Goal: Task Accomplishment & Management: Manage account settings

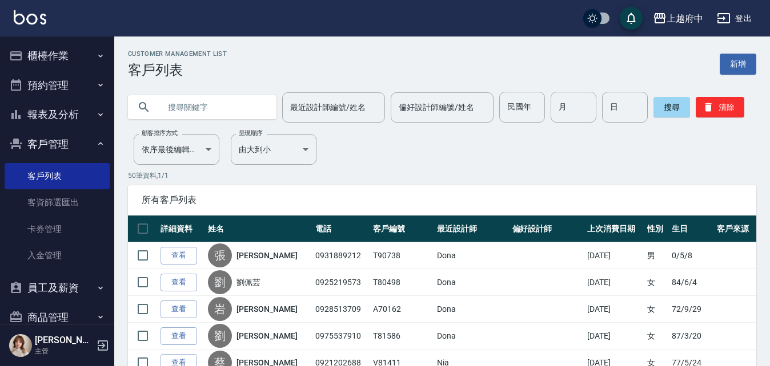
click at [168, 104] on input "text" at bounding box center [213, 107] width 107 height 31
type input "T"
type input "陳思瑜"
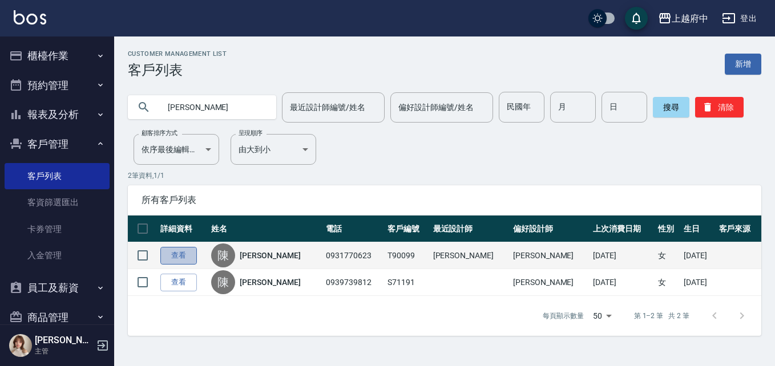
click at [180, 257] on link "查看" at bounding box center [178, 256] width 37 height 18
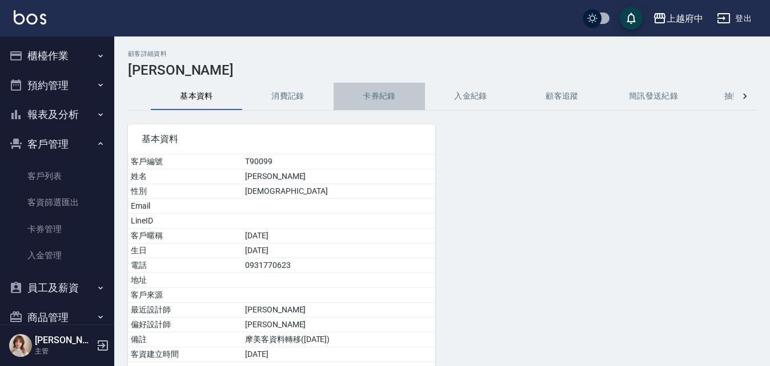
click at [369, 95] on button "卡券紀錄" at bounding box center [378, 96] width 91 height 27
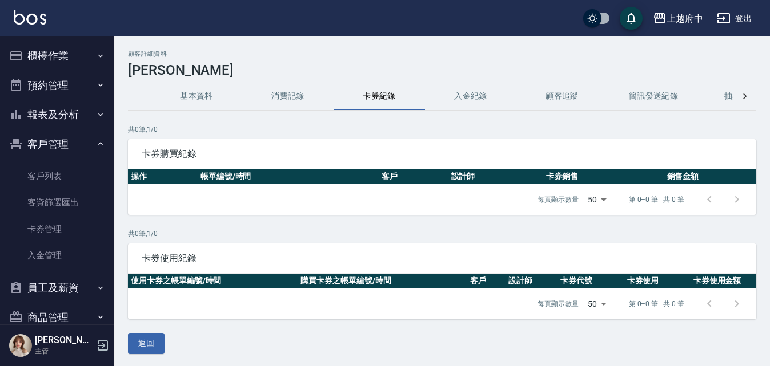
click at [290, 91] on button "消費記錄" at bounding box center [287, 96] width 91 height 27
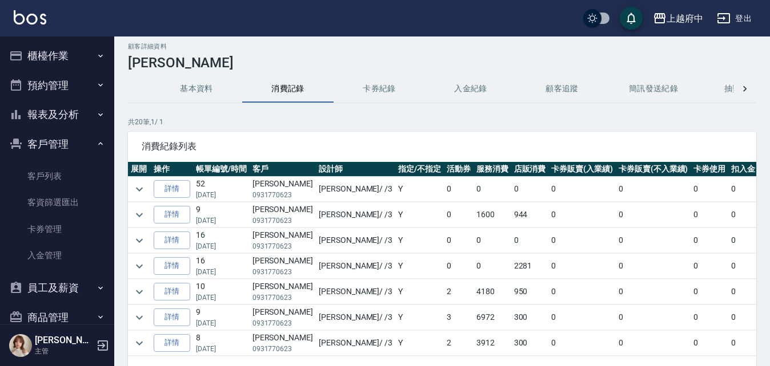
scroll to position [57, 0]
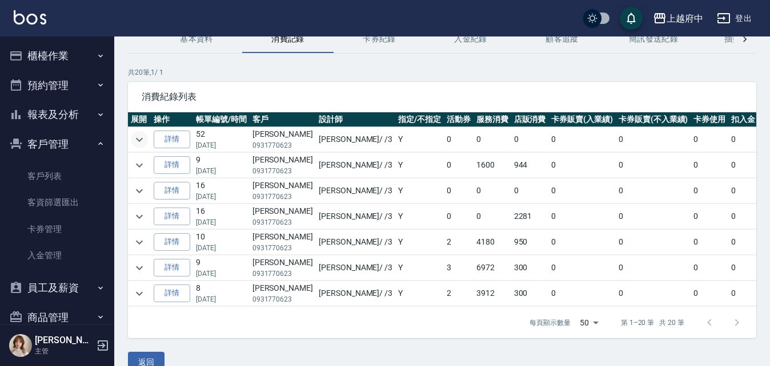
click at [139, 140] on icon "expand row" at bounding box center [139, 140] width 14 height 14
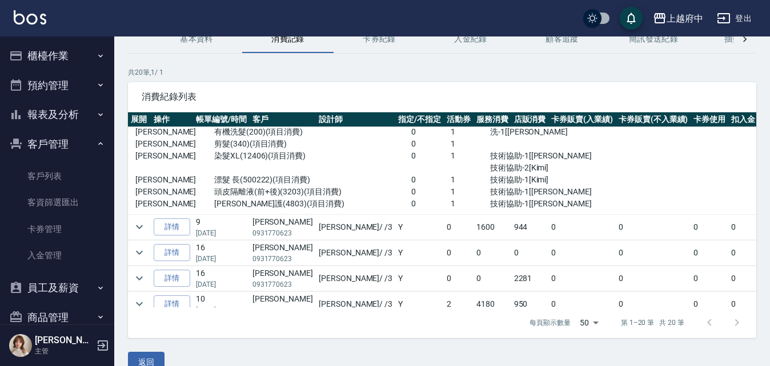
scroll to position [0, 0]
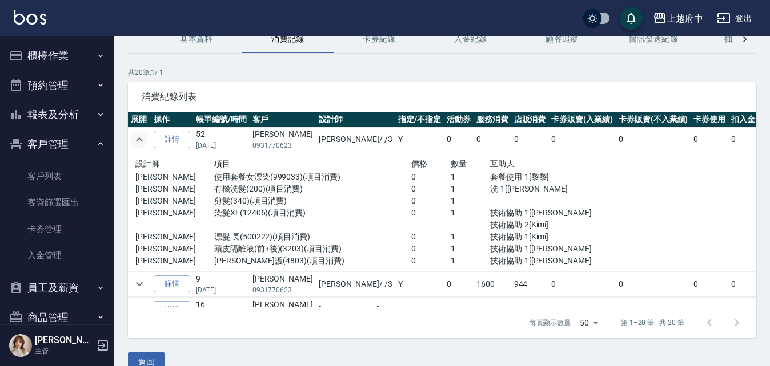
click at [137, 139] on icon "expand row" at bounding box center [139, 140] width 14 height 14
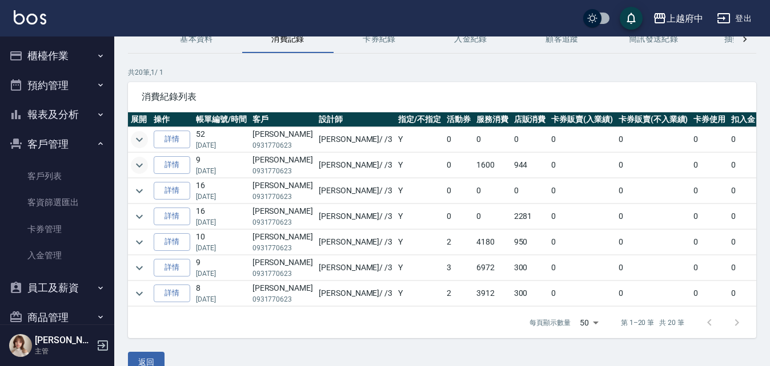
click at [136, 167] on icon "expand row" at bounding box center [139, 166] width 14 height 14
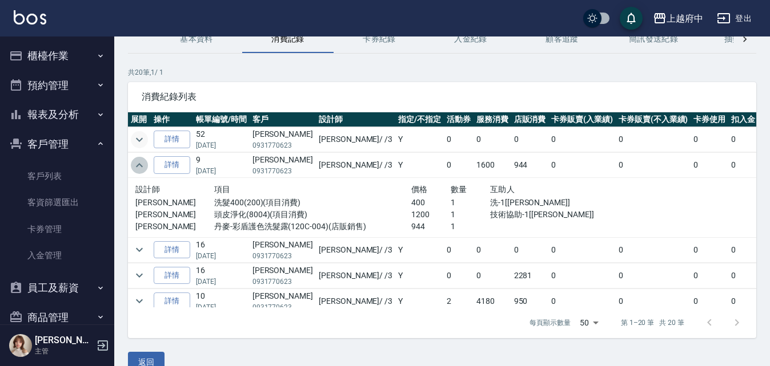
click at [138, 163] on icon "expand row" at bounding box center [139, 166] width 14 height 14
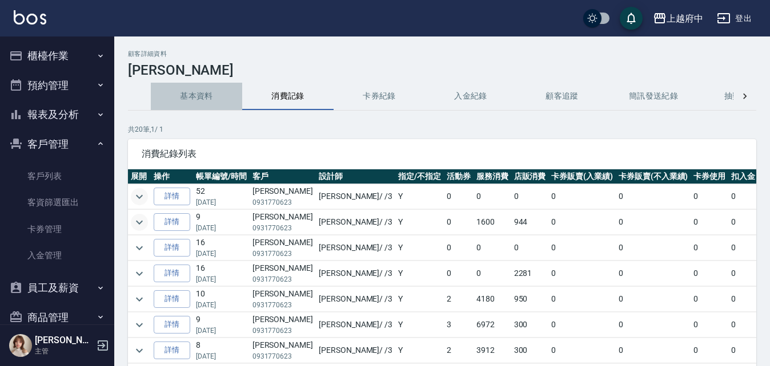
click at [208, 95] on button "基本資料" at bounding box center [196, 96] width 91 height 27
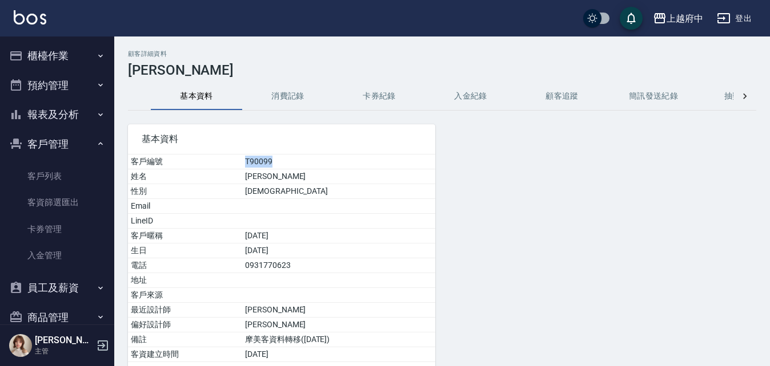
drag, startPoint x: 258, startPoint y: 162, endPoint x: 204, endPoint y: 159, distance: 53.8
click at [205, 159] on tr "客戶編號 T90099" at bounding box center [281, 162] width 307 height 15
copy tr "客戶編號 T90099"
click at [50, 174] on link "客戶列表" at bounding box center [57, 176] width 105 height 26
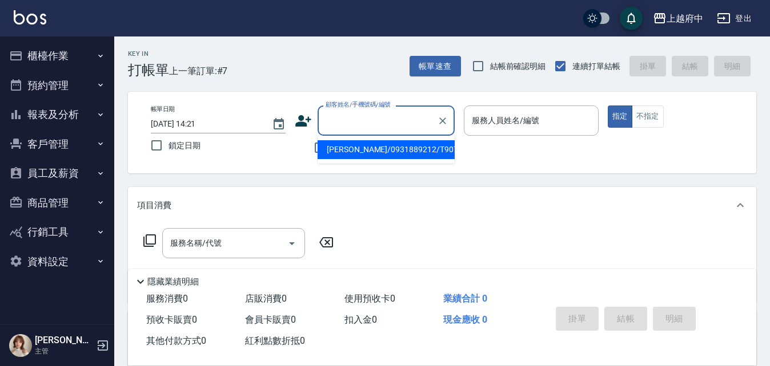
click at [337, 119] on input "顧客姓名/手機號碼/編號" at bounding box center [378, 121] width 110 height 20
click at [337, 122] on input "T90099" at bounding box center [378, 121] width 110 height 20
click at [346, 148] on li "陳思瑜/0931770623/T90099" at bounding box center [385, 149] width 137 height 19
type input "陳思瑜/0931770623/T90099"
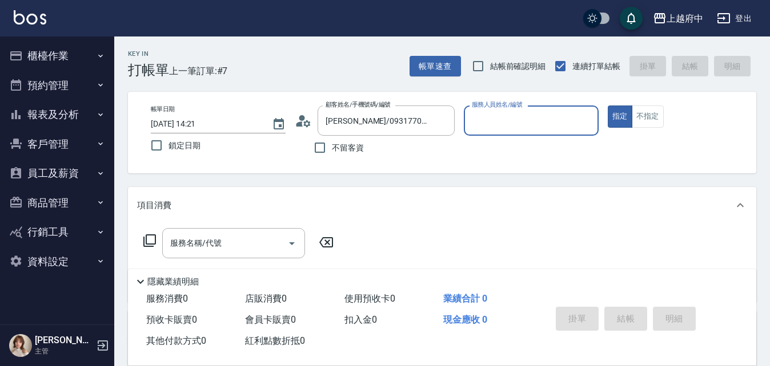
type input "黎黎-3"
click at [440, 119] on icon "Clear" at bounding box center [442, 121] width 7 height 7
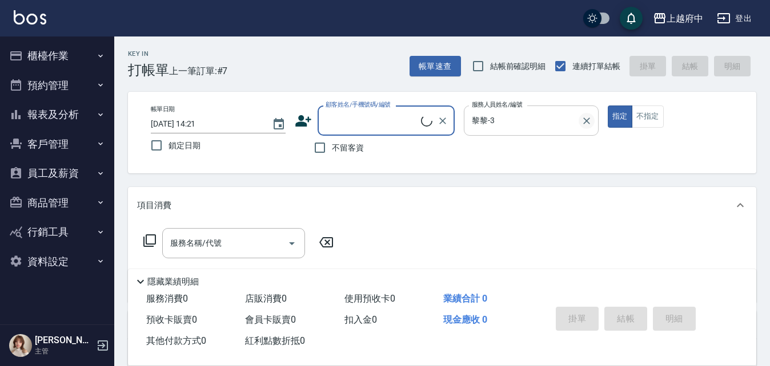
click at [586, 120] on icon "Clear" at bounding box center [586, 121] width 7 height 7
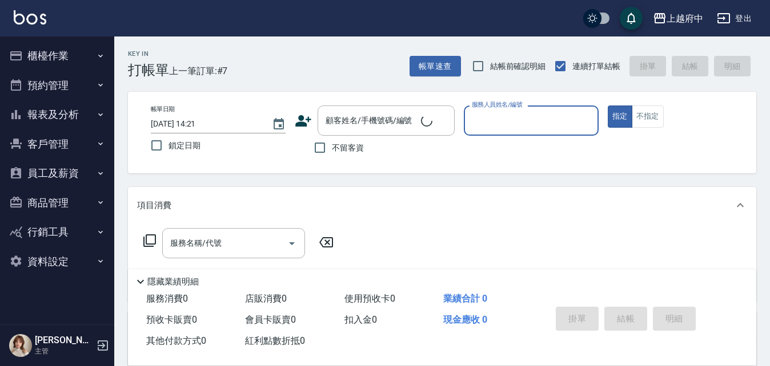
click at [482, 143] on p at bounding box center [531, 142] width 135 height 12
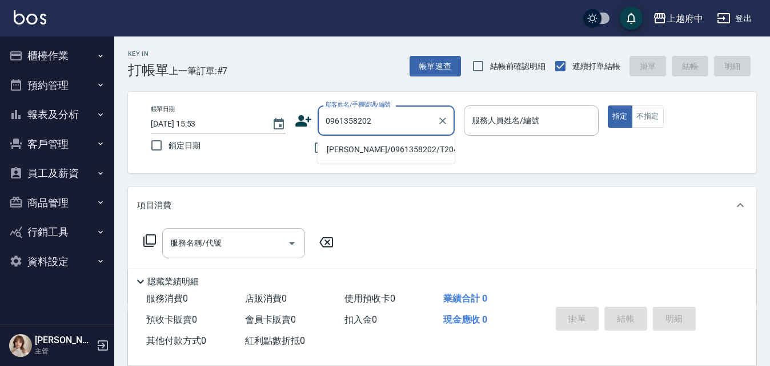
click at [376, 149] on li "[PERSON_NAME]/0961358202/T20468" at bounding box center [385, 149] width 137 height 19
type input "[PERSON_NAME]/0961358202/T20468"
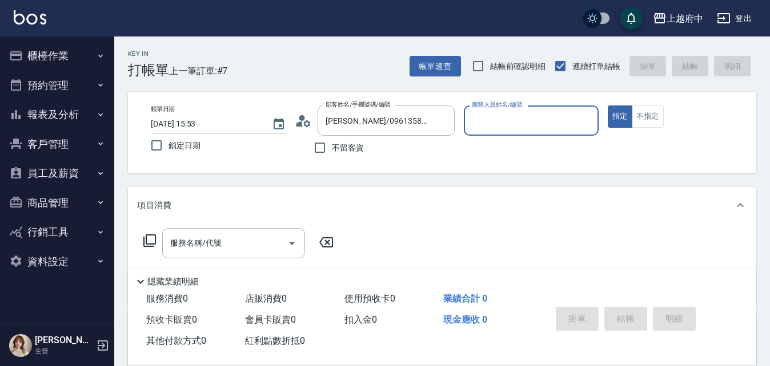
type input "黎黎-3"
click at [607, 106] on button "指定" at bounding box center [619, 117] width 25 height 22
type button "true"
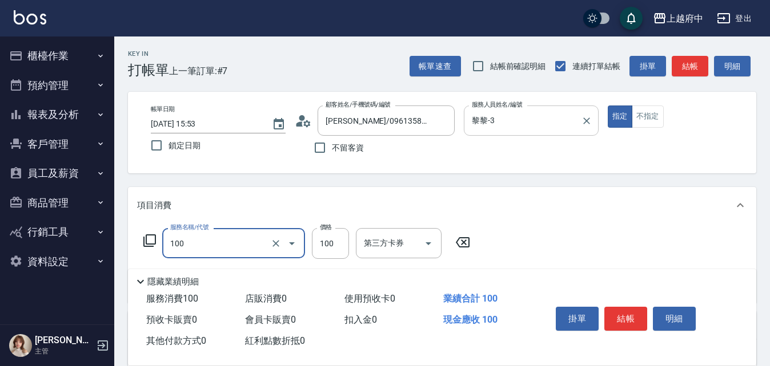
type input "造型/修[PERSON_NAME](100)"
click at [543, 238] on div "服務名稱/代號 造型/修劉海(100) 服務名稱/代號 價格 100 價格 第三方卡券 第三方卡券" at bounding box center [442, 263] width 628 height 79
click at [548, 203] on div "項目消費" at bounding box center [435, 206] width 596 height 12
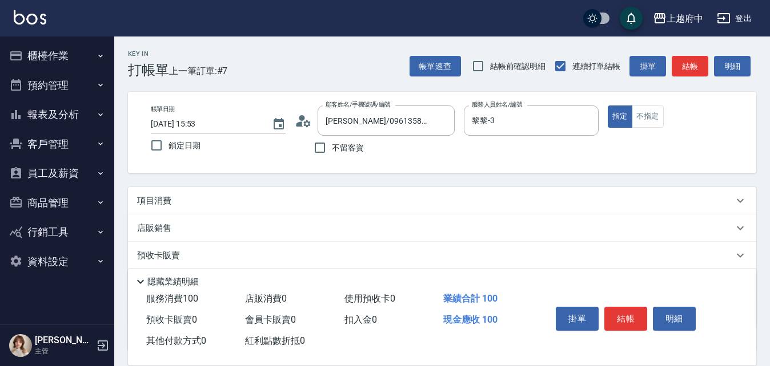
click at [548, 203] on div "項目消費" at bounding box center [435, 201] width 596 height 12
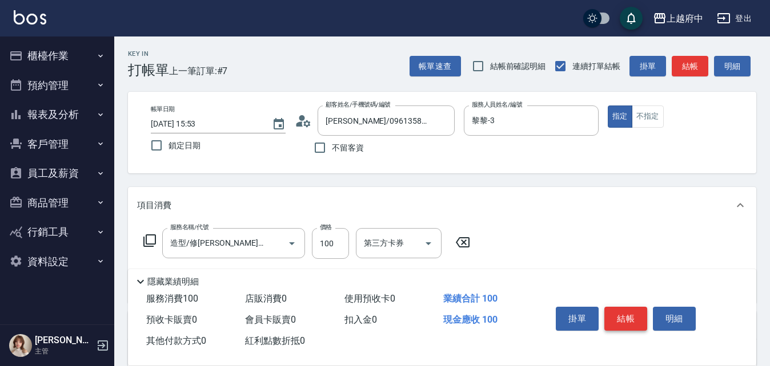
click at [625, 316] on button "結帳" at bounding box center [625, 319] width 43 height 24
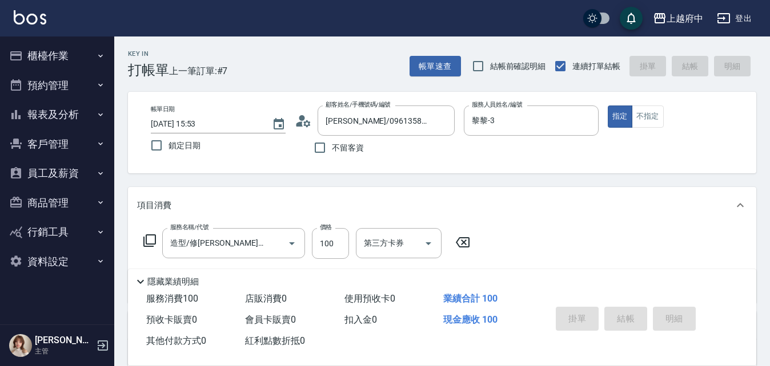
type input "2025/08/12 16:04"
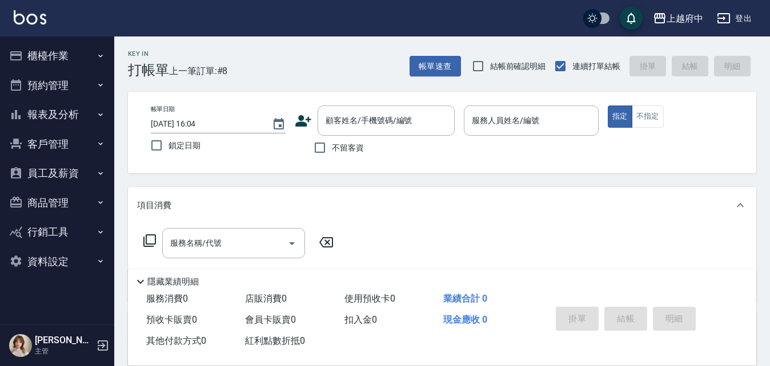
click at [304, 120] on icon at bounding box center [303, 120] width 17 height 17
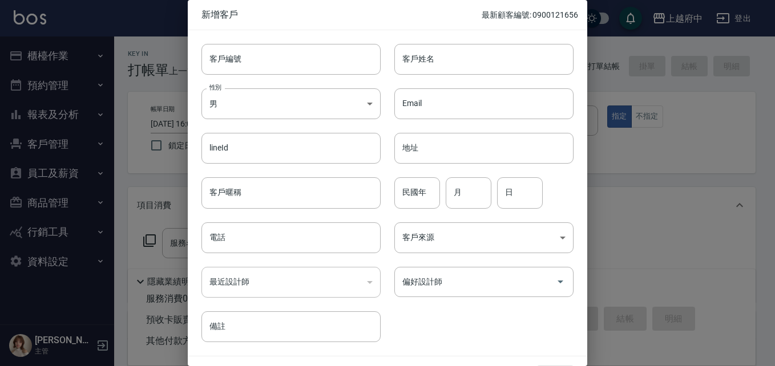
scroll to position [29, 0]
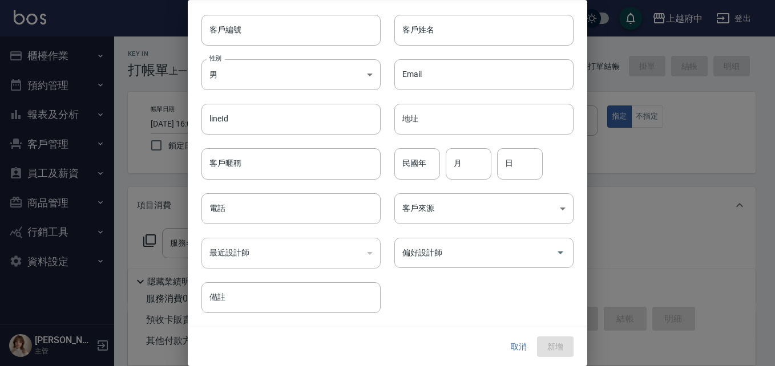
click at [501, 347] on button "取消" at bounding box center [519, 347] width 37 height 21
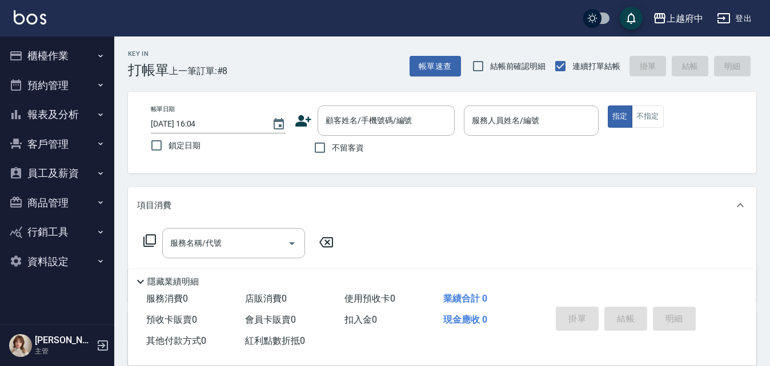
click at [303, 123] on icon at bounding box center [303, 120] width 16 height 11
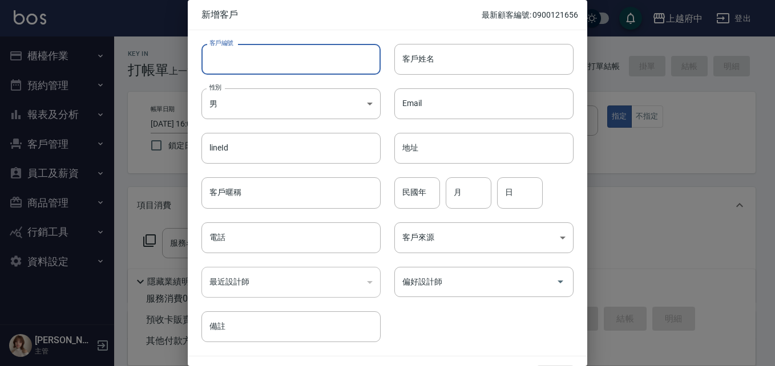
click at [241, 65] on input "客戶編號" at bounding box center [291, 59] width 179 height 31
drag, startPoint x: 297, startPoint y: 55, endPoint x: 146, endPoint y: 56, distance: 150.7
click at [147, 57] on div "新增客戶 最新顧客編號: 0900121656 客戶編號 0938428628 ​ 客戶編號 客戶姓名 客戶姓名 性別 男 MALE 性別 Email Ema…" at bounding box center [387, 183] width 775 height 366
type input "0938428628"
click at [249, 232] on input "電話" at bounding box center [291, 238] width 179 height 31
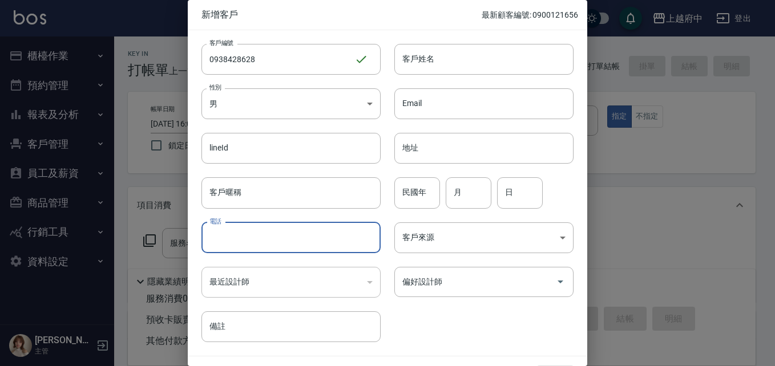
paste input "0938428628"
type input "0938428628"
click at [254, 108] on body "上越府中 登出 櫃檯作業 打帳單 帳單列表 掛單列表 營業儀表板 現金收支登錄 材料自購登錄 每日結帳 排班表 現場電腦打卡 預約管理 預約管理 單日預約紀錄…" at bounding box center [387, 279] width 775 height 558
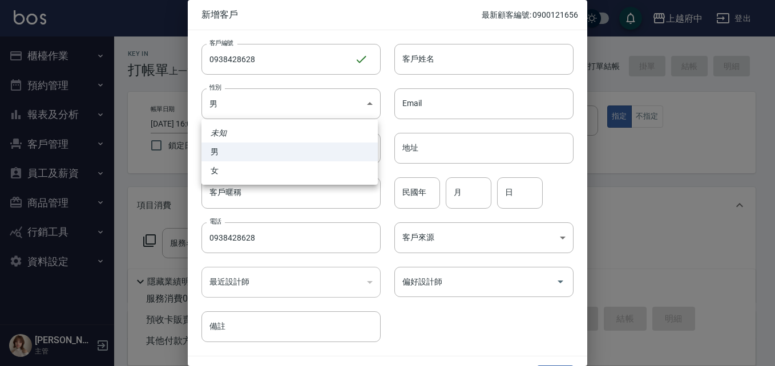
click at [215, 171] on li "女" at bounding box center [290, 171] width 176 height 19
type input "FEMALE"
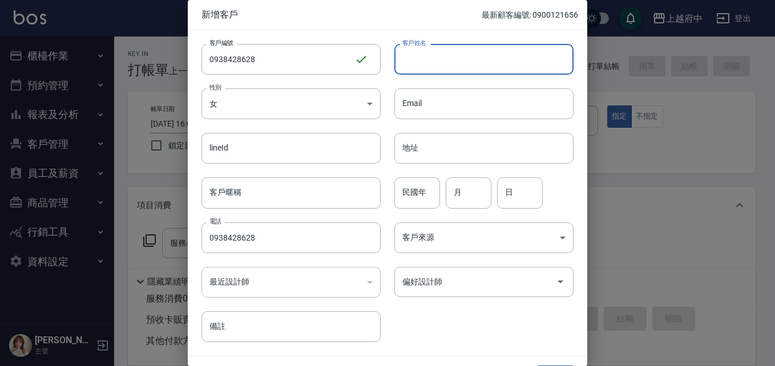
click at [416, 65] on input "客戶姓名" at bounding box center [483, 59] width 179 height 31
type input "馮玥"
click at [420, 196] on input "民國年" at bounding box center [417, 193] width 46 height 31
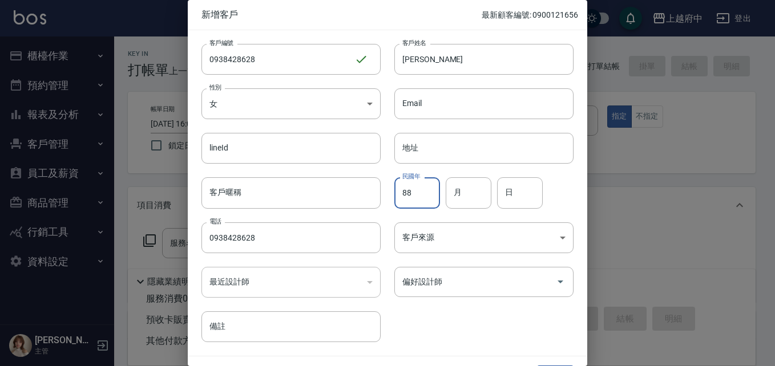
type input "88"
type input "6"
type input "28"
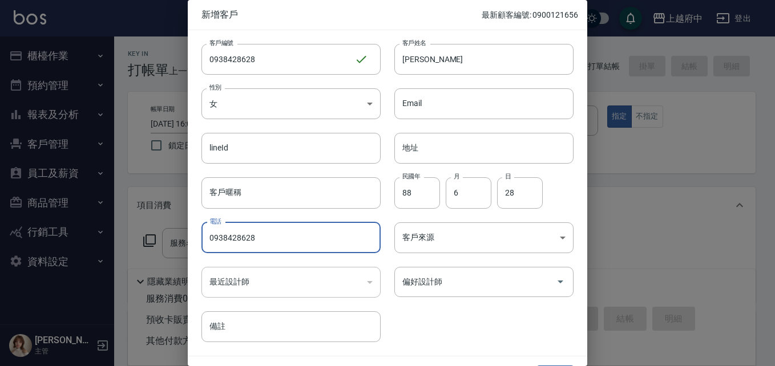
click at [429, 332] on div "客戶編號 0938428628 ​ 客戶編號 客戶姓名 馮玥 客戶姓名 性別 女 FEMALE 性別 Email Email lineId lineId 地址…" at bounding box center [381, 186] width 386 height 312
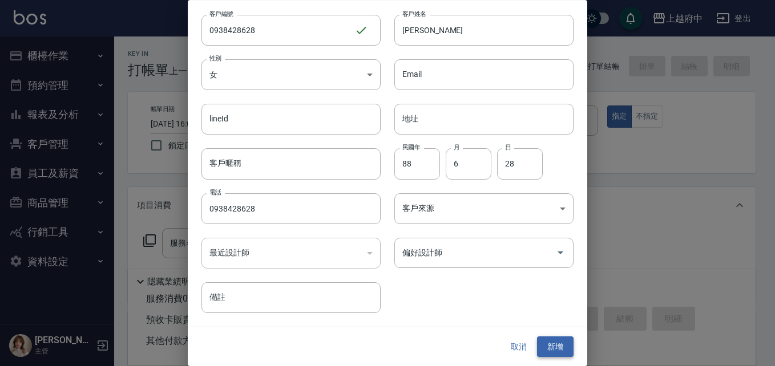
click at [550, 352] on button "新增" at bounding box center [555, 347] width 37 height 21
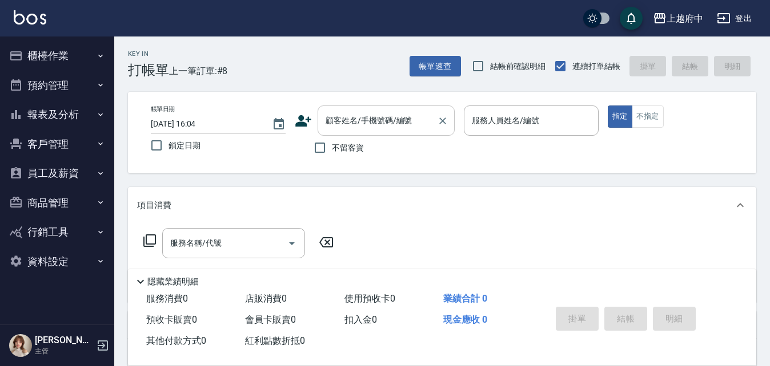
click at [369, 125] on input "顧客姓名/手機號碼/編號" at bounding box center [378, 121] width 110 height 20
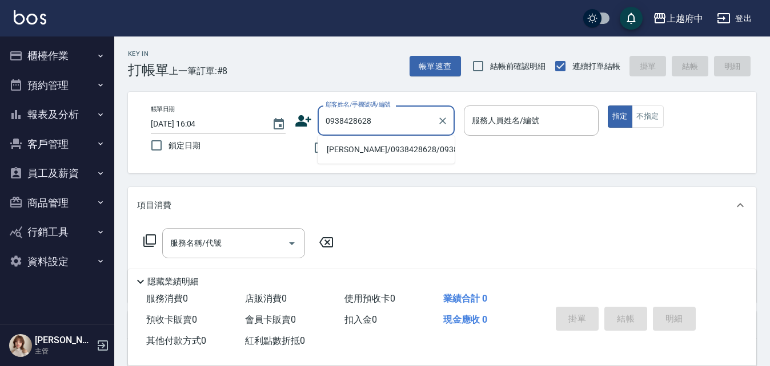
click at [391, 145] on li "馮玥/0938428628/0938428628" at bounding box center [385, 149] width 137 height 19
type input "馮玥/0938428628/0938428628"
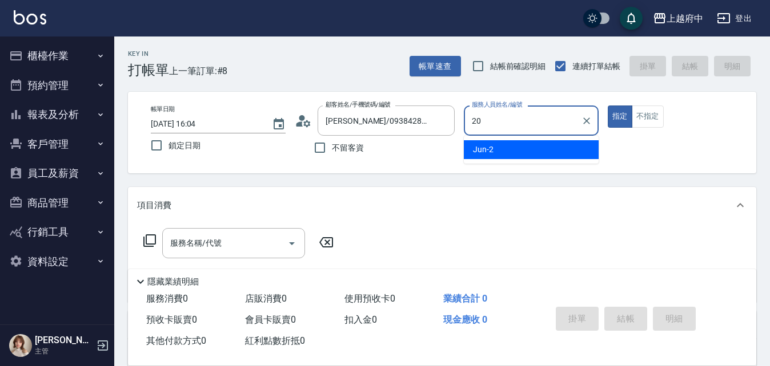
type input "Kimi-20"
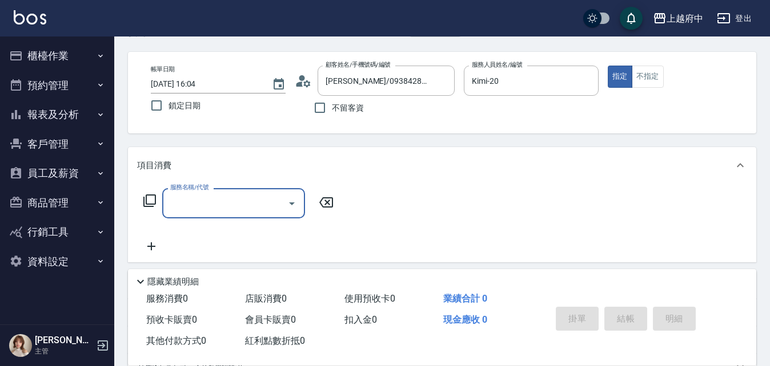
scroll to position [57, 0]
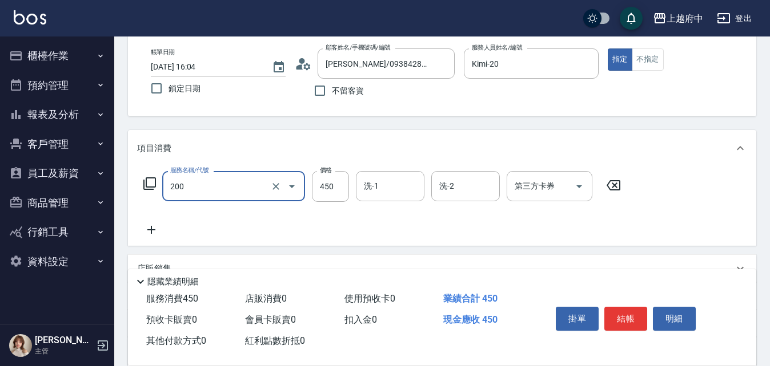
type input "有機洗髮(200)"
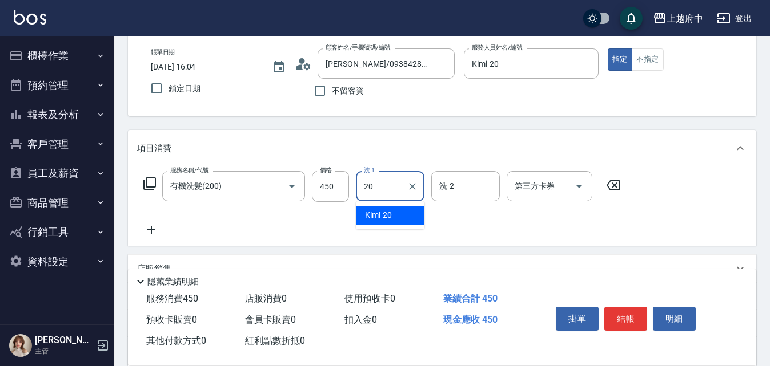
type input "Kimi-20"
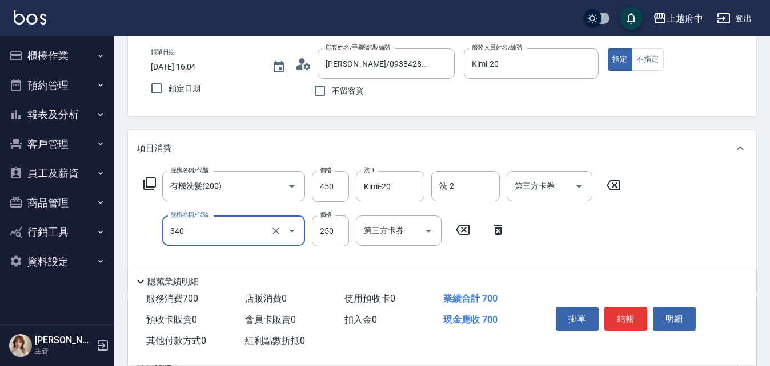
type input "剪髮(340)"
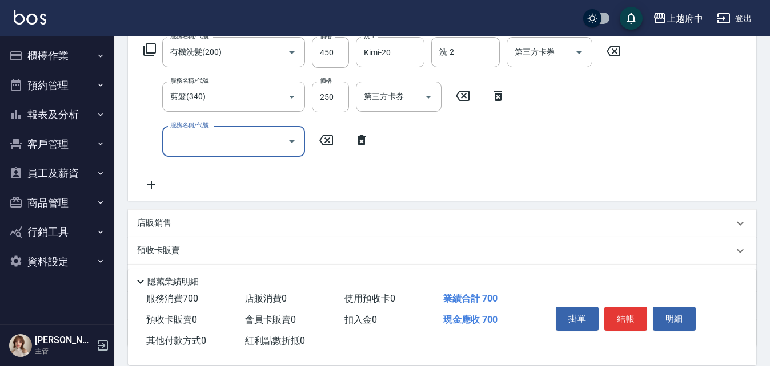
scroll to position [171, 0]
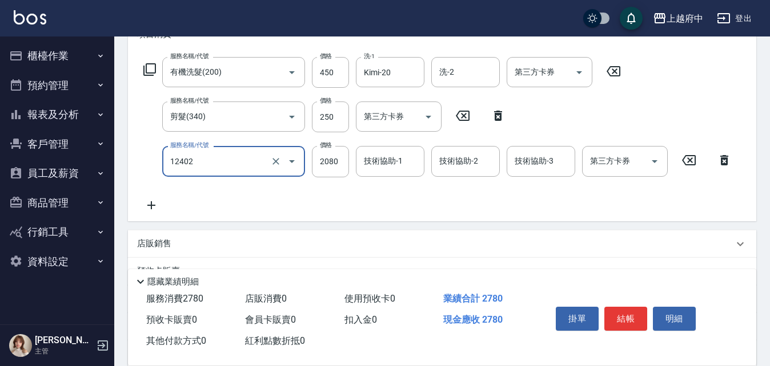
type input "染髮M(12402)"
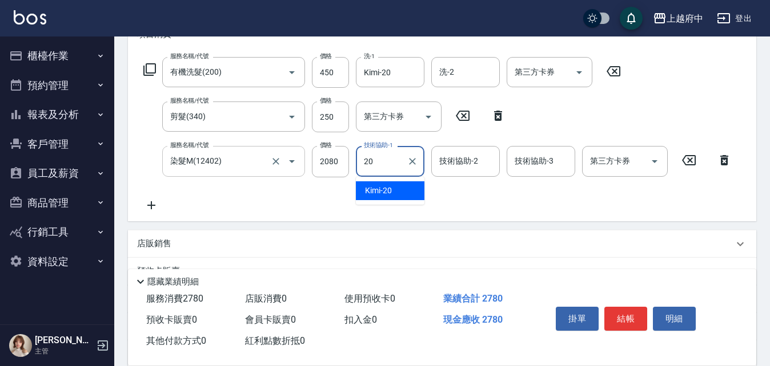
type input "Kimi-20"
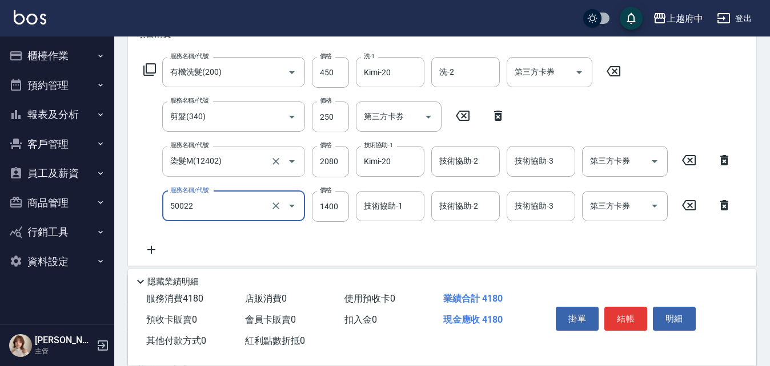
type input "漂髮 中(50022)"
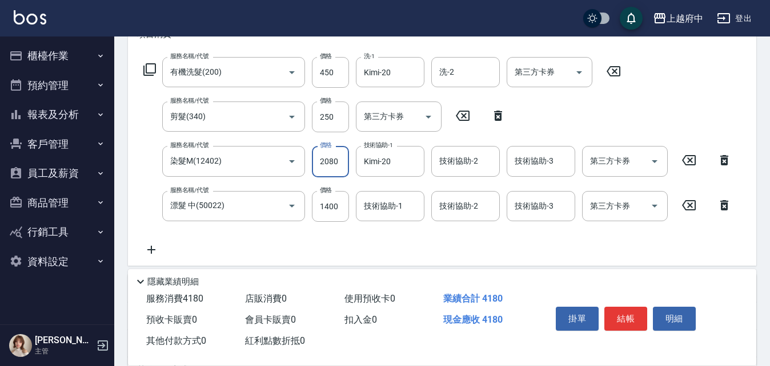
click at [333, 166] on input "2080" at bounding box center [330, 161] width 37 height 31
type input "1050"
click at [335, 203] on input "1400" at bounding box center [330, 206] width 37 height 31
type input "1050"
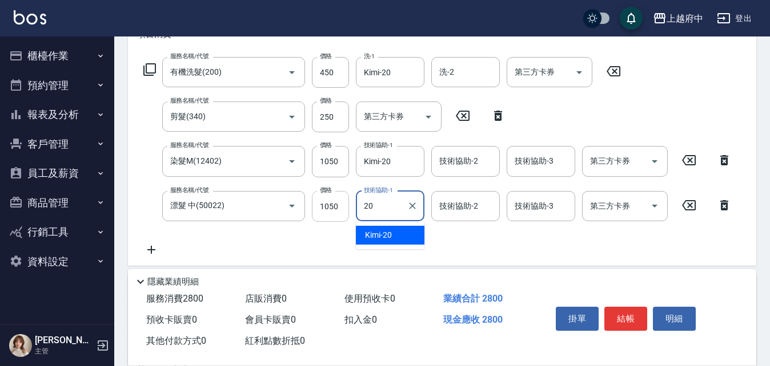
type input "Kimi-20"
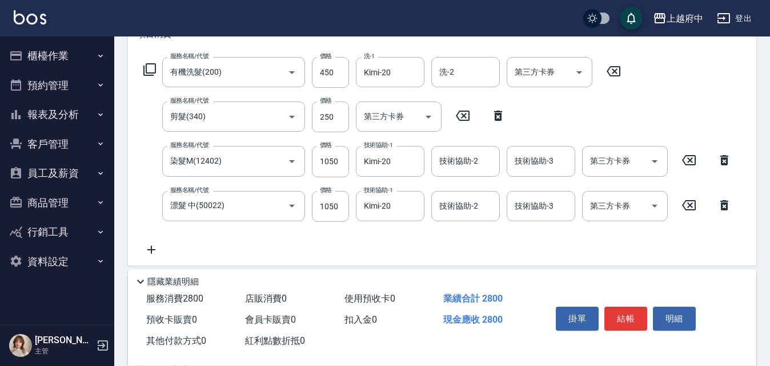
click at [432, 240] on div "服務名稱/代號 有機洗髮(200) 服務名稱/代號 價格 450 價格 洗-1 Kimi-20 洗-1 洗-2 洗-2 第三方卡券 第三方卡券 服務名稱/代號…" at bounding box center [437, 157] width 601 height 200
click at [146, 251] on icon at bounding box center [151, 250] width 29 height 14
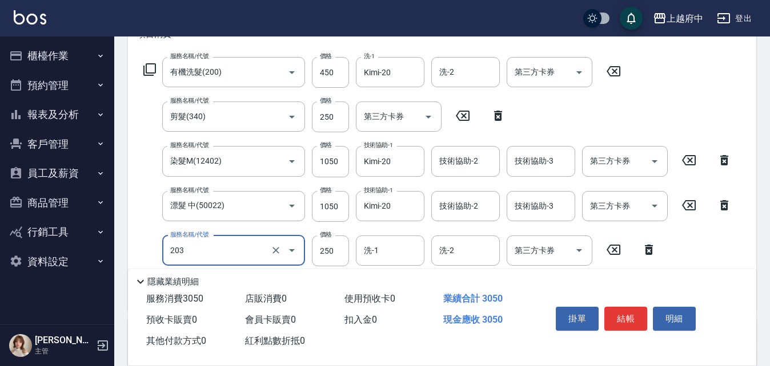
type input "升級滋養護髮(203)"
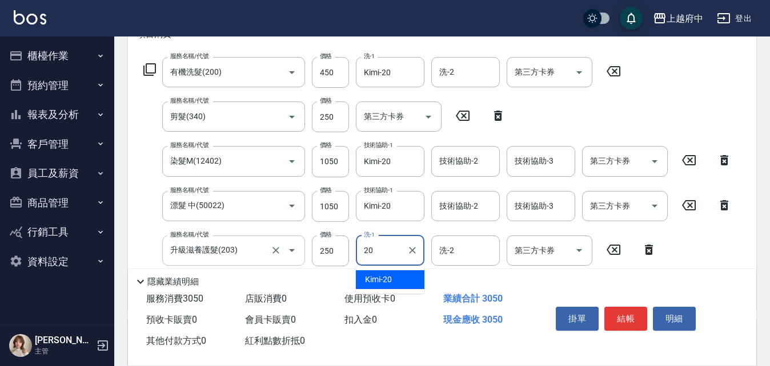
type input "Kimi-20"
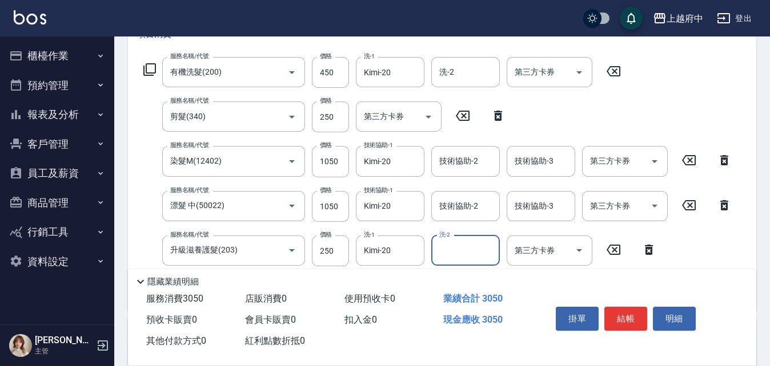
click at [724, 244] on div "服務名稱/代號 有機洗髮(200) 服務名稱/代號 價格 450 價格 洗-1 Kimi-20 洗-1 洗-2 洗-2 第三方卡券 第三方卡券 服務名稱/代號…" at bounding box center [437, 179] width 601 height 244
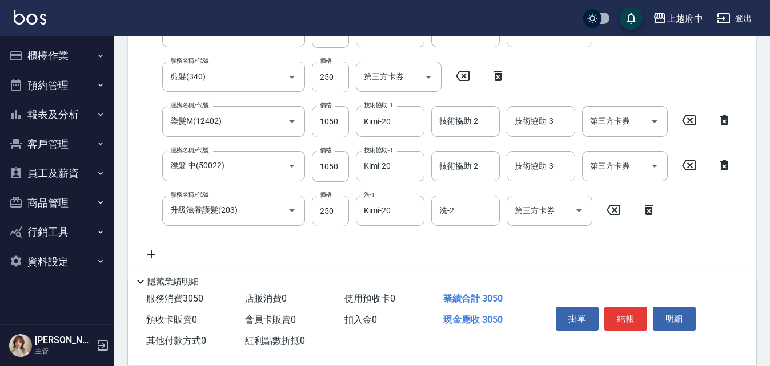
scroll to position [228, 0]
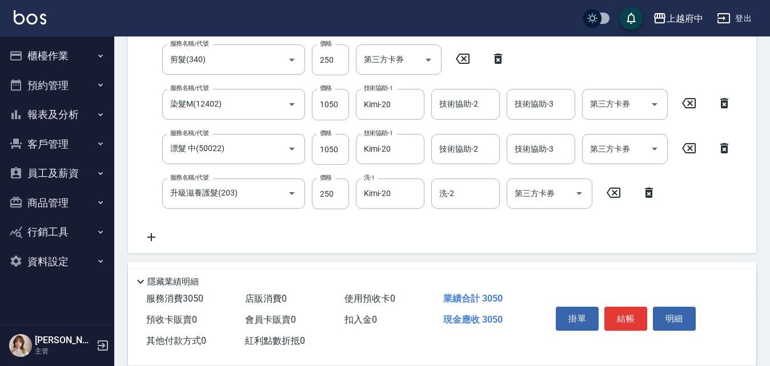
click at [434, 236] on div "服務名稱/代號 有機洗髮(200) 服務名稱/代號 價格 450 價格 洗-1 Kimi-20 洗-1 洗-2 洗-2 第三方卡券 第三方卡券 服務名稱/代號…" at bounding box center [437, 122] width 601 height 244
click at [372, 233] on div "服務名稱/代號 有機洗髮(200) 服務名稱/代號 價格 450 價格 洗-1 Kimi-20 洗-1 洗-2 洗-2 第三方卡券 第三方卡券 服務名稱/代號…" at bounding box center [437, 122] width 601 height 244
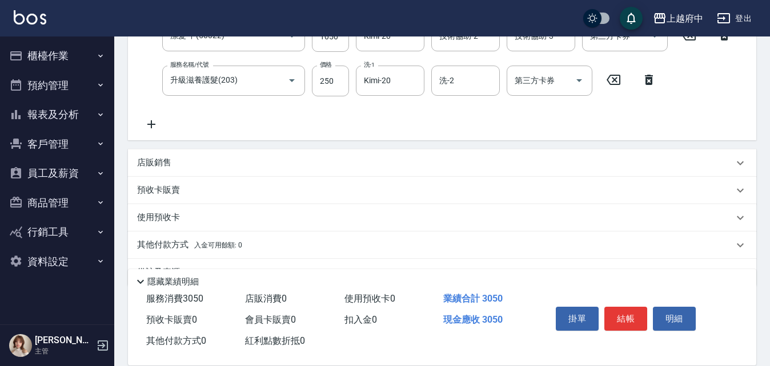
scroll to position [343, 0]
click at [622, 318] on button "結帳" at bounding box center [625, 319] width 43 height 24
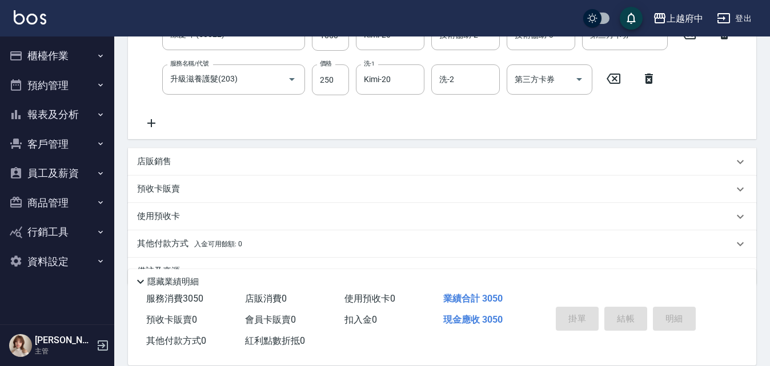
type input "2025/08/12 16:38"
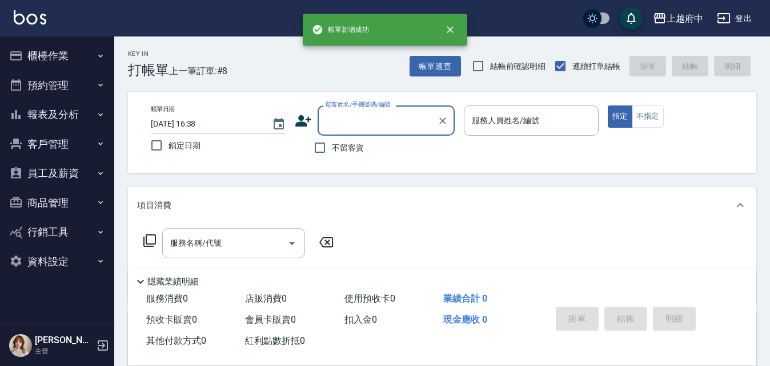
scroll to position [0, 0]
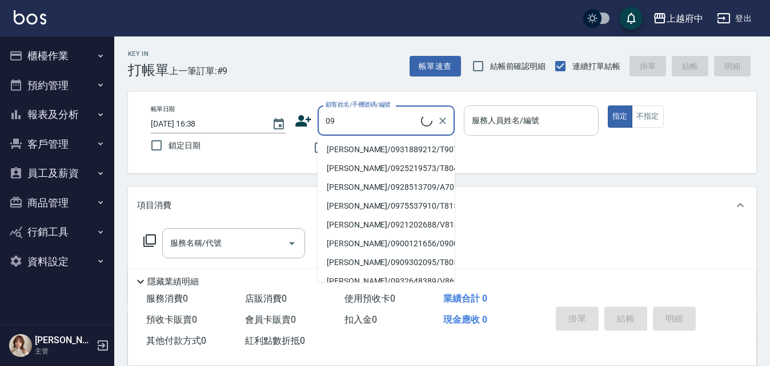
type input "0"
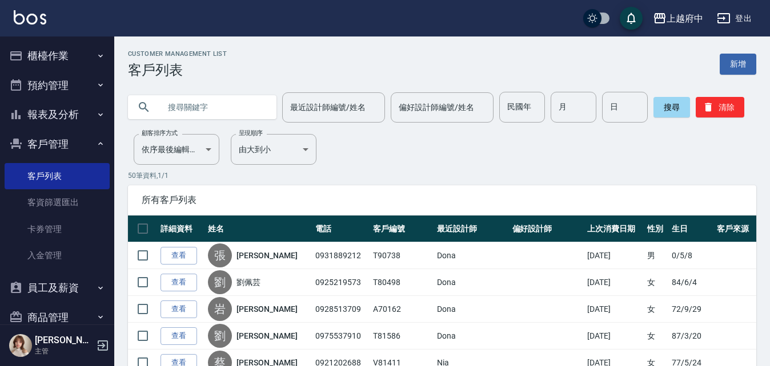
click at [239, 107] on input "text" at bounding box center [213, 107] width 107 height 31
type input "0919350748"
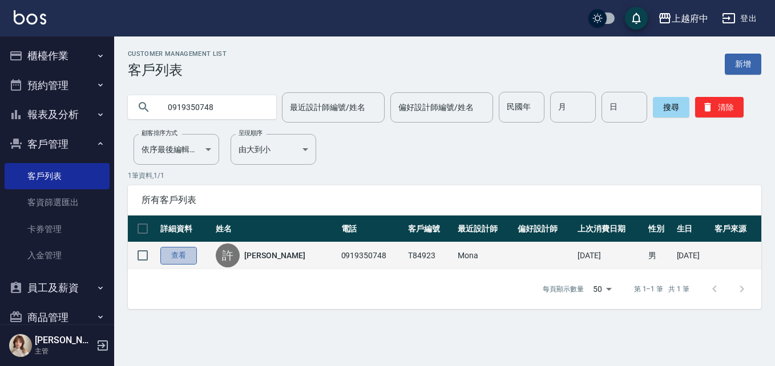
click at [180, 259] on link "查看" at bounding box center [178, 256] width 37 height 18
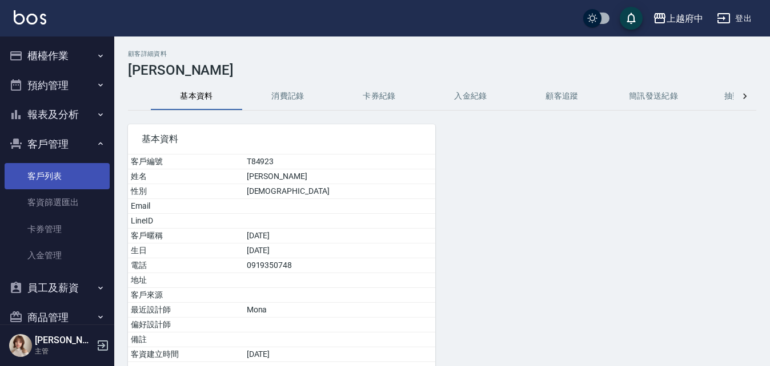
click at [53, 172] on link "客戶列表" at bounding box center [57, 176] width 105 height 26
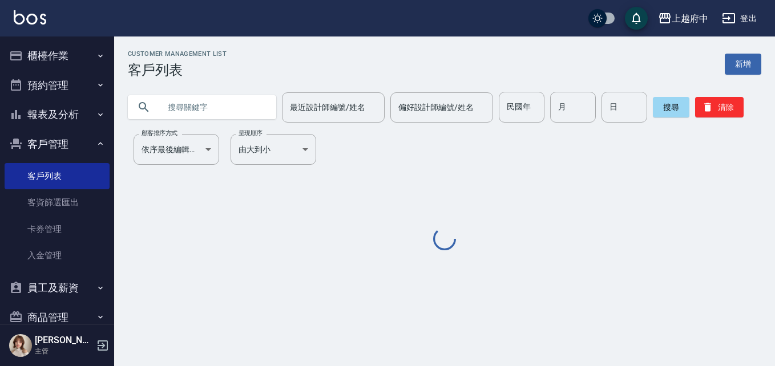
click at [186, 105] on input "text" at bounding box center [213, 107] width 107 height 31
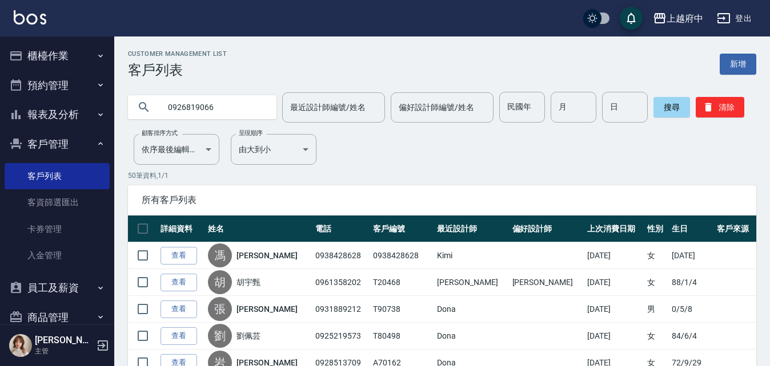
type input "0926819066"
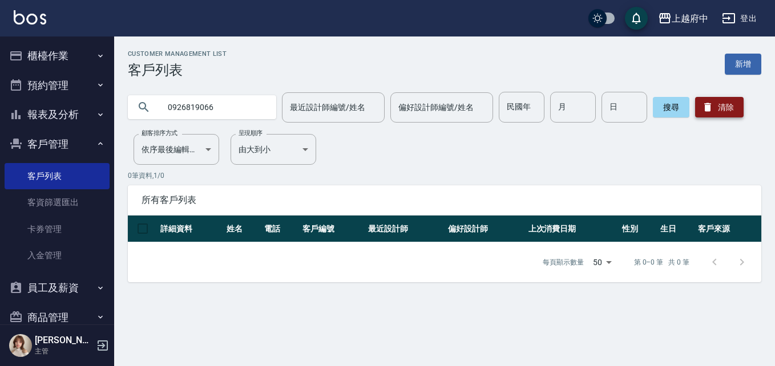
click at [715, 114] on button "清除" at bounding box center [719, 107] width 49 height 21
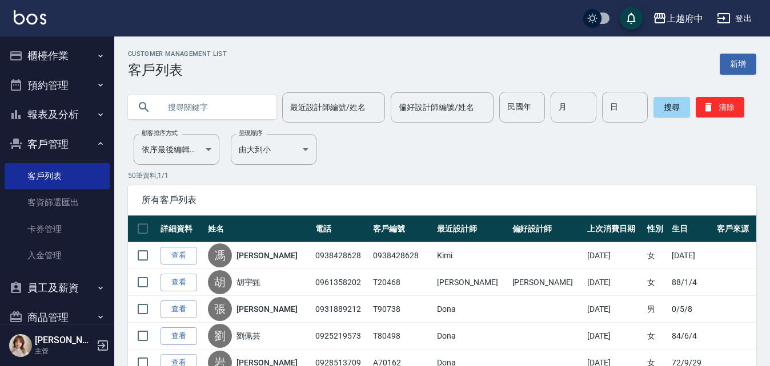
click at [259, 107] on input "text" at bounding box center [213, 107] width 107 height 31
type input "0932022273"
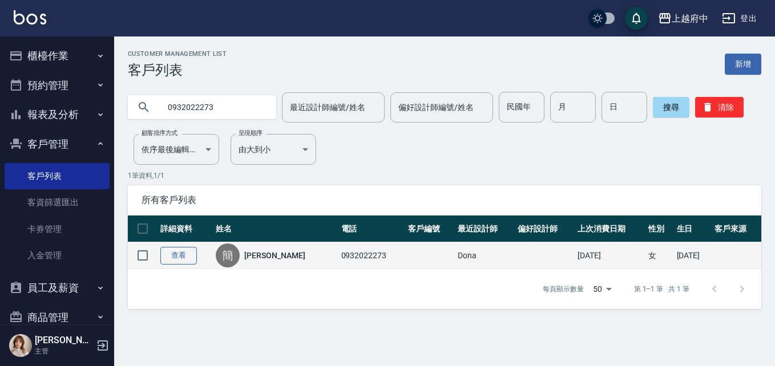
click at [191, 252] on link "查看" at bounding box center [178, 256] width 37 height 18
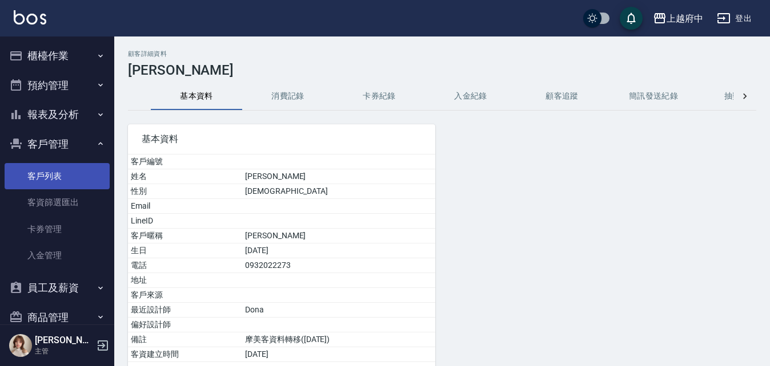
click at [38, 172] on link "客戶列表" at bounding box center [57, 176] width 105 height 26
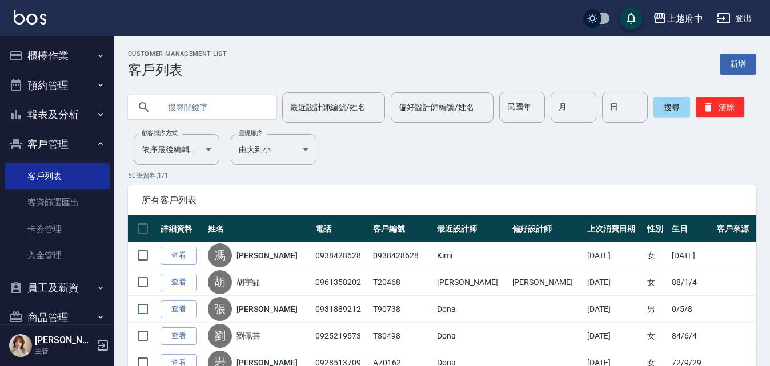
click at [203, 103] on input "text" at bounding box center [213, 107] width 107 height 31
type input "0918050298"
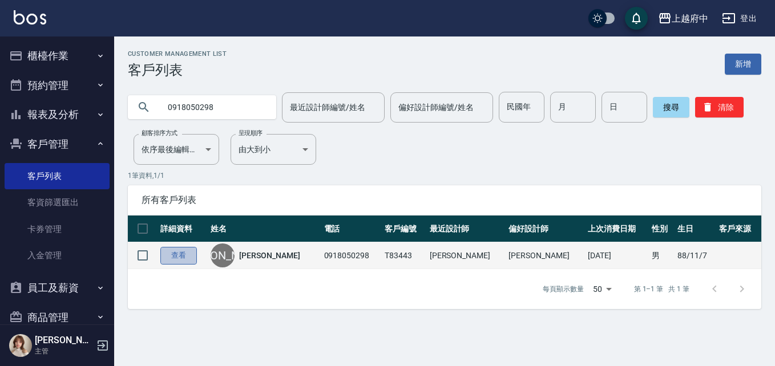
click at [180, 259] on link "查看" at bounding box center [178, 256] width 37 height 18
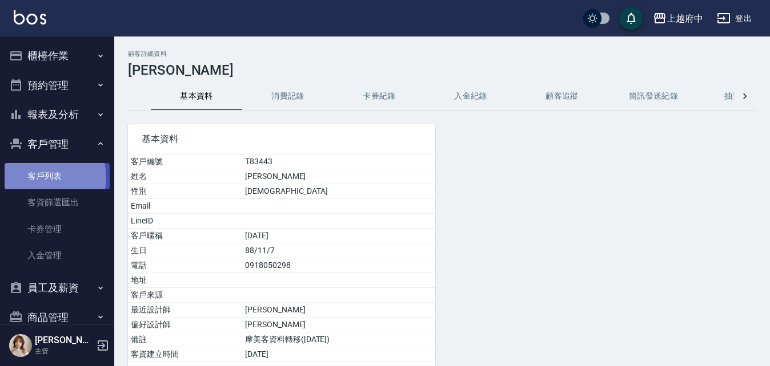
click at [41, 178] on link "客戶列表" at bounding box center [57, 176] width 105 height 26
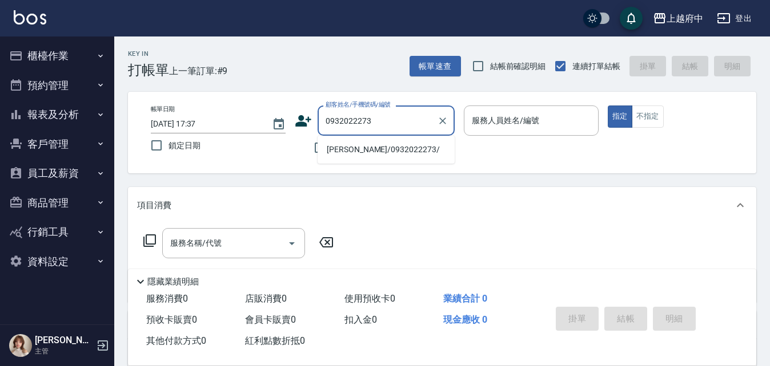
click at [374, 148] on li "簡于禎/0932022273/" at bounding box center [385, 149] width 137 height 19
type input "簡于禎/0932022273/"
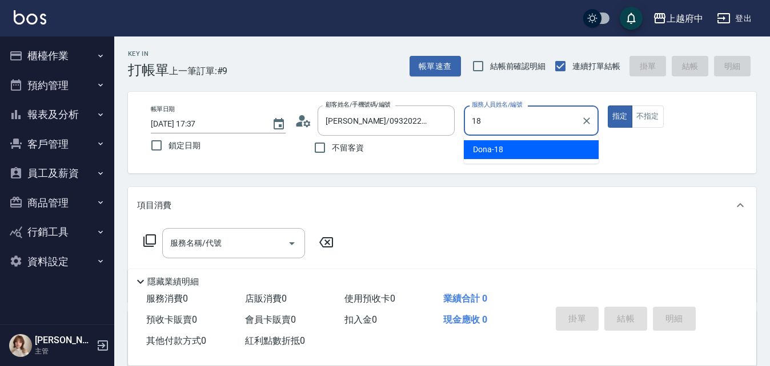
type input "Dona-18"
type button "true"
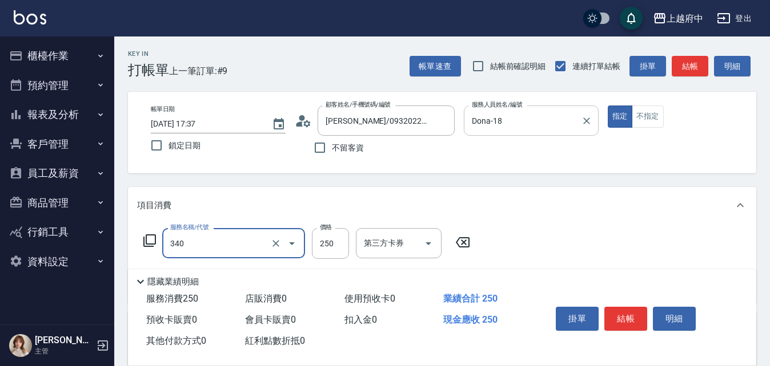
type input "剪髮(340)"
type input "600"
click at [581, 209] on div "項目消費" at bounding box center [435, 206] width 596 height 12
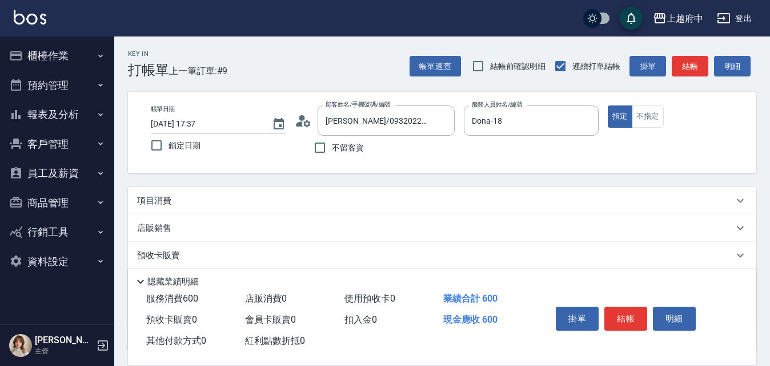
click at [585, 207] on div "項目消費" at bounding box center [442, 200] width 628 height 27
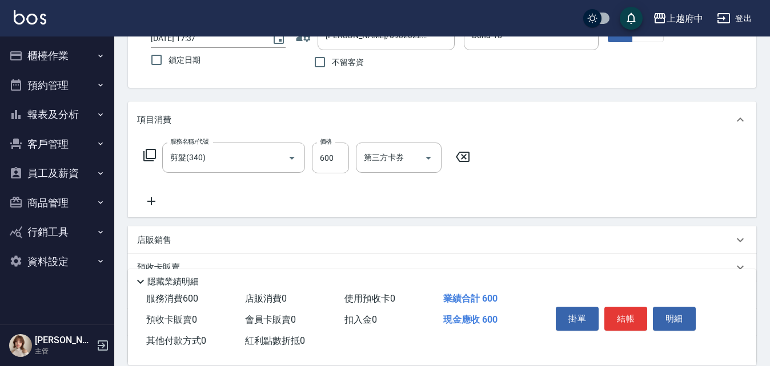
scroll to position [114, 0]
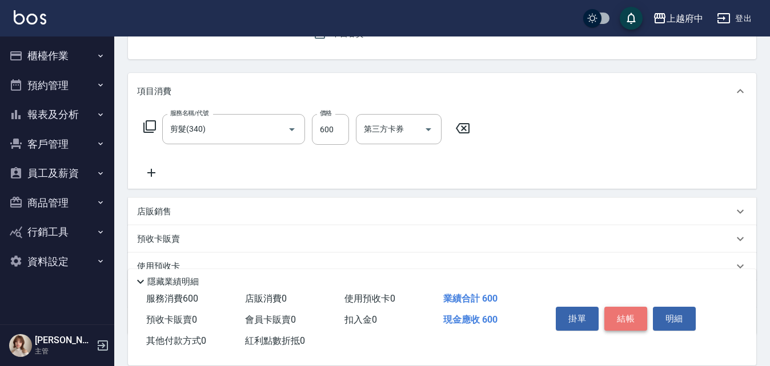
click at [620, 307] on button "結帳" at bounding box center [625, 319] width 43 height 24
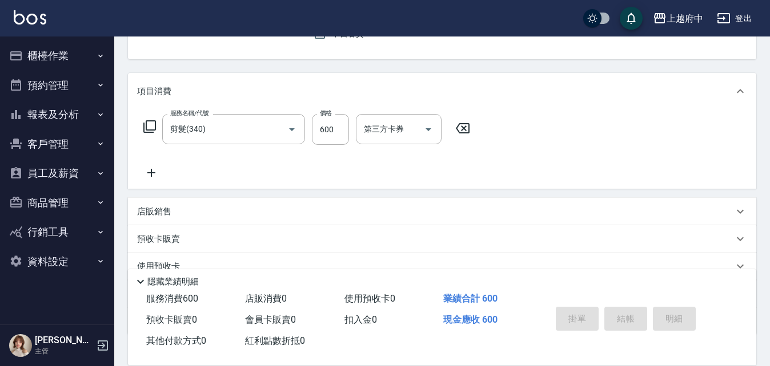
type input "2025/08/12 17:38"
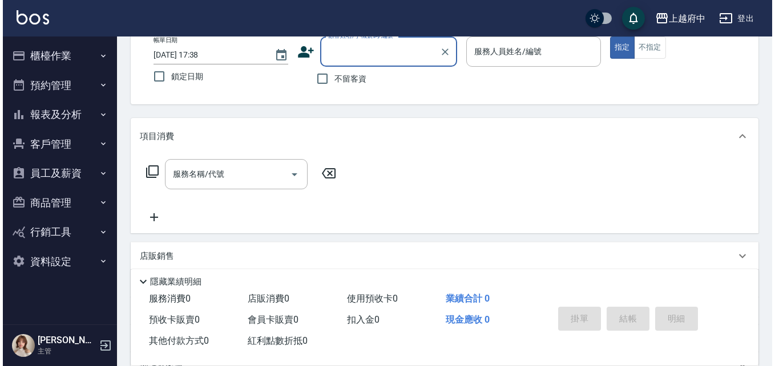
scroll to position [0, 0]
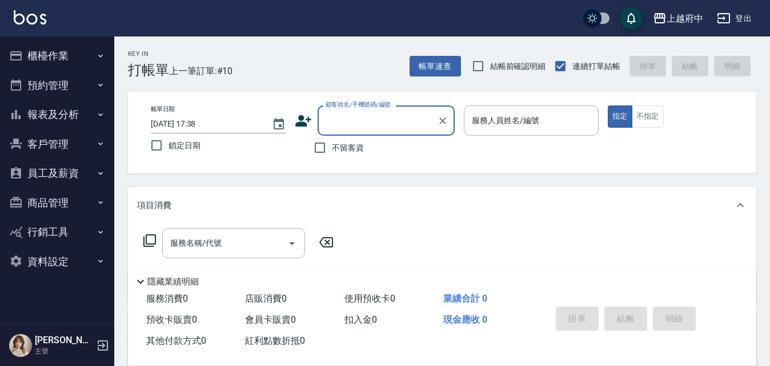
click at [301, 116] on icon at bounding box center [303, 120] width 16 height 11
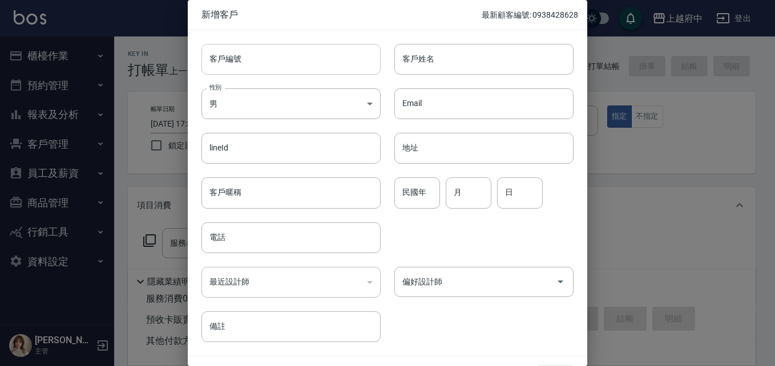
drag, startPoint x: 229, startPoint y: 51, endPoint x: 232, endPoint y: 63, distance: 12.2
click at [229, 51] on div "客戶編號 客戶編號" at bounding box center [291, 59] width 179 height 31
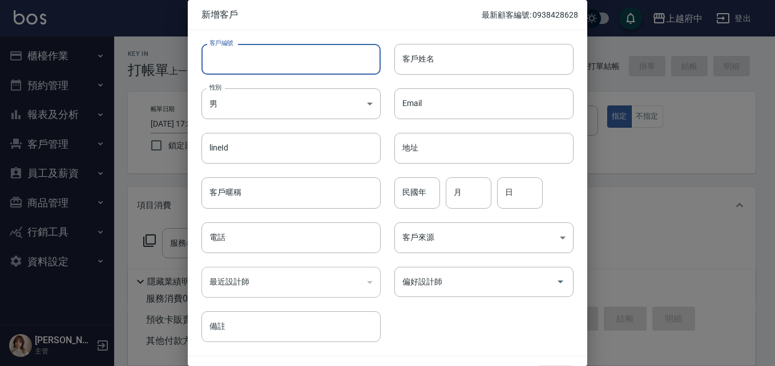
type input "ㄒ"
type input "V86959"
click at [462, 65] on input "客戶姓名" at bounding box center [483, 59] width 179 height 31
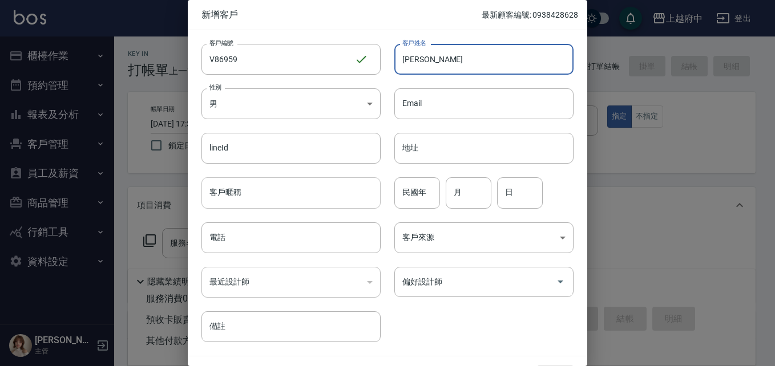
type input "林新原"
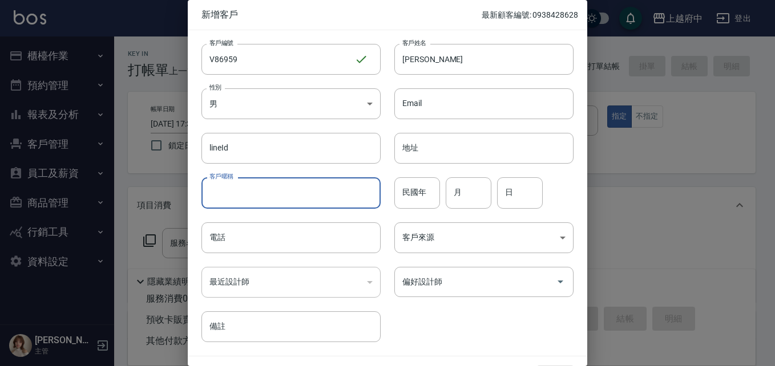
click at [245, 197] on input "客戶暱稱" at bounding box center [291, 193] width 179 height 31
type input "2027/08"
click at [410, 182] on div "民國年 民國年" at bounding box center [417, 193] width 46 height 31
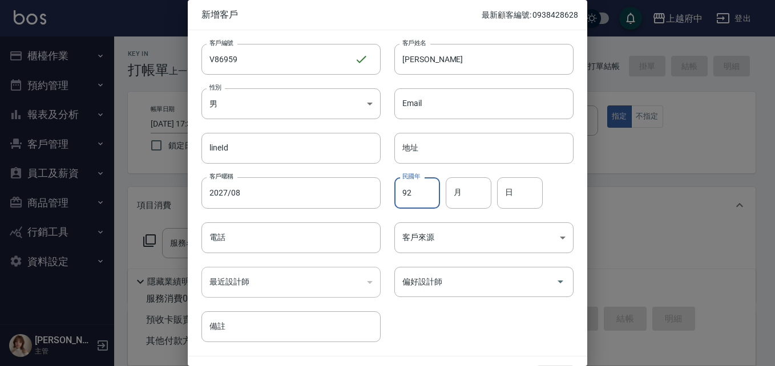
type input "92"
type input "6"
type input "18"
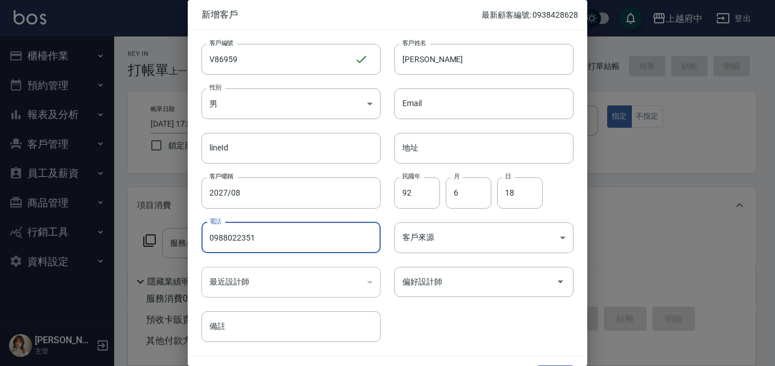
type input "0988022351"
click at [437, 321] on div "客戶編號 V86959 ​ 客戶編號 客戶姓名 林新原 客戶姓名 性別 男 MALE 性別 Email Email lineId lineId 地址 地址 客…" at bounding box center [381, 186] width 386 height 312
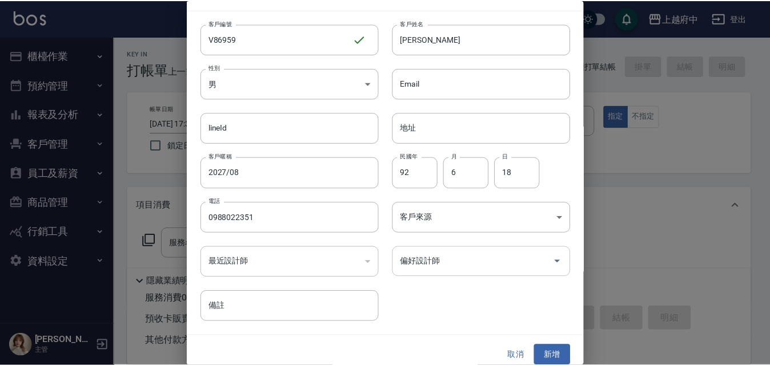
scroll to position [29, 0]
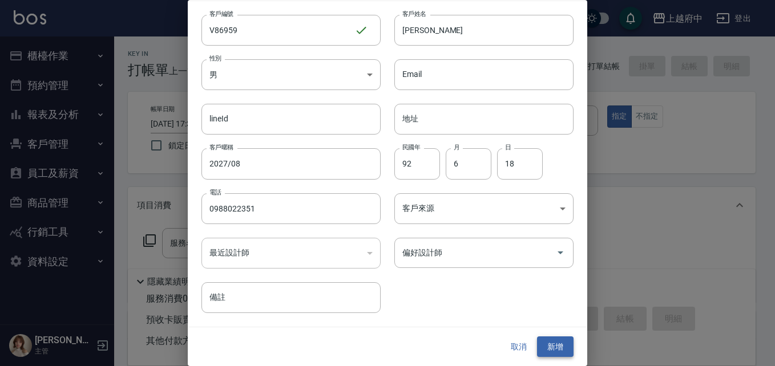
click at [551, 351] on button "新增" at bounding box center [555, 347] width 37 height 21
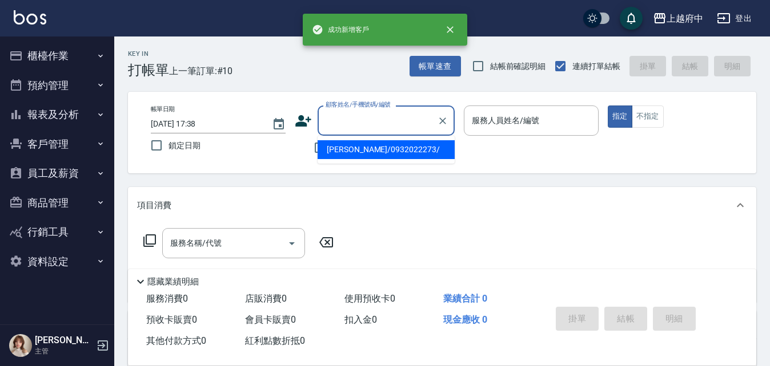
click at [365, 124] on input "顧客姓名/手機號碼/編號" at bounding box center [378, 121] width 110 height 20
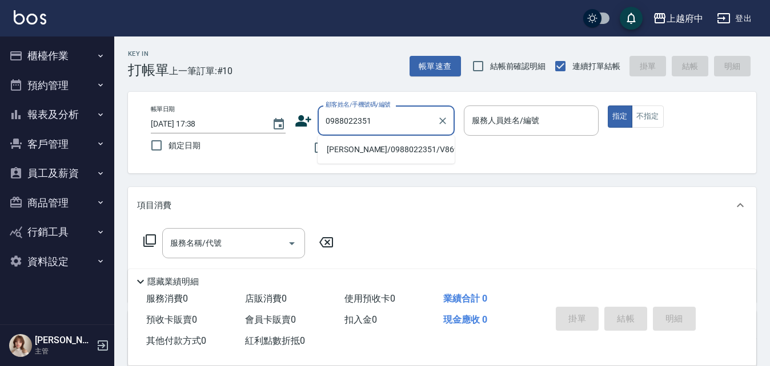
click at [373, 148] on li "林新原/0988022351/V86959" at bounding box center [385, 149] width 137 height 19
type input "林新原/0988022351/V86959"
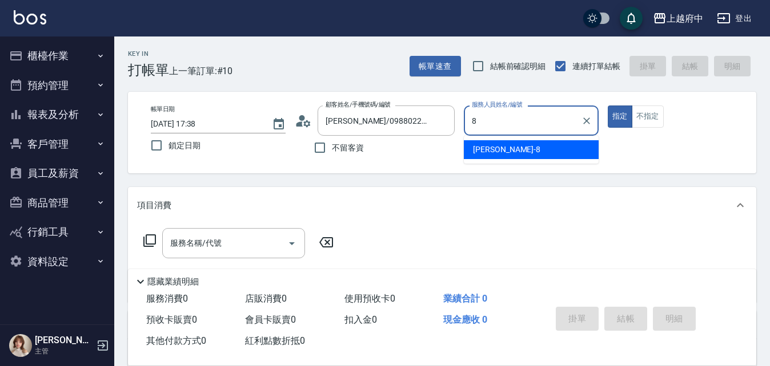
type input "江驊侑-8"
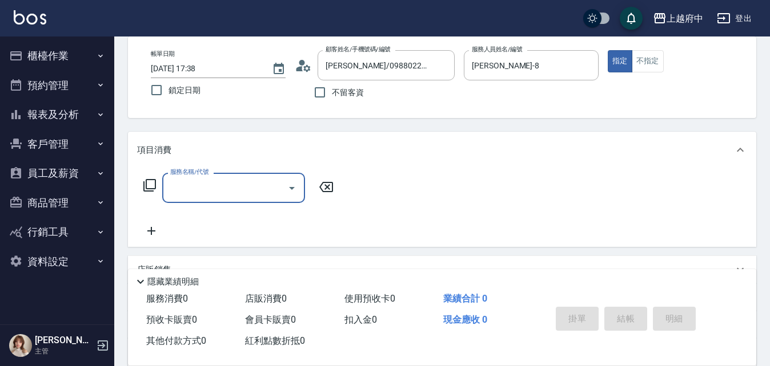
scroll to position [0, 0]
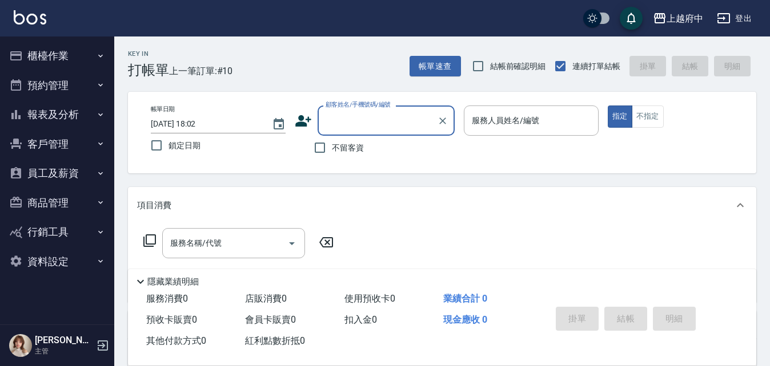
click at [303, 121] on icon at bounding box center [303, 120] width 17 height 17
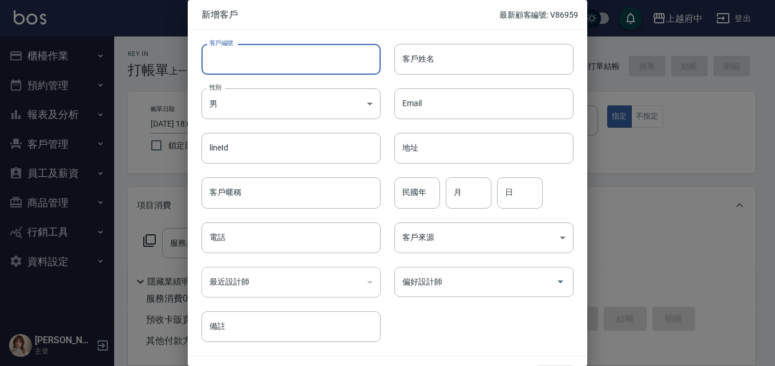
click at [236, 60] on input "客戶編號" at bounding box center [291, 59] width 179 height 31
type input "ㄒ"
type input "V"
type input "T90716"
click at [314, 106] on body "上越府中 登出 櫃檯作業 打帳單 帳單列表 掛單列表 營業儀表板 現金收支登錄 材料自購登錄 每日結帳 排班表 現場電腦打卡 預約管理 預約管理 單日預約紀錄…" at bounding box center [387, 279] width 775 height 558
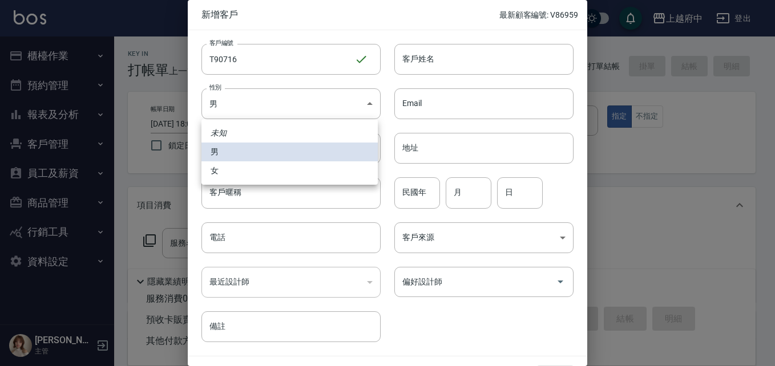
click at [221, 168] on li "女" at bounding box center [290, 171] width 176 height 19
type input "[DEMOGRAPHIC_DATA]"
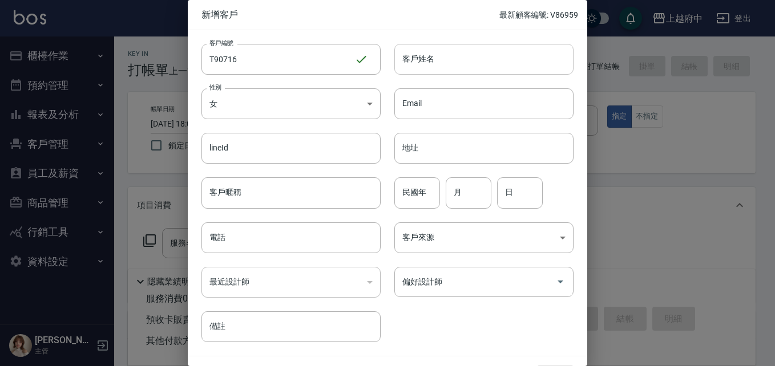
click at [446, 55] on input "客戶姓名" at bounding box center [483, 59] width 179 height 31
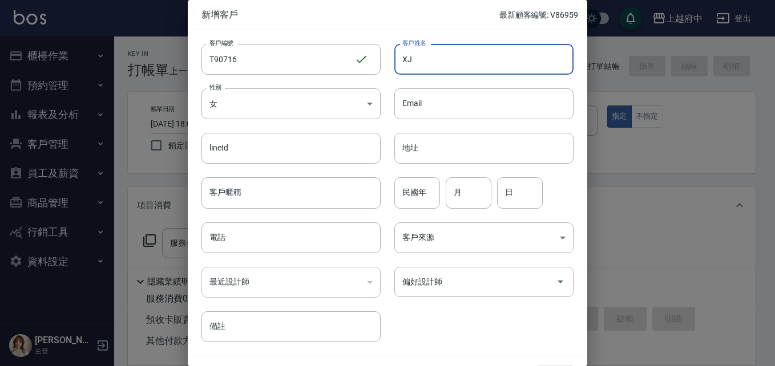
type input "X"
type input "[PERSON_NAME]"
click at [408, 197] on input "民國年" at bounding box center [417, 193] width 46 height 31
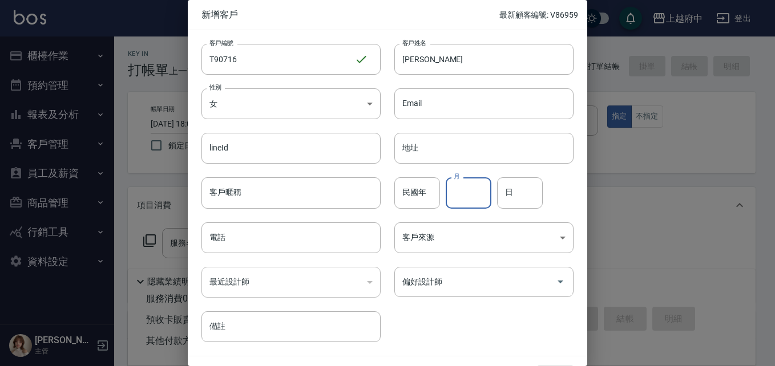
click at [453, 195] on input "月" at bounding box center [469, 193] width 46 height 31
type input "1"
type input "4"
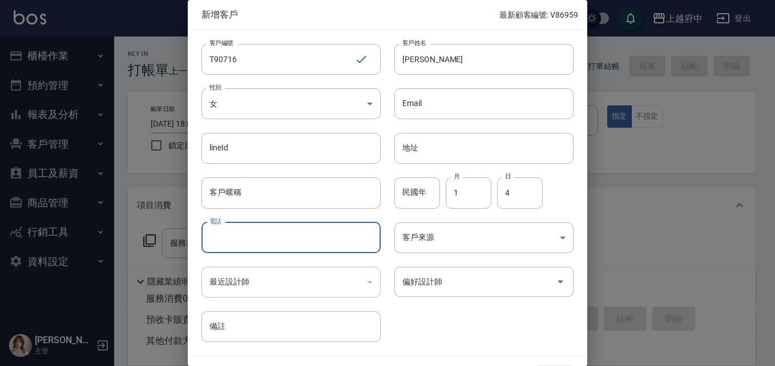
click at [261, 231] on input "電話" at bounding box center [291, 238] width 179 height 31
type input "0922340162"
click at [490, 315] on div "客戶編號 T90716 ​ 客戶編號 客戶姓名 盧怡君 客戶姓名 性別 女 FEMALE 性別 Email Email lineId lineId 地址 地址…" at bounding box center [381, 186] width 386 height 312
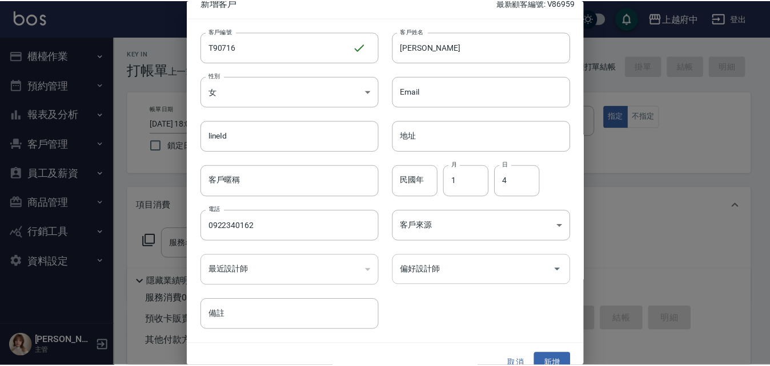
scroll to position [29, 0]
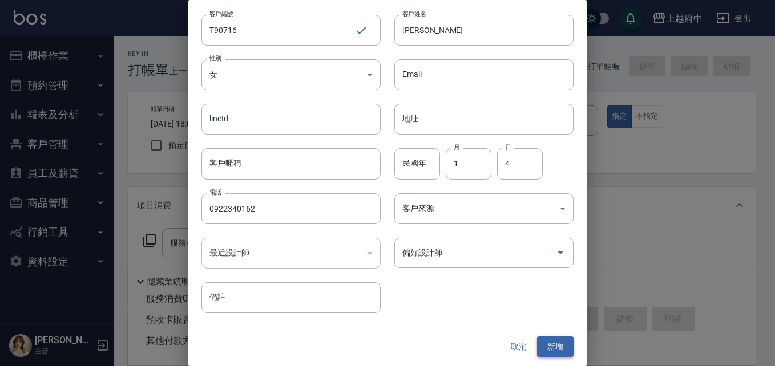
click at [551, 340] on button "新增" at bounding box center [555, 347] width 37 height 21
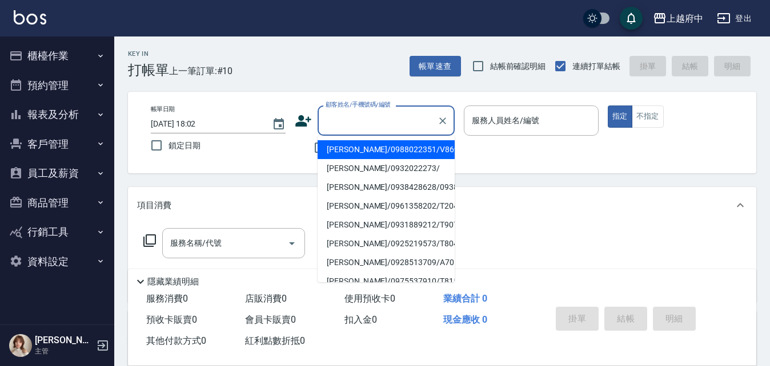
click at [361, 120] on input "顧客姓名/手機號碼/編號" at bounding box center [378, 121] width 110 height 20
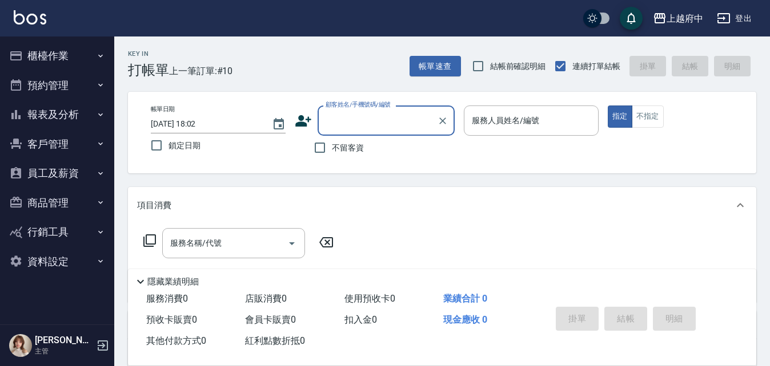
click at [341, 124] on input "顧客姓名/手機號碼/編號" at bounding box center [378, 121] width 110 height 20
click at [351, 153] on li "[PERSON_NAME]/0922340162/T90716" at bounding box center [385, 149] width 137 height 19
type input "[PERSON_NAME]/0922340162/T90716"
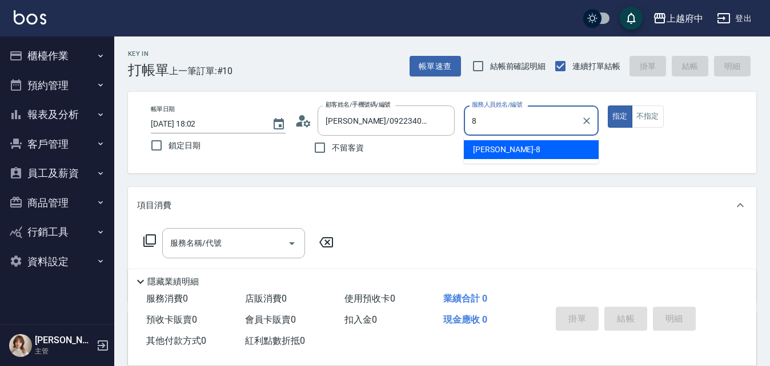
type input "江驊侑-8"
type button "true"
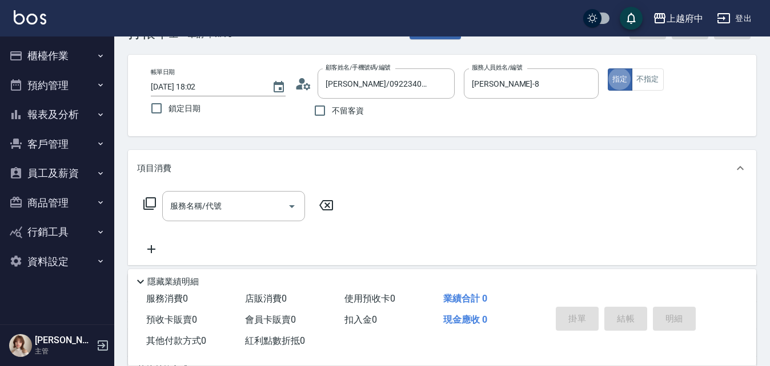
scroll to position [57, 0]
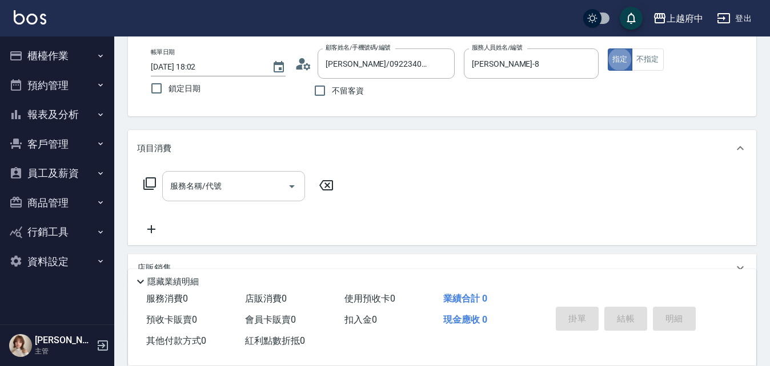
click at [198, 183] on div "服務名稱/代號 服務名稱/代號" at bounding box center [233, 186] width 143 height 30
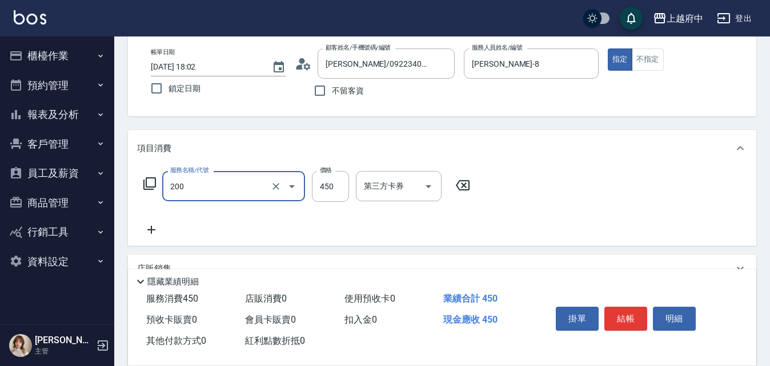
type input "有機洗髮(200)"
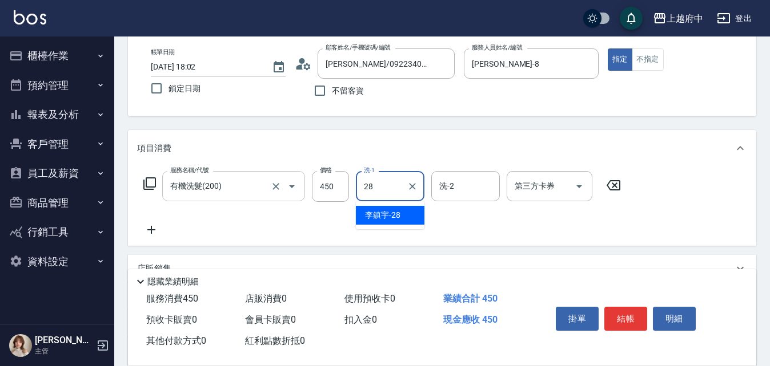
type input "[PERSON_NAME]-28"
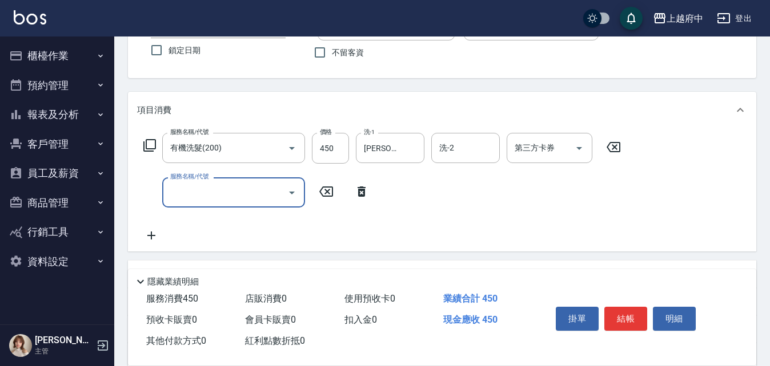
scroll to position [114, 0]
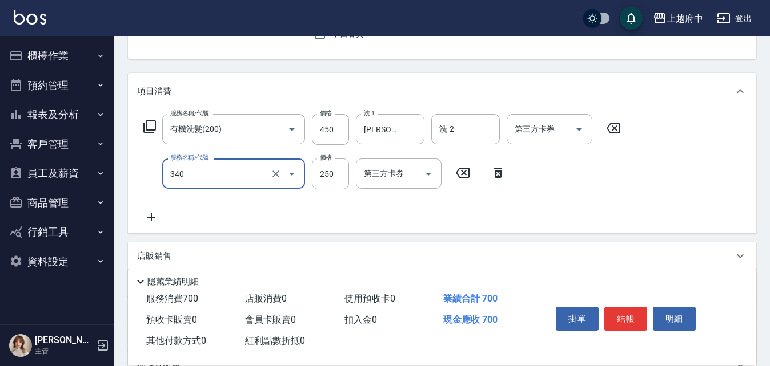
type input "剪髮(340)"
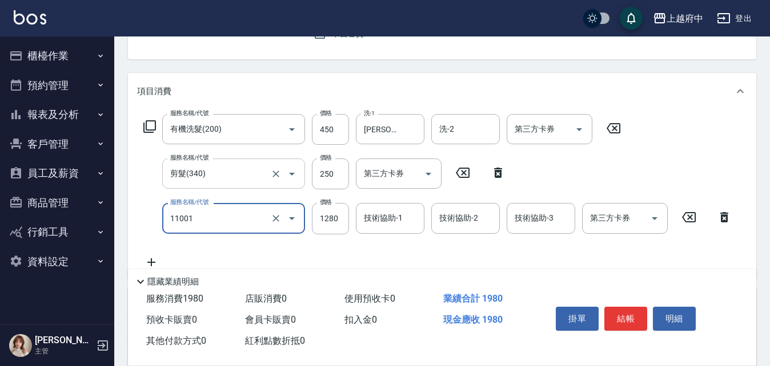
type input "燙髮S(11001)"
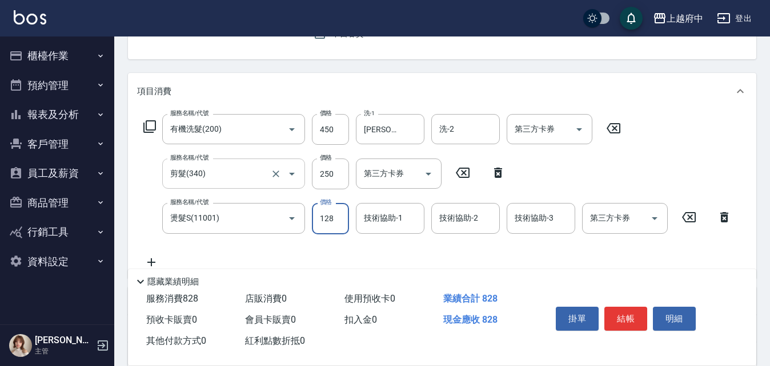
type input "1280"
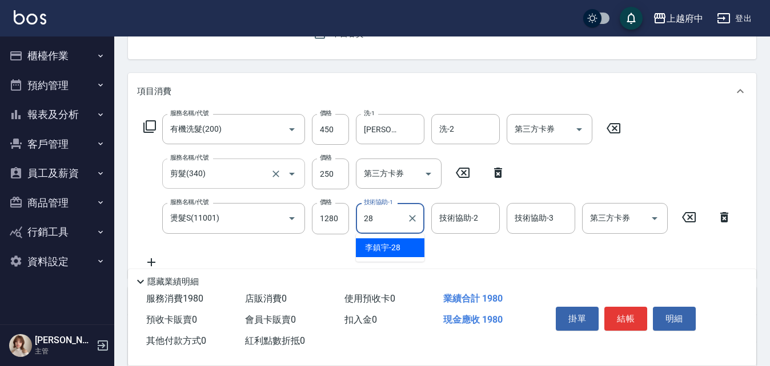
type input "[PERSON_NAME]-28"
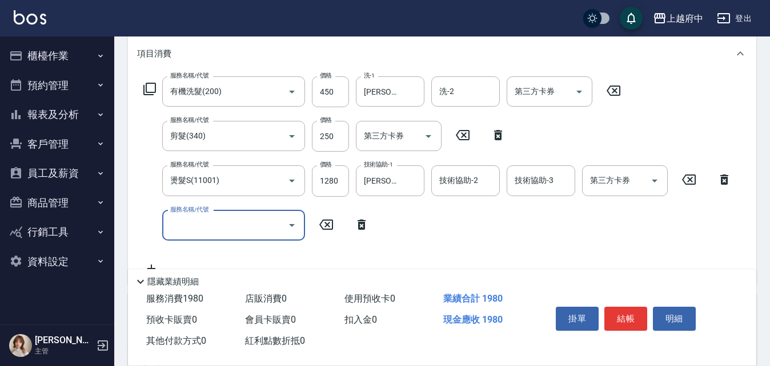
scroll to position [171, 0]
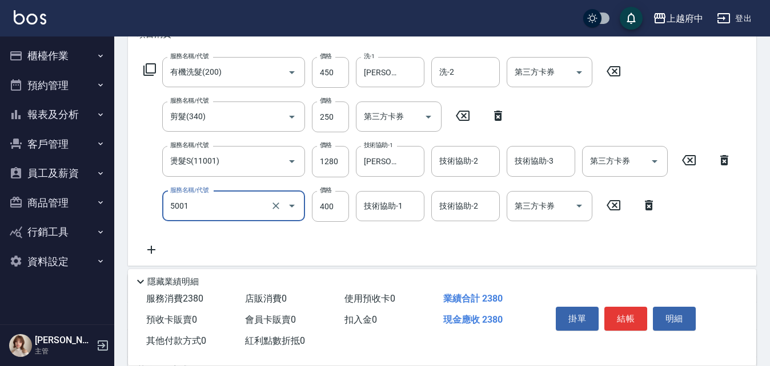
type input "側邊壓貼(5001)"
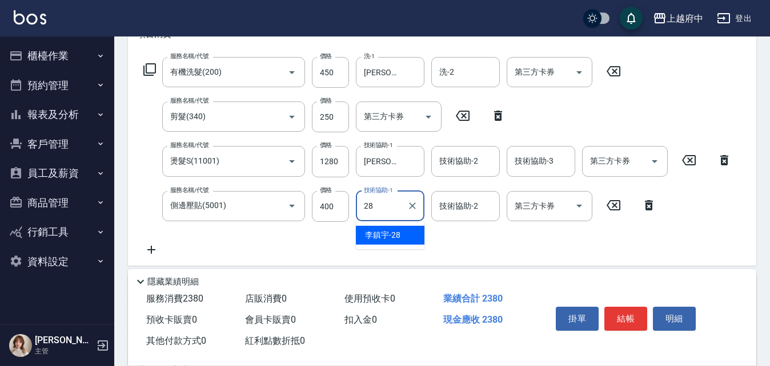
type input "[PERSON_NAME]-28"
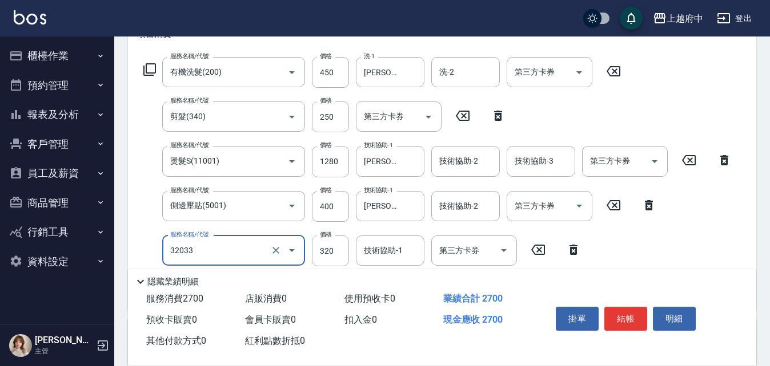
type input "頭皮隔離液(32033)"
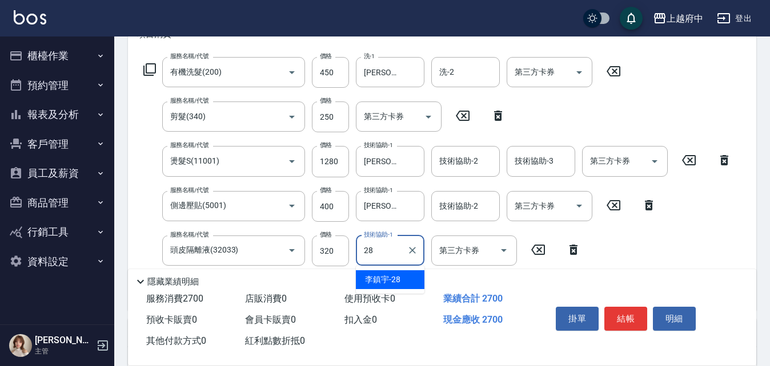
type input "[PERSON_NAME]-28"
click at [686, 252] on div "服務名稱/代號 有機洗髮(200) 服務名稱/代號 價格 450 價格 洗-1 李鎮宇-28 洗-1 洗-2 洗-2 第三方卡券 第三方卡券 服務名稱/代號 …" at bounding box center [437, 179] width 601 height 244
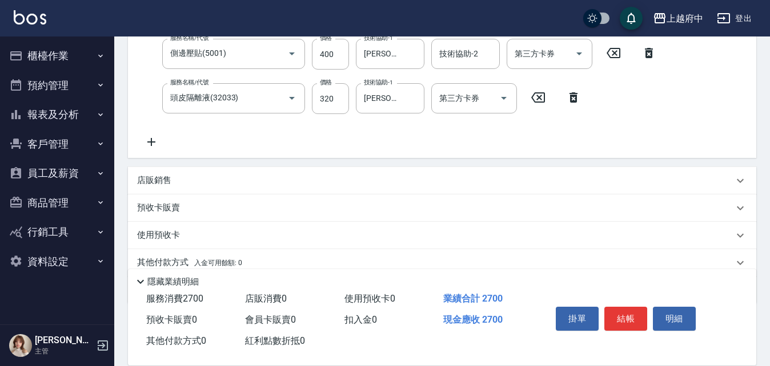
scroll to position [343, 0]
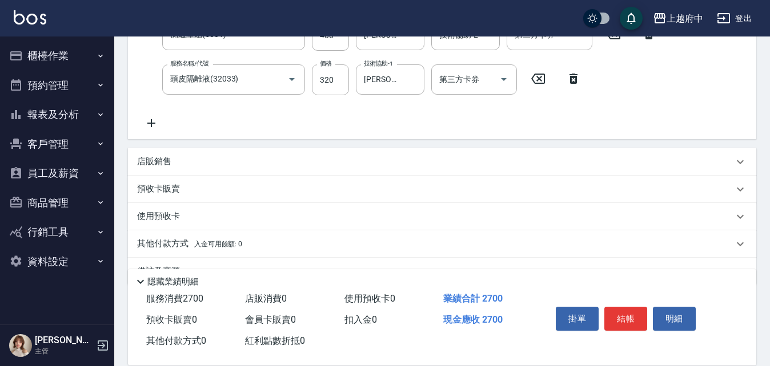
click at [148, 159] on p "店販銷售" at bounding box center [154, 162] width 34 height 12
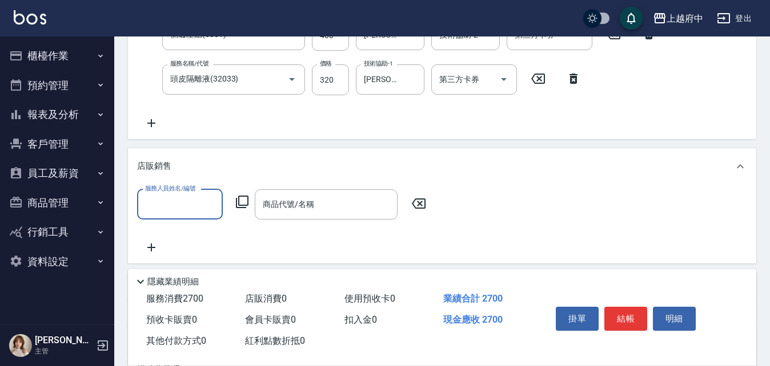
scroll to position [0, 0]
type input "[PERSON_NAME]-8"
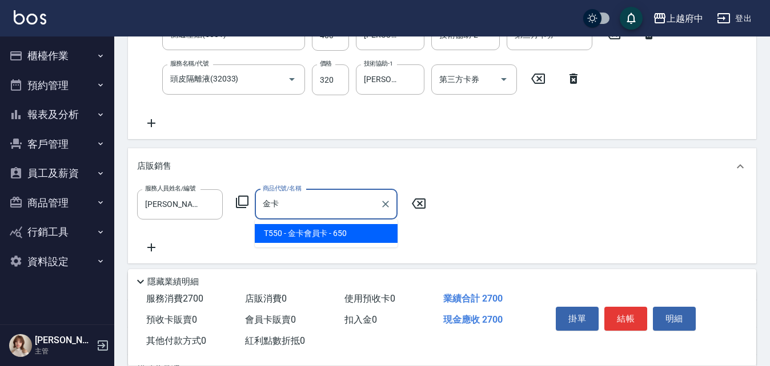
click at [303, 233] on span "T550 - 金卡會員卡 - 650" at bounding box center [326, 233] width 143 height 19
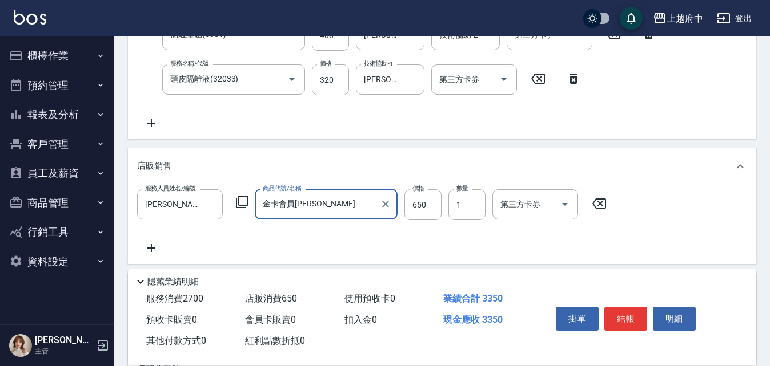
type input "金卡會員[PERSON_NAME]"
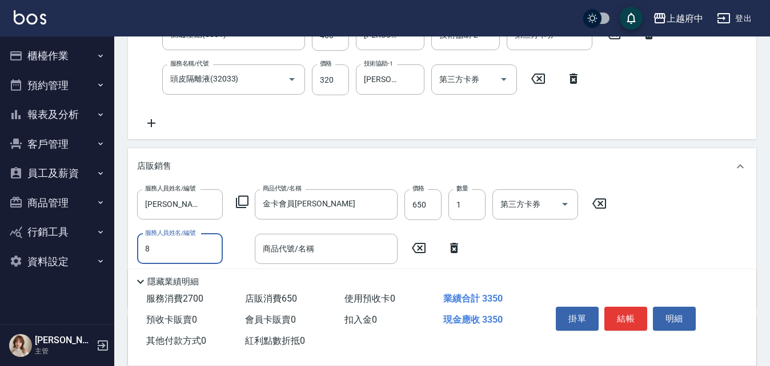
type input "[PERSON_NAME]-8"
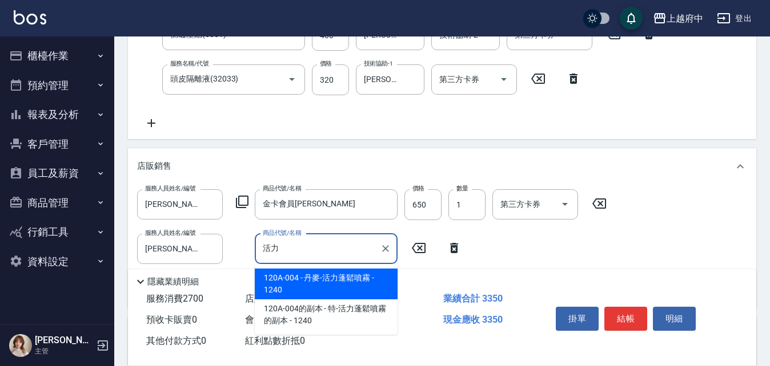
click at [323, 282] on span "120A-004 - 丹麥-活力蓬鬆噴霧 - 1240" at bounding box center [326, 284] width 143 height 31
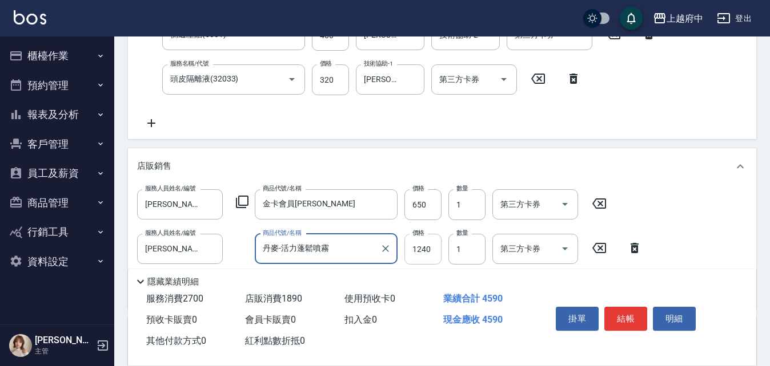
type input "丹麥-活力蓬鬆噴霧"
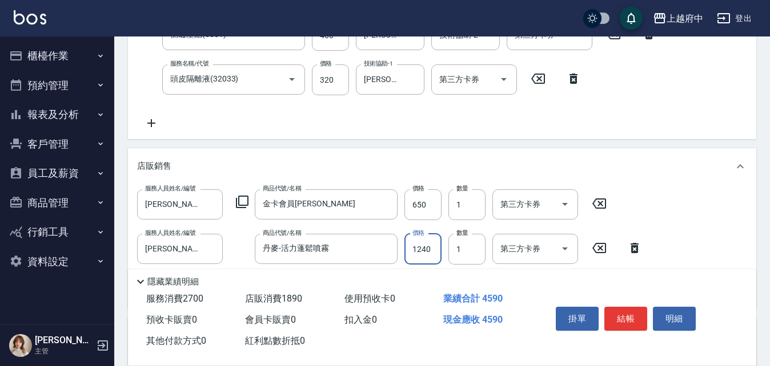
click at [427, 248] on input "1240" at bounding box center [422, 249] width 37 height 31
type input "1188"
click at [700, 247] on div "服務人員姓名/編號 江驊侑-8 服務人員姓名/編號 商品代號/名稱 金卡會員卡 商品代號/名稱 價格 650 價格 數量 1 數量 第三方卡券 第三方卡券 服…" at bounding box center [442, 245] width 610 height 110
click at [622, 316] on button "結帳" at bounding box center [625, 319] width 43 height 24
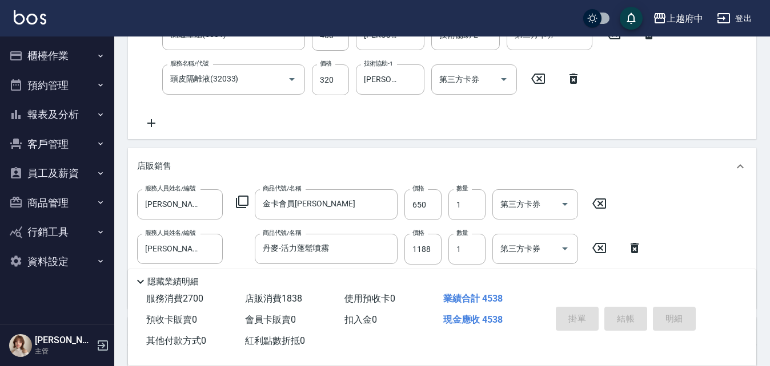
type input "2025/08/12 18:16"
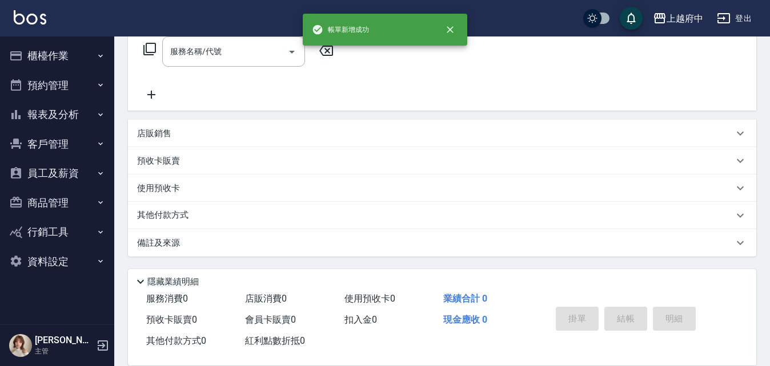
scroll to position [0, 0]
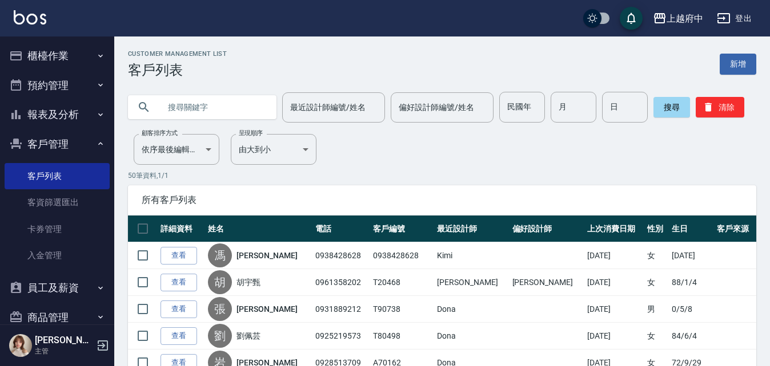
click at [222, 105] on input "text" at bounding box center [213, 107] width 107 height 31
type input "0922340162"
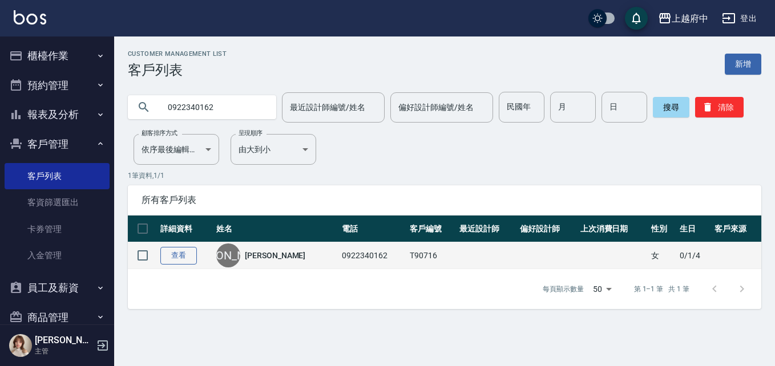
click at [174, 255] on link "查看" at bounding box center [178, 256] width 37 height 18
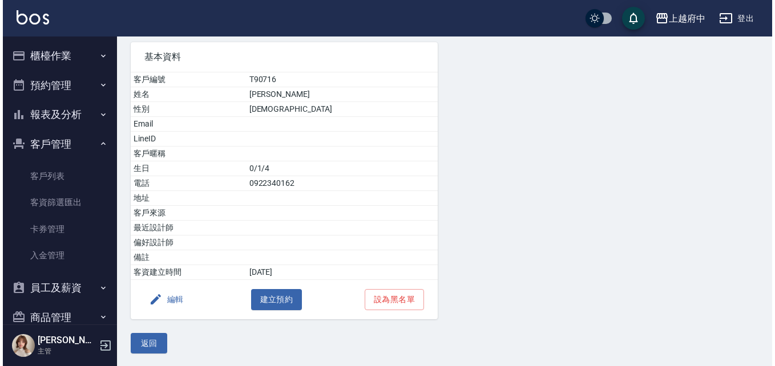
scroll to position [83, 0]
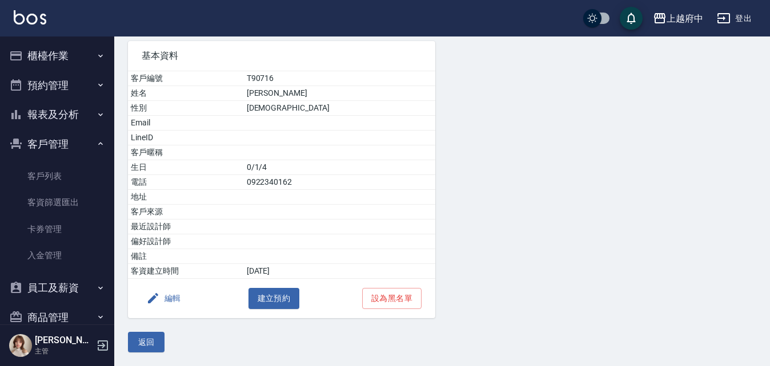
click at [163, 296] on button "編輯" at bounding box center [164, 298] width 44 height 21
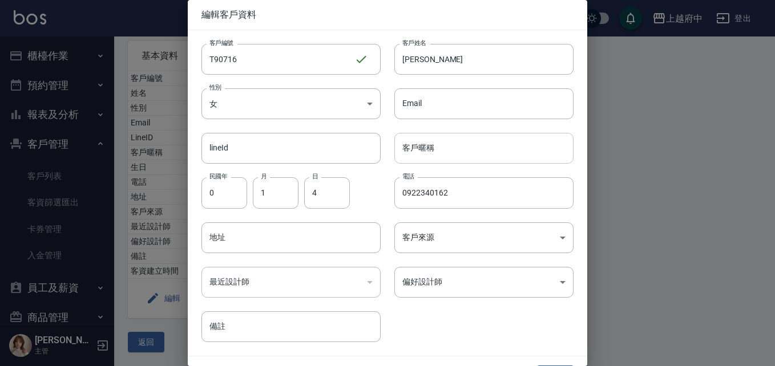
click at [424, 147] on input "客戶暱稱" at bounding box center [483, 148] width 179 height 31
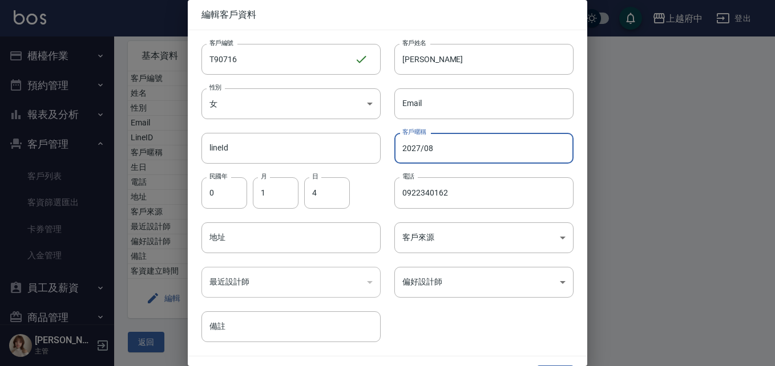
type input "2027/08"
click at [451, 324] on div "客戶編號 T90716 ​ 客戶編號 客戶姓名 盧怡君 客戶姓名 性別 女 FEMALE 性別 Email Email lineId lineId 客戶暱稱 …" at bounding box center [381, 186] width 386 height 312
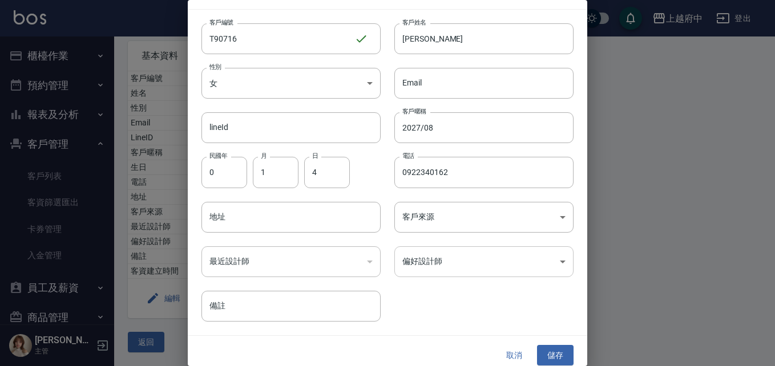
scroll to position [29, 0]
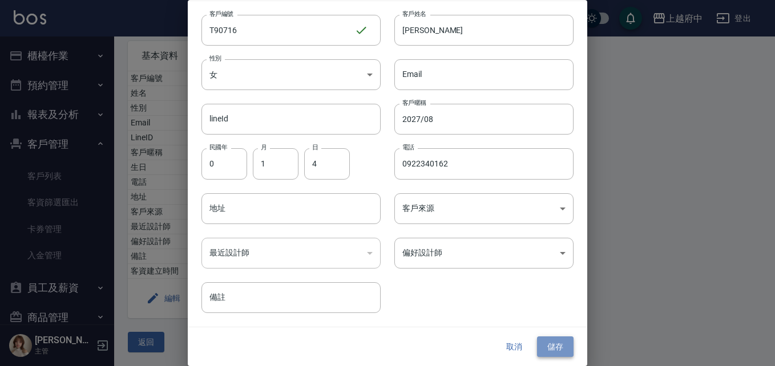
click at [550, 350] on button "儲存" at bounding box center [555, 347] width 37 height 21
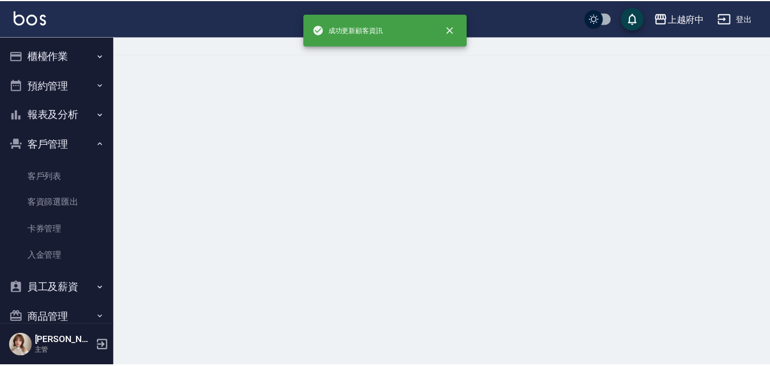
scroll to position [0, 0]
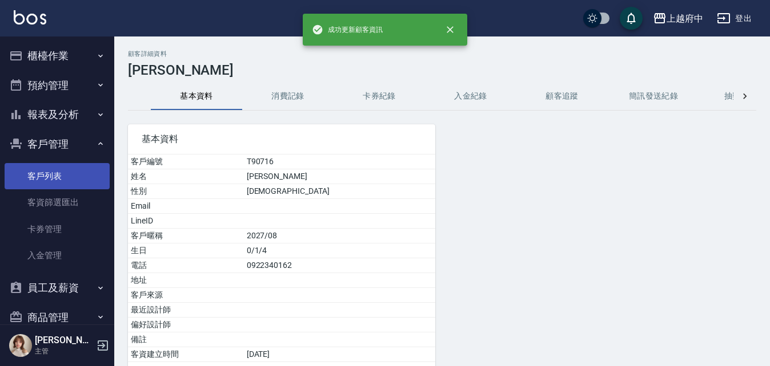
click at [55, 172] on link "客戶列表" at bounding box center [57, 176] width 105 height 26
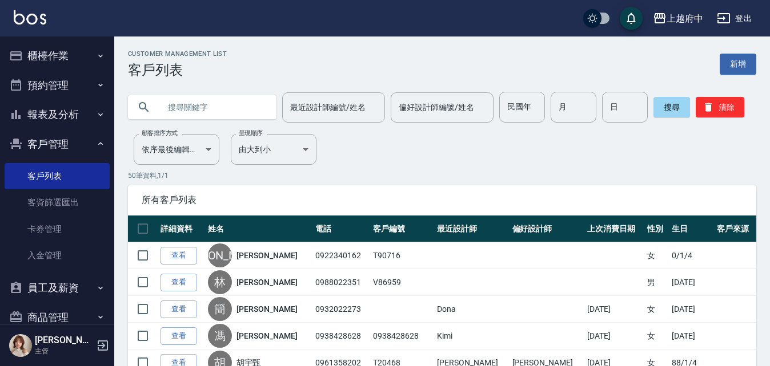
click at [210, 111] on input "text" at bounding box center [213, 107] width 107 height 31
type input "ㄔ"
click at [201, 100] on input "text" at bounding box center [213, 107] width 107 height 31
type input "T"
type input "[PERSON_NAME]"
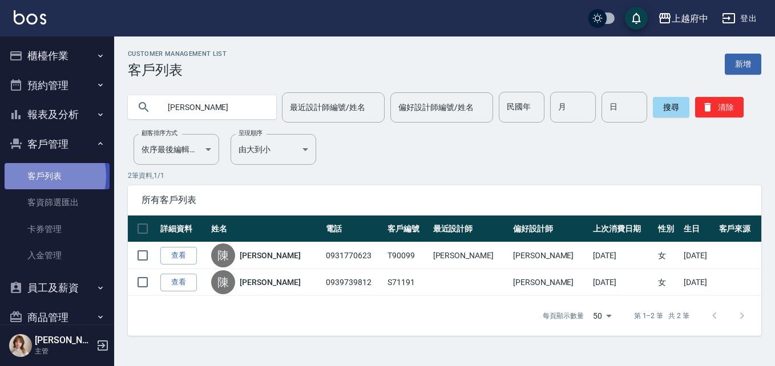
click at [42, 176] on link "客戶列表" at bounding box center [57, 176] width 105 height 26
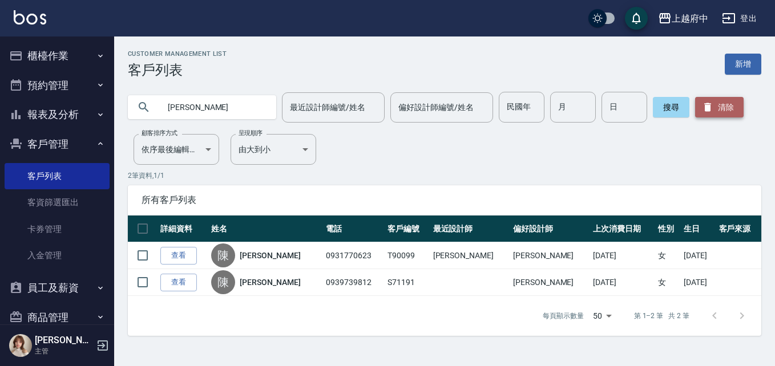
click at [732, 106] on button "清除" at bounding box center [719, 107] width 49 height 21
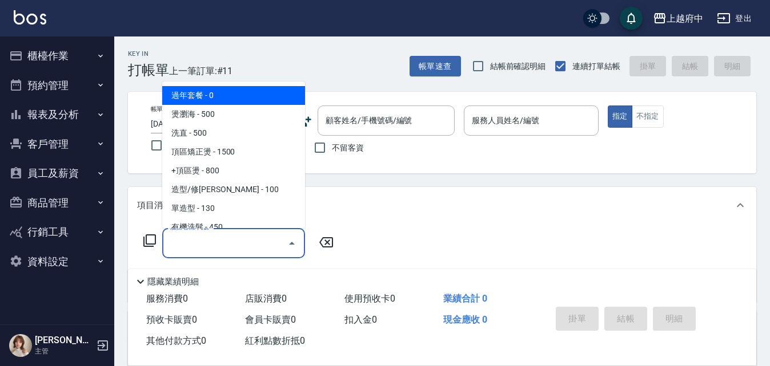
click at [213, 242] on input "服務名稱/代號" at bounding box center [224, 243] width 115 height 20
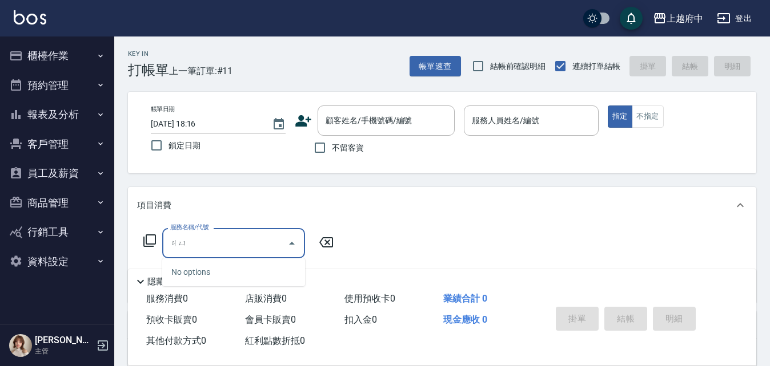
type input "局"
click at [469, 203] on div "項目消費" at bounding box center [435, 206] width 596 height 12
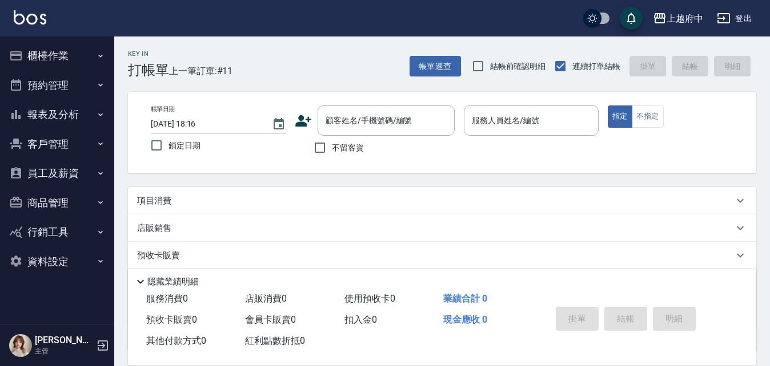
click at [196, 198] on div "項目消費" at bounding box center [435, 201] width 596 height 12
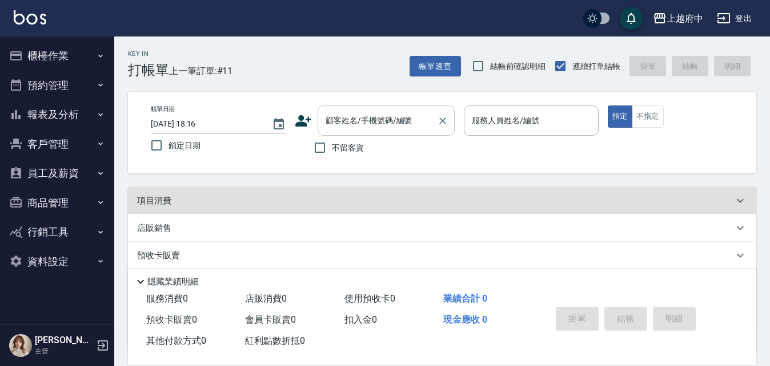
click at [369, 115] on input "顧客姓名/手機號碼/編號" at bounding box center [378, 121] width 110 height 20
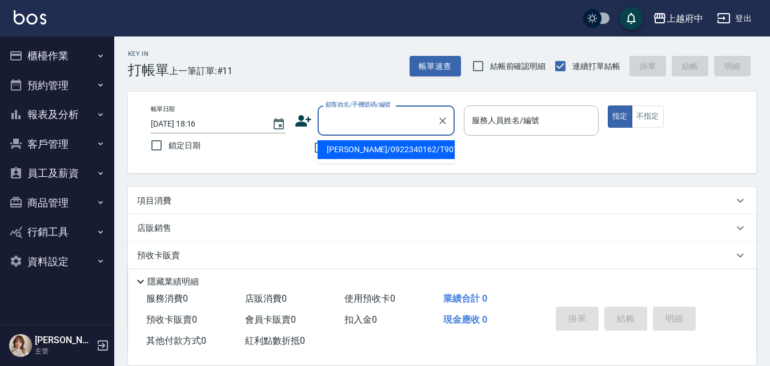
type input "ㄔ"
click at [372, 152] on li "[PERSON_NAME]/0931770623/T90099" at bounding box center [385, 149] width 137 height 19
type input "[PERSON_NAME]/0931770623/T90099"
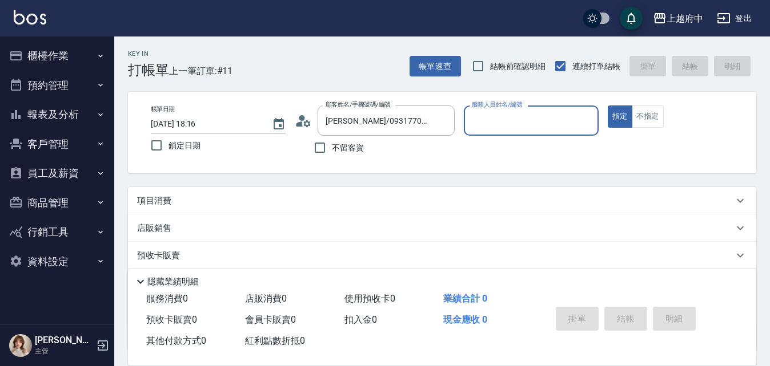
type input "黎黎-3"
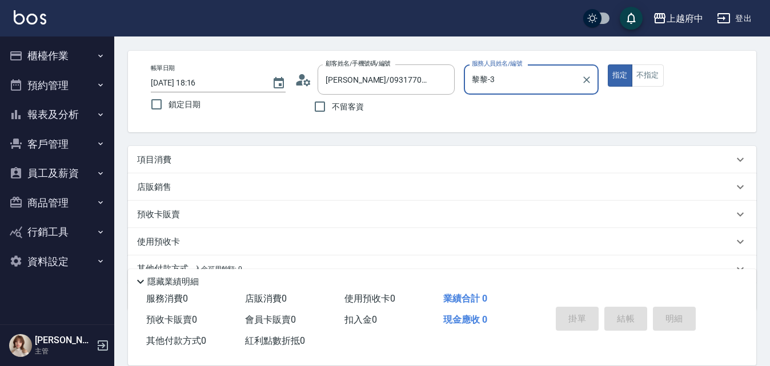
scroll to position [95, 0]
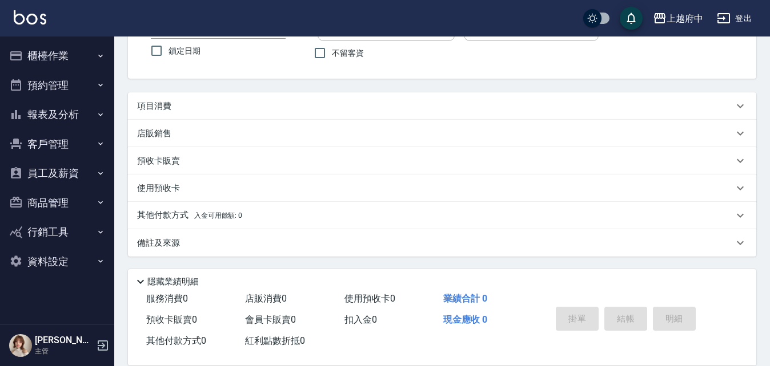
click at [152, 164] on p "預收卡販賣" at bounding box center [158, 161] width 43 height 12
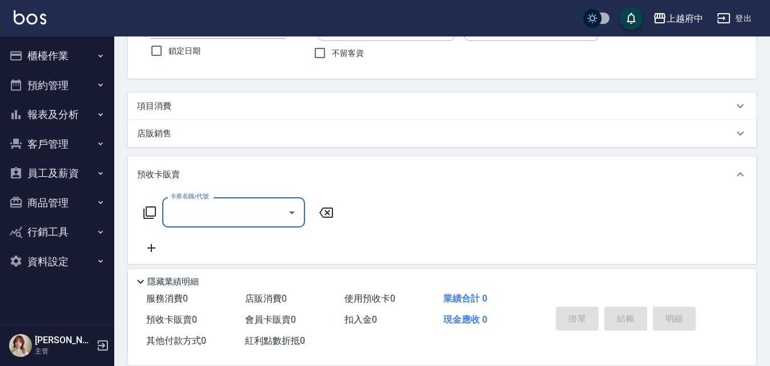
scroll to position [0, 0]
type input "D"
type input "卡"
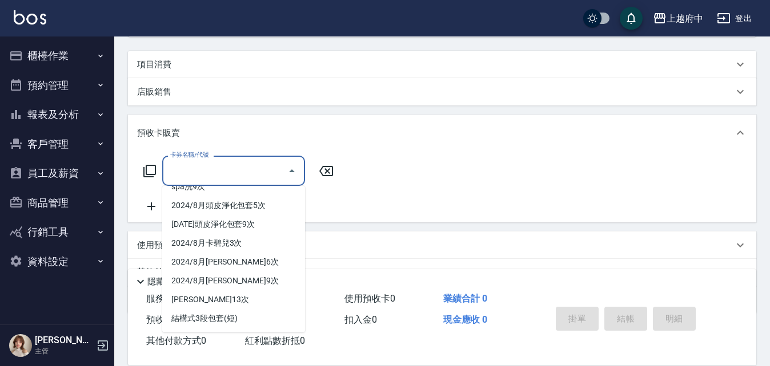
scroll to position [5, 0]
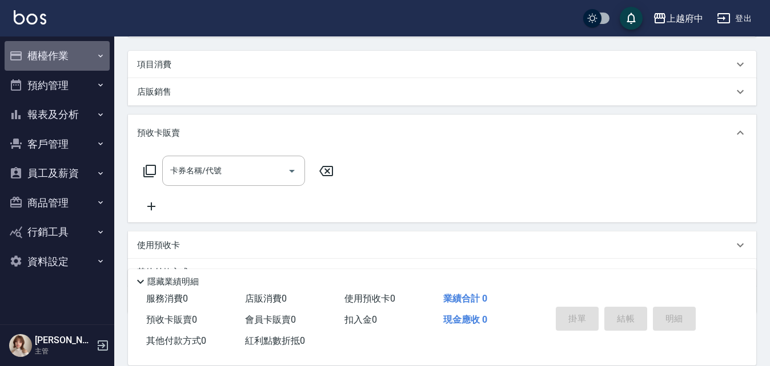
click at [49, 54] on button "櫃檯作業" at bounding box center [57, 56] width 105 height 30
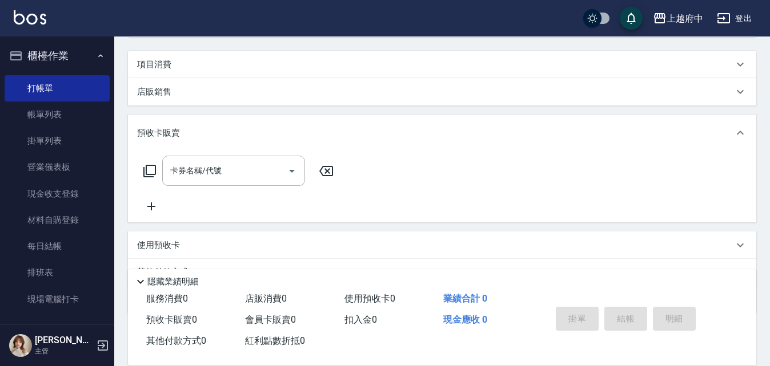
click at [49, 54] on button "櫃檯作業" at bounding box center [57, 56] width 105 height 30
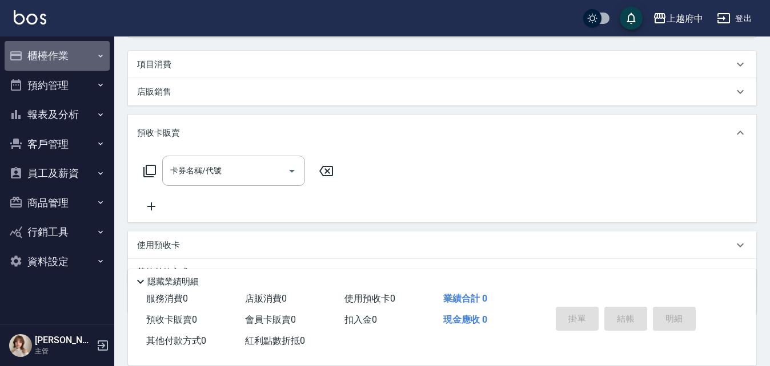
click at [49, 54] on button "櫃檯作業" at bounding box center [57, 56] width 105 height 30
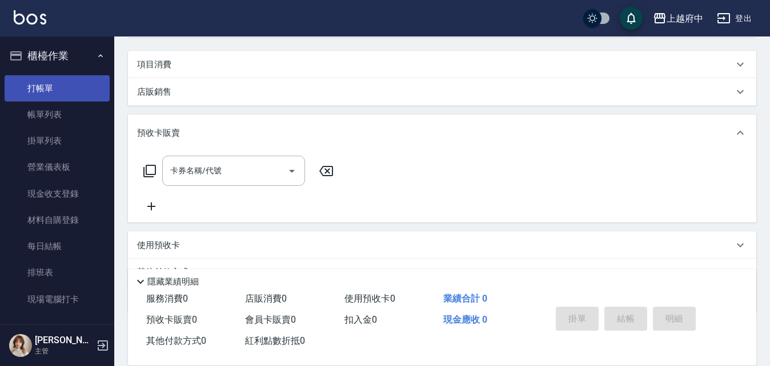
click at [42, 84] on link "打帳單" at bounding box center [57, 88] width 105 height 26
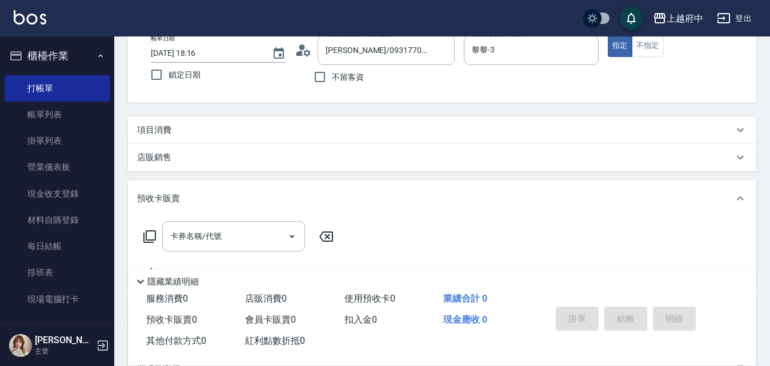
scroll to position [0, 0]
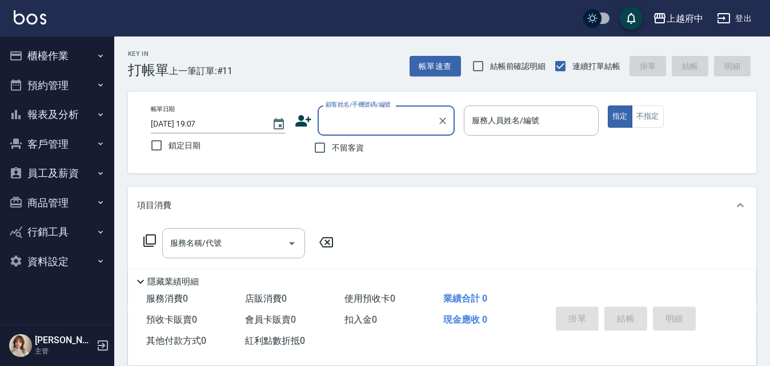
click at [301, 122] on icon at bounding box center [303, 120] width 16 height 11
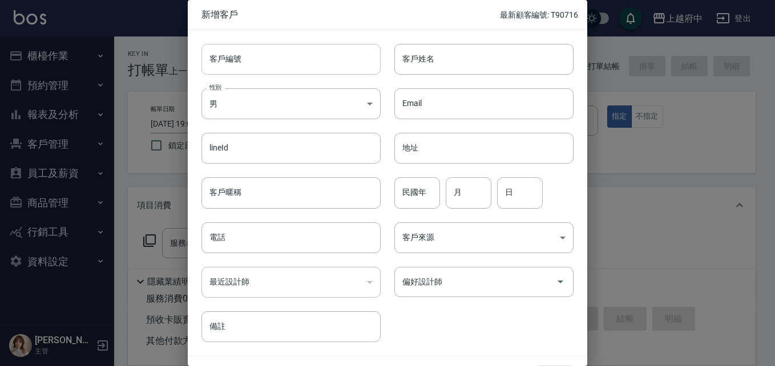
click at [241, 54] on input "客戶編號" at bounding box center [291, 59] width 179 height 31
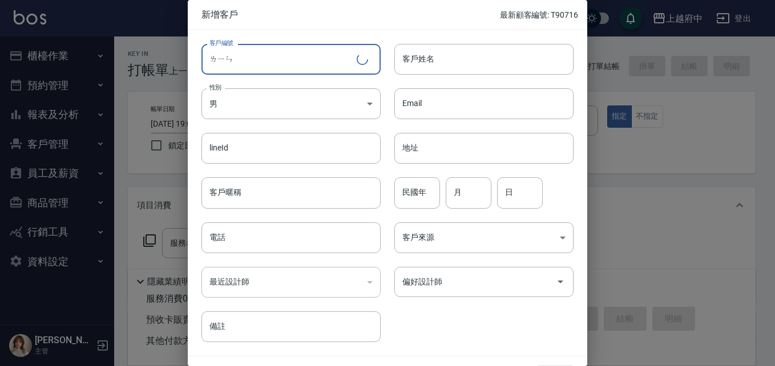
type input "林"
type input "ㄒ"
type input "V"
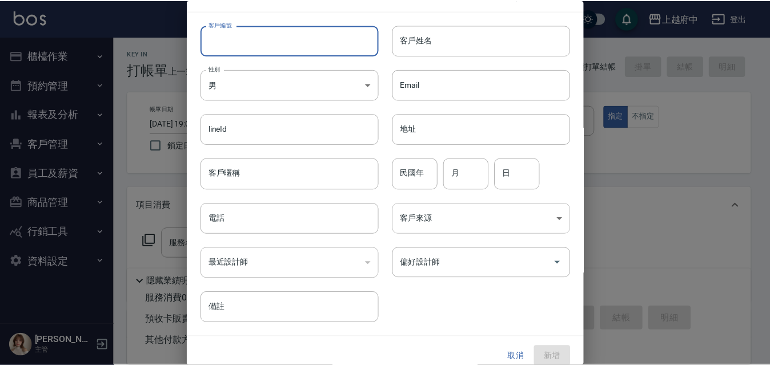
scroll to position [29, 0]
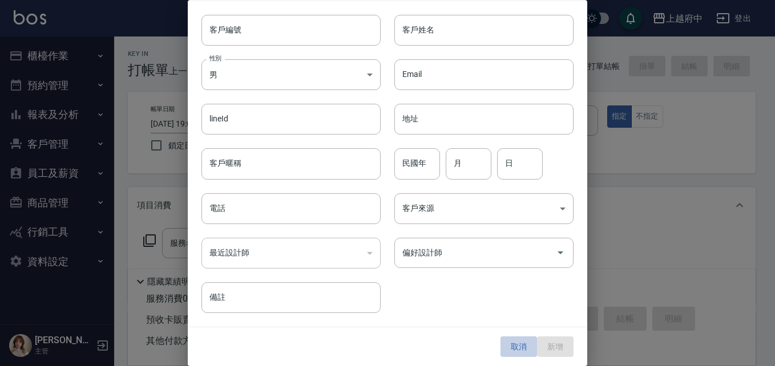
click at [507, 345] on button "取消" at bounding box center [519, 347] width 37 height 21
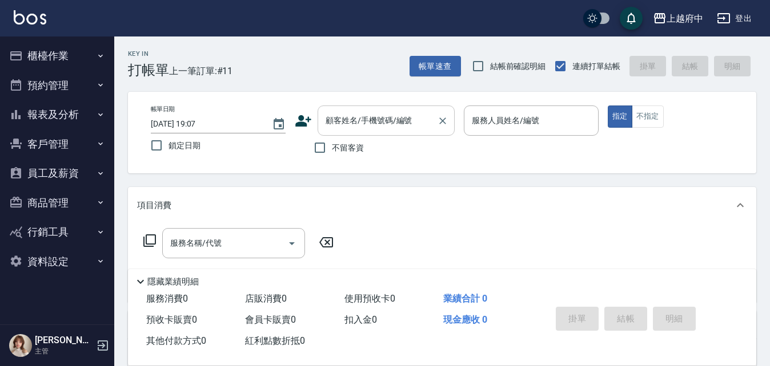
click at [360, 127] on input "顧客姓名/手機號碼/編號" at bounding box center [378, 121] width 110 height 20
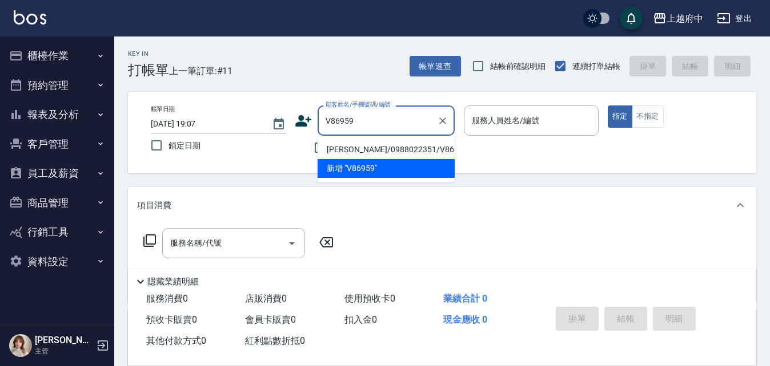
click at [388, 146] on li "[PERSON_NAME]/0988022351/V86959" at bounding box center [385, 149] width 137 height 19
type input "[PERSON_NAME]/0988022351/V86959"
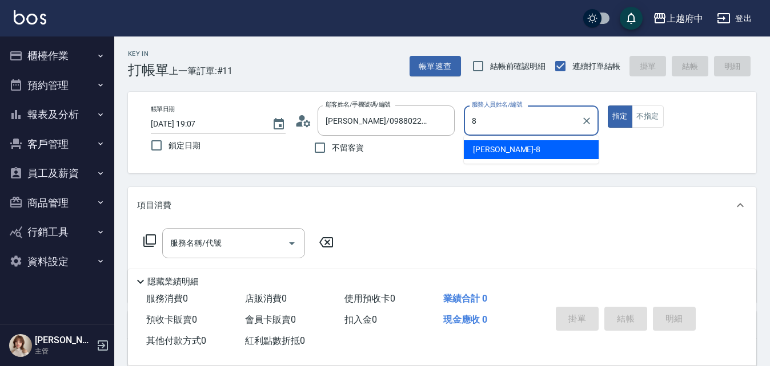
type input "[PERSON_NAME]-8"
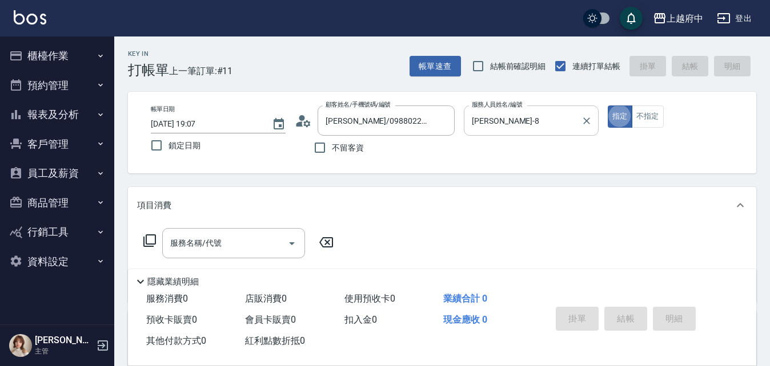
type button "true"
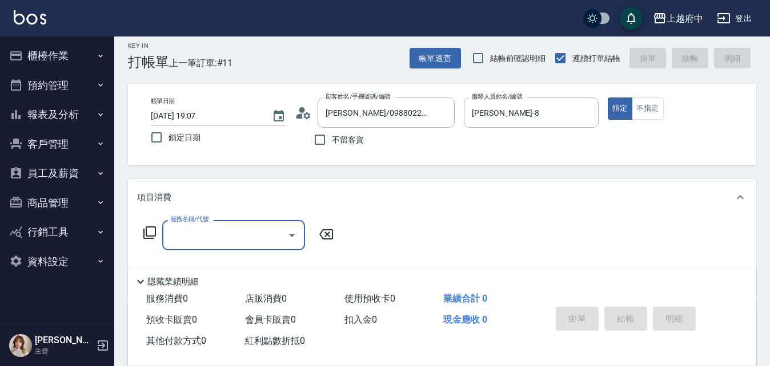
scroll to position [57, 0]
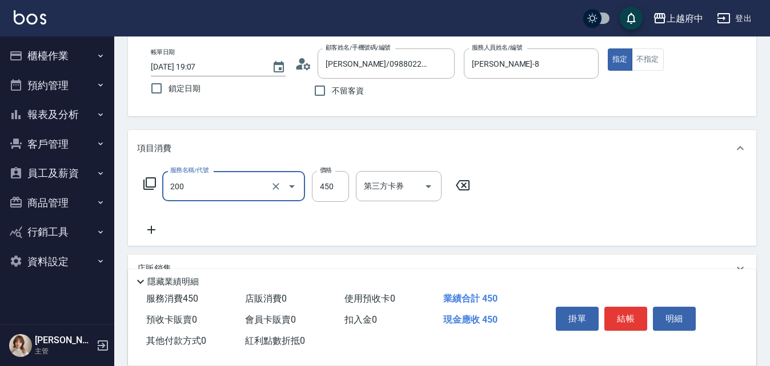
type input "有機洗髮(200)"
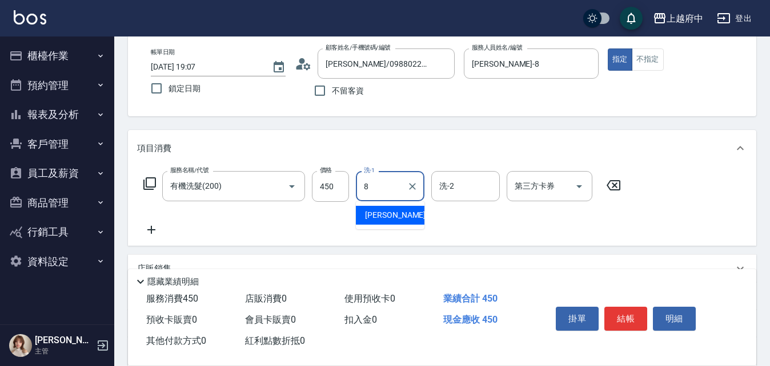
type input "[PERSON_NAME]-8"
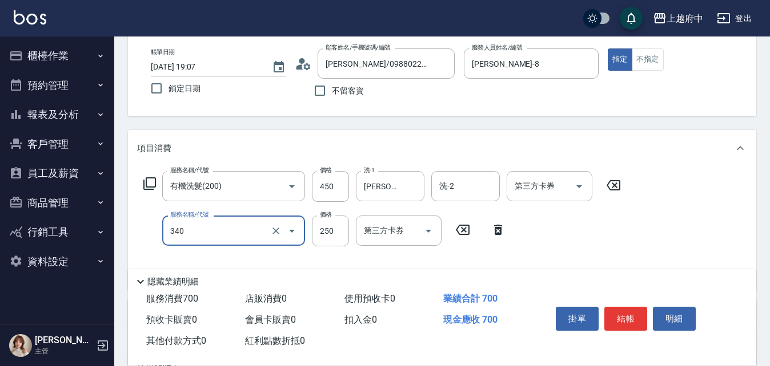
type input "剪髮(340)"
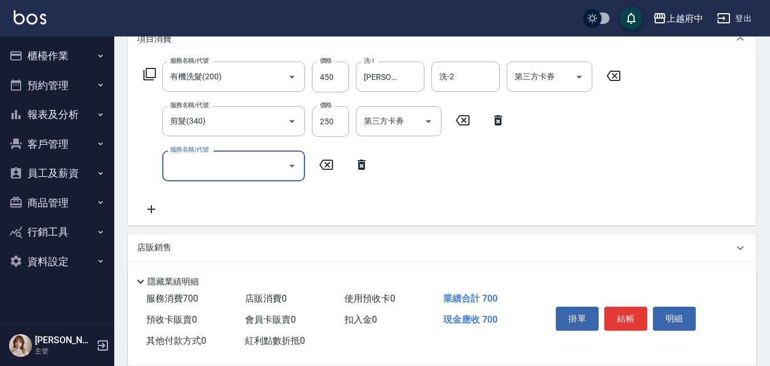
scroll to position [171, 0]
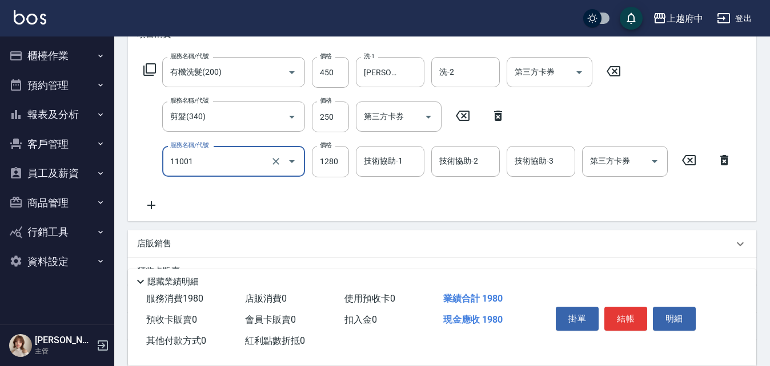
type input "燙髮S(11001)"
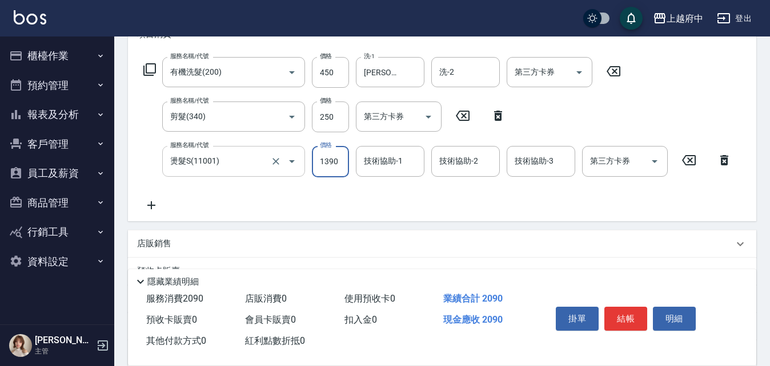
type input "1390"
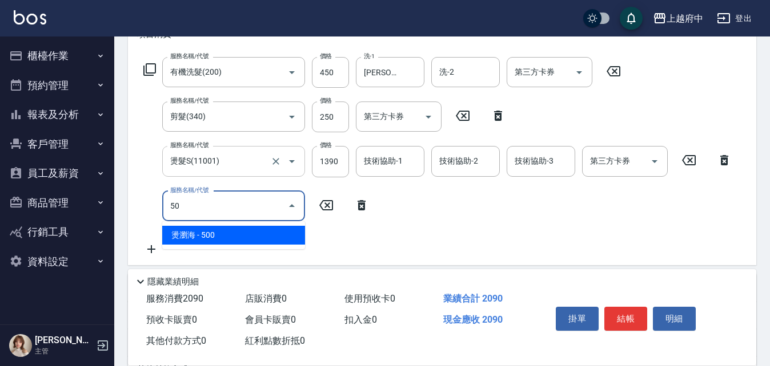
type input "5"
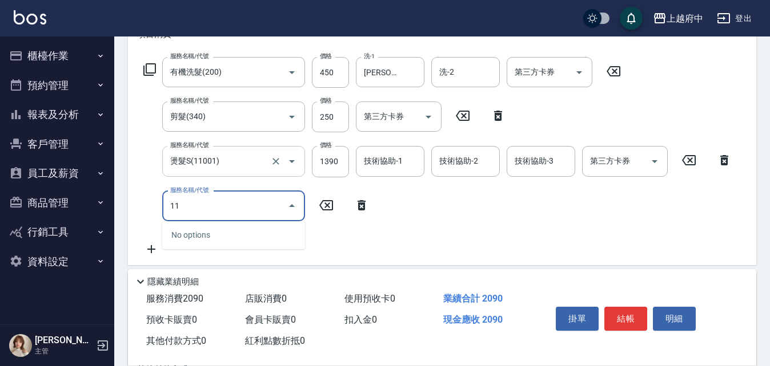
type input "1"
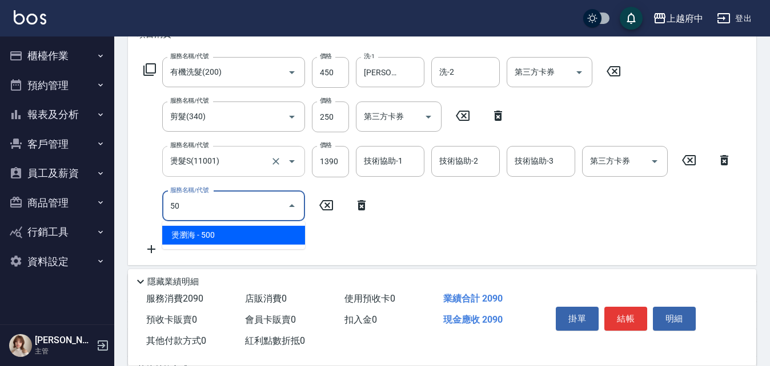
type input "5"
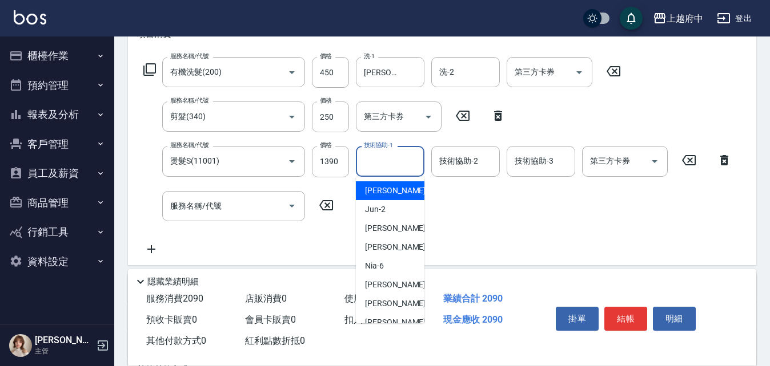
click at [408, 154] on input "技術協助-1" at bounding box center [390, 161] width 58 height 20
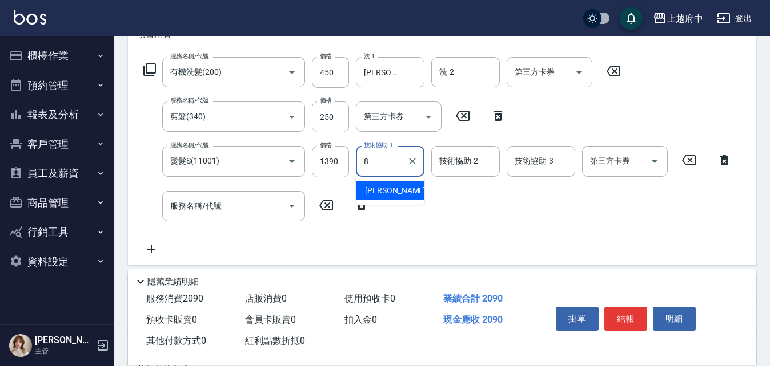
type input "[PERSON_NAME]-8"
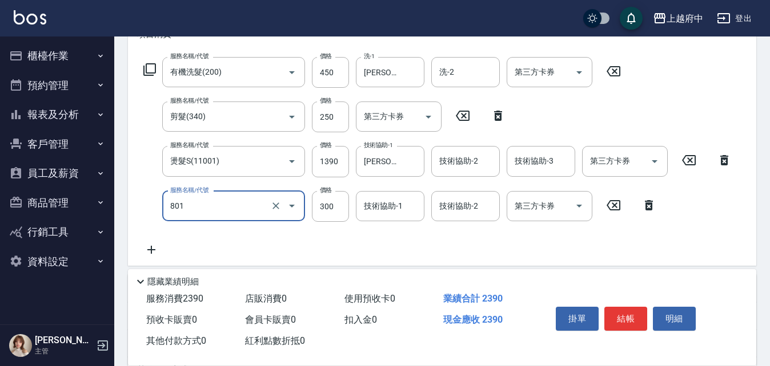
type input "區塊染髮(801)"
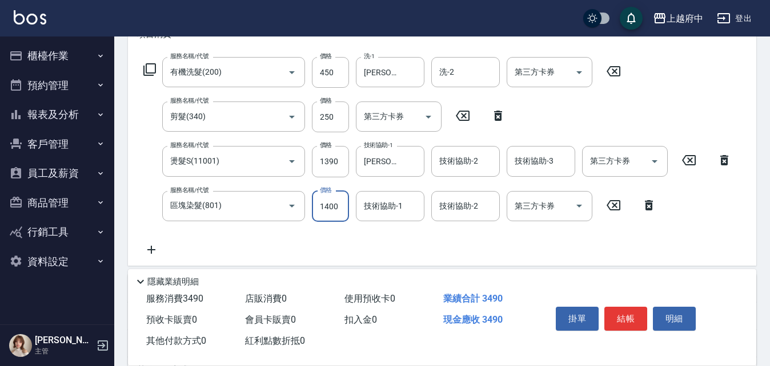
type input "1400"
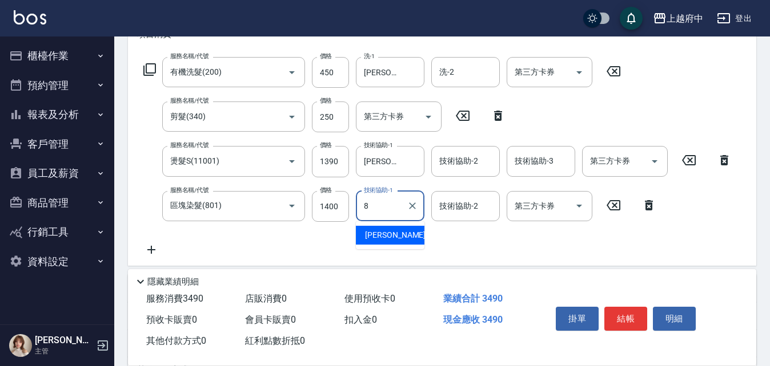
type input "[PERSON_NAME]-8"
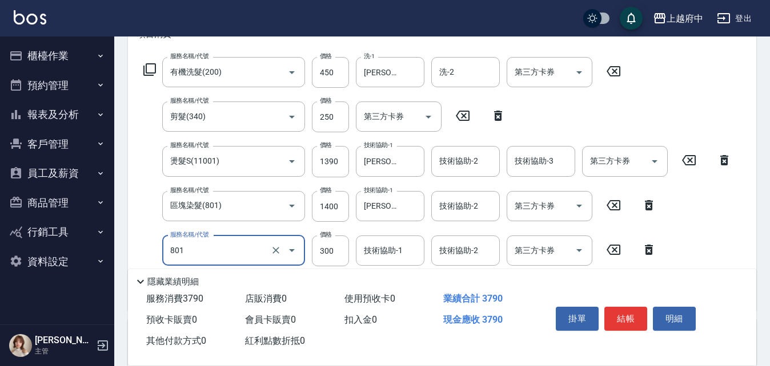
type input "區塊染髮(801)"
type input "700"
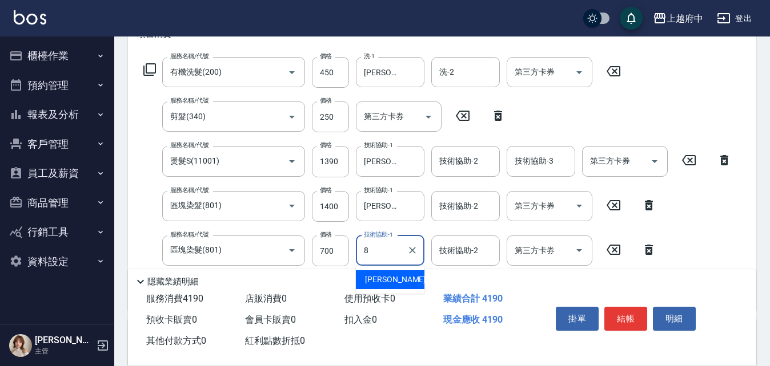
type input "[PERSON_NAME]-8"
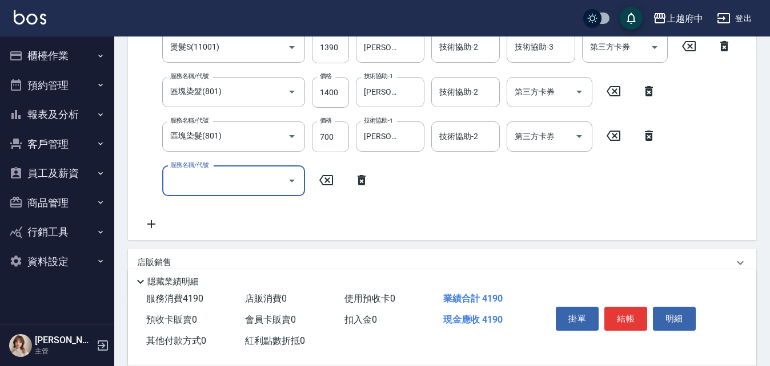
scroll to position [283, 0]
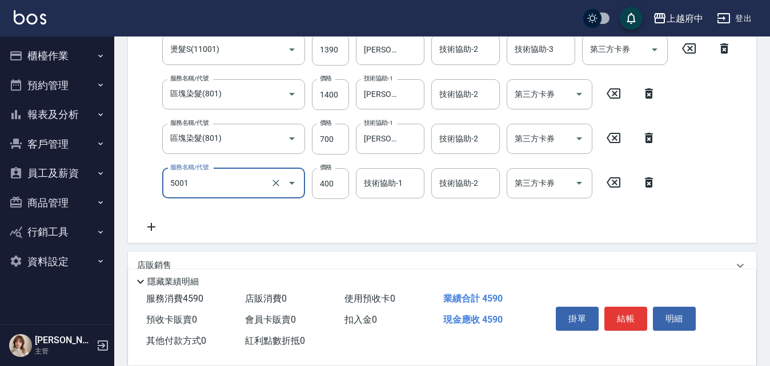
type input "側邊壓貼(5001)"
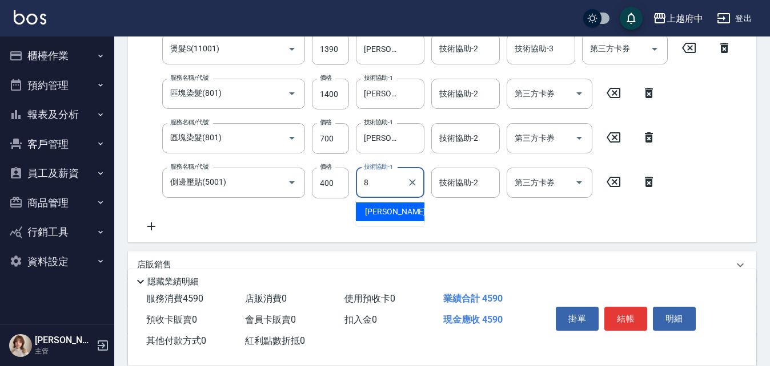
type input "[PERSON_NAME]-8"
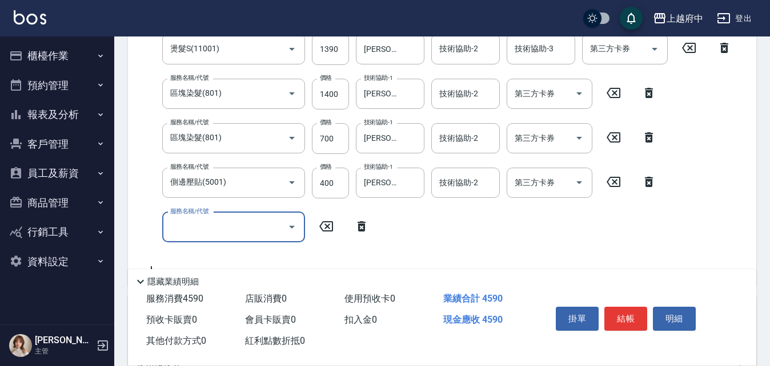
scroll to position [283, 0]
type input "頭皮隔離液(32033)"
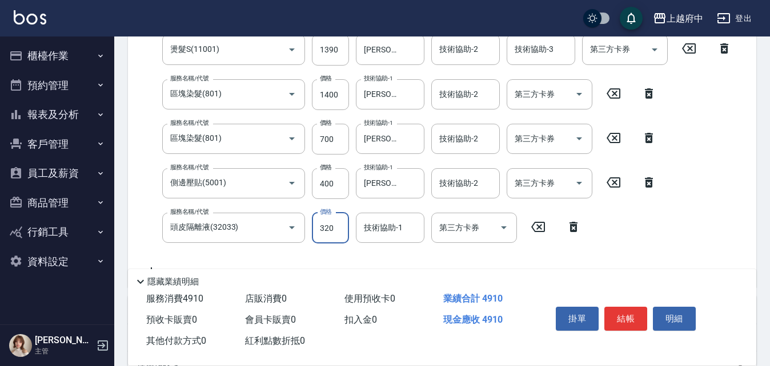
scroll to position [284, 0]
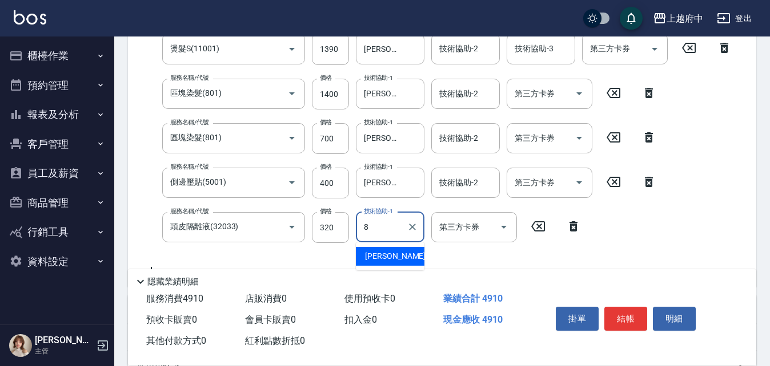
type input "[PERSON_NAME]-8"
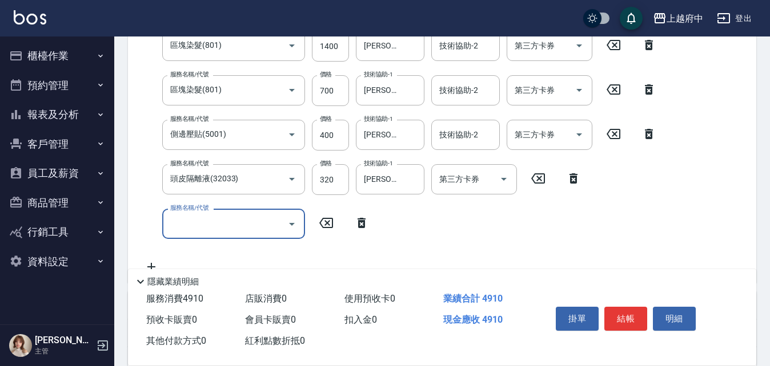
scroll to position [397, 0]
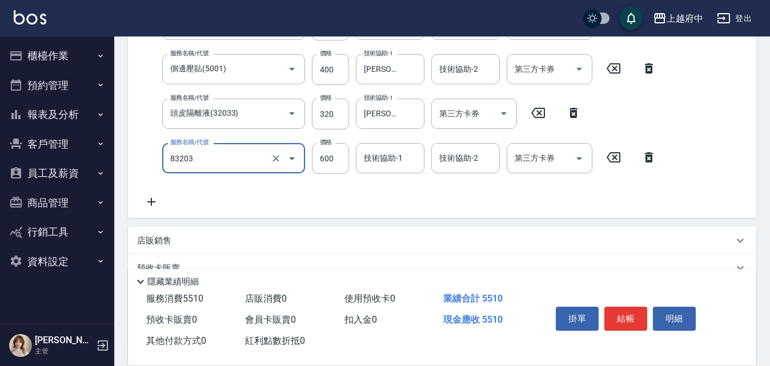
type input "蘆薈敷膜(83203)"
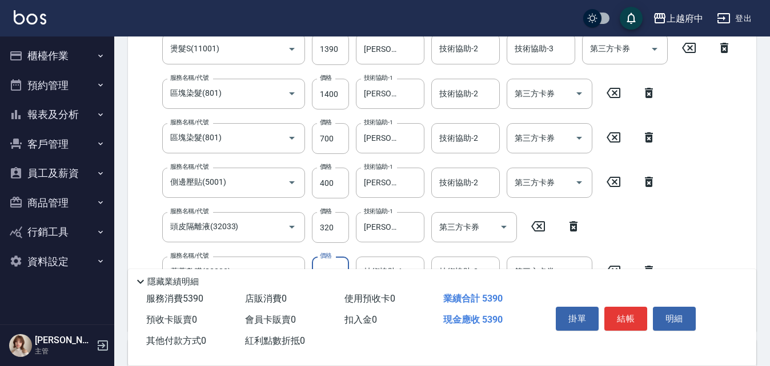
type input "480"
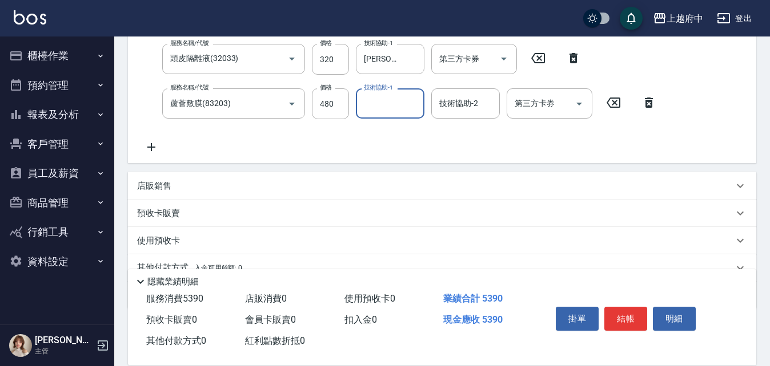
scroll to position [455, 0]
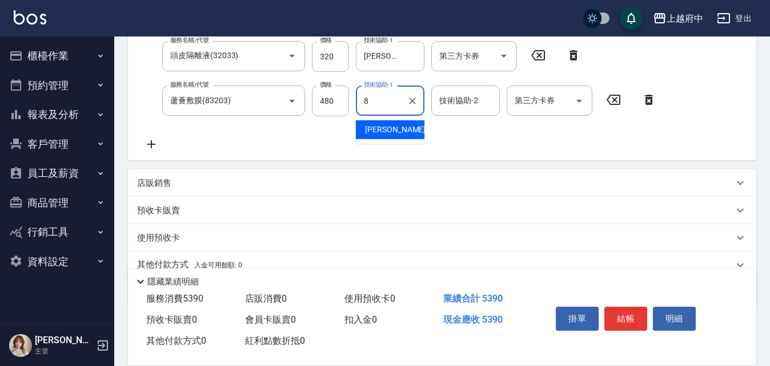
type input "[PERSON_NAME]-8"
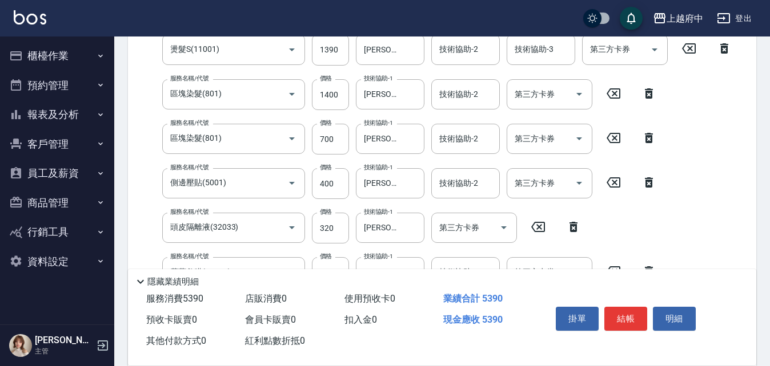
scroll to position [454, 0]
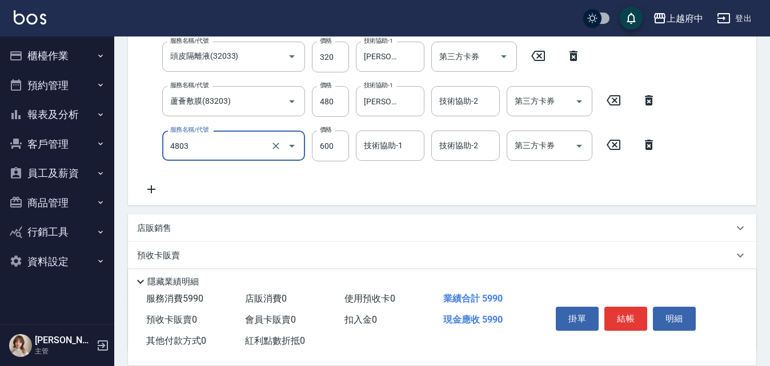
type input "[PERSON_NAME]護(4803)"
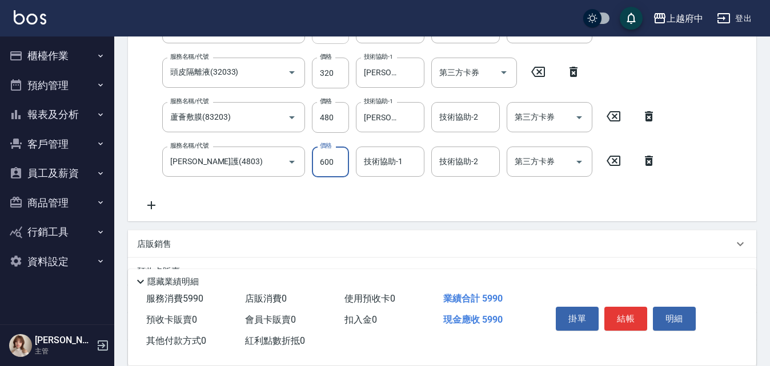
scroll to position [455, 0]
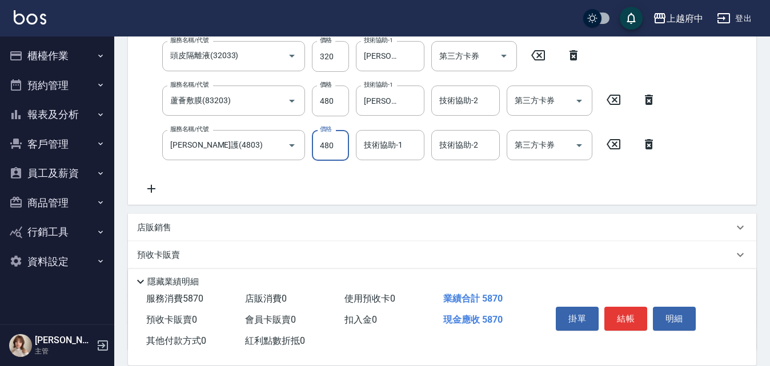
type input "480"
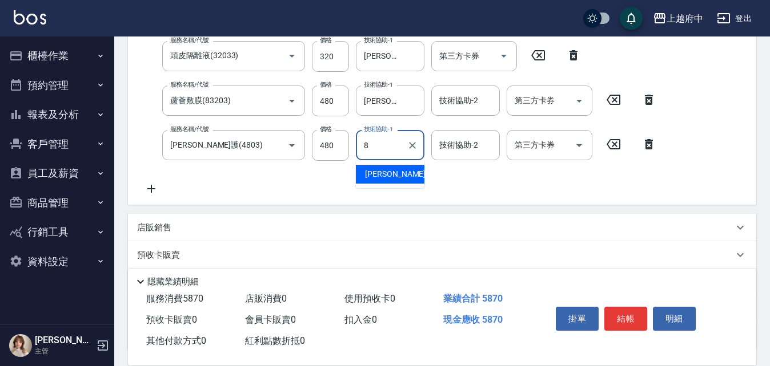
type input "[PERSON_NAME]-8"
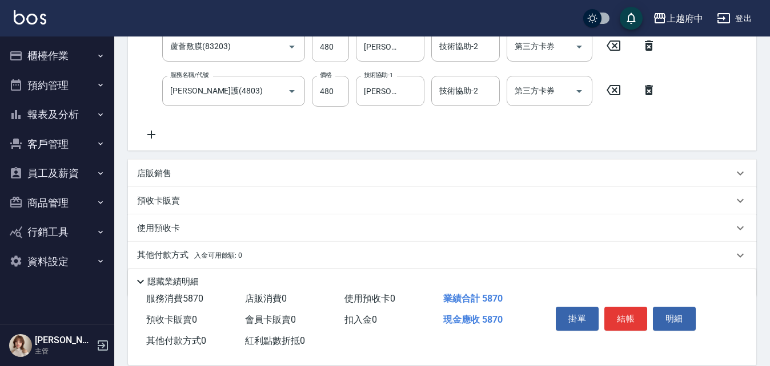
scroll to position [512, 0]
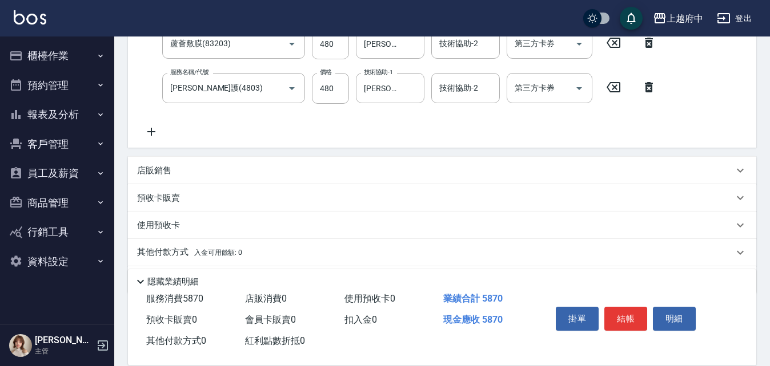
click at [155, 171] on p "店販銷售" at bounding box center [154, 171] width 34 height 12
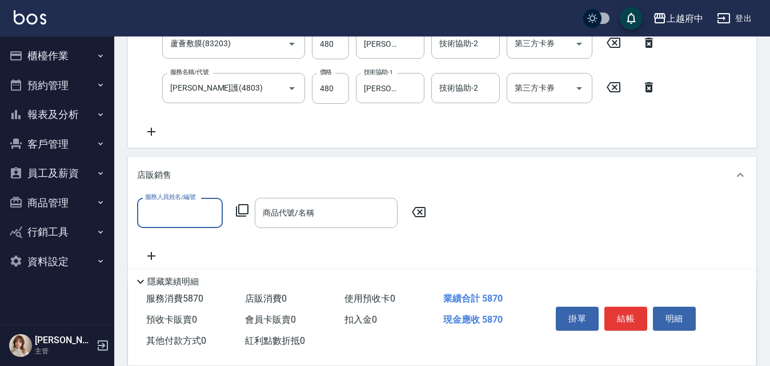
scroll to position [0, 0]
type input "[PERSON_NAME]-8"
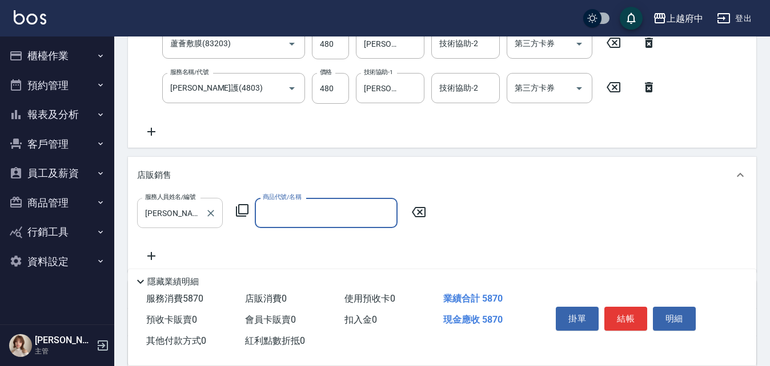
type input "1"
click at [316, 245] on span "V250 - 白金會員卡 - 400" at bounding box center [326, 242] width 143 height 19
type input "白金會員[PERSON_NAME]"
click at [385, 245] on div "服務人員姓名/編號 [PERSON_NAME]-8 服務人員姓名/編號 商品代號/名稱 白金會員卡 商品代號/名稱 價格 400 價格 數量 1 數量 第三方…" at bounding box center [442, 231] width 610 height 66
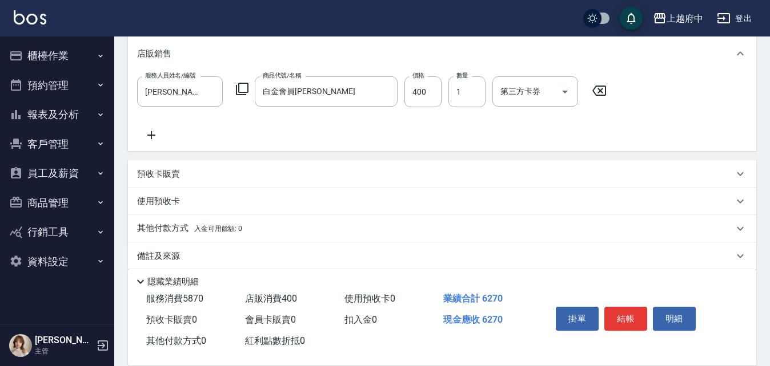
scroll to position [647, 0]
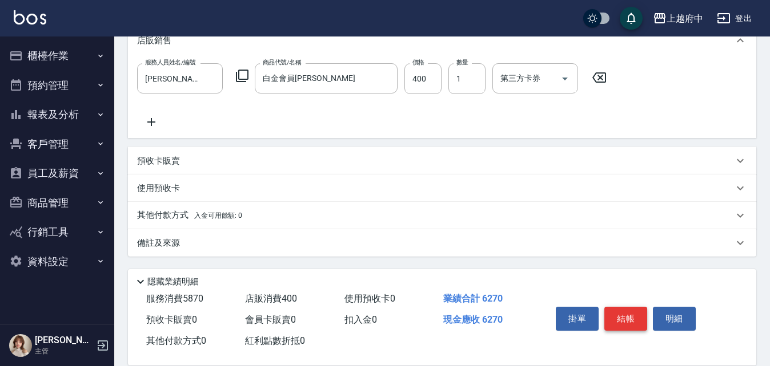
click at [626, 315] on button "結帳" at bounding box center [625, 319] width 43 height 24
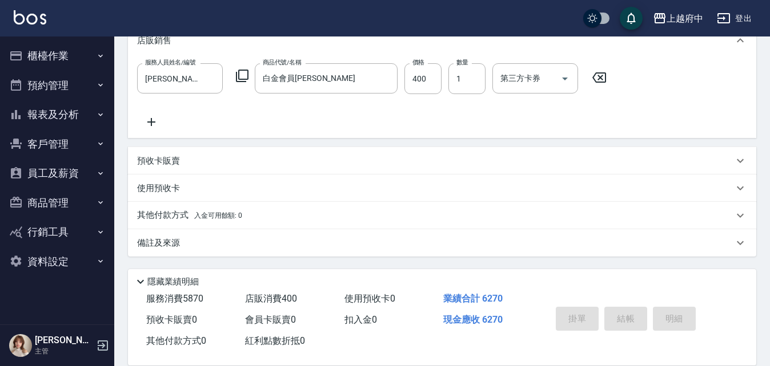
type input "[DATE] 19:19"
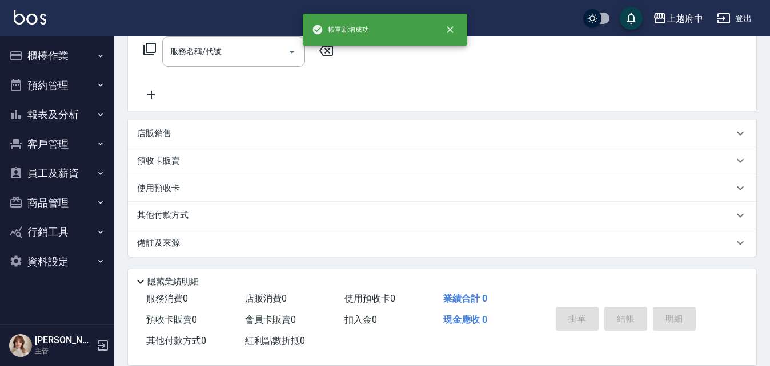
scroll to position [0, 0]
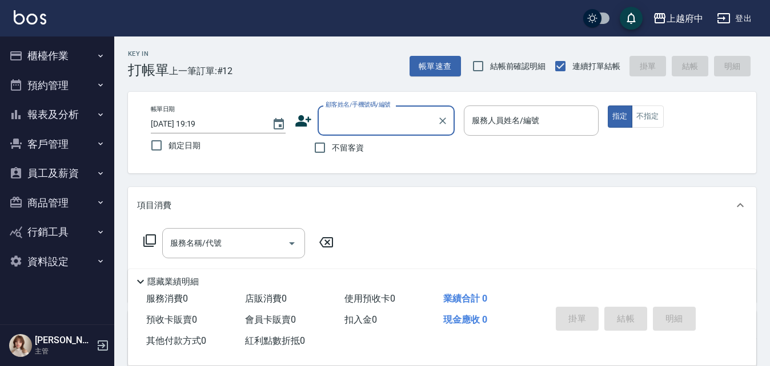
type input "ㄔ"
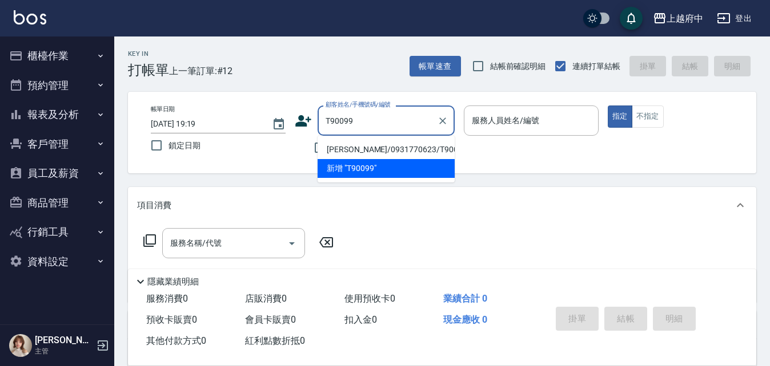
click at [387, 152] on li "[PERSON_NAME]/0931770623/T90099" at bounding box center [385, 149] width 137 height 19
type input "[PERSON_NAME]/0931770623/T90099"
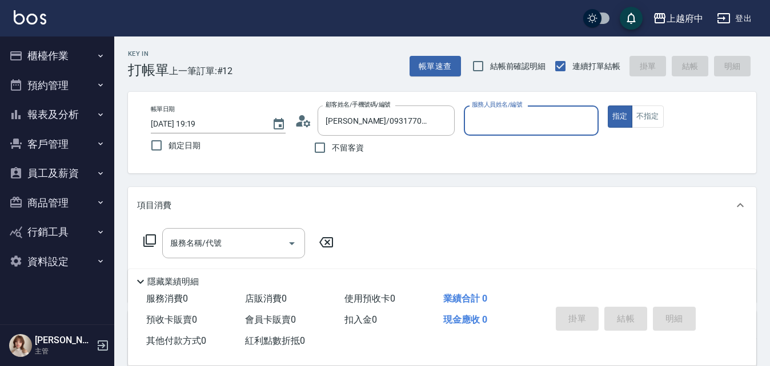
type input "黎黎-3"
click at [607, 106] on button "指定" at bounding box center [619, 117] width 25 height 22
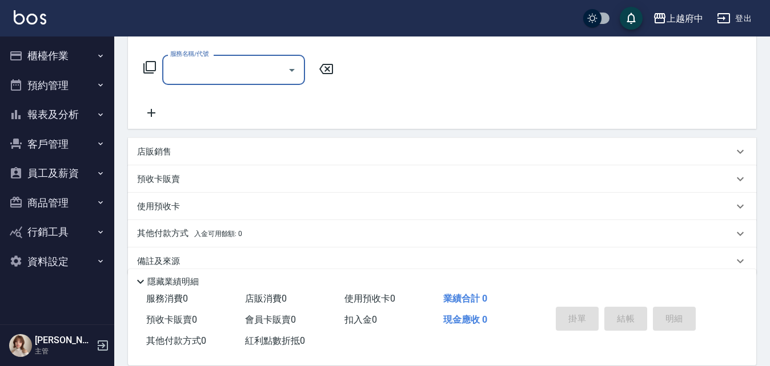
scroll to position [192, 0]
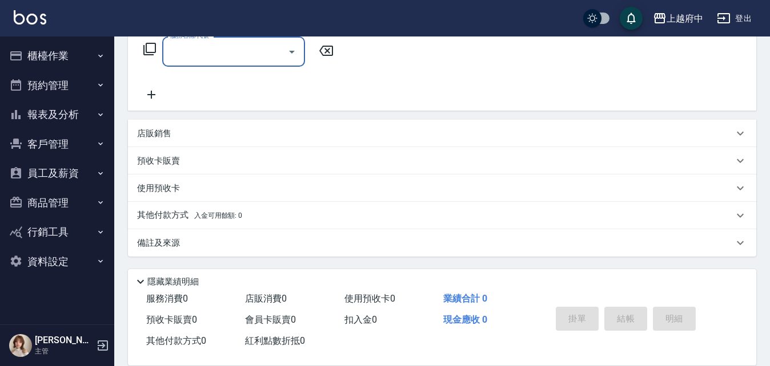
click at [154, 186] on p "使用預收卡" at bounding box center [158, 189] width 43 height 12
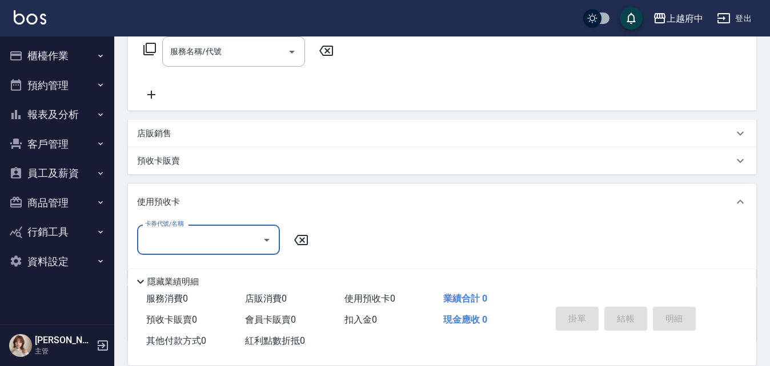
scroll to position [0, 0]
click at [158, 162] on p "預收卡販賣" at bounding box center [158, 161] width 43 height 12
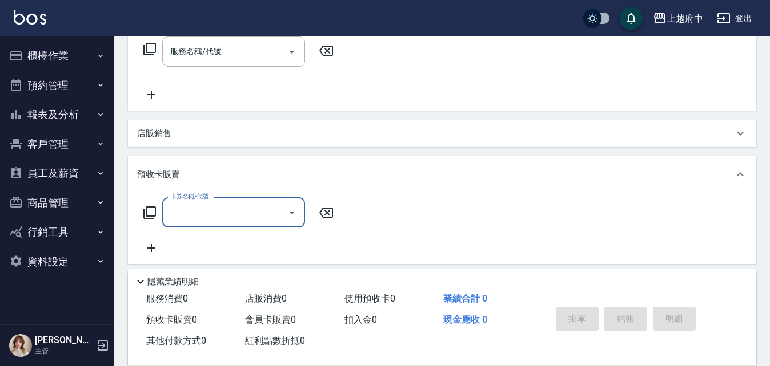
click at [240, 210] on input "卡券名稱/代號" at bounding box center [224, 213] width 115 height 20
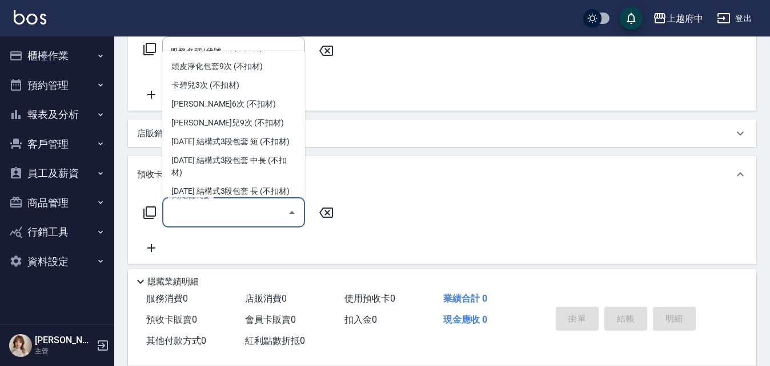
scroll to position [457, 0]
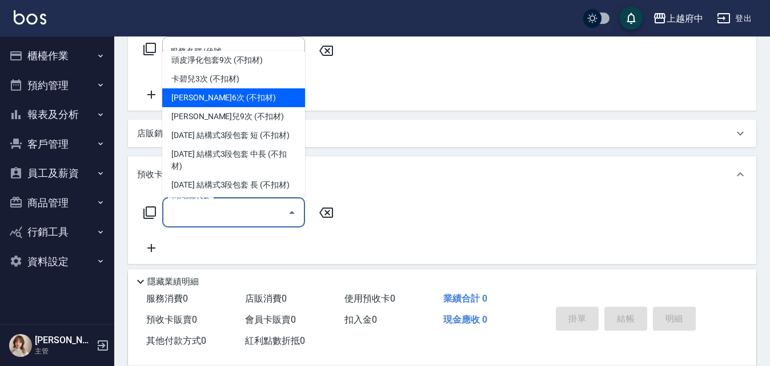
click at [218, 100] on span "[PERSON_NAME]6次 (不扣材)" at bounding box center [233, 97] width 143 height 19
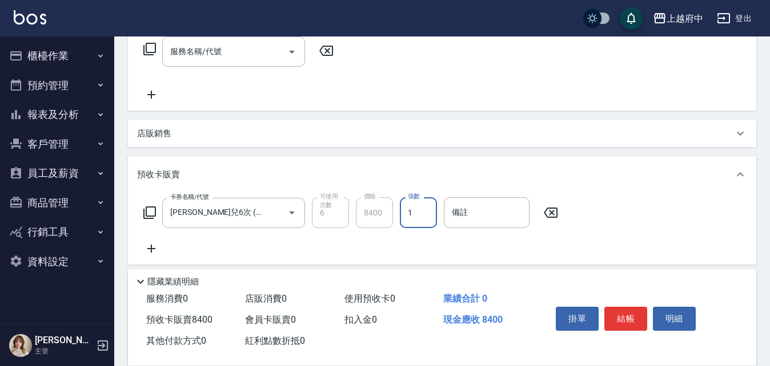
type input "[PERSON_NAME]兒6次 (不扣材)(202504)"
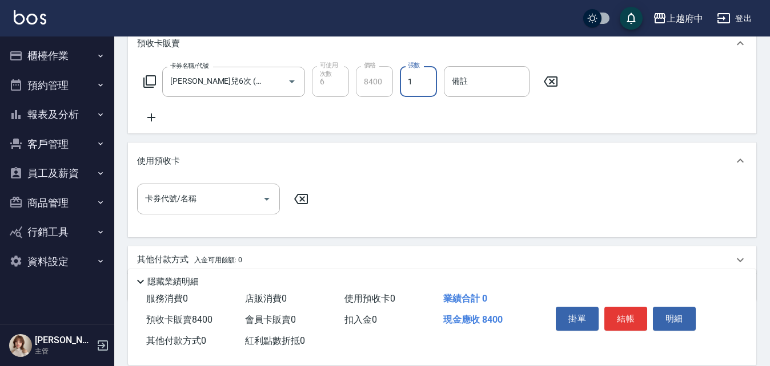
scroll to position [306, 0]
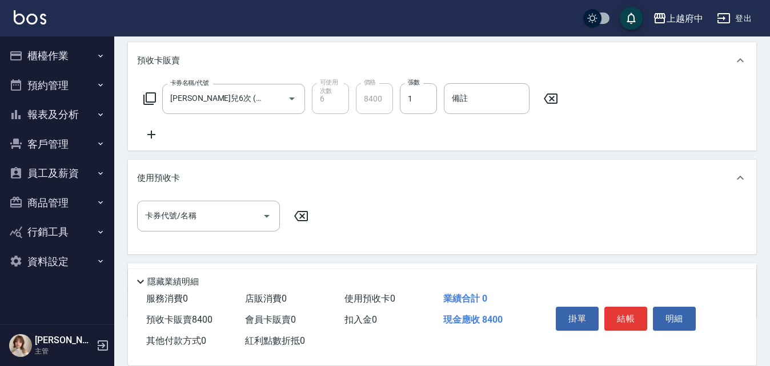
click at [409, 139] on div "卡券名稱/代號 卡碧兒6次 (不扣材)(202504) 卡券名稱/代號 可使用次數 6 可使用次數 價格 8400 價格 張數 1 張數 備註 備註" at bounding box center [442, 112] width 610 height 58
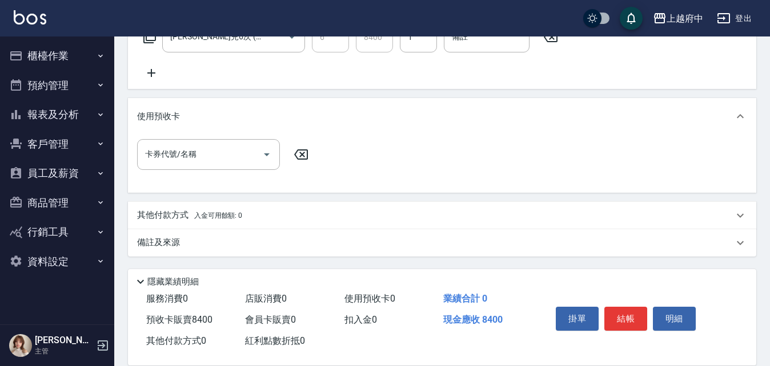
click at [155, 116] on p "使用預收卡" at bounding box center [158, 117] width 43 height 12
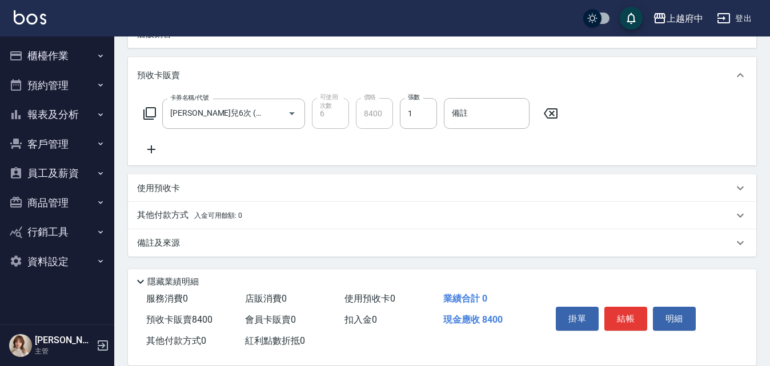
scroll to position [291, 0]
click at [160, 216] on p "其他付款方式 入金可用餘額: 0" at bounding box center [189, 216] width 105 height 13
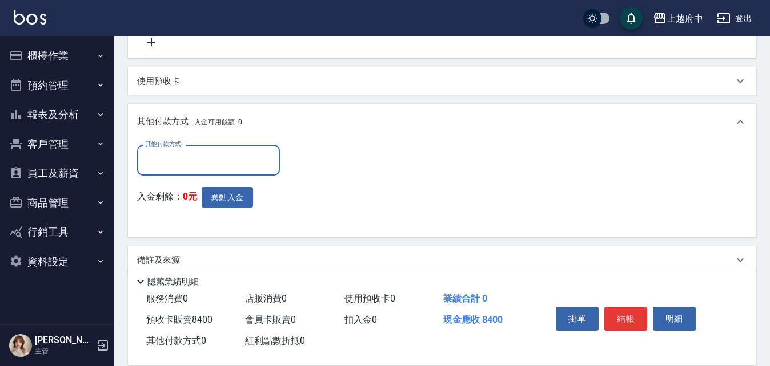
scroll to position [405, 0]
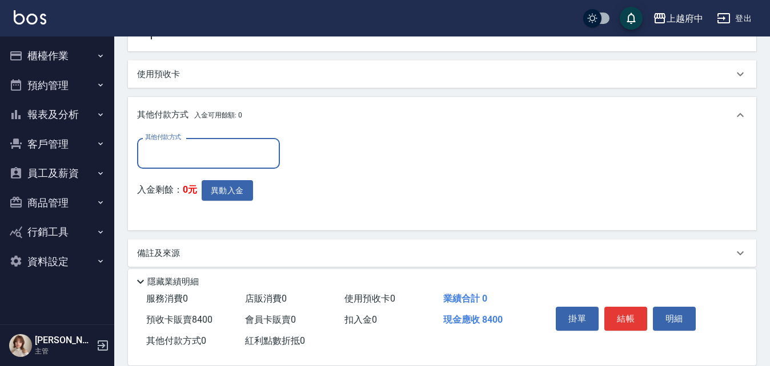
click at [172, 147] on input "其他付款方式" at bounding box center [208, 153] width 132 height 20
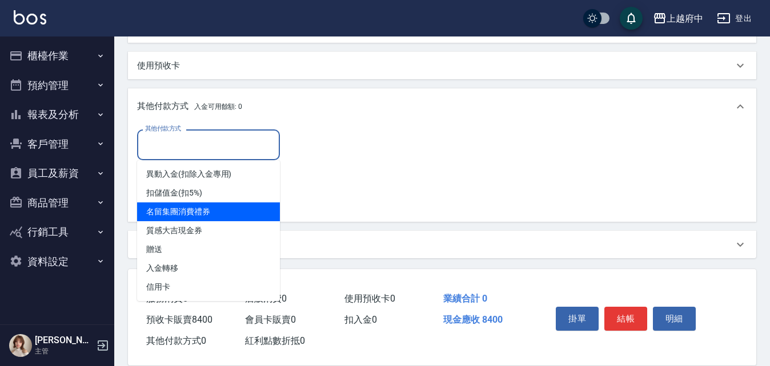
scroll to position [416, 0]
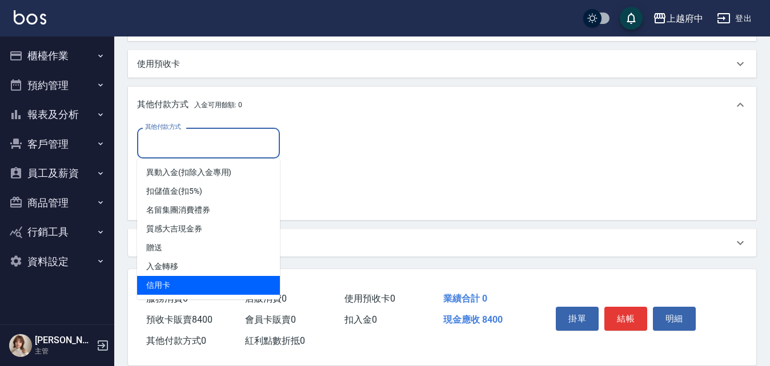
click at [160, 279] on span "信用卡" at bounding box center [208, 285] width 143 height 19
type input "信用卡"
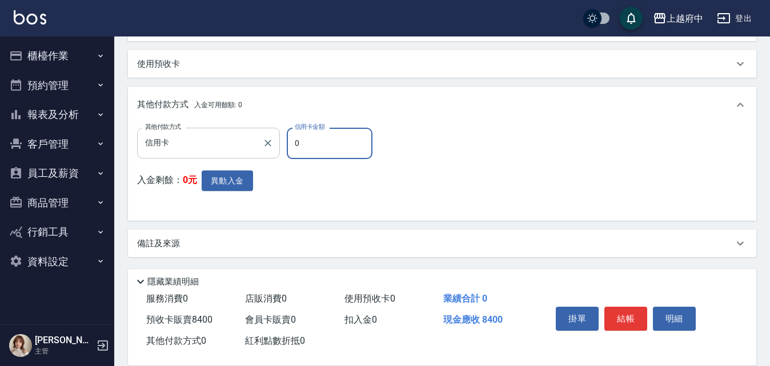
drag, startPoint x: 313, startPoint y: 147, endPoint x: 277, endPoint y: 143, distance: 36.2
click at [277, 144] on div "其他付款方式 信用卡 其他付款方式 信用卡金額 0 信用卡金額" at bounding box center [258, 143] width 242 height 31
type input "8400"
click at [547, 200] on div "其他付款方式 信用卡 其他付款方式 信用卡金額 8400 信用卡金額 入金剩餘： 0元 異動入金" at bounding box center [442, 170] width 610 height 84
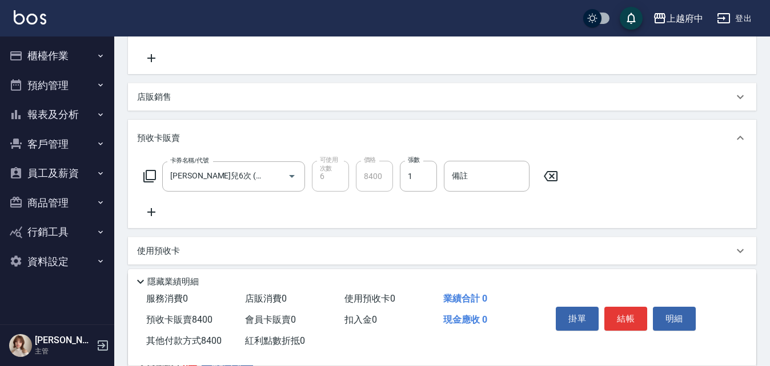
scroll to position [416, 0]
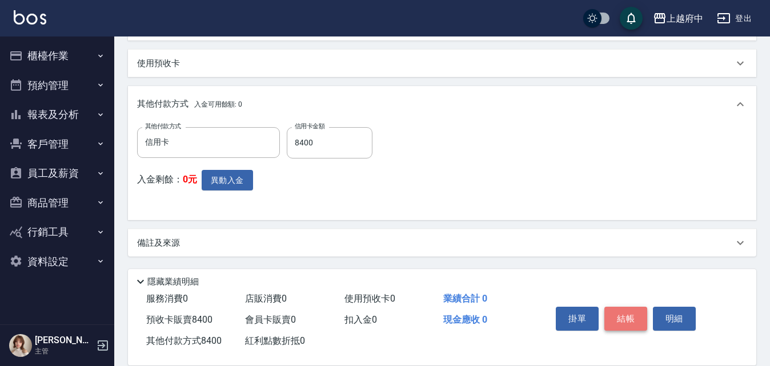
click at [629, 312] on button "結帳" at bounding box center [625, 319] width 43 height 24
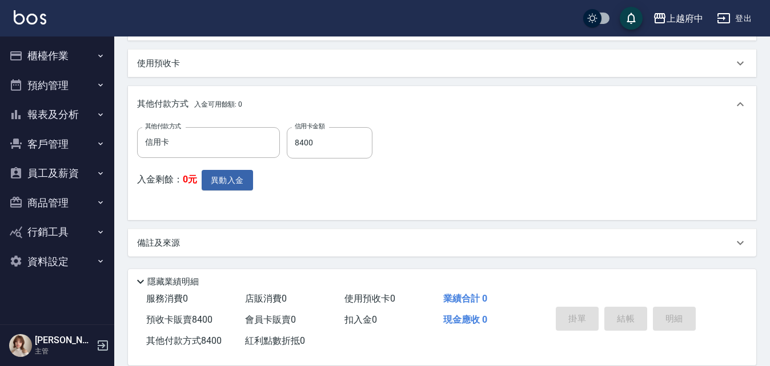
type input "2025/08/12 19:21"
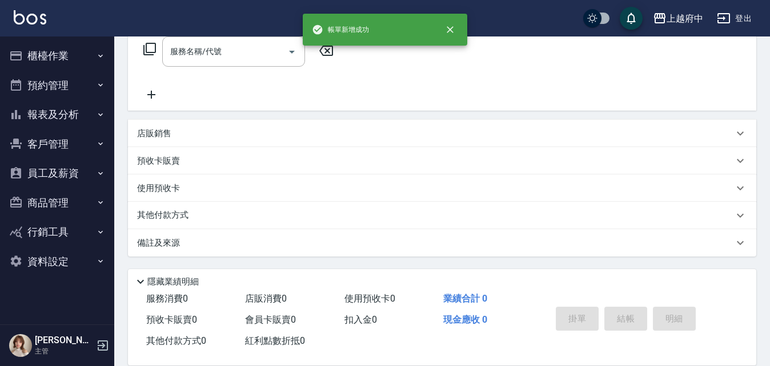
scroll to position [0, 0]
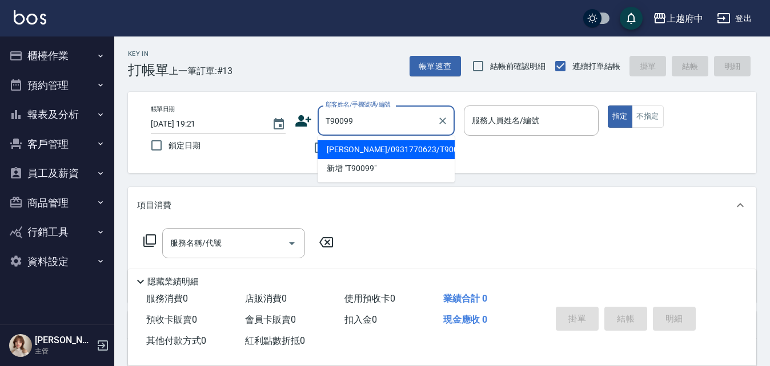
click at [374, 145] on li "陳思瑜/0931770623/T90099" at bounding box center [385, 149] width 137 height 19
type input "陳思瑜/0931770623/T90099"
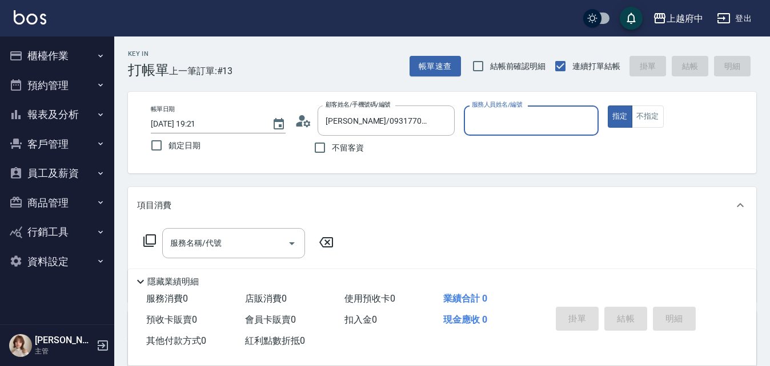
type input "黎黎-3"
click at [607, 106] on button "指定" at bounding box center [619, 117] width 25 height 22
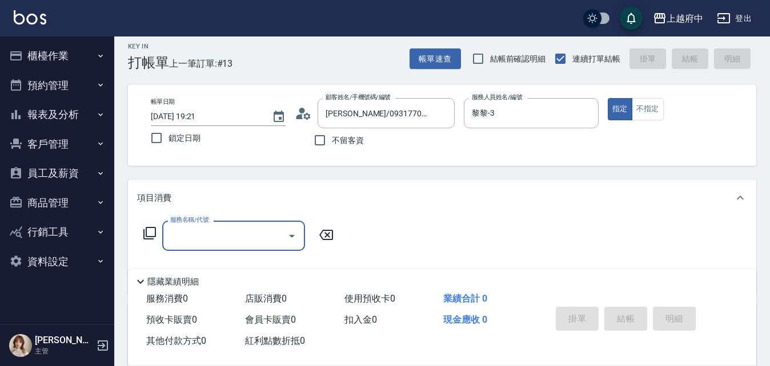
scroll to position [114, 0]
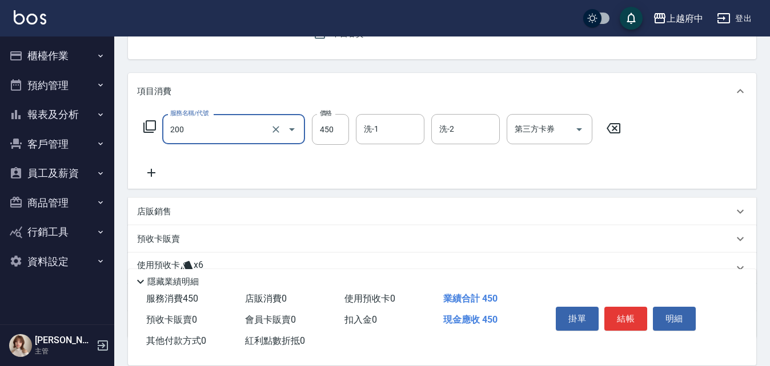
type input "有機洗髮(200)"
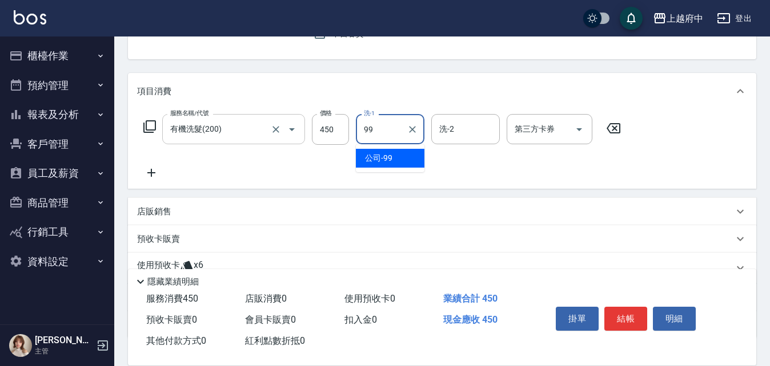
type input "公司-99"
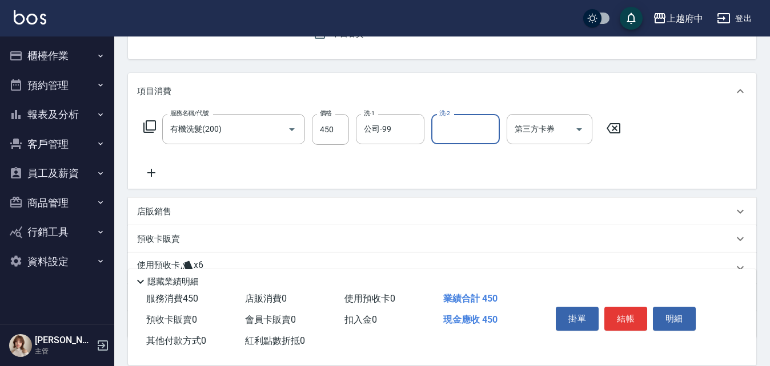
click at [460, 178] on div "服務名稱/代號 有機洗髮(200) 服務名稱/代號 價格 450 價格 洗-1 公司-99 洗-1 洗-2 洗-2 第三方卡券 第三方卡券" at bounding box center [382, 147] width 490 height 66
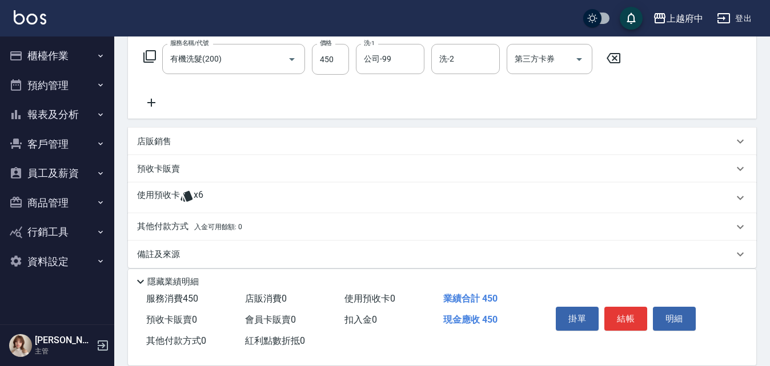
scroll to position [196, 0]
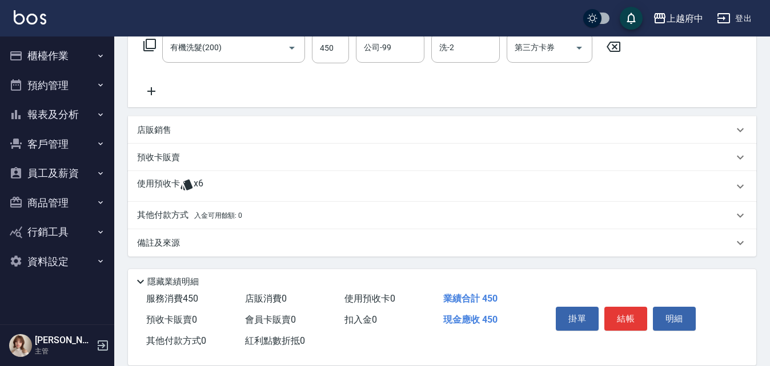
click at [176, 183] on p "使用預收卡" at bounding box center [158, 186] width 43 height 17
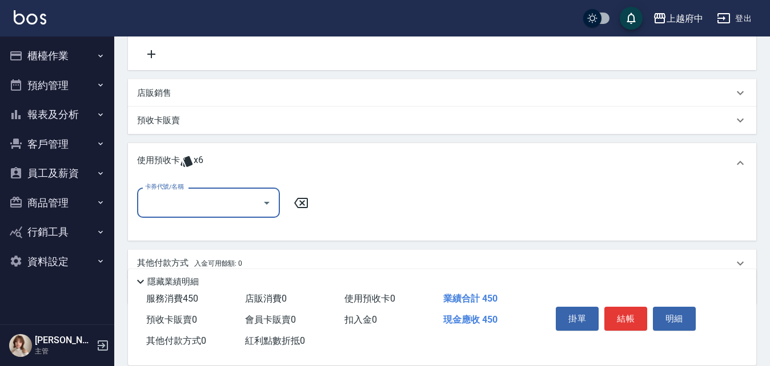
scroll to position [253, 0]
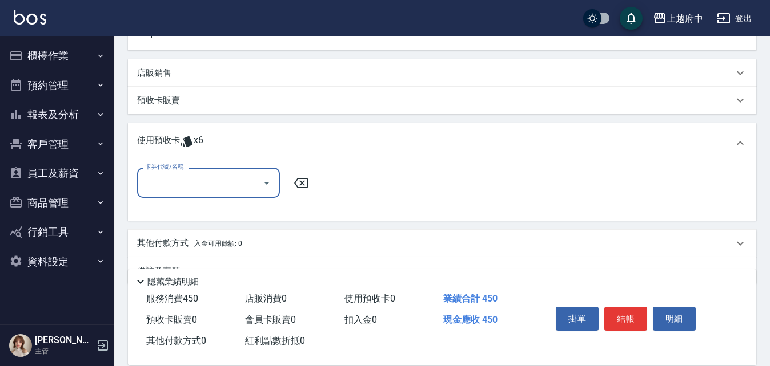
click at [197, 187] on input "卡券代號/名稱" at bounding box center [199, 183] width 115 height 20
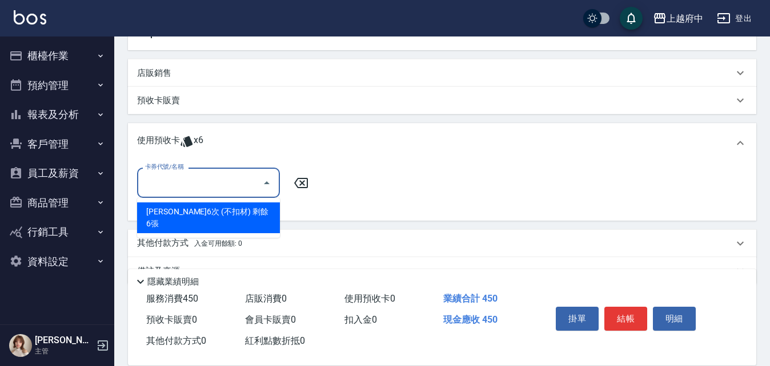
click at [217, 206] on div "卡碧兒6次 (不扣材) 剩餘6張" at bounding box center [208, 218] width 143 height 31
type input "[PERSON_NAME]6次 (不扣材)"
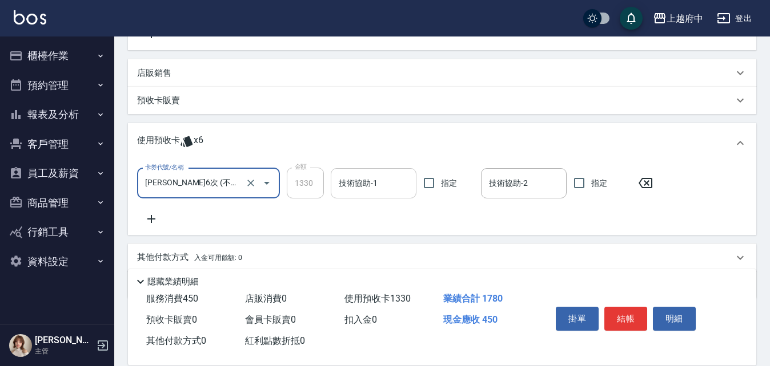
click at [348, 185] on input "技術協助-1" at bounding box center [373, 184] width 75 height 20
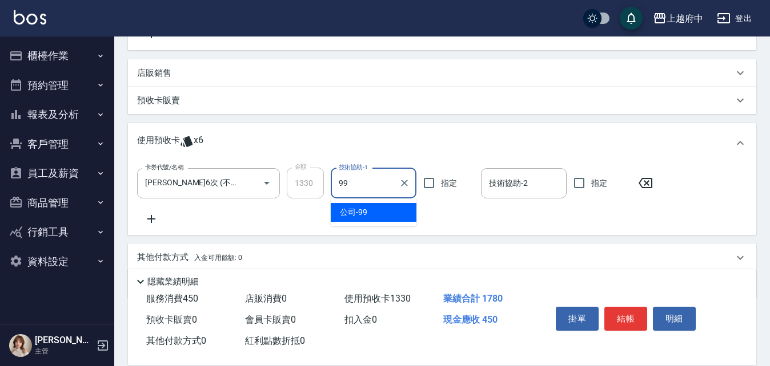
type input "公司-99"
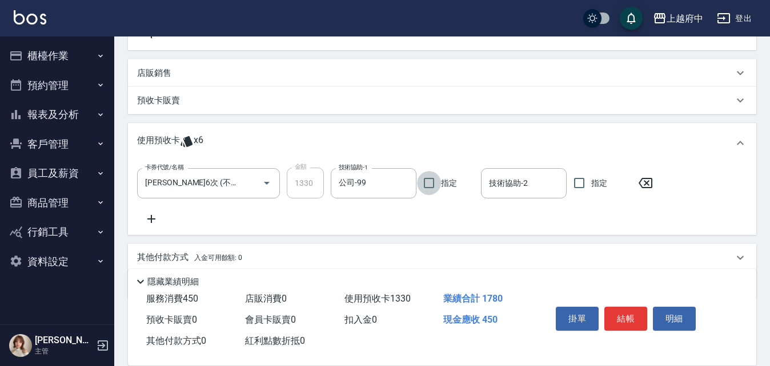
click at [401, 228] on div "卡券代號/名稱 卡碧兒6次 (不扣材) 卡券代號/名稱 金額 1330 金額 技術協助-1 公司-99 技術協助-1 指定 技術協助-2 技術協助-2 指定" at bounding box center [442, 199] width 628 height 72
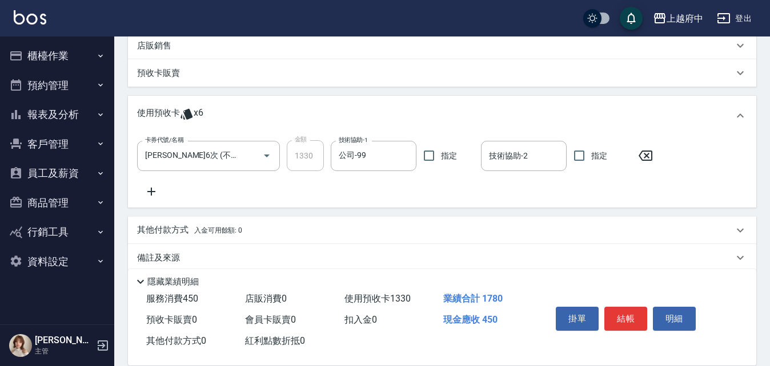
scroll to position [295, 0]
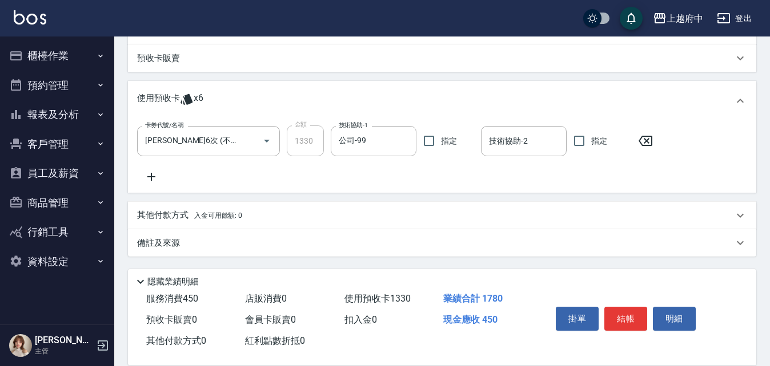
click at [170, 217] on p "其他付款方式 入金可用餘額: 0" at bounding box center [189, 216] width 105 height 13
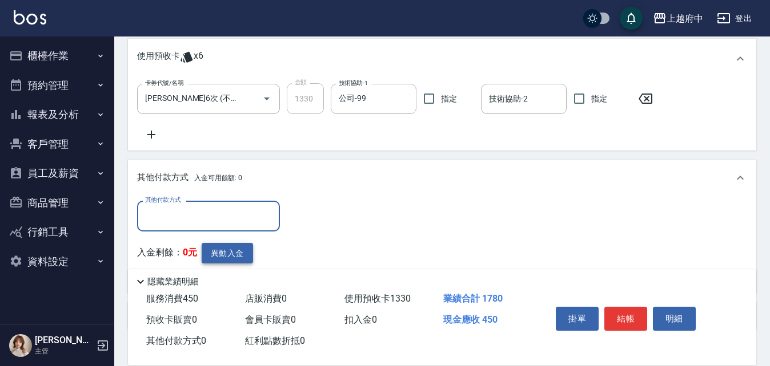
scroll to position [410, 0]
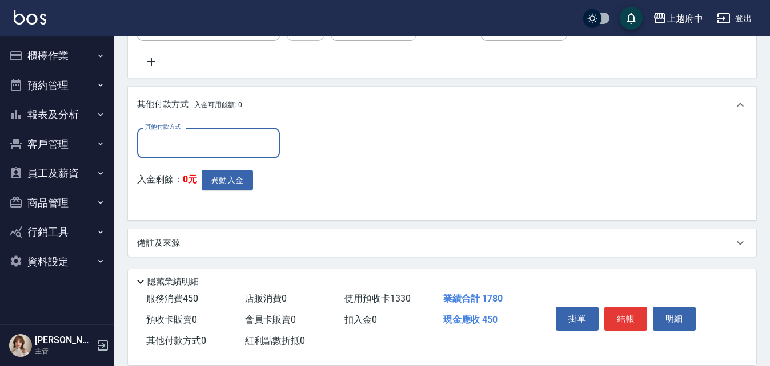
click at [170, 145] on input "其他付款方式" at bounding box center [208, 143] width 132 height 20
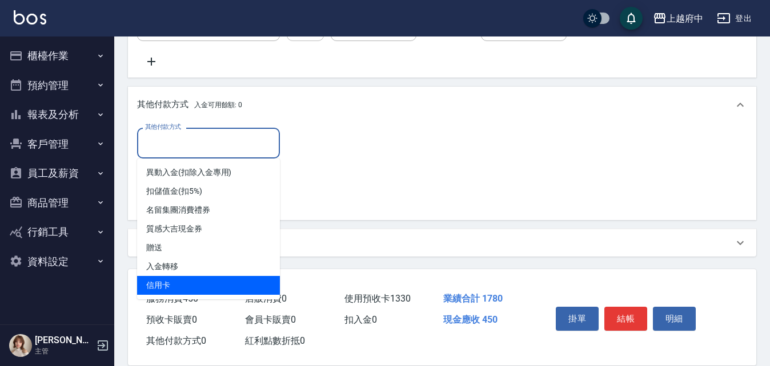
click at [164, 288] on span "信用卡" at bounding box center [208, 285] width 143 height 19
type input "信用卡"
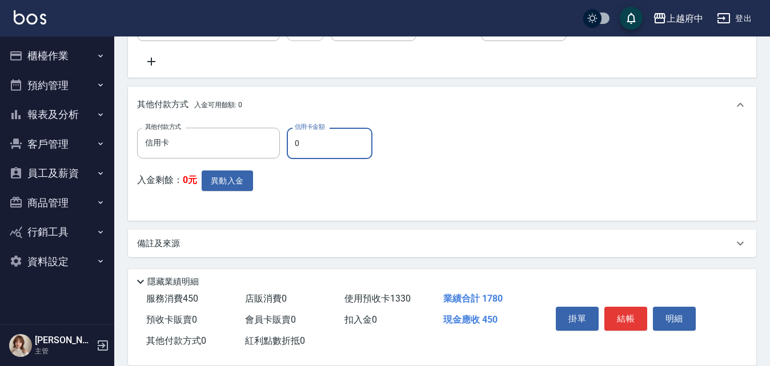
drag, startPoint x: 307, startPoint y: 140, endPoint x: 289, endPoint y: 139, distance: 17.7
click at [290, 139] on input "0" at bounding box center [330, 143] width 86 height 31
type input "450"
click at [281, 205] on div "入金剩餘： 0元 異動入金" at bounding box center [258, 192] width 242 height 42
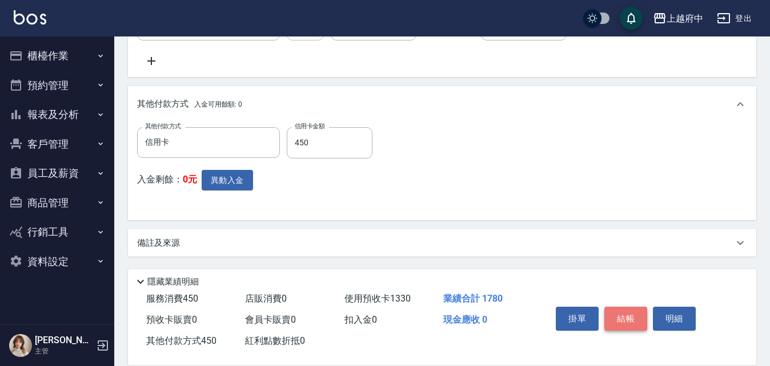
click at [622, 316] on button "結帳" at bounding box center [625, 319] width 43 height 24
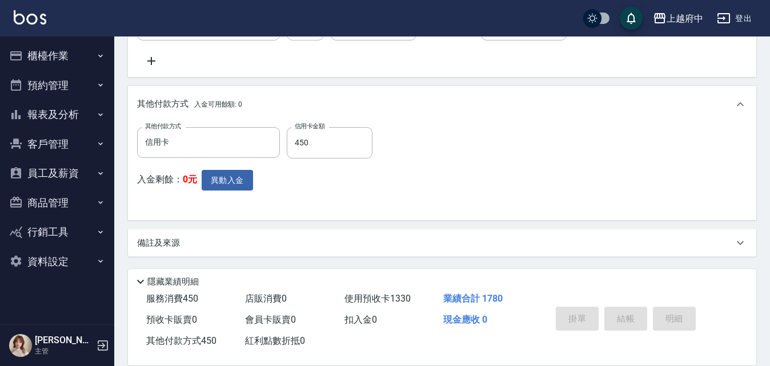
type input "2025/08/12 19:23"
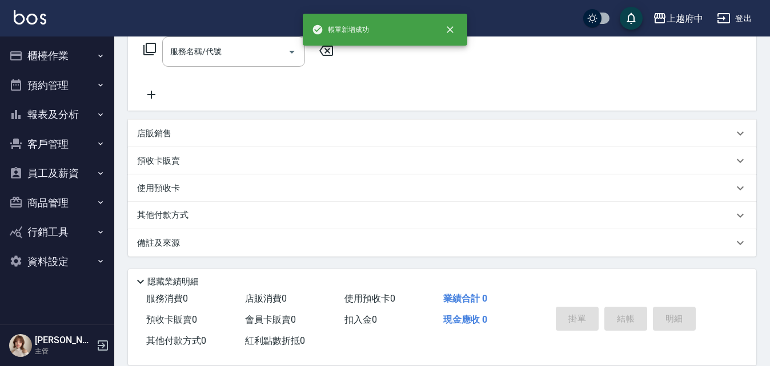
scroll to position [0, 0]
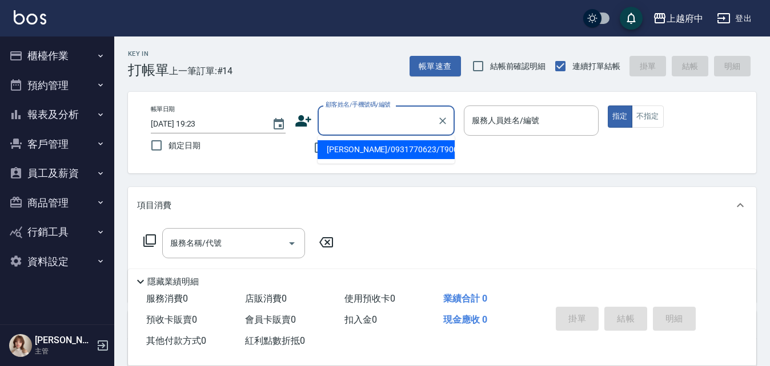
click at [353, 122] on input "顧客姓名/手機號碼/編號" at bounding box center [378, 121] width 110 height 20
click at [361, 146] on li "陳思瑜/0931770623/T90099" at bounding box center [385, 149] width 137 height 19
type input "陳思瑜/0931770623/T90099"
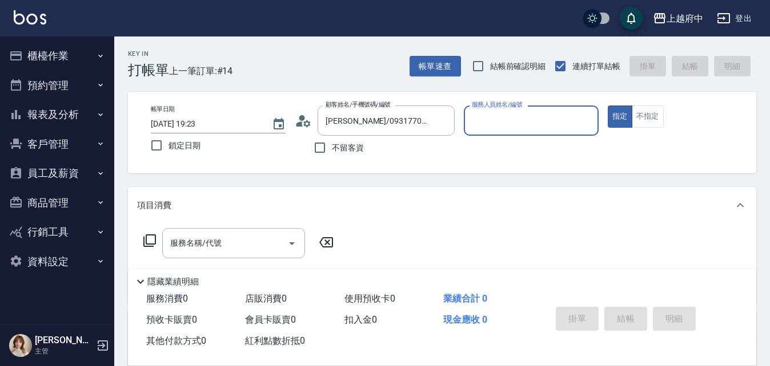
type input "黎黎-3"
click at [585, 120] on icon "Clear" at bounding box center [586, 120] width 11 height 11
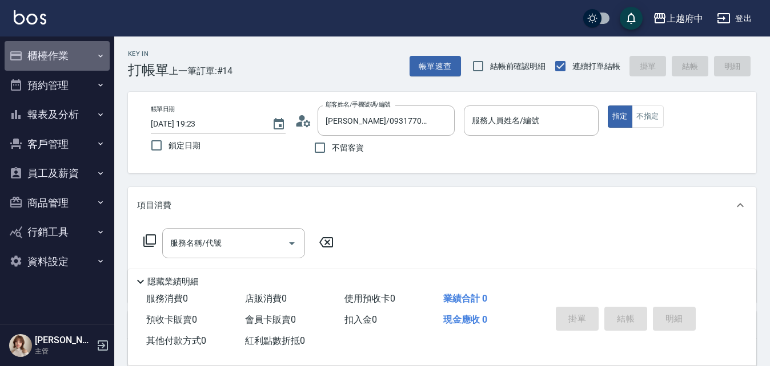
click at [53, 53] on button "櫃檯作業" at bounding box center [57, 56] width 105 height 30
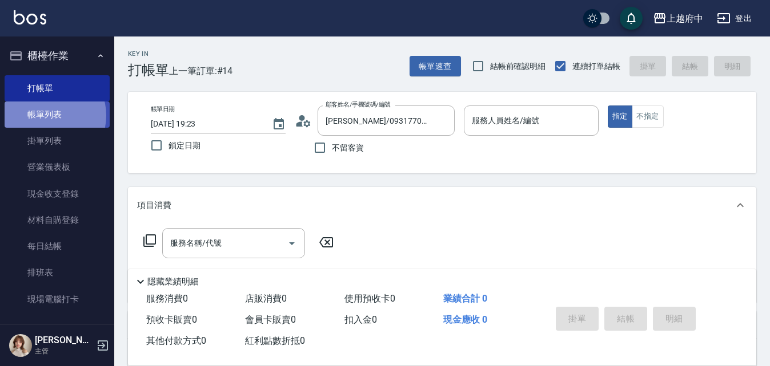
click at [49, 116] on link "帳單列表" at bounding box center [57, 115] width 105 height 26
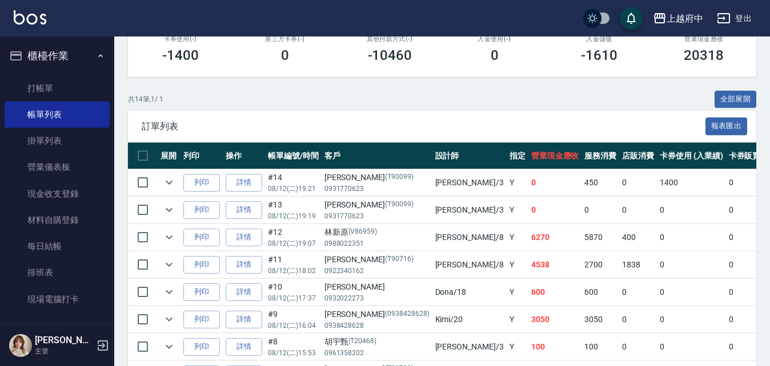
scroll to position [164, 0]
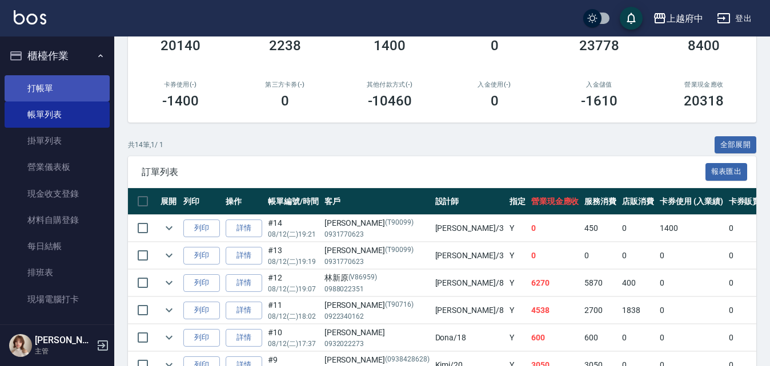
click at [34, 90] on link "打帳單" at bounding box center [57, 88] width 105 height 26
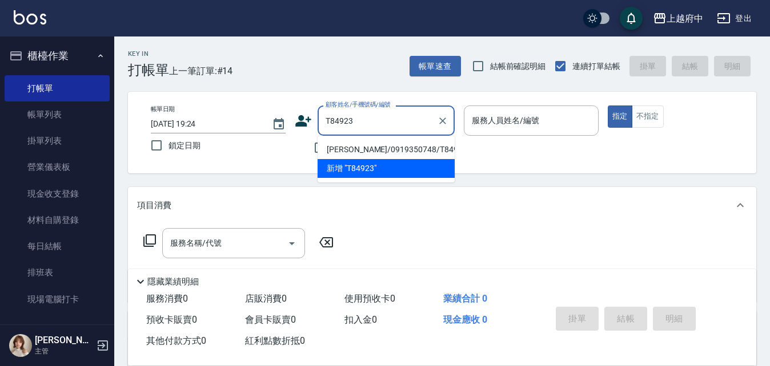
click at [378, 148] on li "許策善/0919350748/T84923" at bounding box center [385, 149] width 137 height 19
type input "許策善/0919350748/T84923"
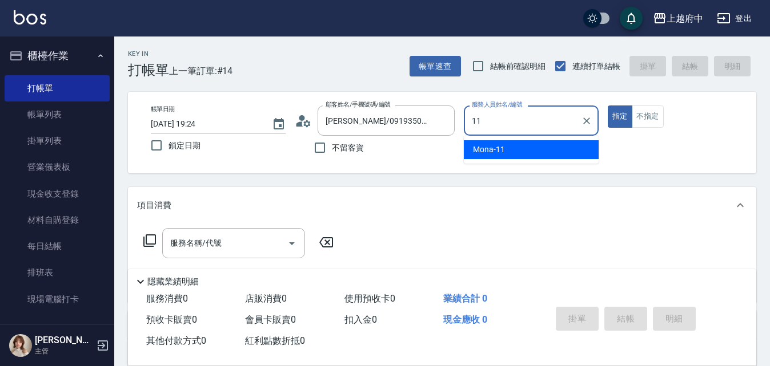
type input "Mona-11"
type button "true"
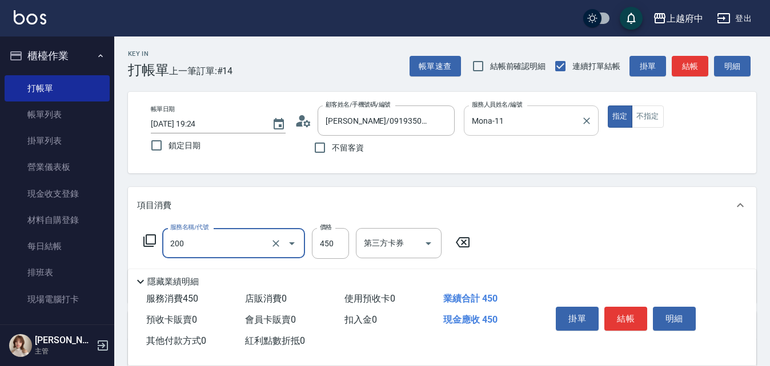
type input "有機洗髮(200)"
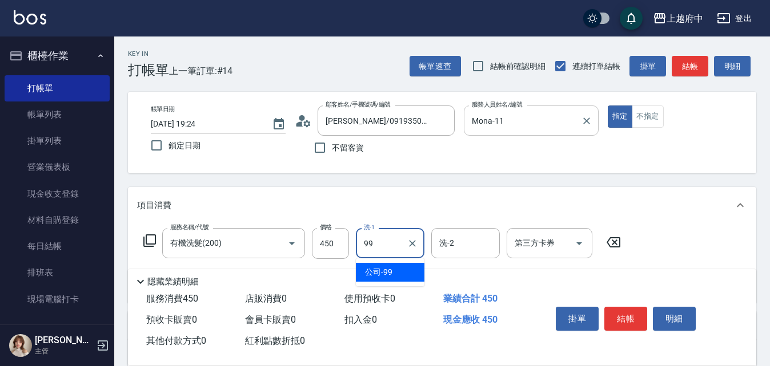
type input "公司-99"
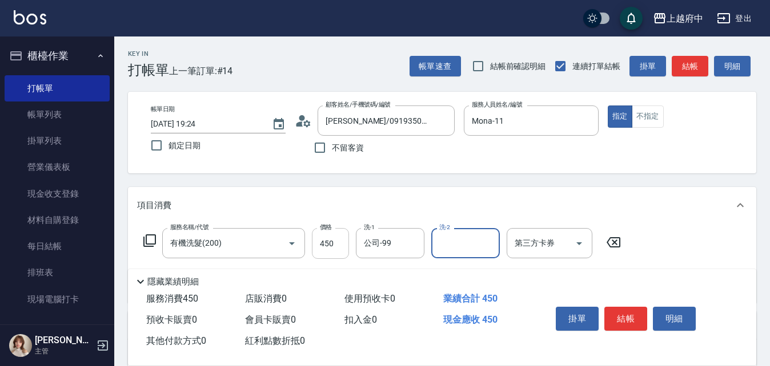
click at [327, 241] on input "450" at bounding box center [330, 243] width 37 height 31
type input "400"
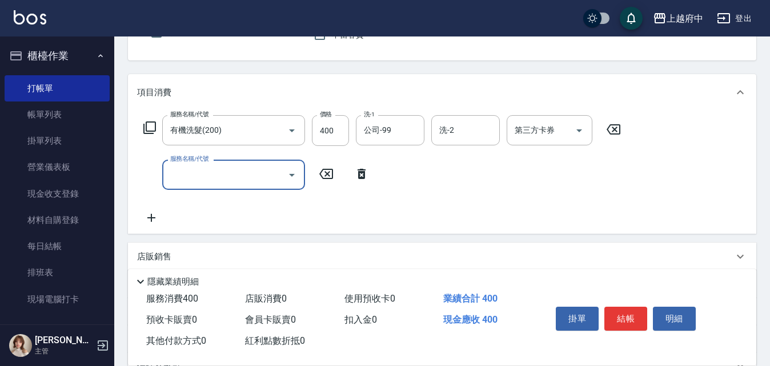
scroll to position [114, 0]
type input "剪髮(340)"
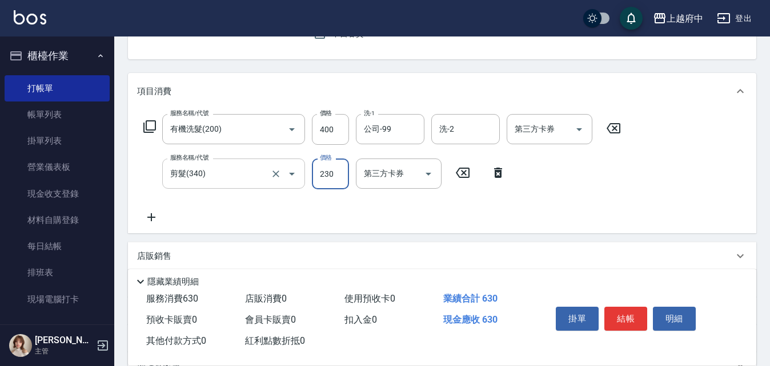
type input "230"
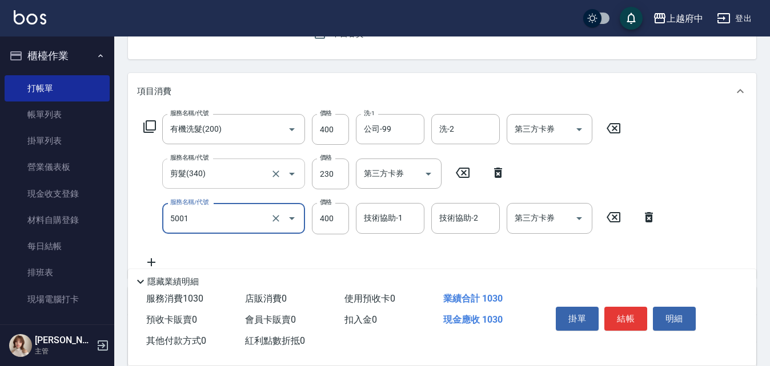
type input "側邊壓貼(5001)"
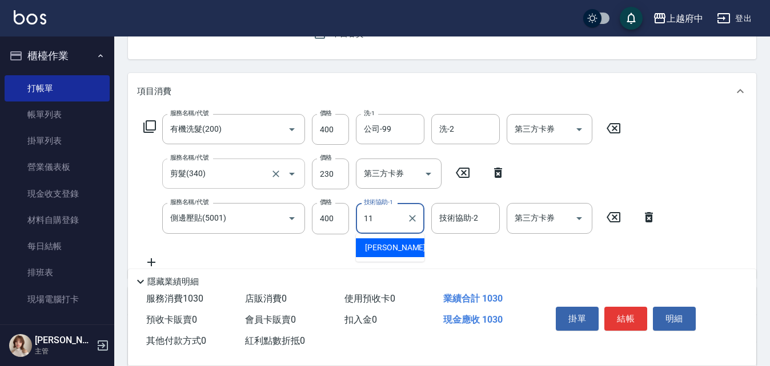
type input "Mona-11"
click at [418, 254] on div "服務名稱/代號 有機洗髮(200) 服務名稱/代號 價格 400 價格 洗-1 公司-99 洗-1 洗-2 洗-2 第三方卡券 第三方卡券 服務名稱/代號 剪…" at bounding box center [400, 191] width 526 height 155
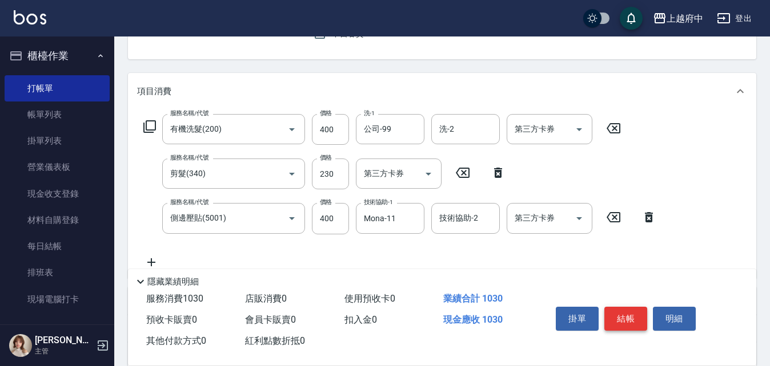
click at [630, 314] on button "結帳" at bounding box center [625, 319] width 43 height 24
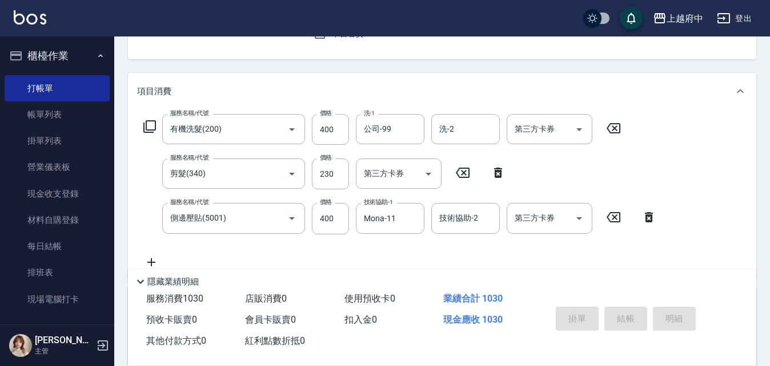
type input "2025/08/12 19:26"
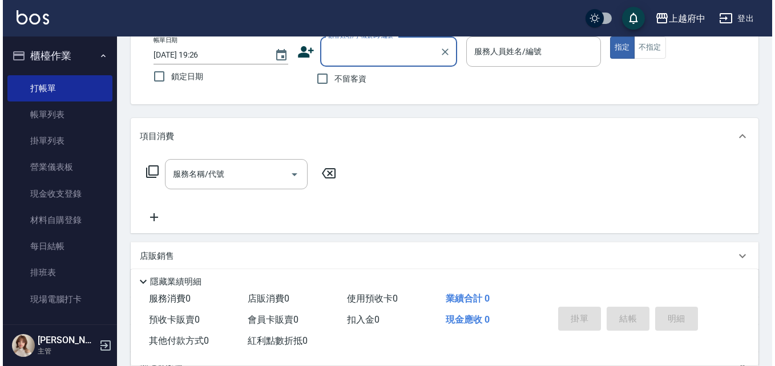
scroll to position [0, 0]
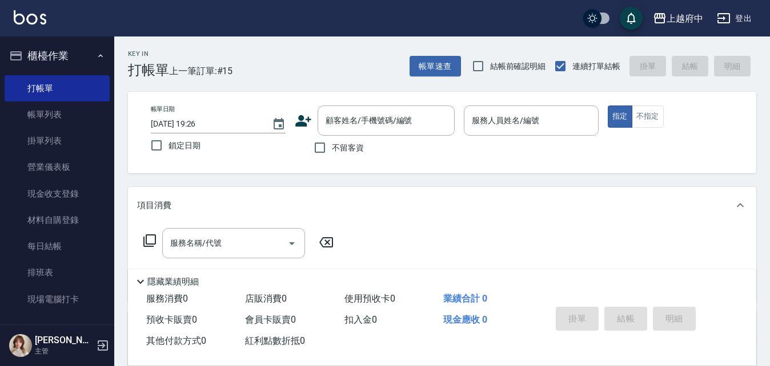
click at [302, 122] on icon at bounding box center [303, 120] width 16 height 11
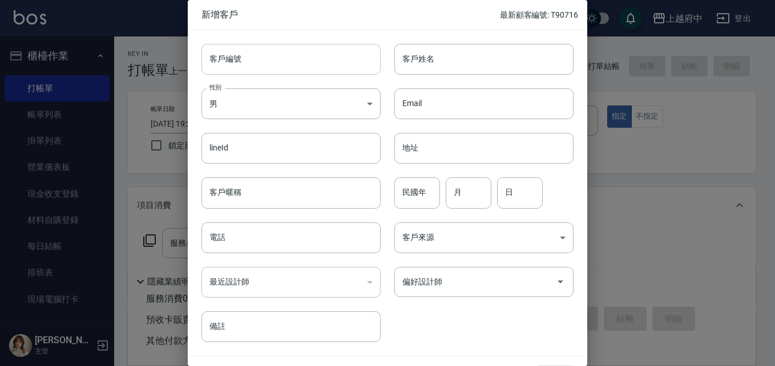
click at [249, 64] on input "客戶編號" at bounding box center [291, 59] width 179 height 31
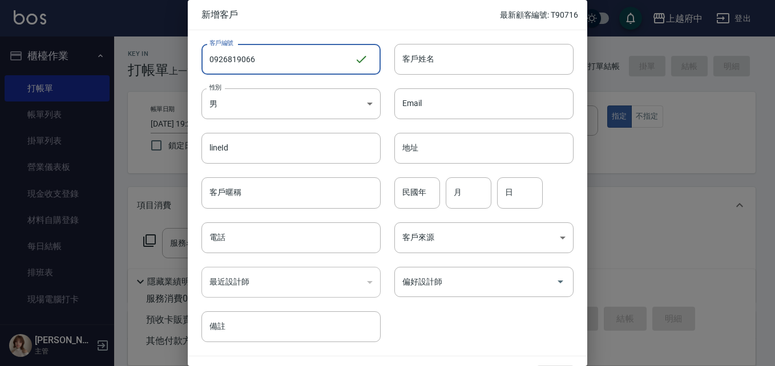
drag, startPoint x: 271, startPoint y: 55, endPoint x: 187, endPoint y: 54, distance: 83.4
click at [188, 55] on div "客戶編號 0926819066 ​ 客戶編號" at bounding box center [284, 52] width 193 height 45
type input "0926819066"
click at [242, 242] on input "電話" at bounding box center [291, 238] width 179 height 31
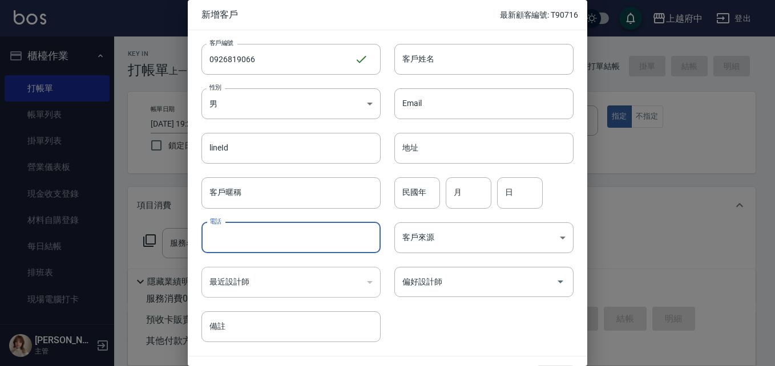
paste input "0926819066"
type input "0926819066"
click at [429, 65] on input "客戶姓名" at bounding box center [483, 59] width 179 height 31
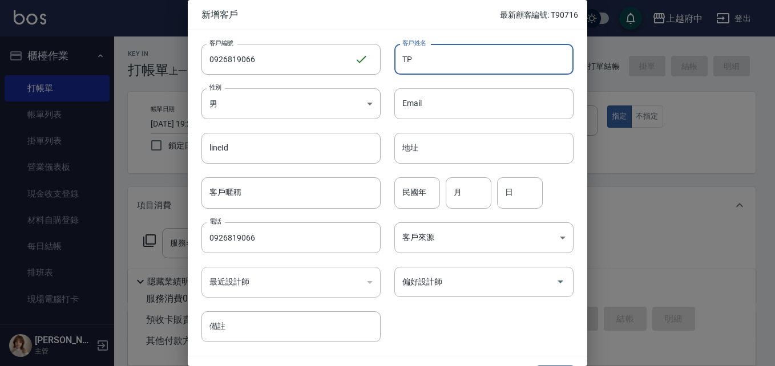
type input "T"
type input "[PERSON_NAME]"
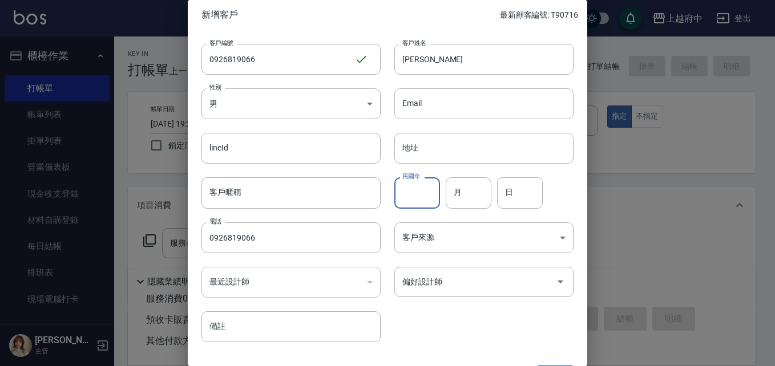
click at [413, 201] on input "民國年" at bounding box center [417, 193] width 46 height 31
type input "86"
type input "8"
type input "5"
click at [433, 326] on div "客戶編號 0926819066 ​ 客戶編號 客戶姓名 陳易軒 客戶姓名 性別 男 MALE 性別 Email Email lineId lineId 地址 …" at bounding box center [381, 186] width 386 height 312
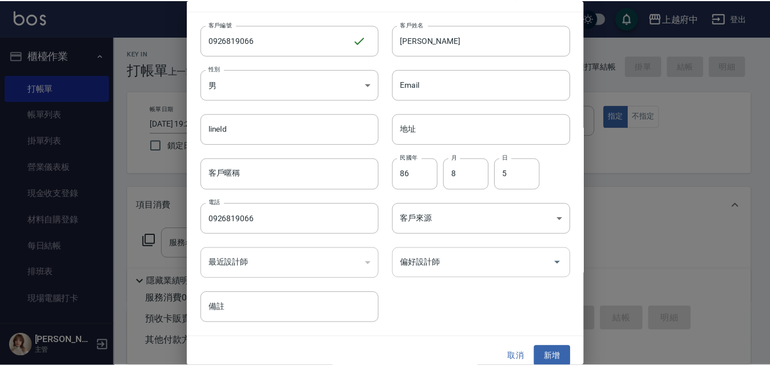
scroll to position [29, 0]
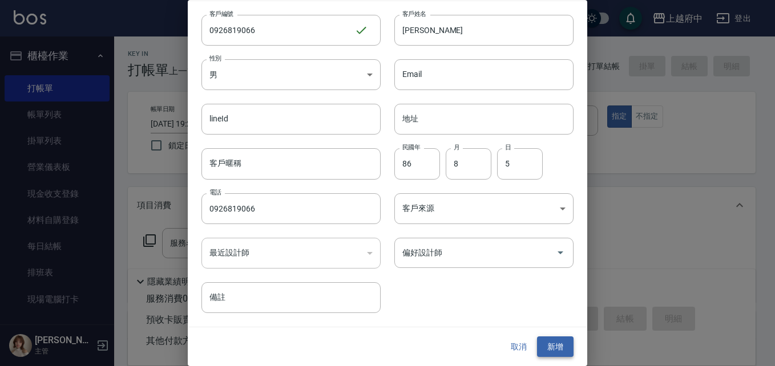
click at [547, 343] on button "新增" at bounding box center [555, 347] width 37 height 21
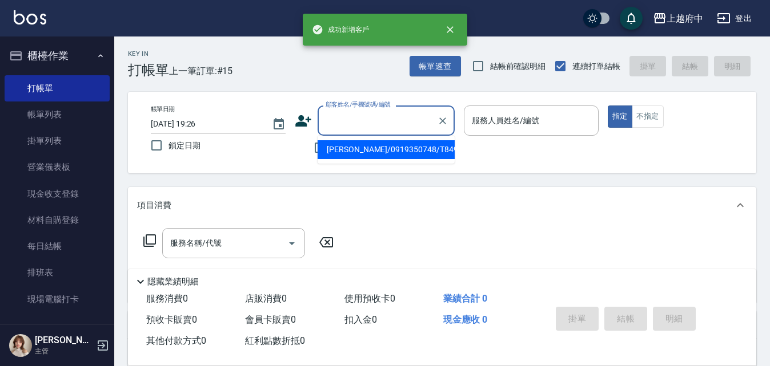
click at [367, 123] on input "顧客姓名/手機號碼/編號" at bounding box center [378, 121] width 110 height 20
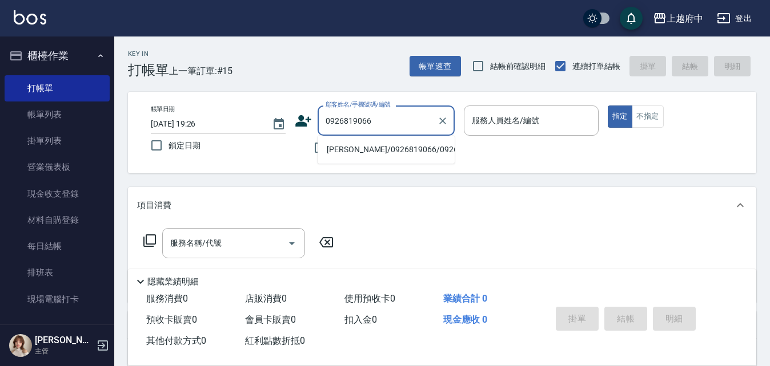
click at [381, 155] on li "陳易軒/0926819066/0926819066" at bounding box center [385, 149] width 137 height 19
type input "陳易軒/0926819066/0926819066"
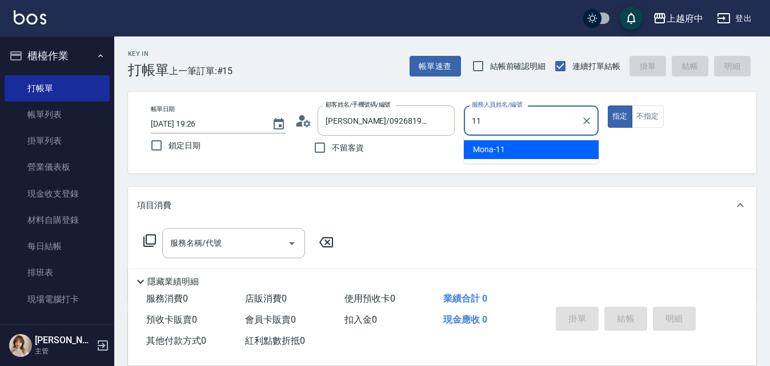
type input "Mona-11"
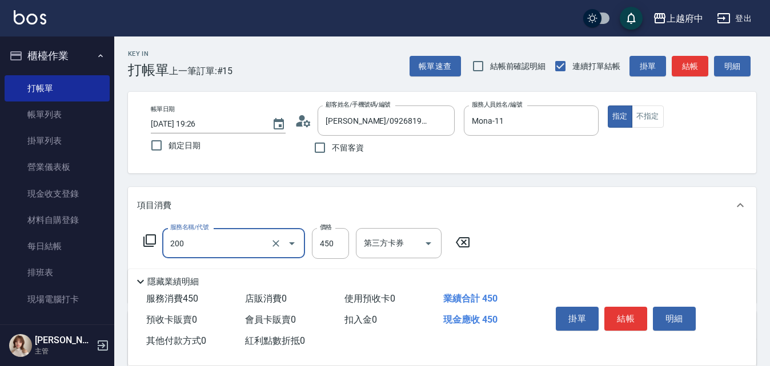
type input "有機洗髮(200)"
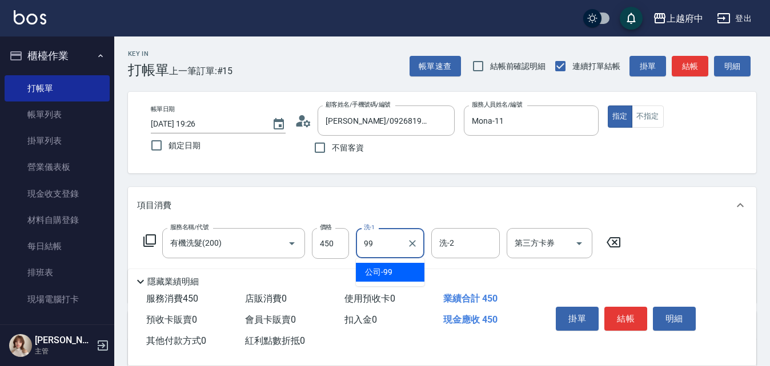
type input "公司-99"
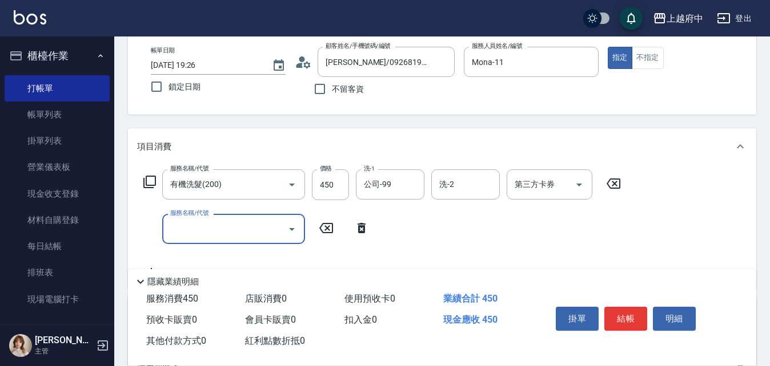
scroll to position [114, 0]
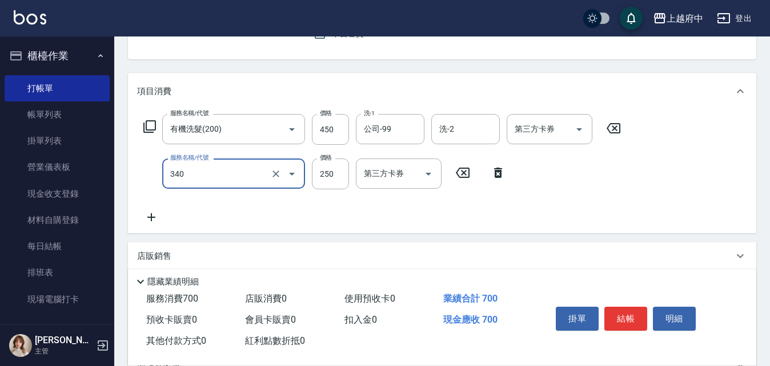
type input "剪髮(340)"
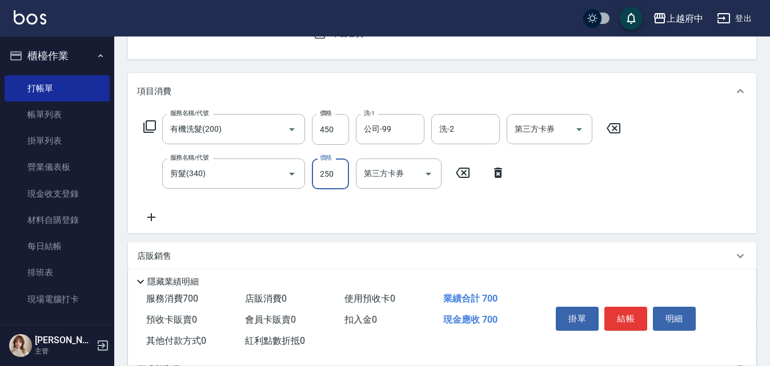
click at [494, 208] on div "服務名稱/代號 有機洗髮(200) 服務名稱/代號 價格 450 價格 洗-1 公司-99 洗-1 洗-2 洗-2 第三方卡券 第三方卡券 服務名稱/代號 剪…" at bounding box center [382, 169] width 490 height 110
click at [629, 307] on button "結帳" at bounding box center [625, 319] width 43 height 24
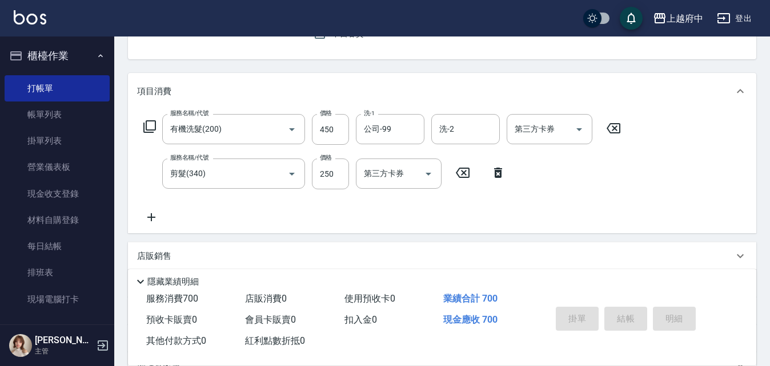
type input "2025/08/12 19:27"
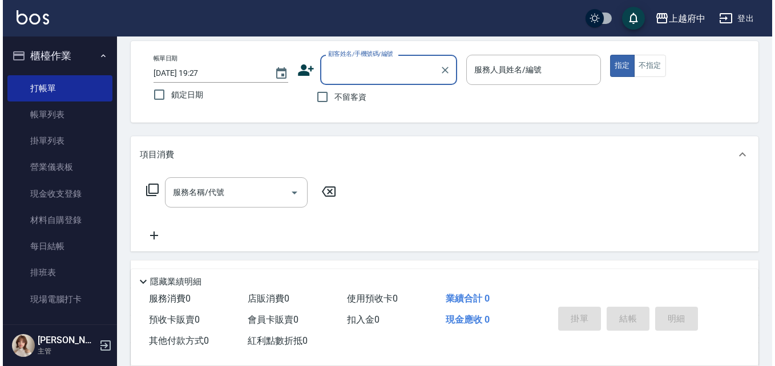
scroll to position [0, 0]
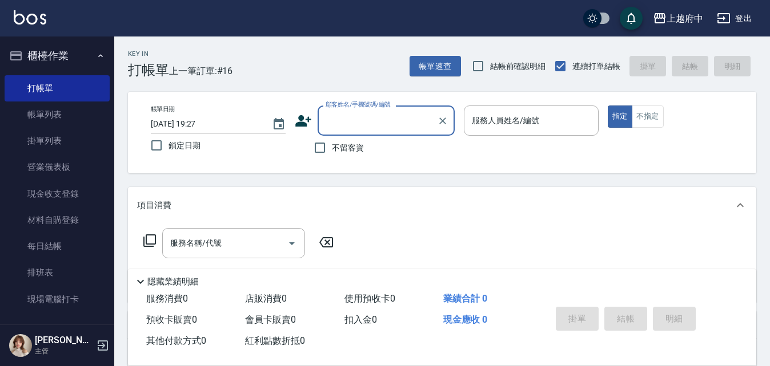
click at [296, 122] on icon at bounding box center [303, 120] width 17 height 17
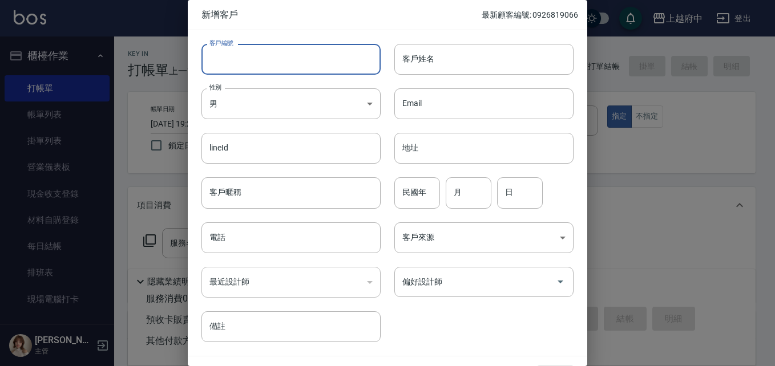
click at [254, 65] on input "客戶編號" at bounding box center [291, 59] width 179 height 31
type input "0907355857"
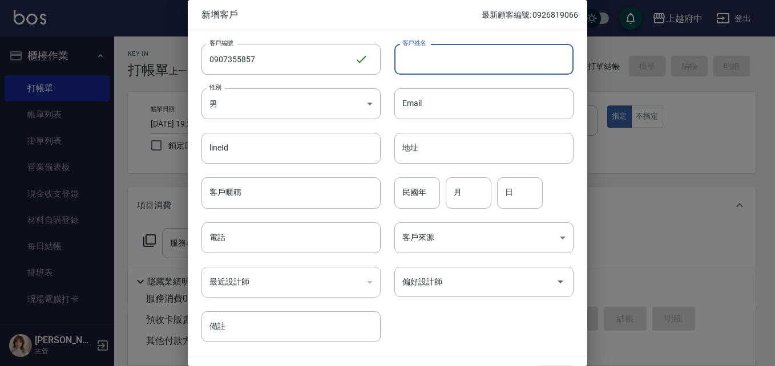
click at [405, 69] on input "客戶姓名" at bounding box center [483, 59] width 179 height 31
type input "鄰"
type input "[PERSON_NAME]彣"
click at [260, 100] on body "上越府中 登出 櫃檯作業 打帳單 帳單列表 掛單列表 營業儀表板 現金收支登錄 材料自購登錄 每日結帳 排班表 現場電腦打卡 預約管理 預約管理 單日預約紀錄…" at bounding box center [387, 279] width 775 height 558
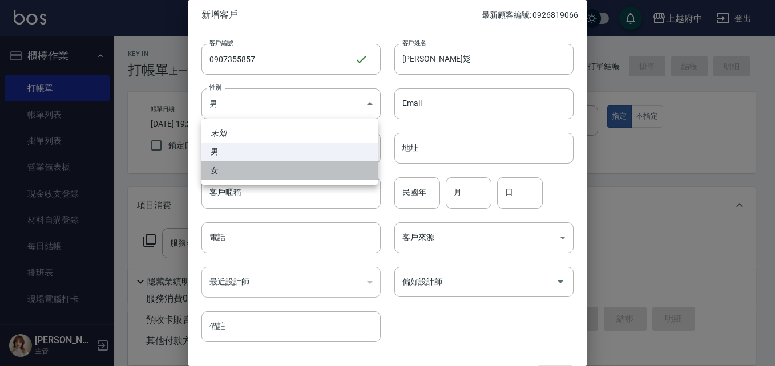
click at [225, 166] on li "女" at bounding box center [290, 171] width 176 height 19
type input "FEMALE"
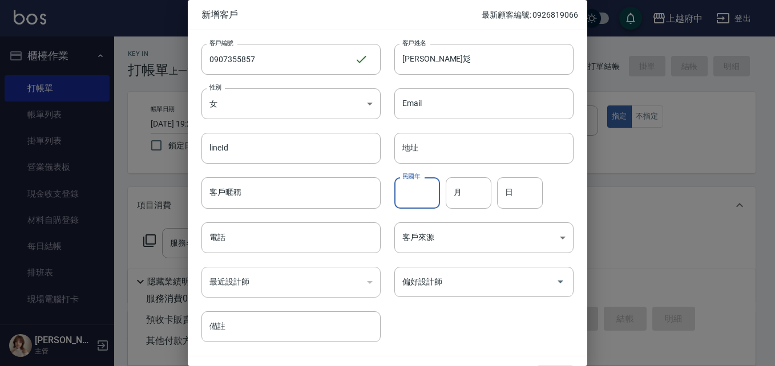
click at [425, 198] on input "民國年" at bounding box center [417, 193] width 46 height 31
type input "97"
type input "5"
type input "18"
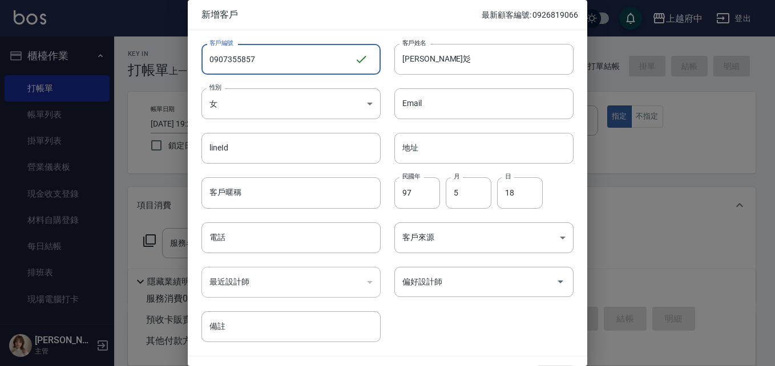
drag, startPoint x: 266, startPoint y: 63, endPoint x: 158, endPoint y: 59, distance: 107.9
click at [161, 61] on div "新增客戶 最新顧客編號: 0926819066 客戶編號 0907355857 ​ 客戶編號 客戶姓名 林姮彣 客戶姓名 性別 女 FEMALE 性別 Ema…" at bounding box center [387, 183] width 775 height 366
click at [235, 232] on input "電話" at bounding box center [291, 238] width 179 height 31
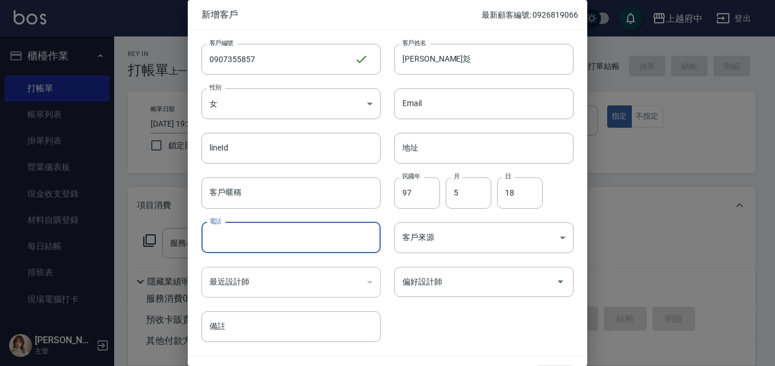
paste input "0907355857"
type input "0907355857"
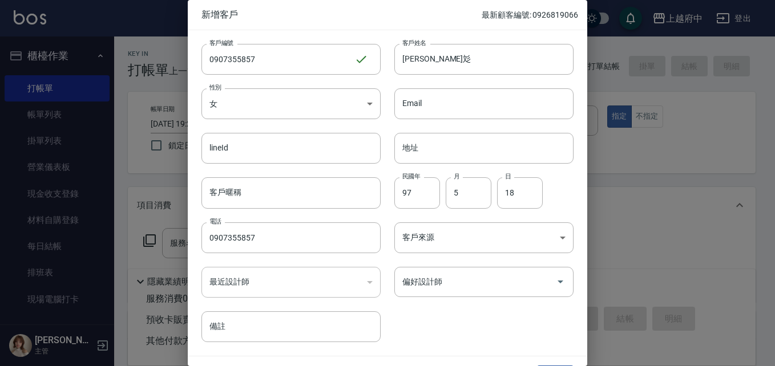
click at [424, 321] on div "客戶編號 0907355857 ​ 客戶編號 客戶姓名 林姮彣 客戶姓名 性別 女 FEMALE 性別 Email Email lineId lineId 地…" at bounding box center [381, 186] width 386 height 312
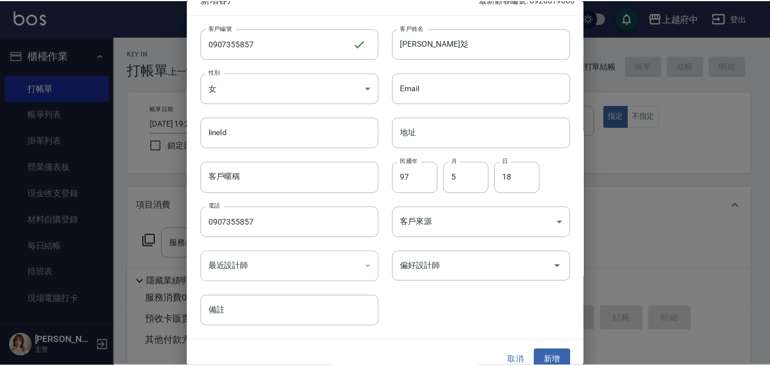
scroll to position [29, 0]
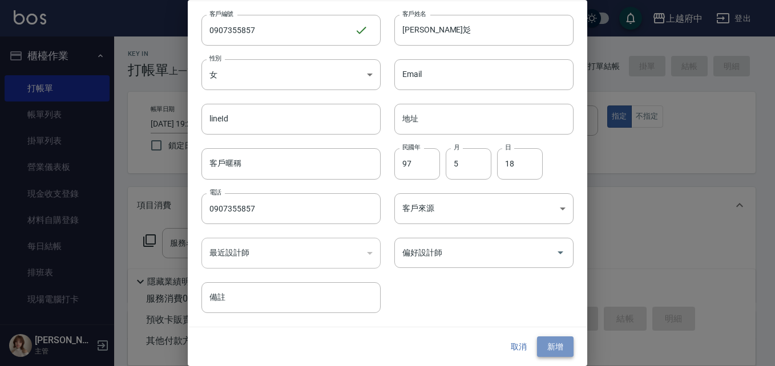
click at [546, 349] on button "新增" at bounding box center [555, 347] width 37 height 21
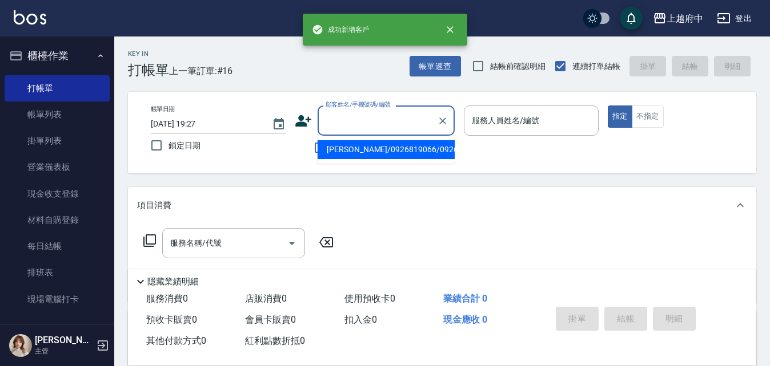
click at [350, 113] on input "顧客姓名/手機號碼/編號" at bounding box center [378, 121] width 110 height 20
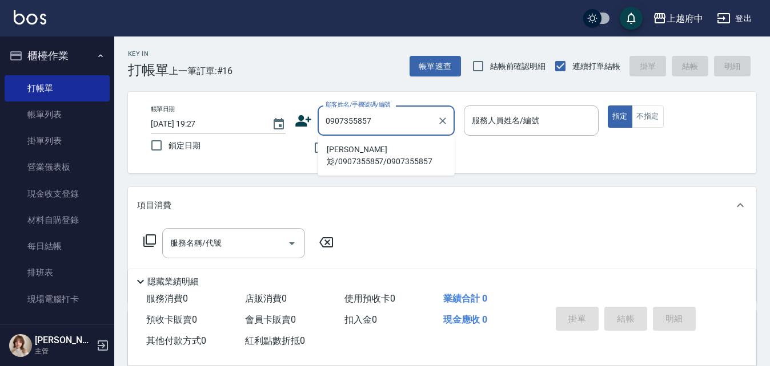
click at [358, 156] on li "林姮彣/0907355857/0907355857" at bounding box center [385, 155] width 137 height 31
type input "林姮彣/0907355857/0907355857"
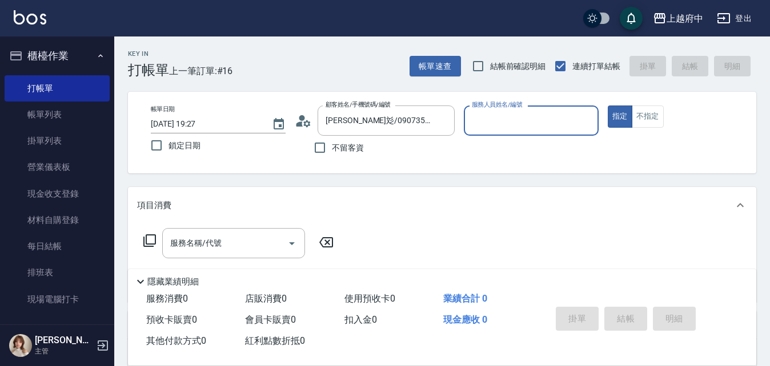
click at [501, 133] on div "服務人員姓名/編號" at bounding box center [531, 121] width 135 height 30
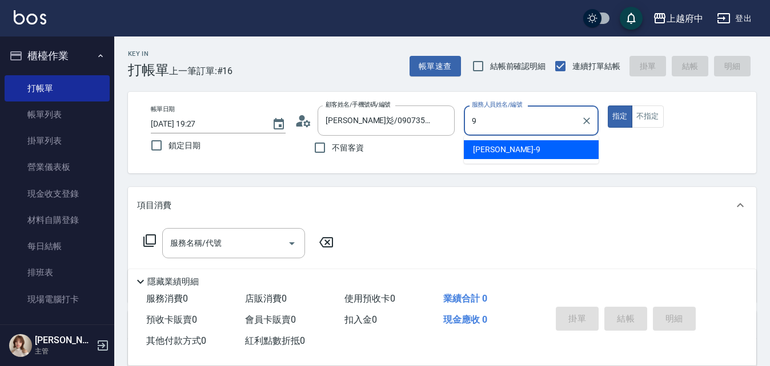
type input "David-9"
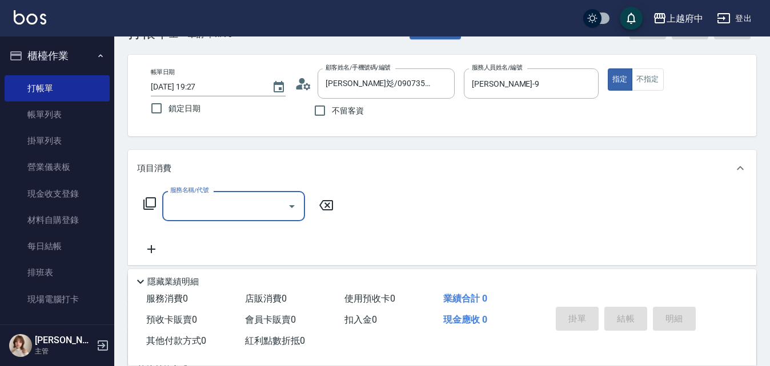
scroll to position [57, 0]
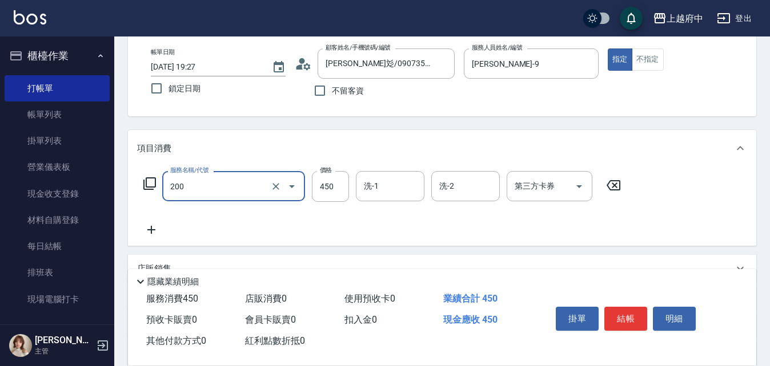
type input "有機洗髮(200)"
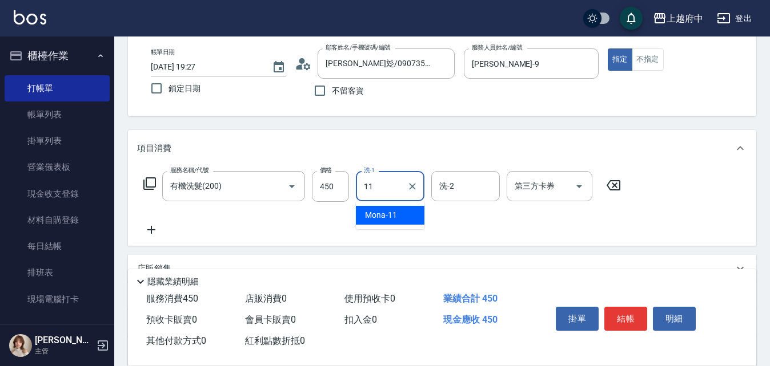
type input "Mona-11"
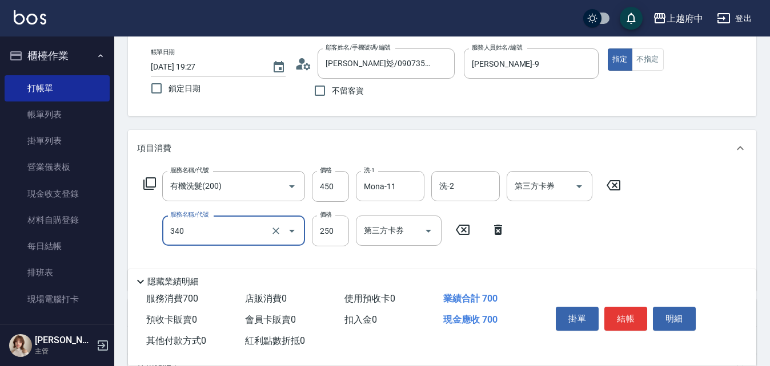
type input "剪髮(340)"
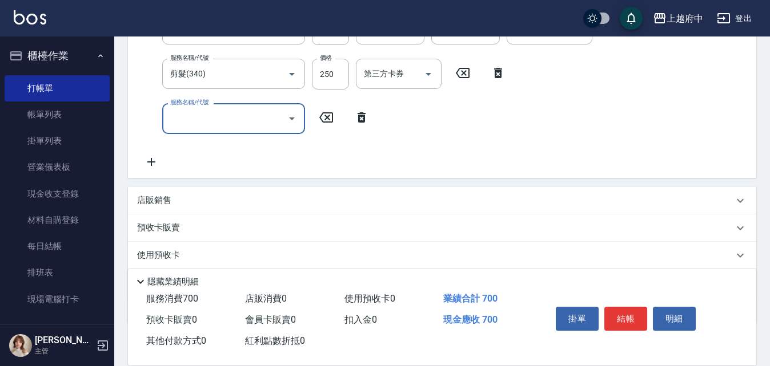
scroll to position [228, 0]
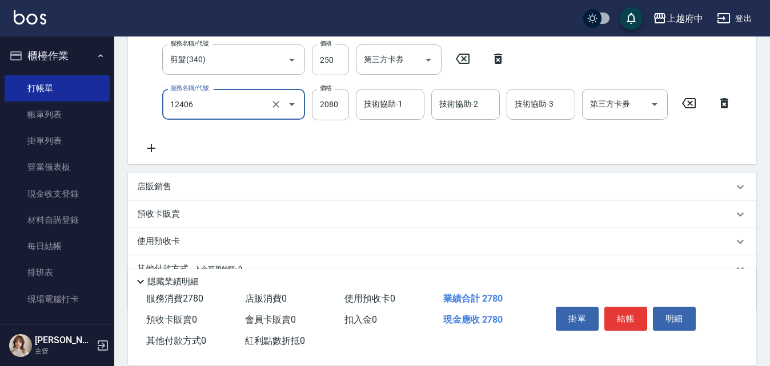
type input "染髮XL(12406)"
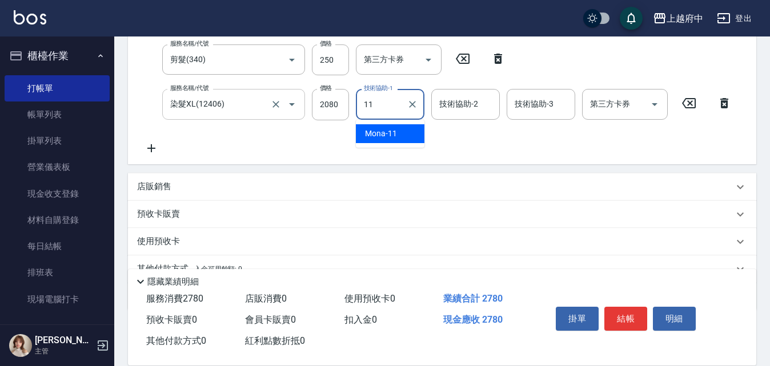
type input "Mona-11"
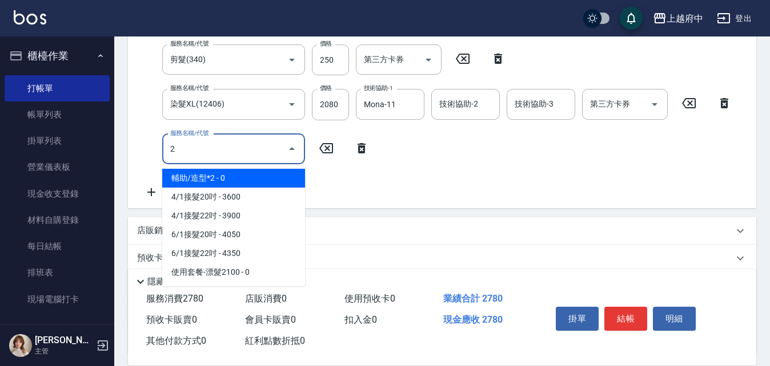
type input "2"
click at [335, 148] on icon at bounding box center [326, 149] width 29 height 14
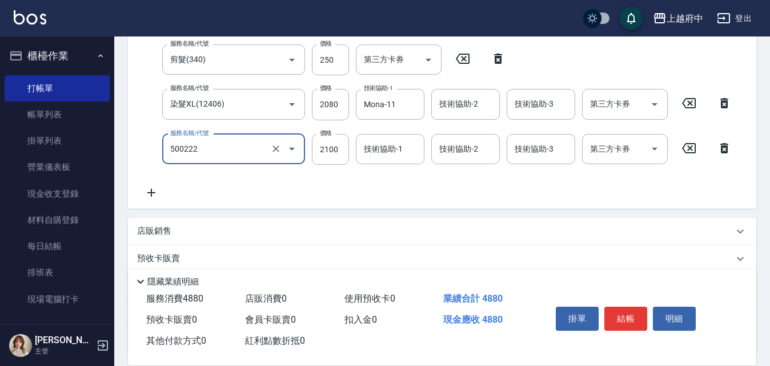
type input "漂髮 長(500222)"
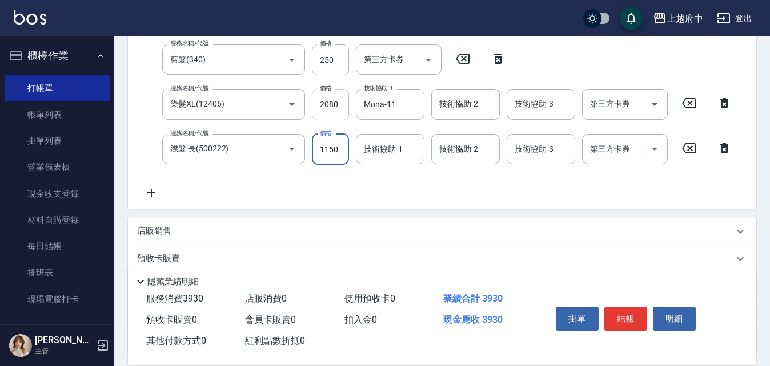
click at [324, 104] on input "2080" at bounding box center [330, 104] width 37 height 31
type input "1150"
click at [331, 100] on input "2080" at bounding box center [330, 104] width 37 height 31
type input "1150"
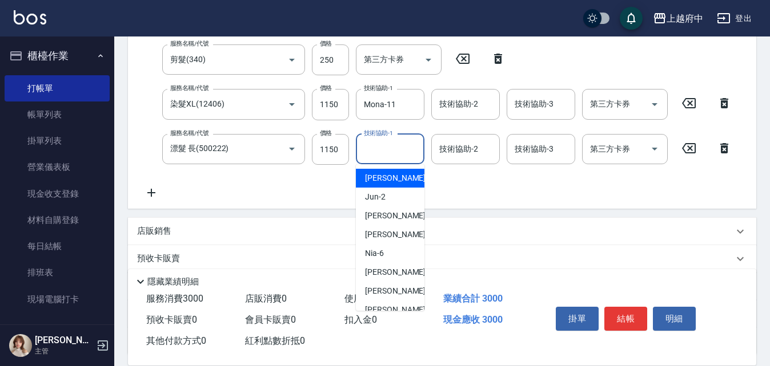
click at [396, 147] on input "技術協助-1" at bounding box center [390, 149] width 58 height 20
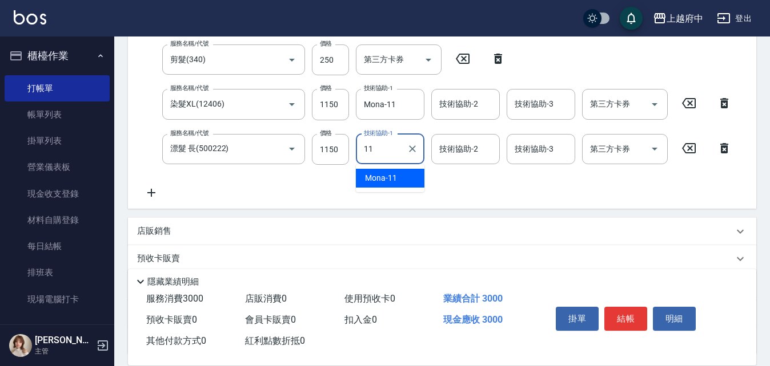
type input "Mona-11"
click at [400, 172] on div "服務名稱/代號 有機洗髮(200) 服務名稱/代號 價格 450 價格 洗-1 Mona-11 洗-1 洗-2 洗-2 第三方卡券 第三方卡券 服務名稱/代號…" at bounding box center [437, 100] width 601 height 200
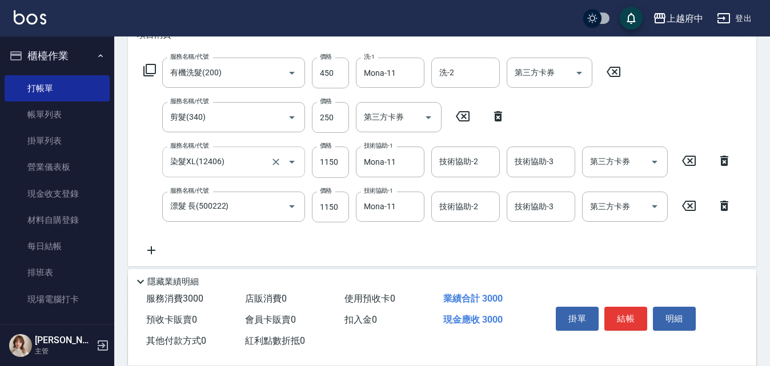
scroll to position [171, 0]
click at [475, 246] on div "服務名稱/代號 有機洗髮(200) 服務名稱/代號 價格 450 價格 洗-1 Mona-11 洗-1 洗-2 洗-2 第三方卡券 第三方卡券 服務名稱/代號…" at bounding box center [437, 157] width 601 height 200
click at [631, 321] on button "結帳" at bounding box center [625, 319] width 43 height 24
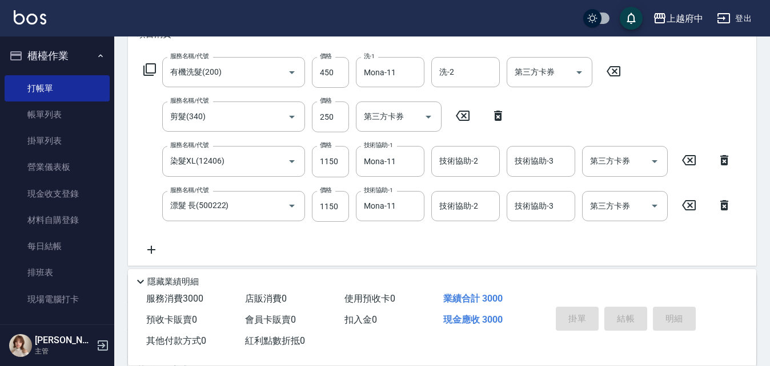
type input "2025/08/12 19:41"
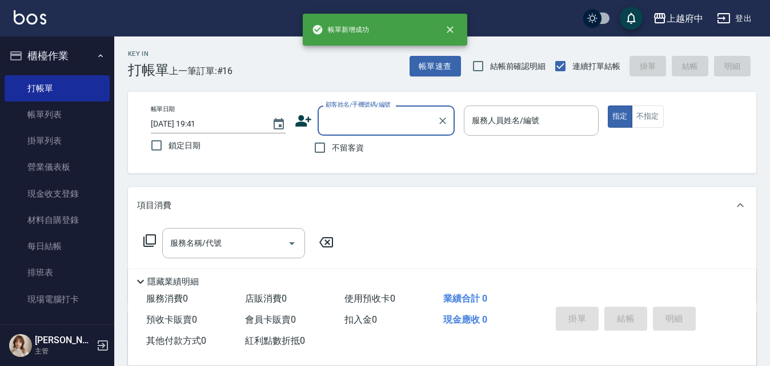
scroll to position [0, 0]
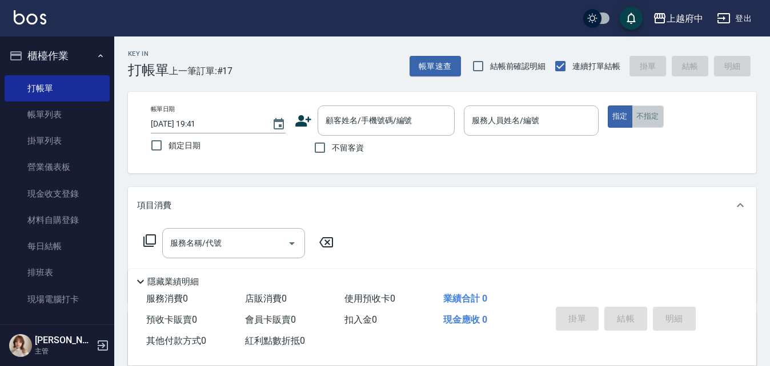
click at [645, 118] on button "不指定" at bounding box center [647, 117] width 32 height 22
click at [317, 149] on input "不留客資" at bounding box center [320, 148] width 24 height 24
checkbox input "true"
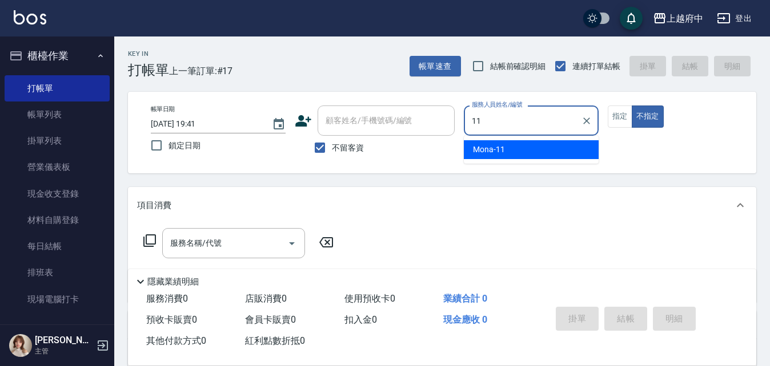
type input "Mona-11"
type button "false"
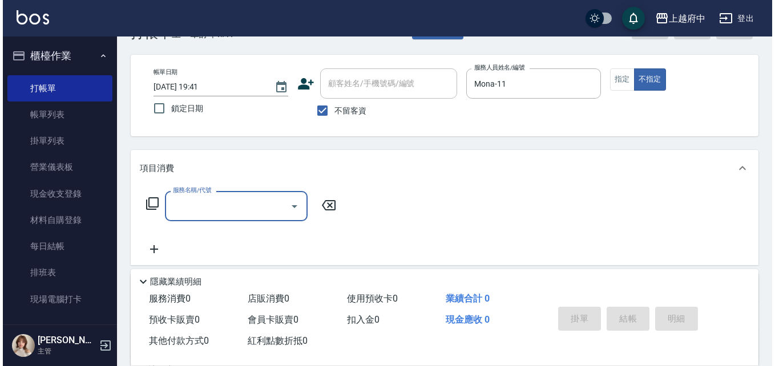
scroll to position [57, 0]
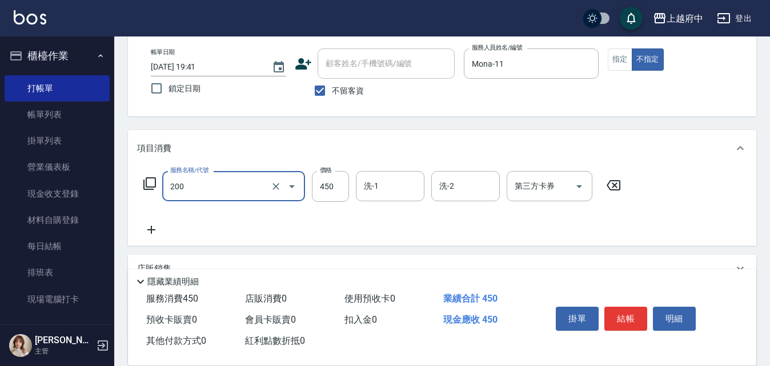
type input "有機洗髮(200)"
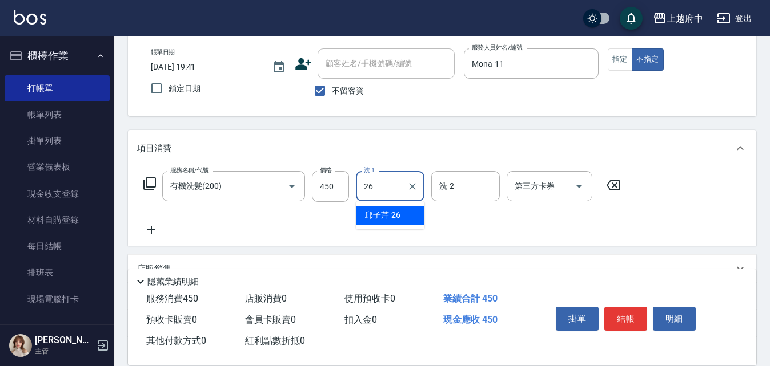
type input "邱子芹-26"
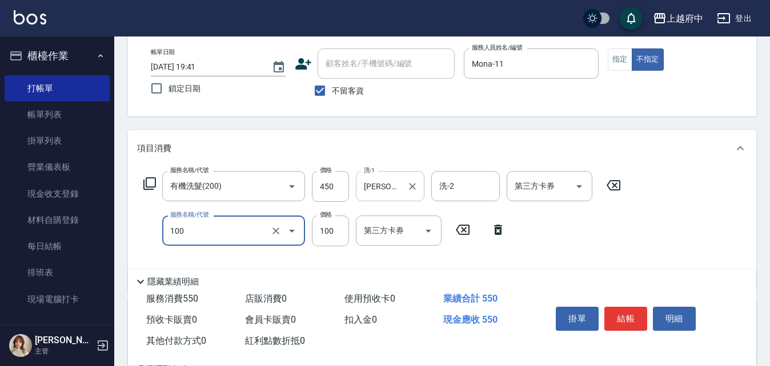
type input "造型/修劉海(100)"
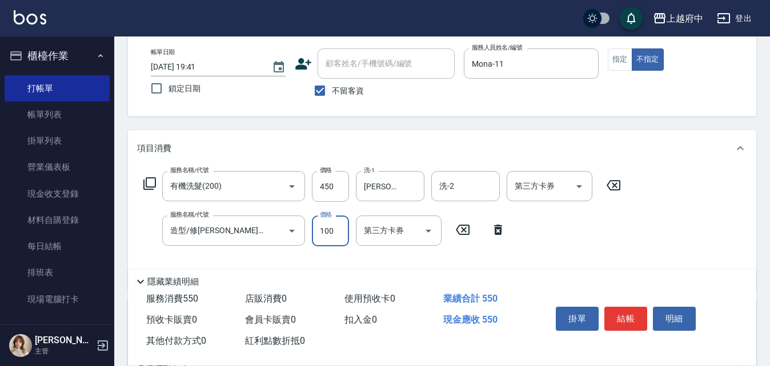
click at [574, 238] on div "服務名稱/代號 有機洗髮(200) 服務名稱/代號 價格 450 價格 洗-1 邱子芹-26 洗-1 洗-2 洗-2 第三方卡券 第三方卡券 服務名稱/代號 …" at bounding box center [382, 226] width 490 height 110
click at [629, 312] on button "結帳" at bounding box center [625, 319] width 43 height 24
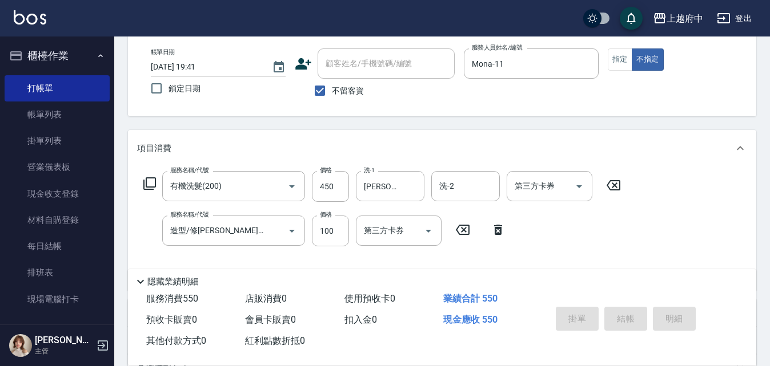
type input "2025/08/12 20:07"
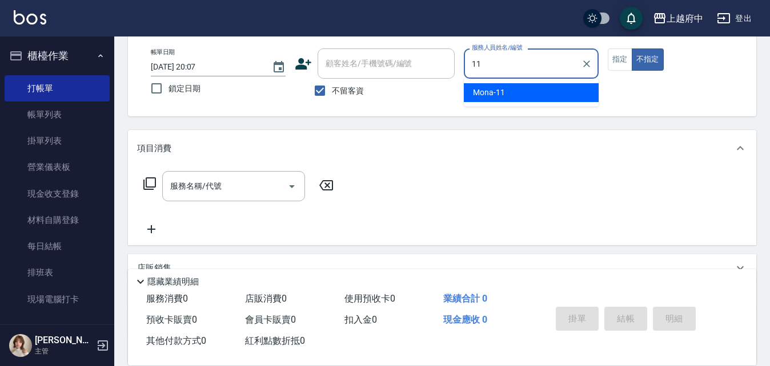
type input "Mona-11"
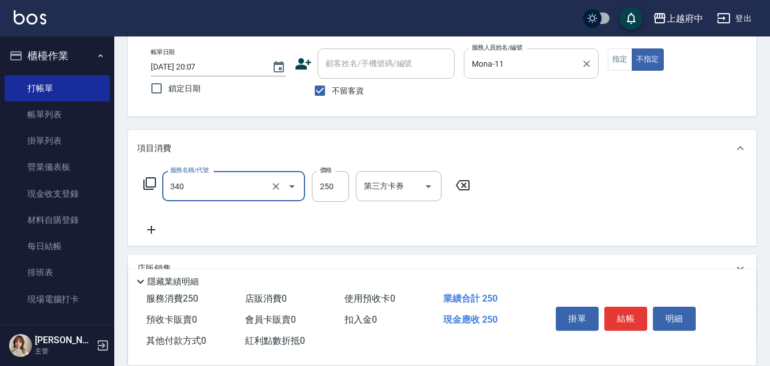
type input "剪髮(340)"
type input "450"
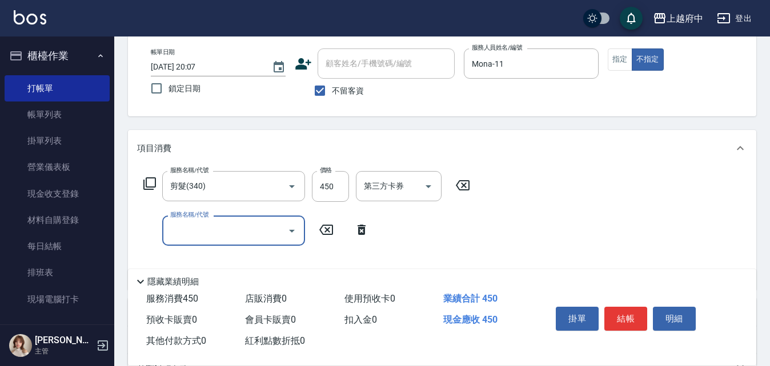
click at [368, 232] on icon at bounding box center [361, 230] width 29 height 14
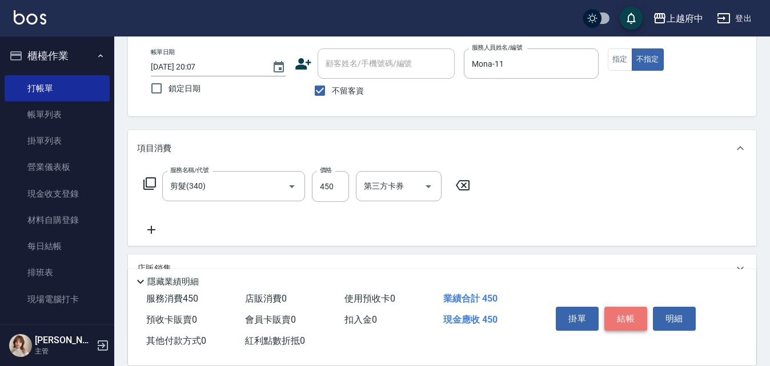
click at [624, 316] on button "結帳" at bounding box center [625, 319] width 43 height 24
type input "2025/08/12 20:08"
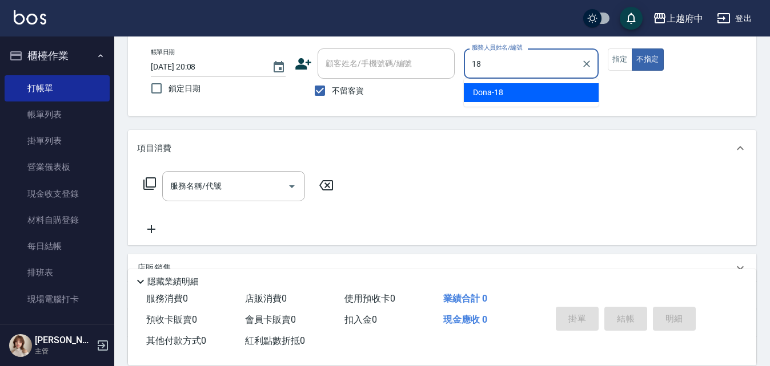
type input "Dona-18"
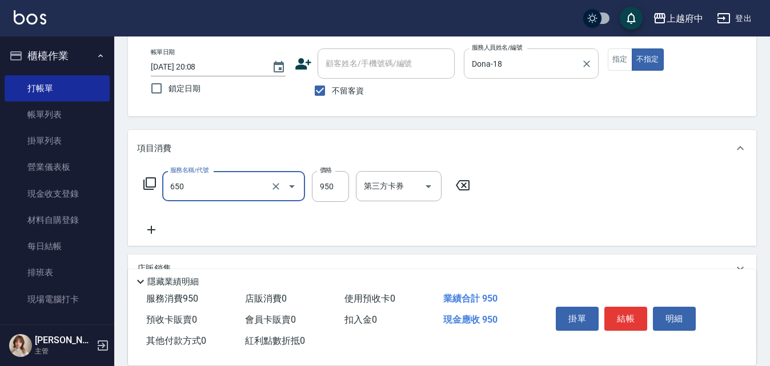
type input "SPA精油洗髮(650)"
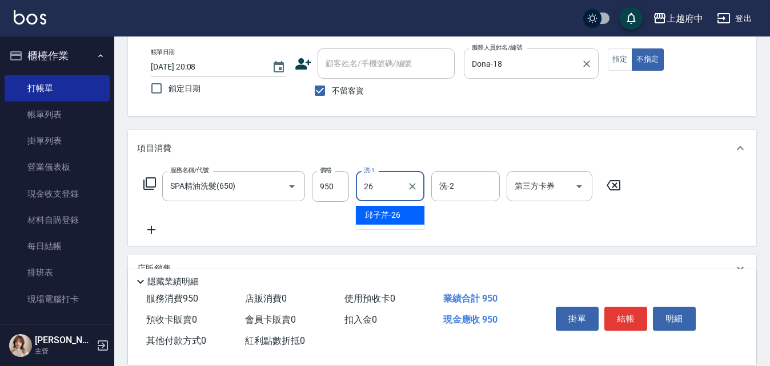
type input "邱子芹-26"
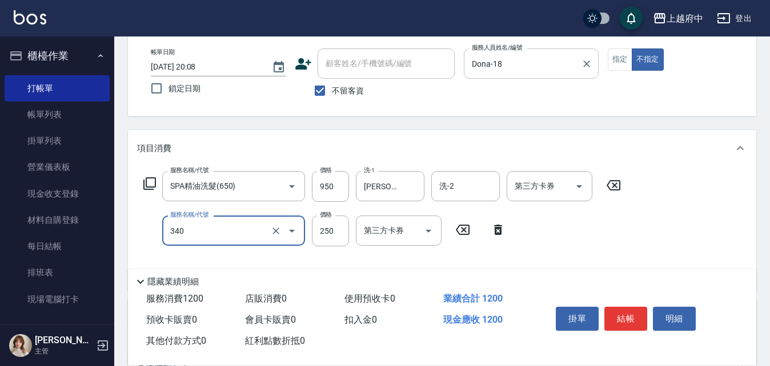
type input "剪髮(340)"
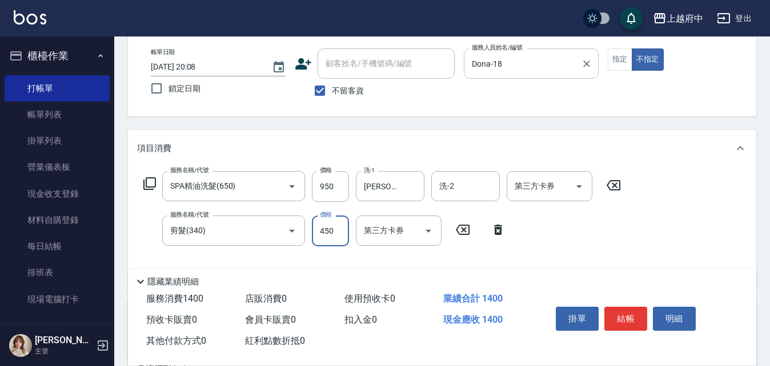
type input "450"
click at [596, 241] on div "服務名稱/代號 SPA精油洗髮(650) 服務名稱/代號 價格 950 價格 洗-1 邱子芹-26 洗-1 洗-2 洗-2 第三方卡券 第三方卡券 服務名稱/…" at bounding box center [382, 226] width 490 height 110
click at [625, 314] on button "結帳" at bounding box center [625, 319] width 43 height 24
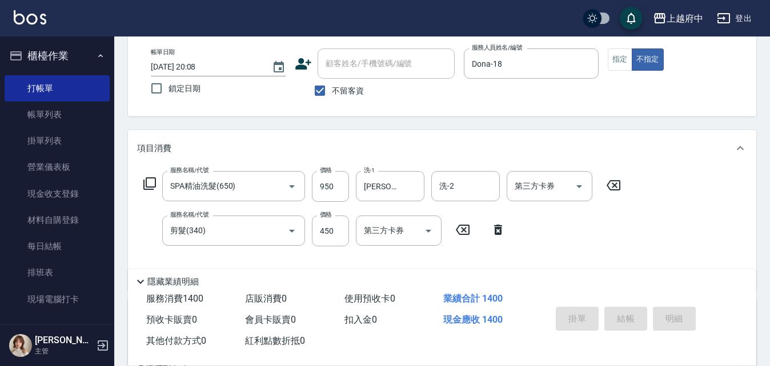
type input "2025/08/12 20:09"
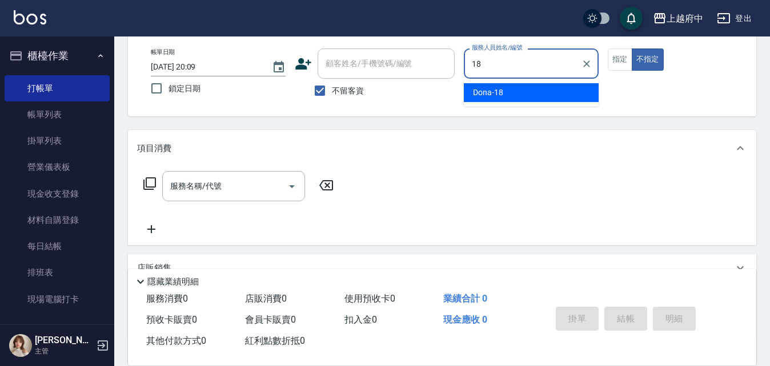
type input "Dona-18"
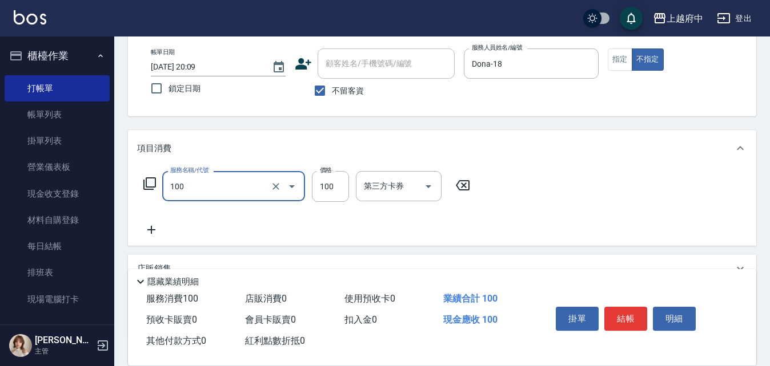
type input "造型/修劉海(100)"
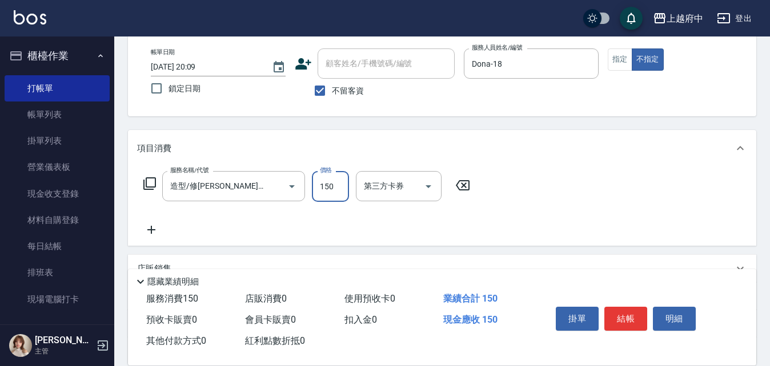
type input "150"
click at [381, 226] on div "服務名稱/代號 造型/修劉海(100) 服務名稱/代號 價格 150 價格 第三方卡券 第三方卡券" at bounding box center [307, 204] width 340 height 66
click at [630, 307] on button "結帳" at bounding box center [625, 319] width 43 height 24
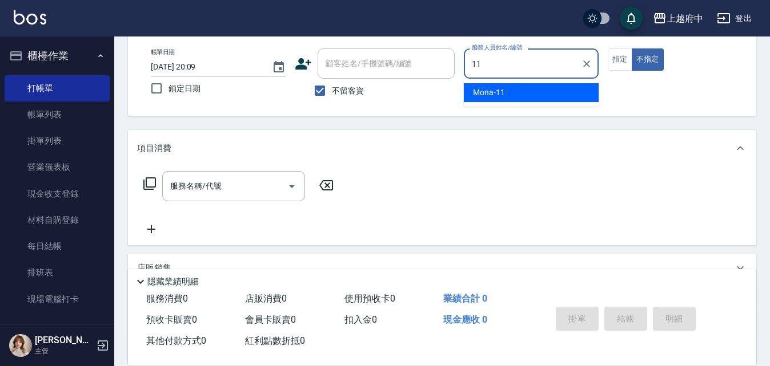
type input "Mona-11"
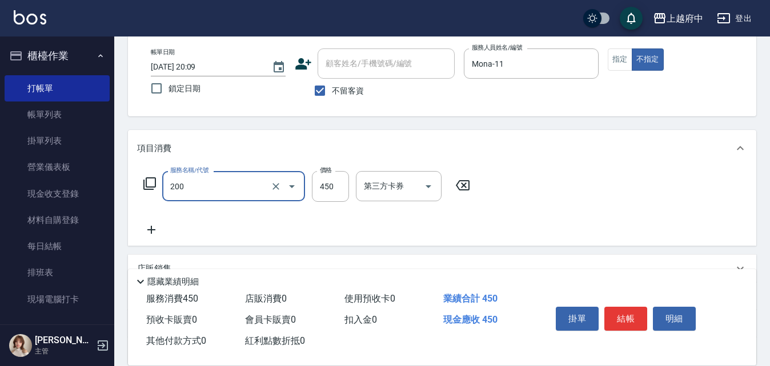
type input "有機洗髮(200)"
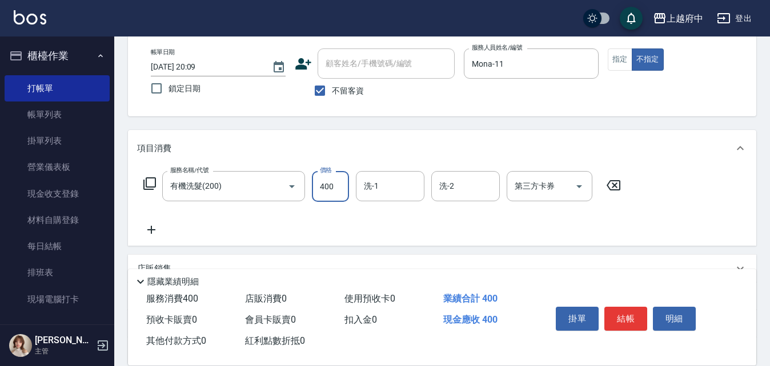
type input "400"
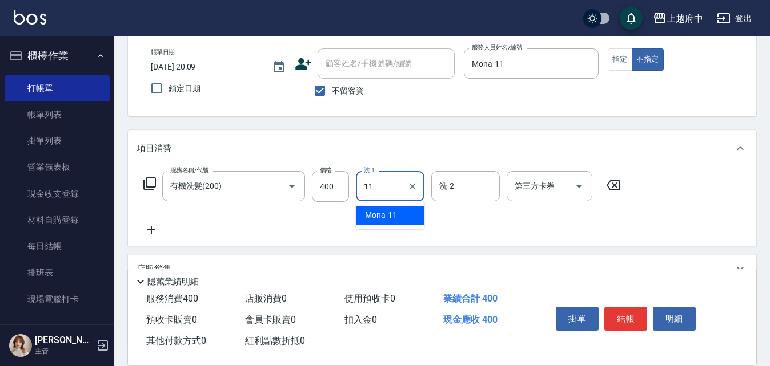
type input "Mona-11"
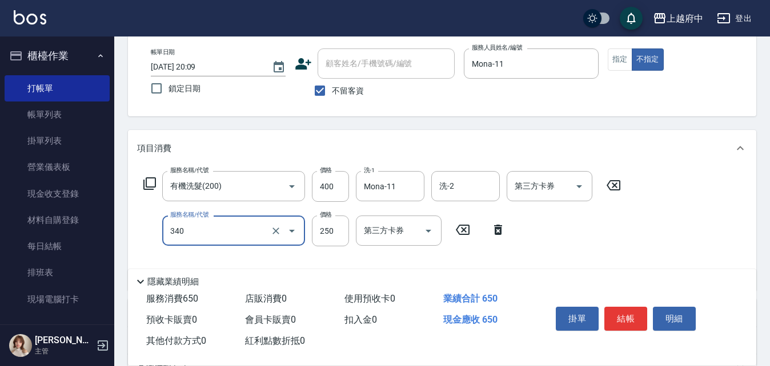
type input "剪髮(340)"
click at [606, 241] on div "服務名稱/代號 有機洗髮(200) 服務名稱/代號 價格 400 價格 洗-1 Mona-11 洗-1 洗-2 洗-2 第三方卡券 第三方卡券 服務名稱/代號…" at bounding box center [382, 226] width 490 height 110
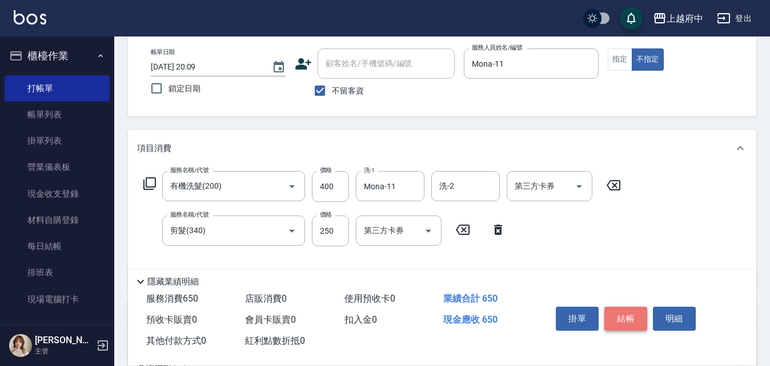
click at [631, 321] on button "結帳" at bounding box center [625, 319] width 43 height 24
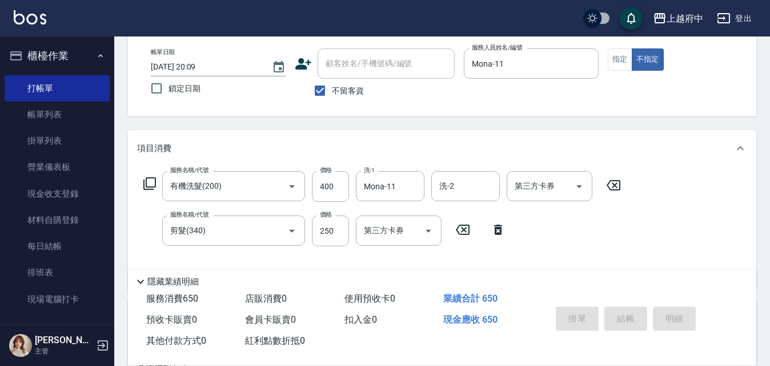
type input "2025/08/12 20:10"
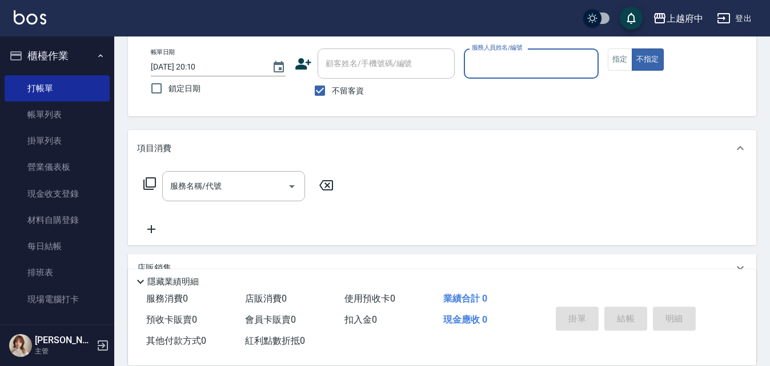
click at [305, 67] on icon at bounding box center [303, 63] width 16 height 11
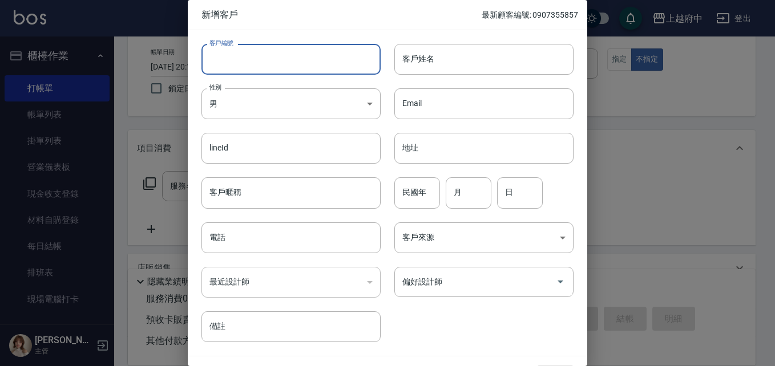
click at [272, 64] on input "客戶編號" at bounding box center [291, 59] width 179 height 31
type input "ㄔ"
type input "T90717"
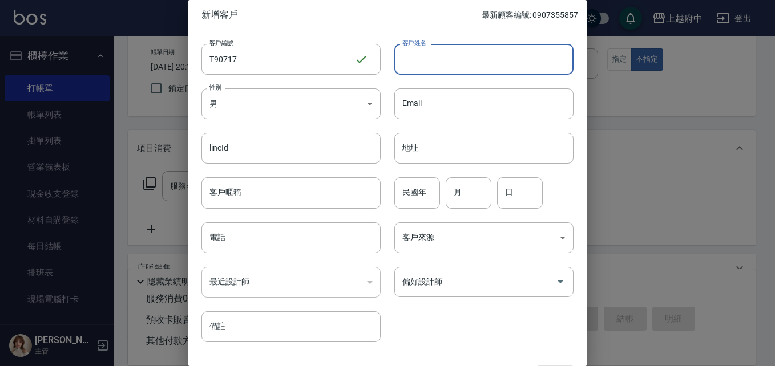
click at [427, 57] on input "客戶姓名" at bounding box center [483, 59] width 179 height 31
type input "J"
type input "[PERSON_NAME]"
click at [258, 192] on input "客戶暱稱" at bounding box center [291, 193] width 179 height 31
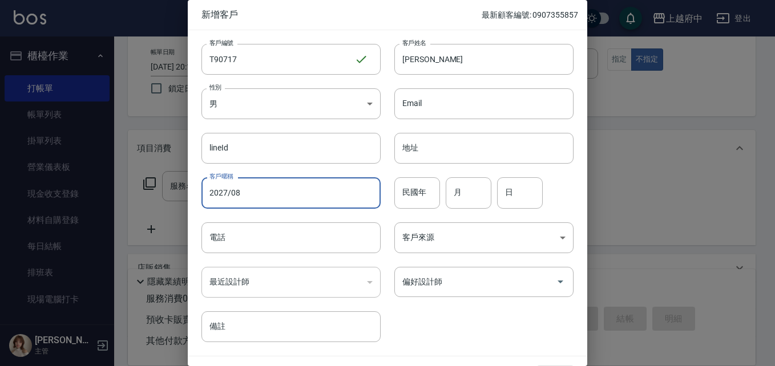
type input "2027/08"
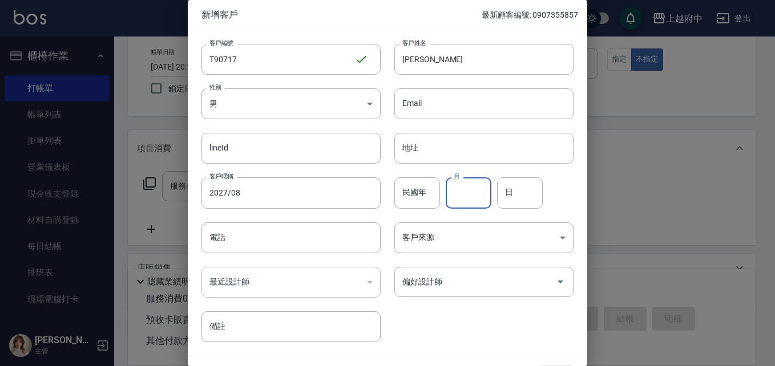
click at [460, 195] on input "月" at bounding box center [469, 193] width 46 height 31
type input "12"
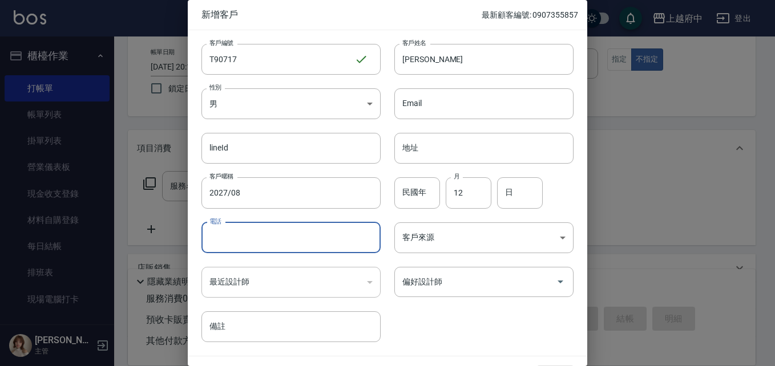
click at [256, 237] on input "電話" at bounding box center [291, 238] width 179 height 31
type input "0911010927"
drag, startPoint x: 399, startPoint y: 189, endPoint x: 411, endPoint y: 187, distance: 12.2
click at [400, 189] on input "民國年" at bounding box center [417, 193] width 46 height 31
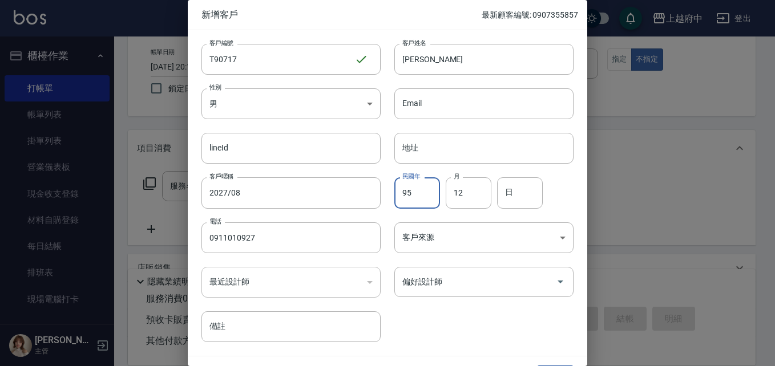
type input "95"
type input "19"
click at [441, 330] on div "客戶編號 T90717 ​ 客戶編號 客戶姓名 王御宬 客戶姓名 性別 男 MALE 性別 Email Email lineId lineId 地址 地址 客…" at bounding box center [381, 186] width 386 height 312
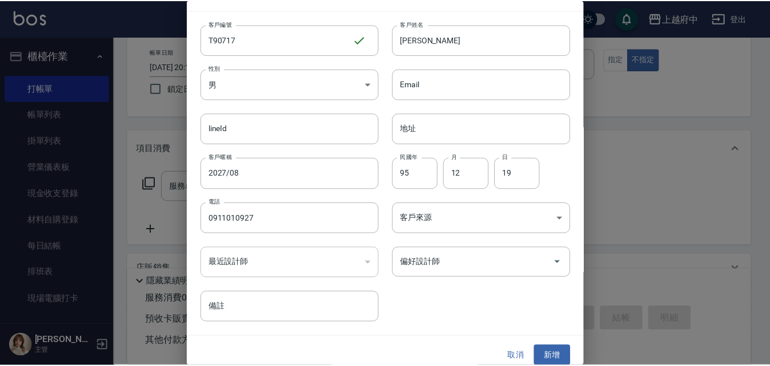
scroll to position [29, 0]
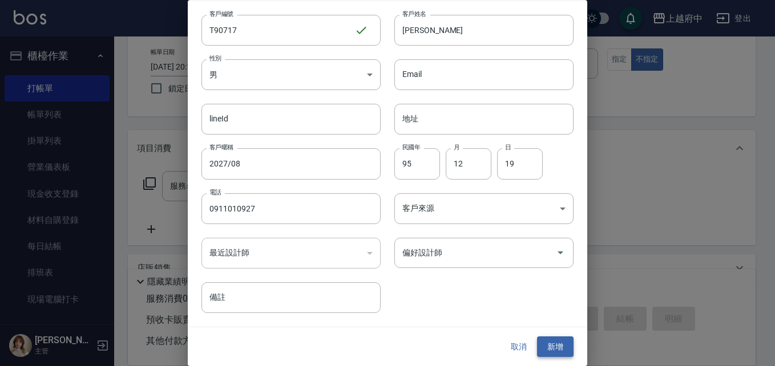
click at [559, 349] on button "新增" at bounding box center [555, 347] width 37 height 21
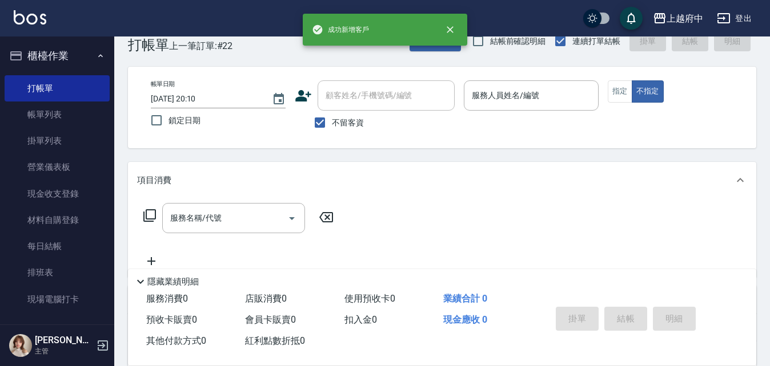
scroll to position [0, 0]
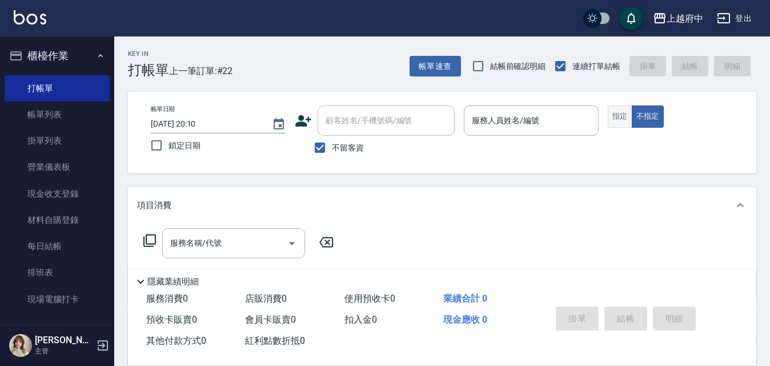
click at [618, 119] on button "指定" at bounding box center [619, 117] width 25 height 22
click at [320, 146] on input "不留客資" at bounding box center [320, 148] width 24 height 24
checkbox input "false"
click at [343, 121] on input "顧客姓名/手機號碼/編號" at bounding box center [378, 121] width 110 height 20
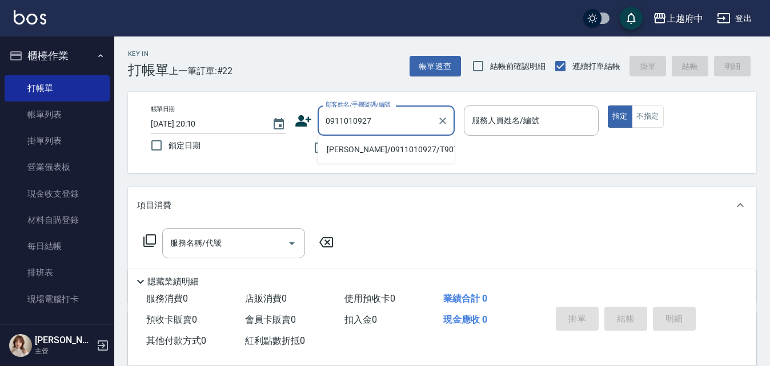
type input "[PERSON_NAME]/0911010927/T90717"
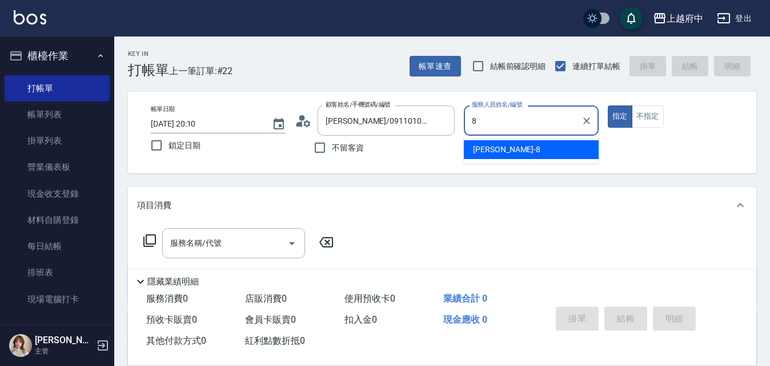
type input "[PERSON_NAME]-8"
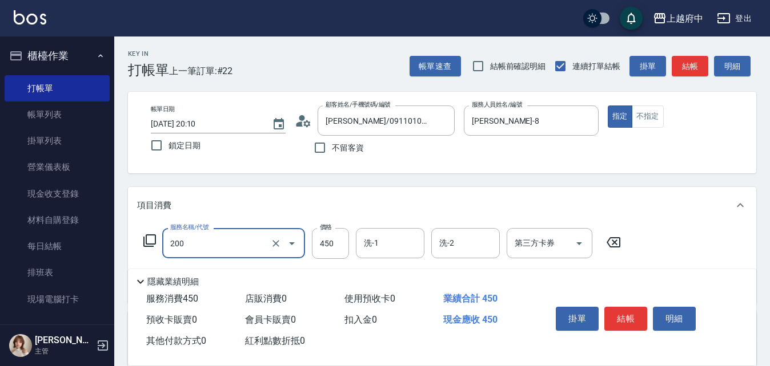
type input "有機洗髮(200)"
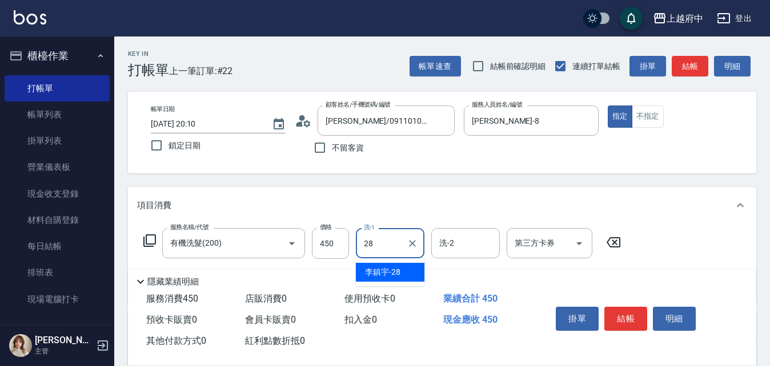
type input "[PERSON_NAME]-28"
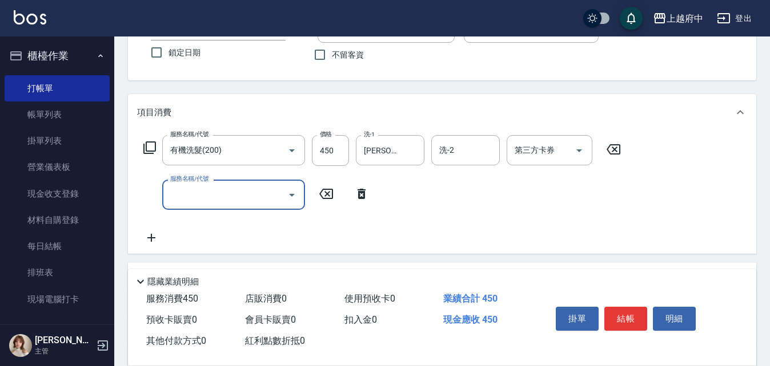
scroll to position [114, 0]
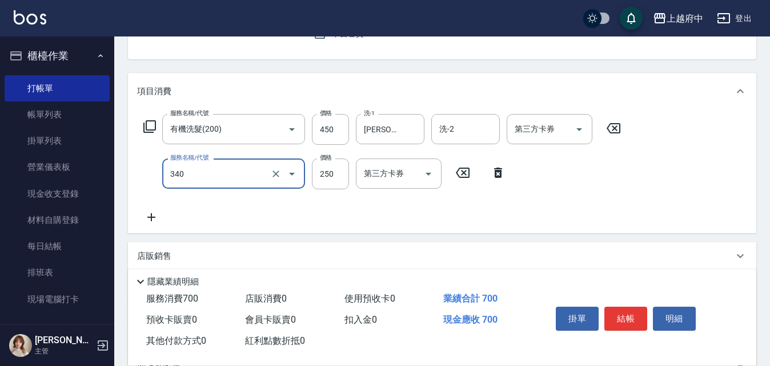
type input "剪髮(340)"
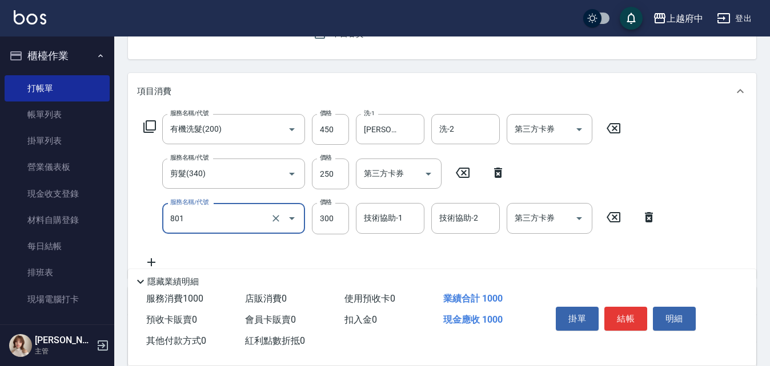
type input "區塊染髮(801)"
type input "700"
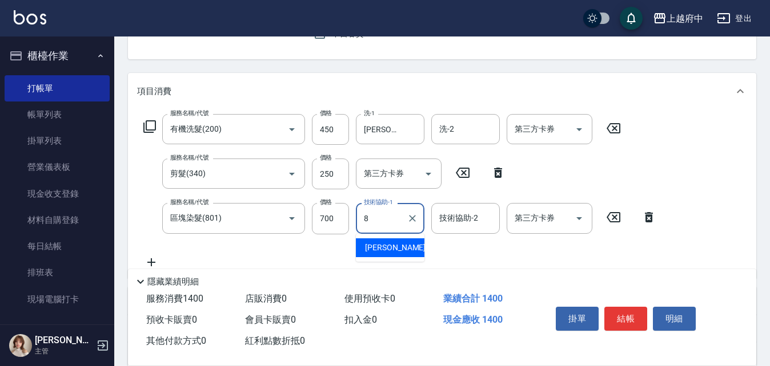
type input "[PERSON_NAME]-8"
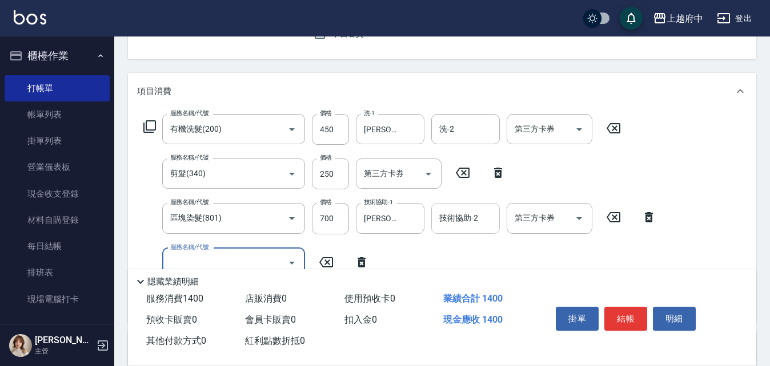
scroll to position [171, 0]
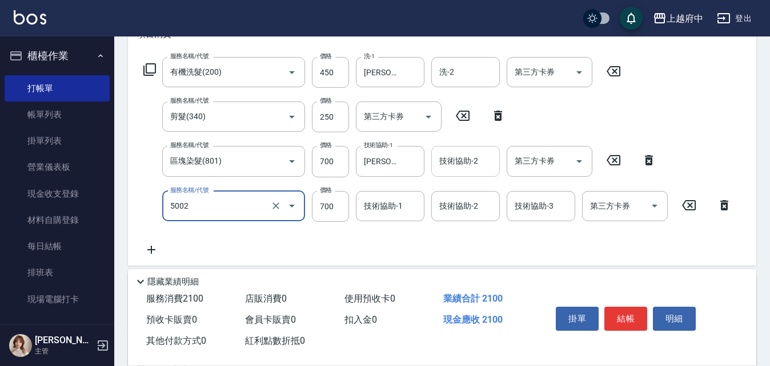
type input "2"
type input "漂髮 短(5002)"
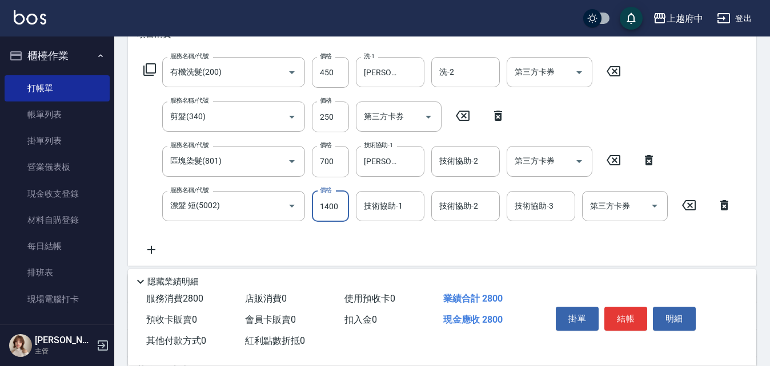
type input "1400"
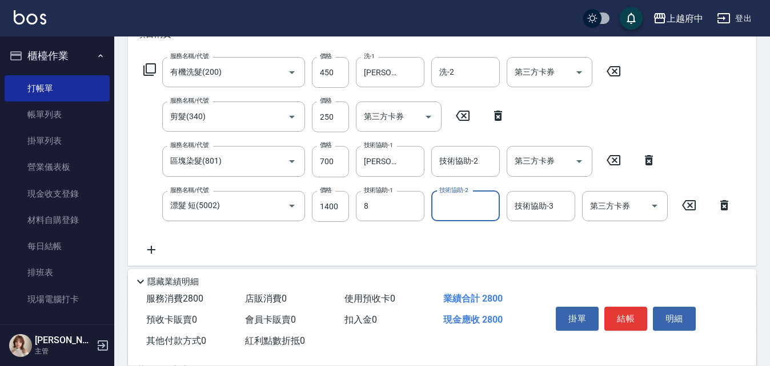
type input "[PERSON_NAME]-8"
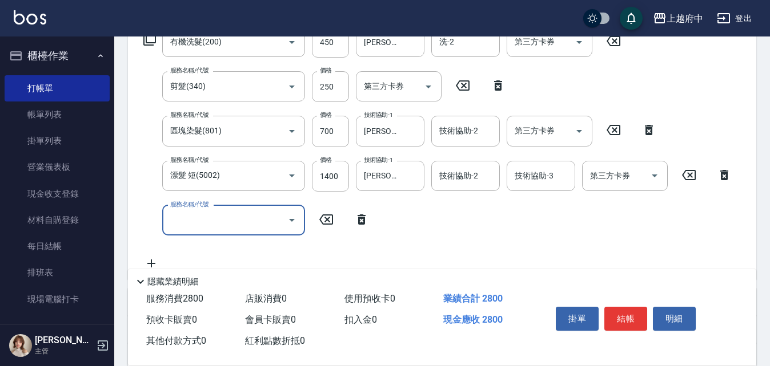
scroll to position [228, 0]
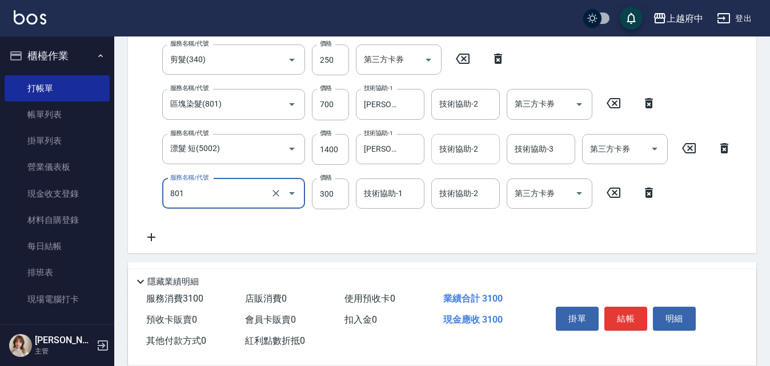
type input "區塊染髮(801)"
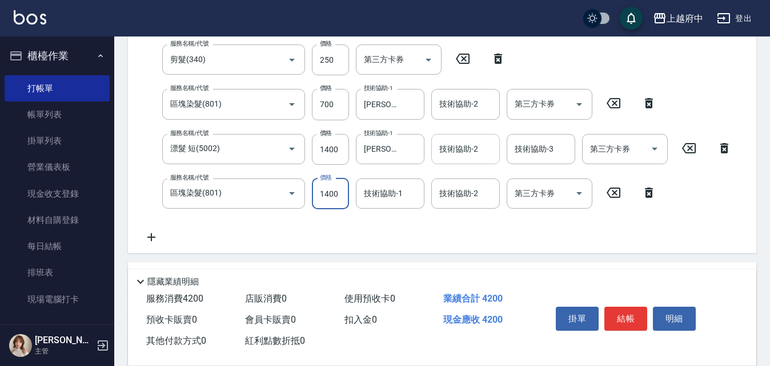
type input "1400"
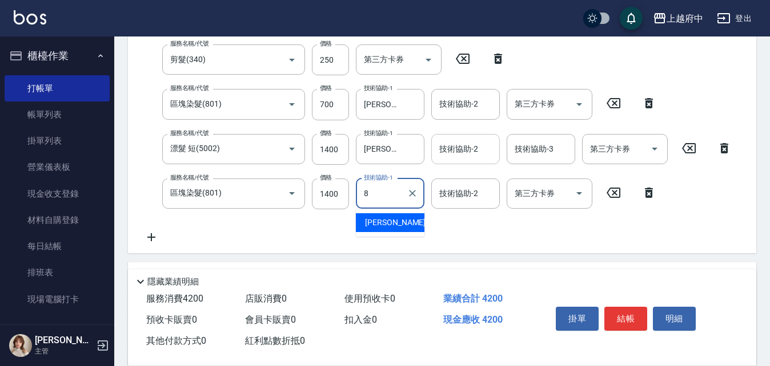
type input "[PERSON_NAME]-8"
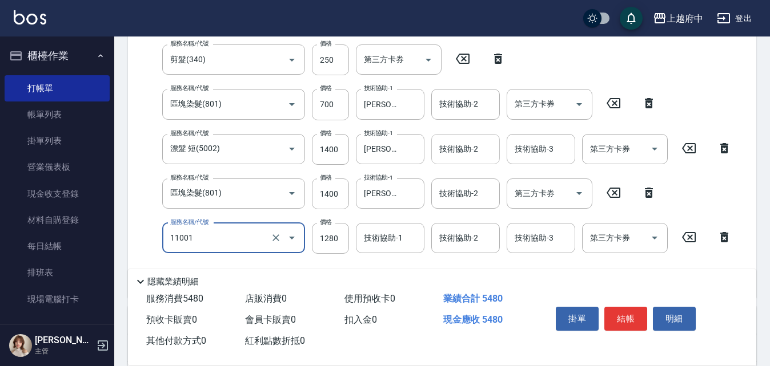
type input "燙髮S(11001)"
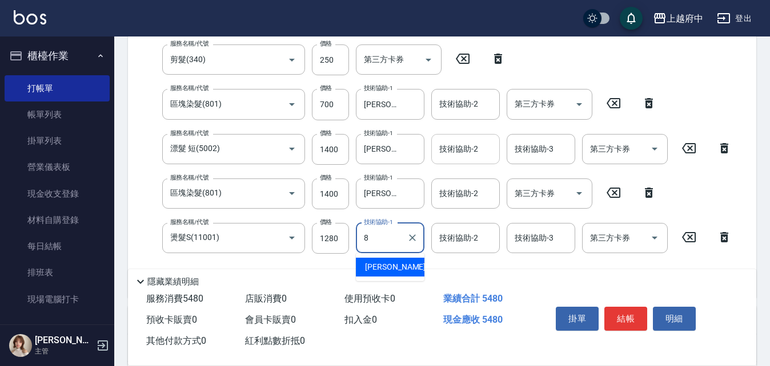
type input "[PERSON_NAME]-8"
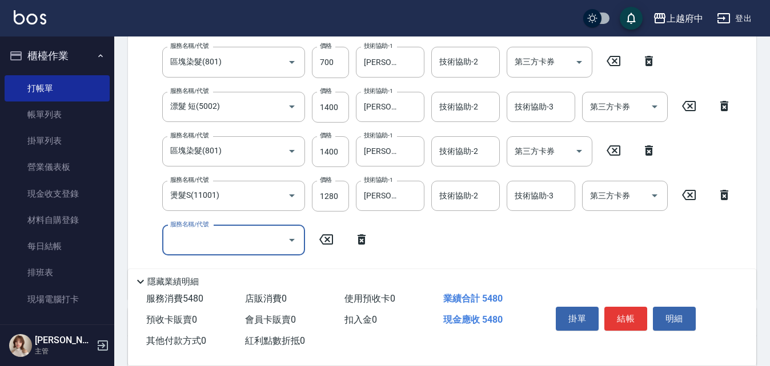
scroll to position [343, 0]
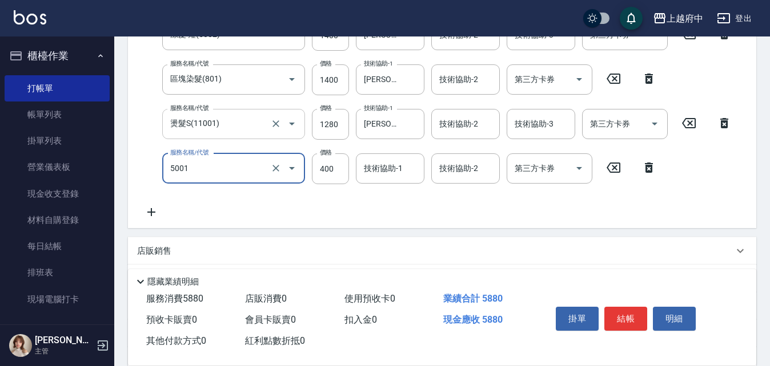
type input "側邊壓貼(5001)"
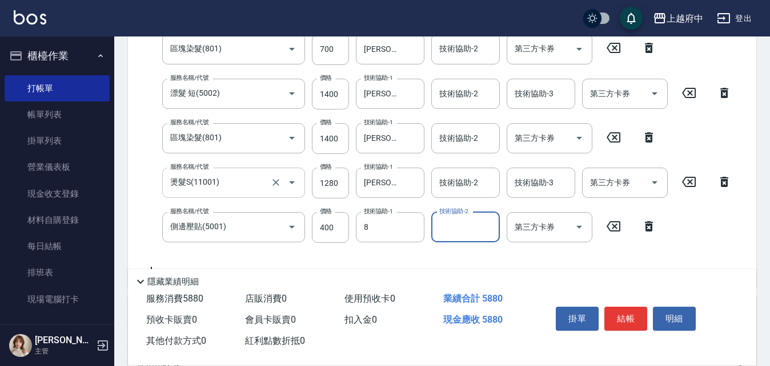
type input "[PERSON_NAME]-8"
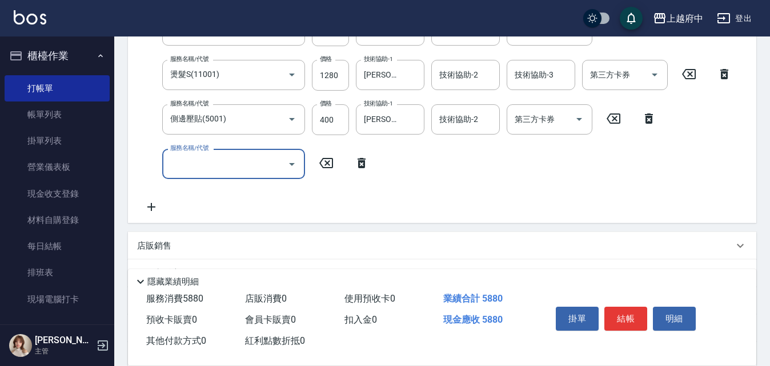
scroll to position [397, 0]
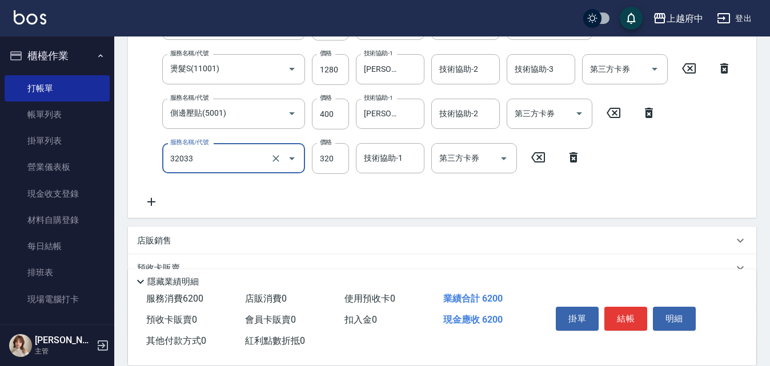
type input "頭皮隔離液(32033)"
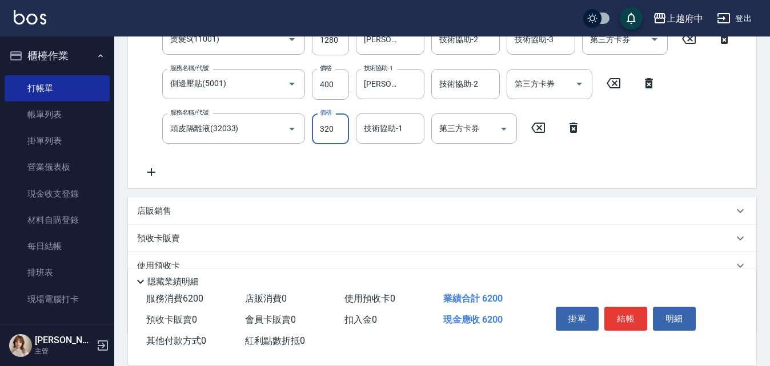
scroll to position [455, 0]
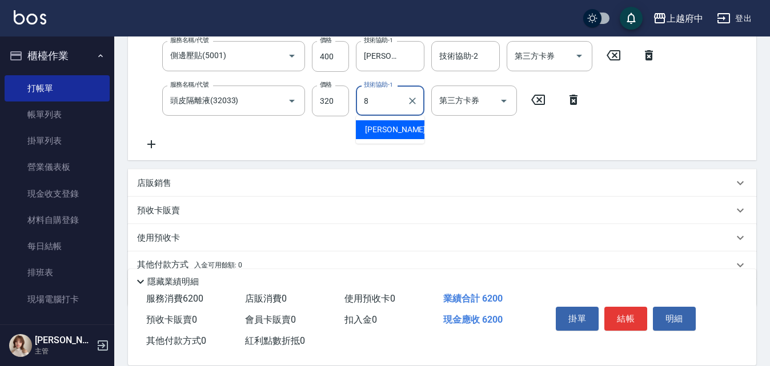
type input "[PERSON_NAME]-8"
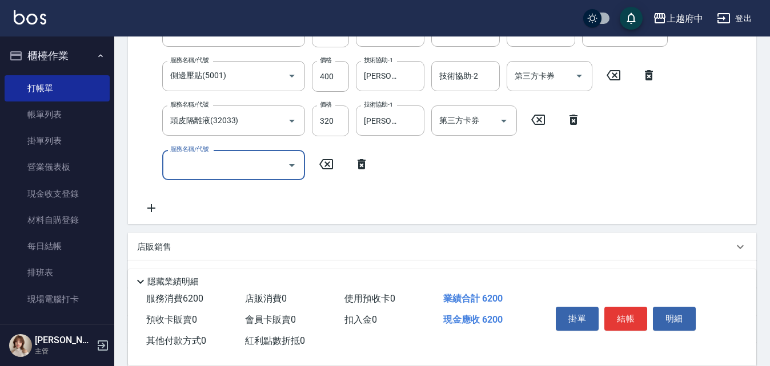
scroll to position [454, 0]
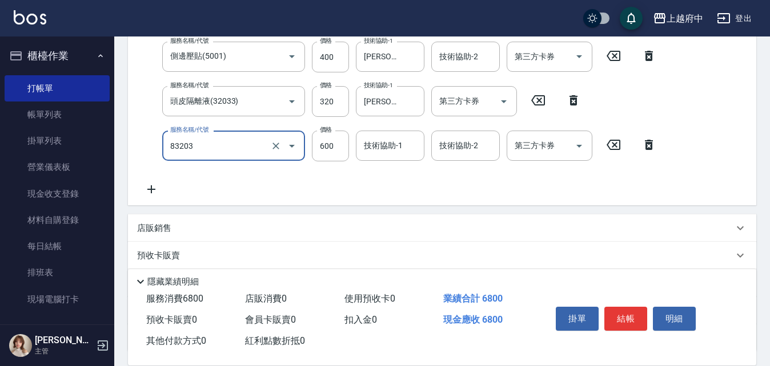
type input "蘆薈敷膜(83203)"
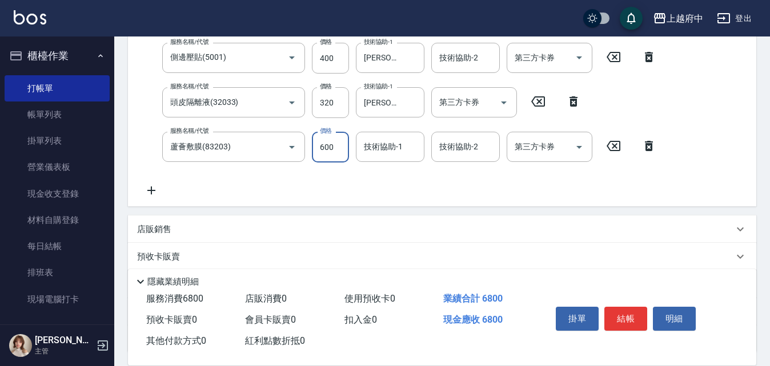
scroll to position [455, 0]
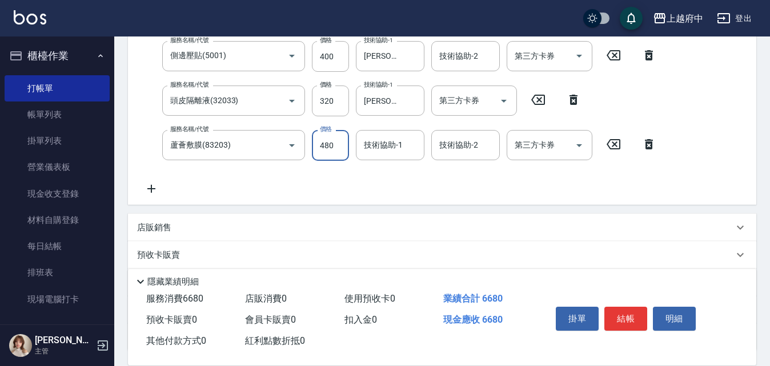
type input "480"
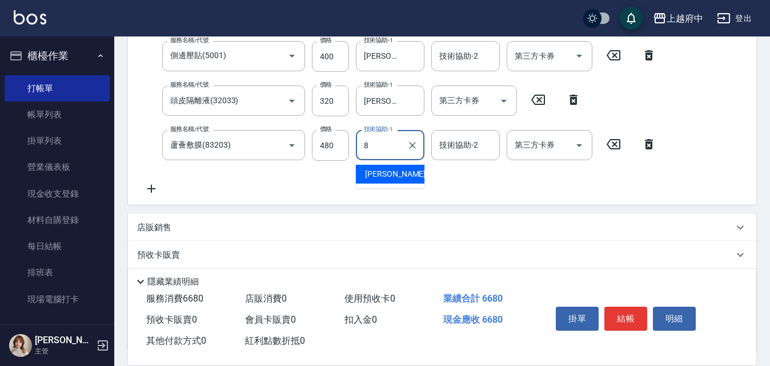
type input "[PERSON_NAME]-8"
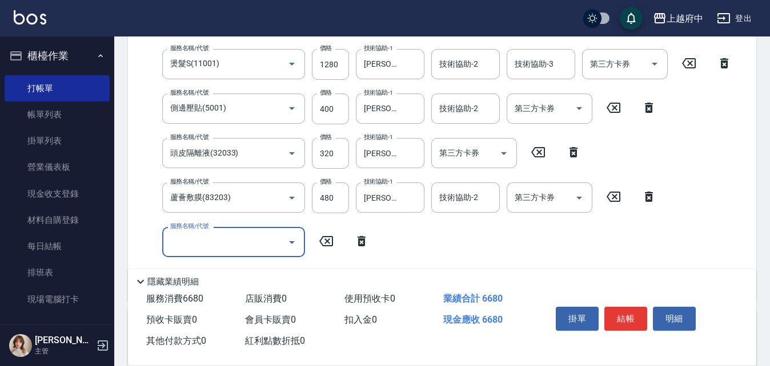
scroll to position [517, 0]
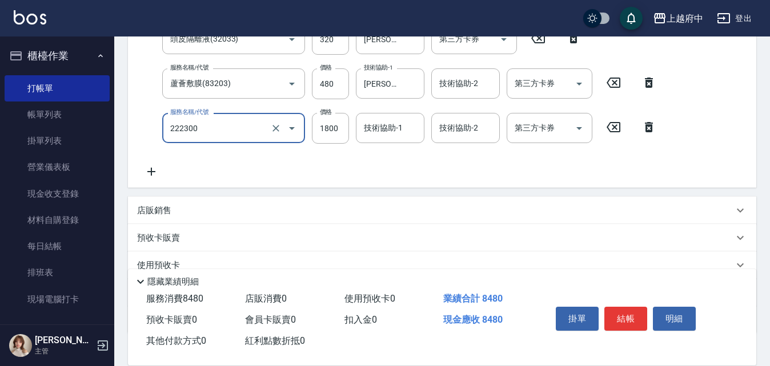
type input "結構三段式(222300)"
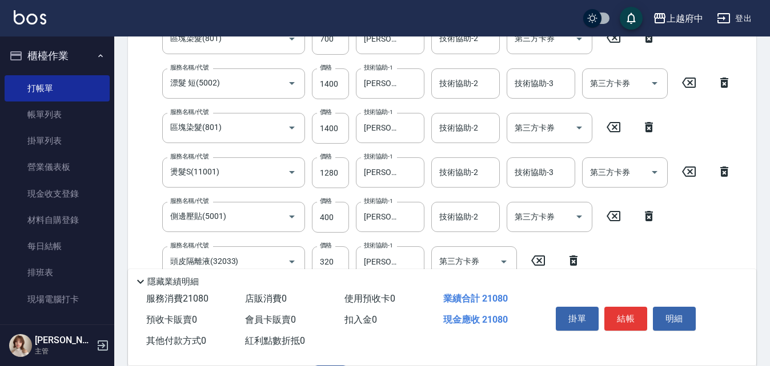
scroll to position [0, 0]
type input "1440"
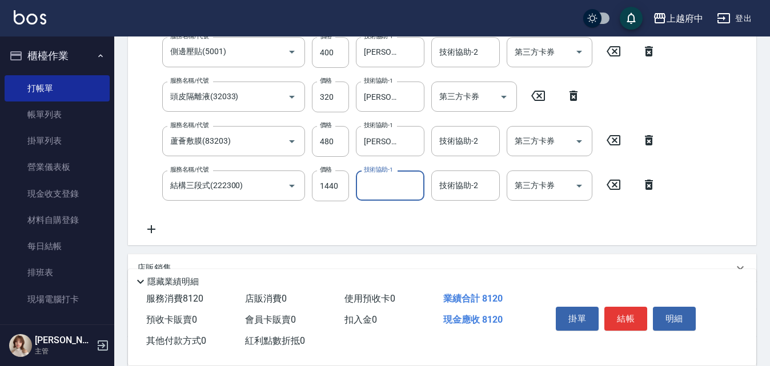
scroll to position [465, 0]
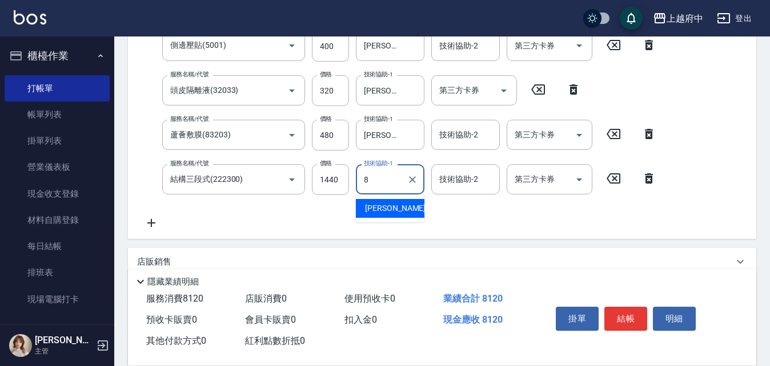
type input "江驊侑-8"
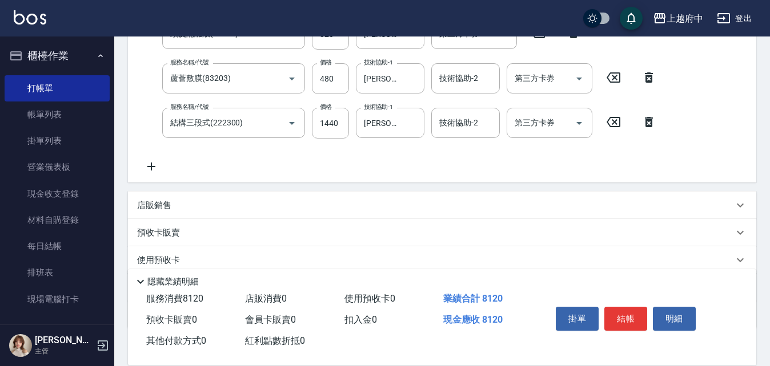
scroll to position [522, 0]
click at [166, 199] on p "店販銷售" at bounding box center [154, 205] width 34 height 12
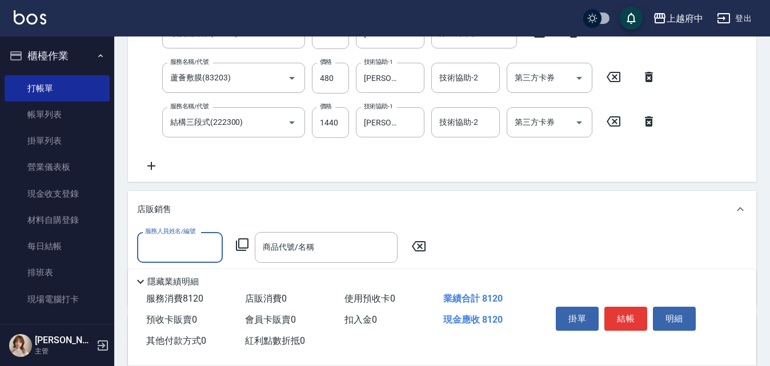
scroll to position [0, 0]
type input "江驊侑-8"
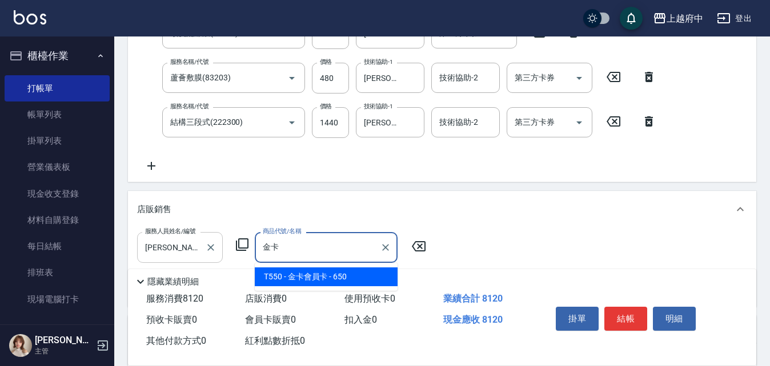
type input "金卡會員卡"
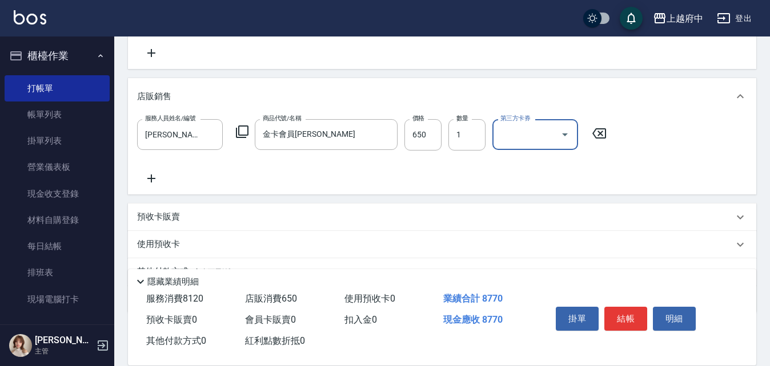
scroll to position [637, 0]
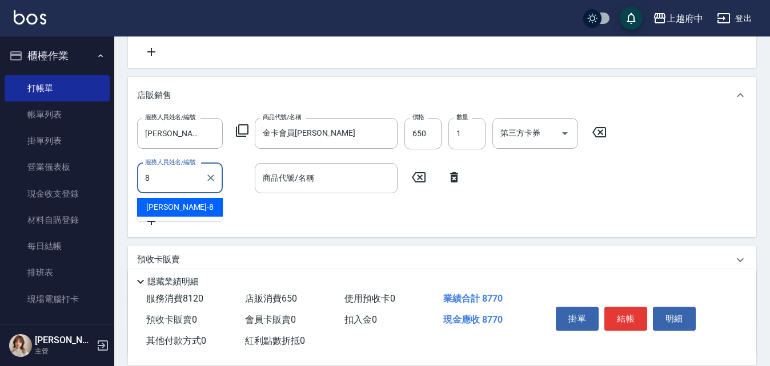
type input "江驊侑-8"
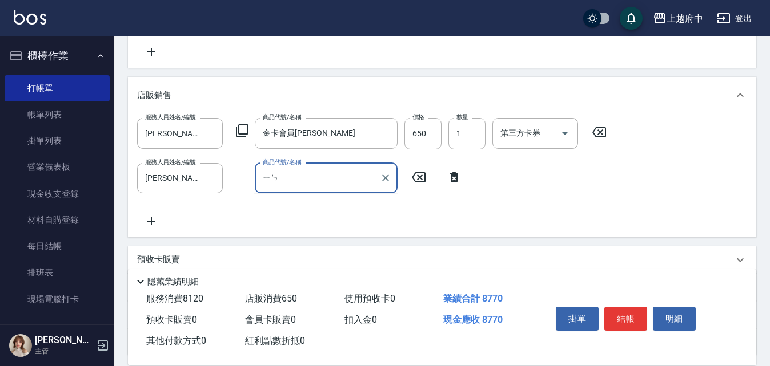
type input "ㄧ"
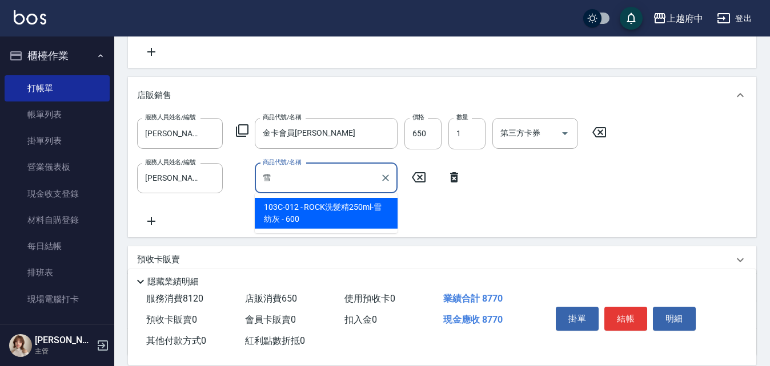
click at [299, 212] on span "103C-012 - ROCK洗髮精250ml-雪紡灰 - 600" at bounding box center [326, 213] width 143 height 31
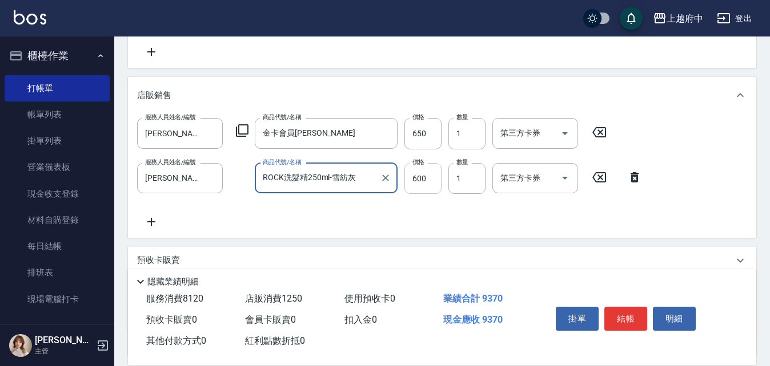
click at [416, 177] on input "600" at bounding box center [422, 178] width 37 height 31
click at [416, 176] on input "640" at bounding box center [422, 178] width 37 height 31
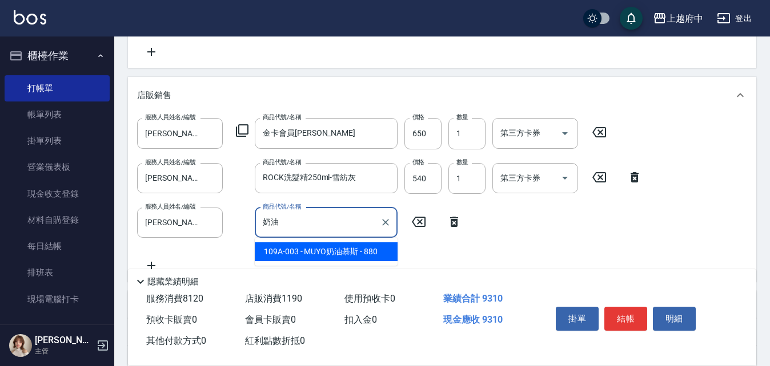
click at [309, 247] on span "109A-003 - MUYO奶油慕斯 - 880" at bounding box center [326, 252] width 143 height 19
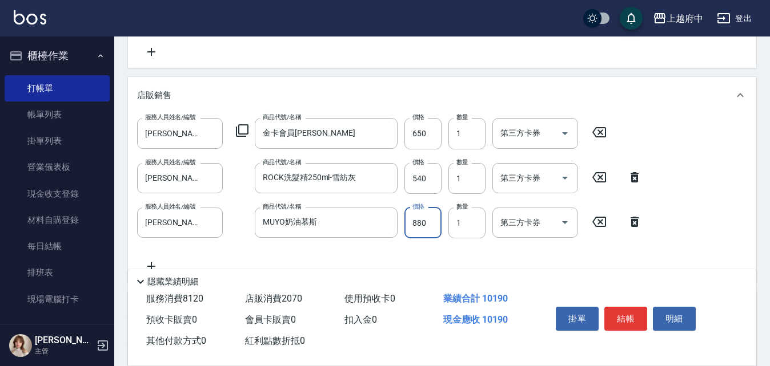
click at [425, 224] on input "880" at bounding box center [422, 223] width 37 height 31
click at [436, 254] on div "服務人員姓名/編號 江驊侑-8 服務人員姓名/編號 商品代號/名稱 金卡會員卡 商品代號/名稱 價格 650 價格 數量 1 數量 第三方卡券 第三方卡券 服…" at bounding box center [442, 195] width 610 height 155
click at [621, 315] on button "結帳" at bounding box center [625, 319] width 43 height 24
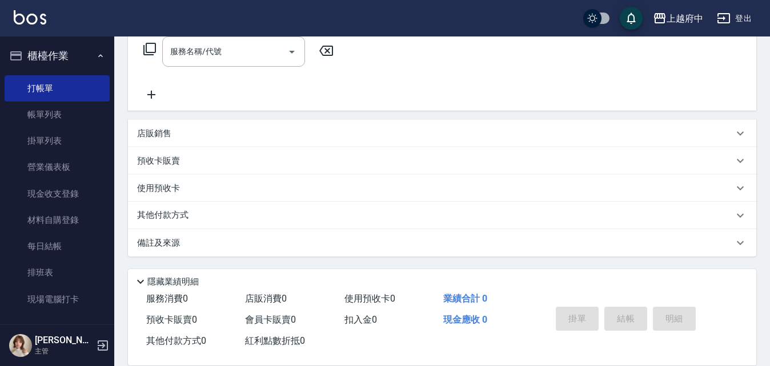
scroll to position [0, 0]
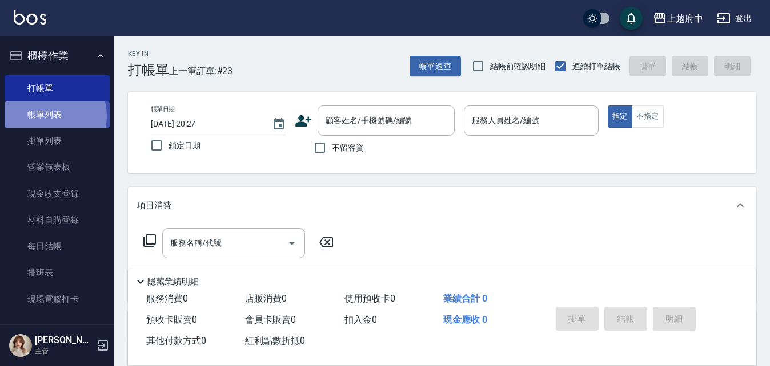
click at [48, 116] on link "帳單列表" at bounding box center [57, 115] width 105 height 26
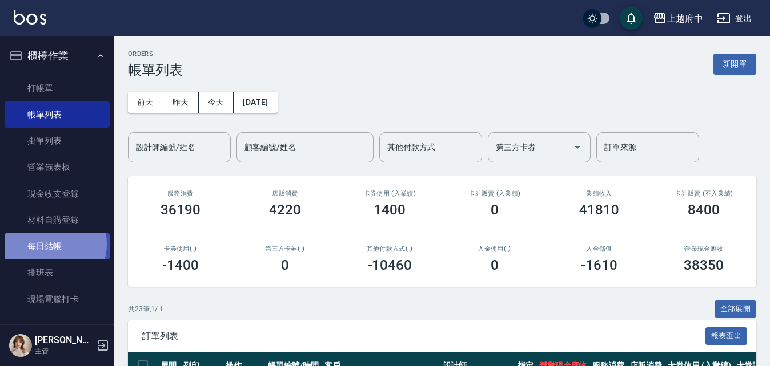
click at [50, 244] on link "每日結帳" at bounding box center [57, 246] width 105 height 26
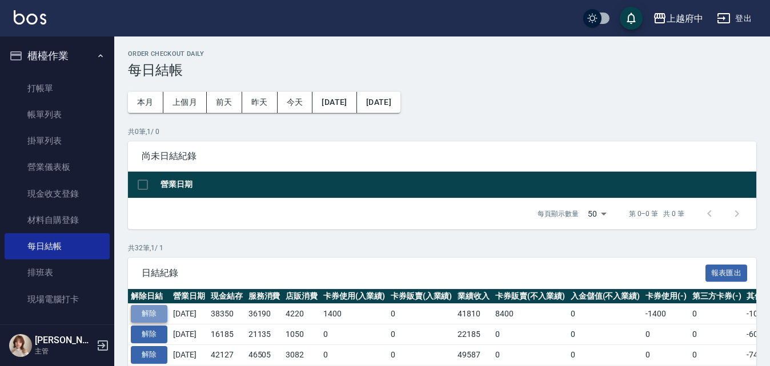
click at [151, 310] on button "解除" at bounding box center [149, 314] width 37 height 18
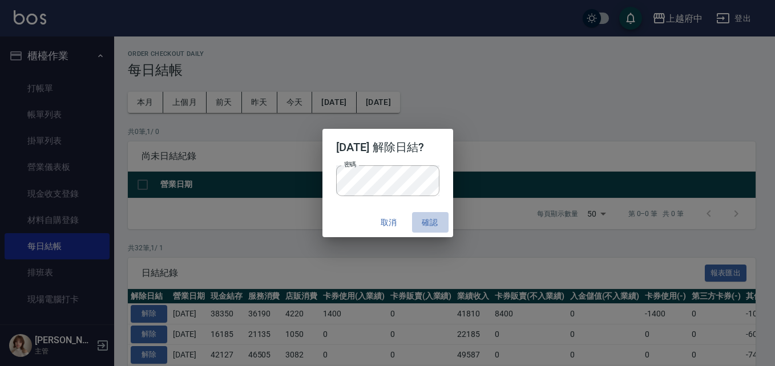
click at [435, 223] on button "確認" at bounding box center [430, 222] width 37 height 21
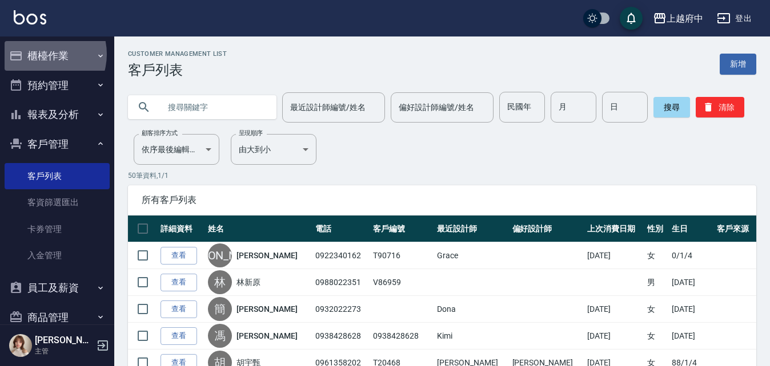
click at [41, 54] on button "櫃檯作業" at bounding box center [57, 56] width 105 height 30
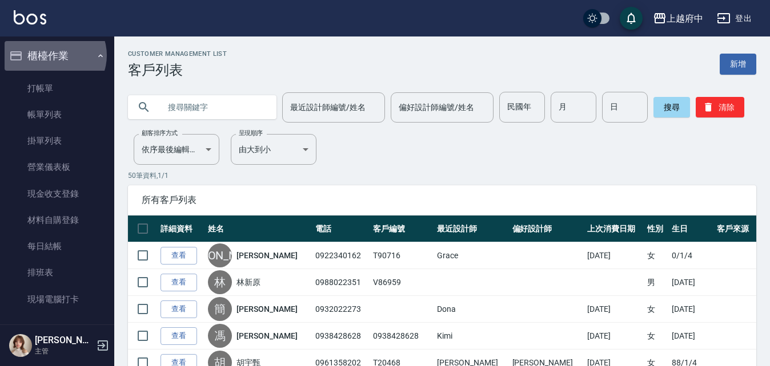
click at [54, 55] on button "櫃檯作業" at bounding box center [57, 56] width 105 height 30
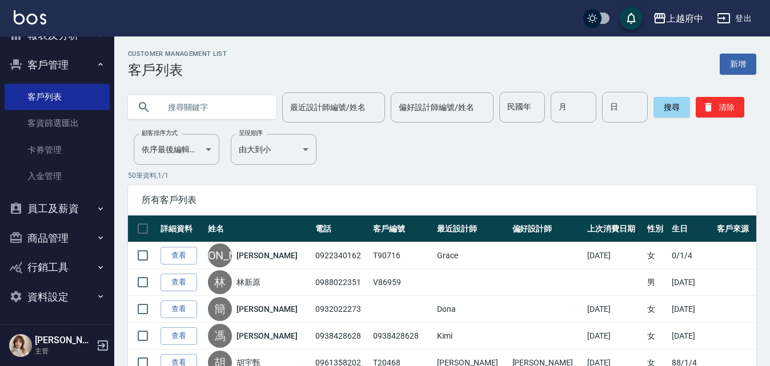
scroll to position [80, 0]
click at [53, 65] on button "客戶管理" at bounding box center [57, 65] width 105 height 30
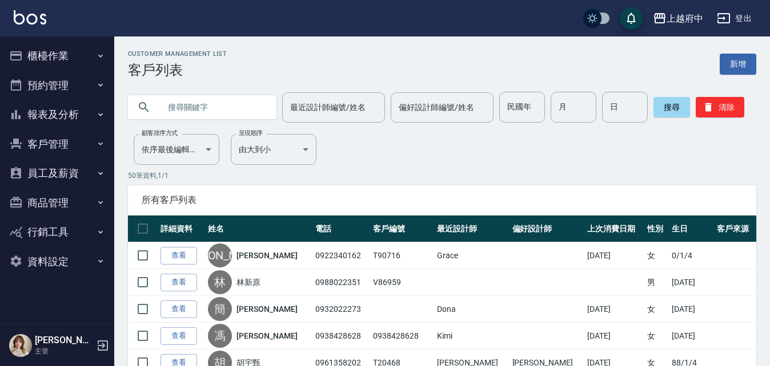
scroll to position [0, 0]
click at [54, 113] on button "報表及分析" at bounding box center [57, 115] width 105 height 30
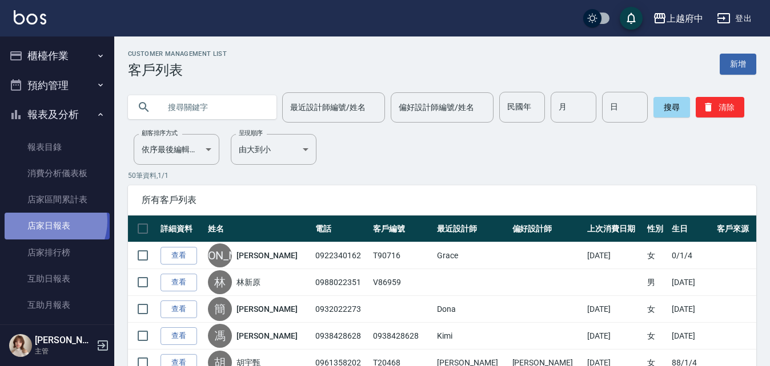
click at [47, 221] on link "店家日報表" at bounding box center [57, 226] width 105 height 26
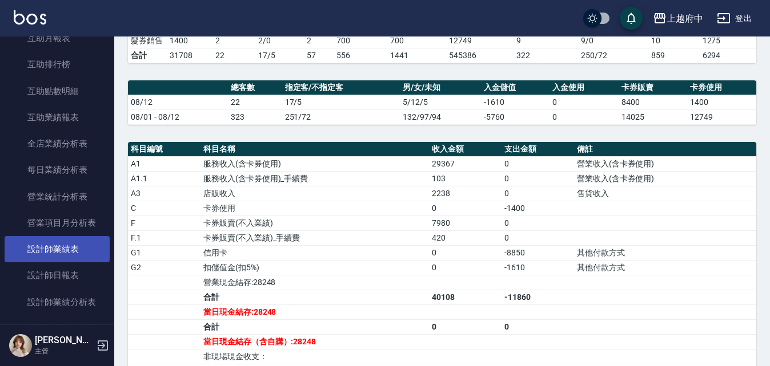
scroll to position [285, 0]
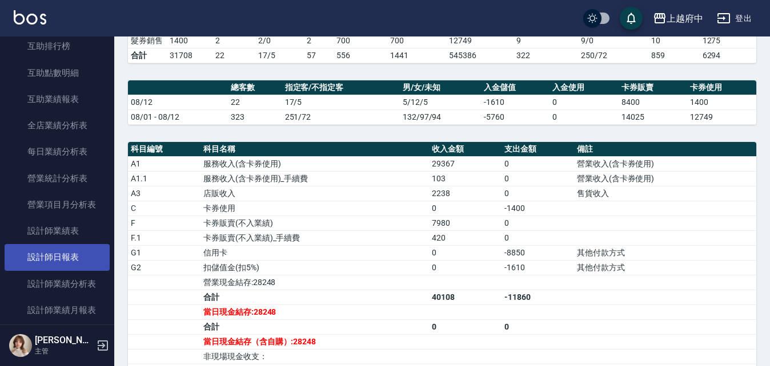
click at [61, 248] on link "設計師日報表" at bounding box center [57, 257] width 105 height 26
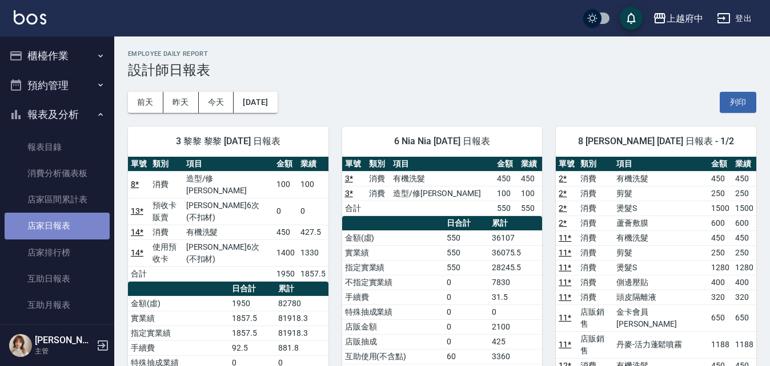
click at [58, 229] on link "店家日報表" at bounding box center [57, 226] width 105 height 26
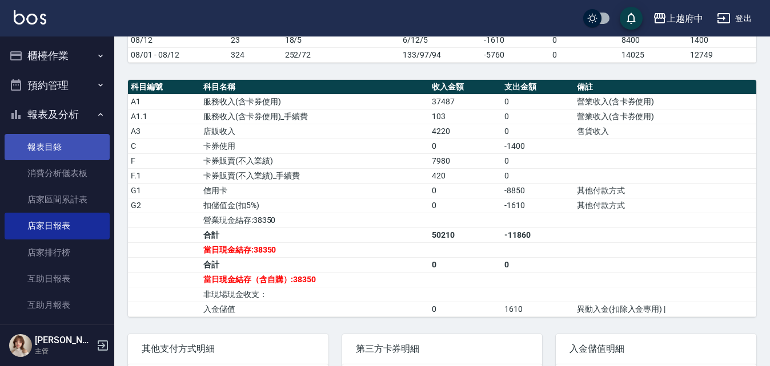
scroll to position [285, 0]
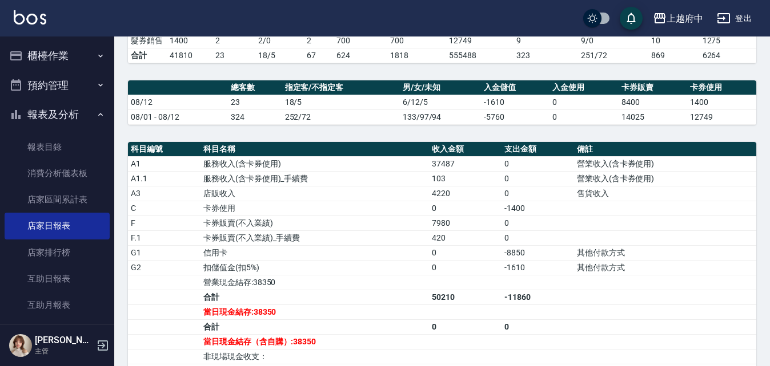
click at [49, 46] on button "櫃檯作業" at bounding box center [57, 56] width 105 height 30
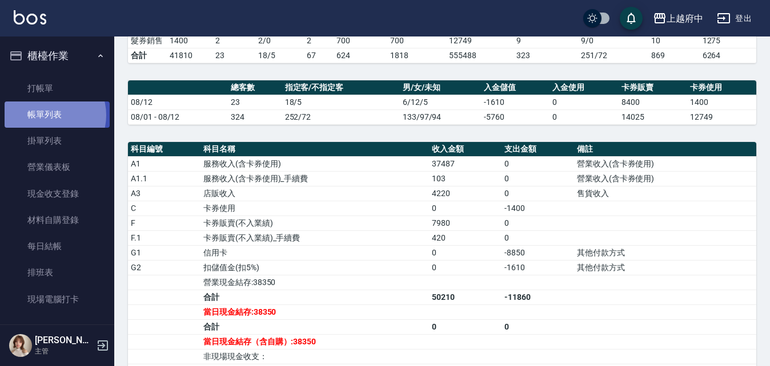
click at [47, 115] on link "帳單列表" at bounding box center [57, 115] width 105 height 26
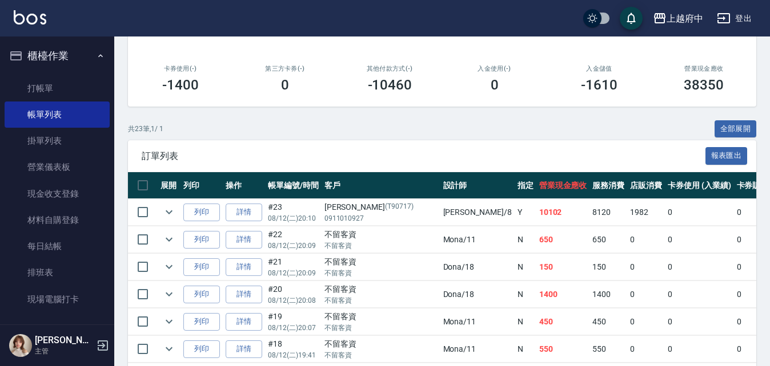
scroll to position [171, 0]
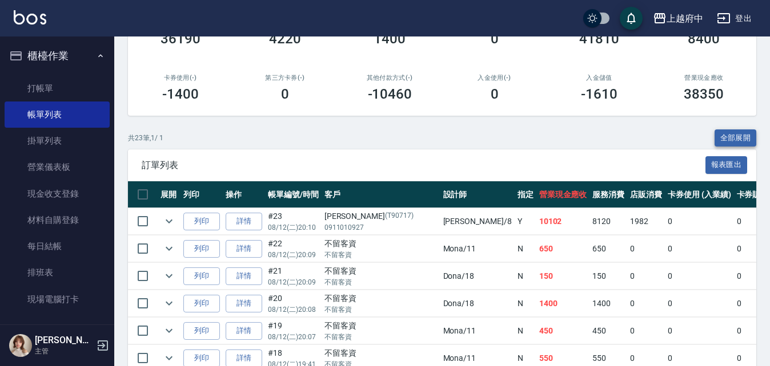
click at [730, 139] on button "全部展開" at bounding box center [735, 139] width 42 height 18
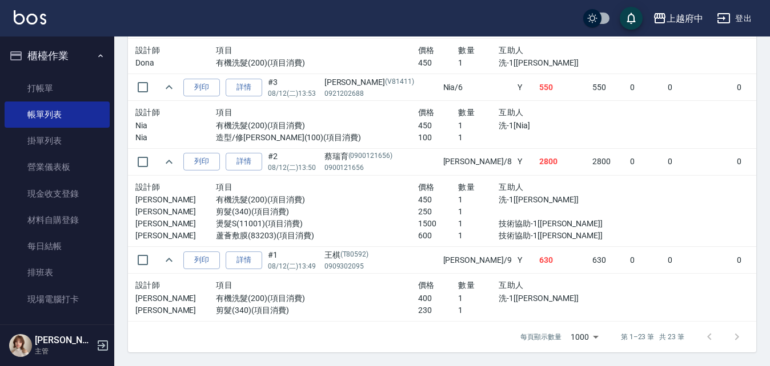
scroll to position [2116, 0]
click at [41, 243] on link "每日結帳" at bounding box center [57, 246] width 105 height 26
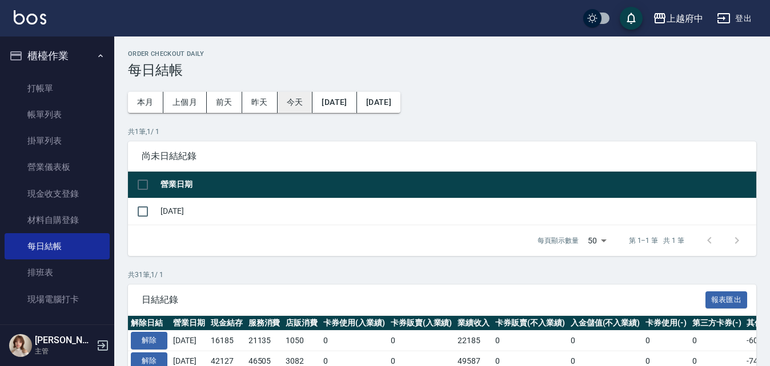
click at [291, 103] on button "今天" at bounding box center [294, 102] width 35 height 21
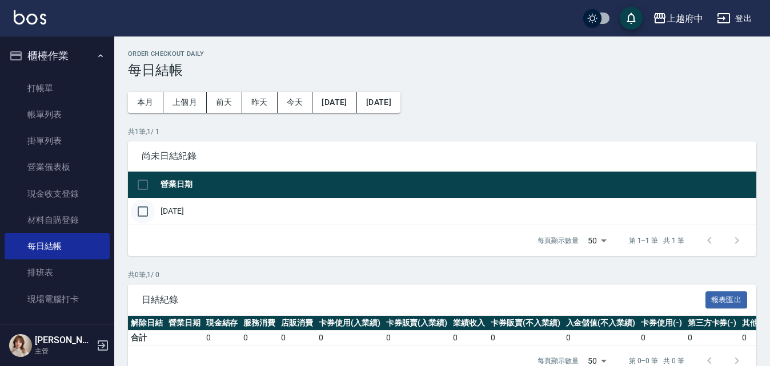
click at [147, 207] on input "checkbox" at bounding box center [143, 212] width 24 height 24
checkbox input "true"
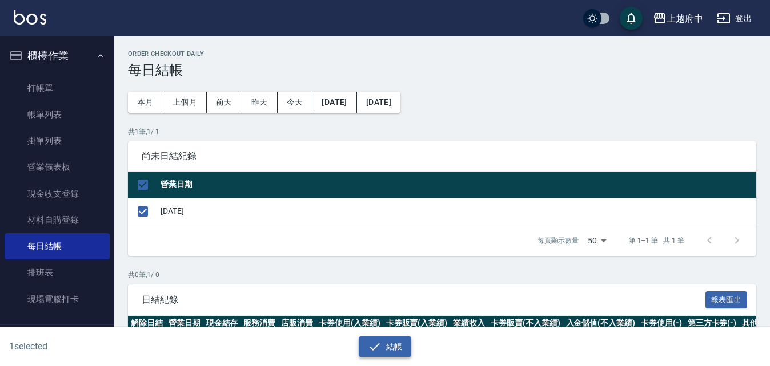
click at [397, 350] on button "結帳" at bounding box center [384, 347] width 53 height 21
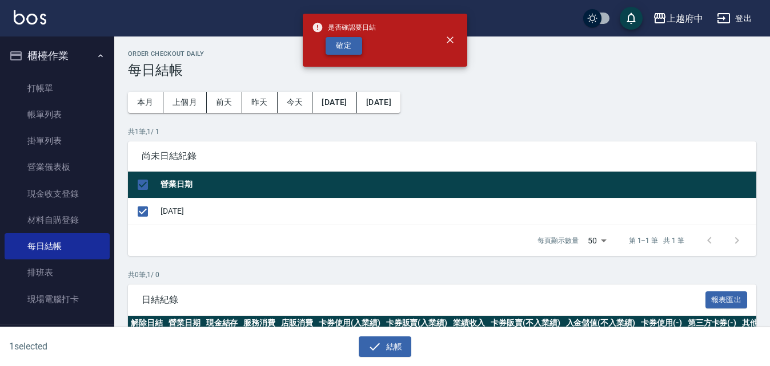
click at [337, 50] on button "確定" at bounding box center [343, 46] width 37 height 18
checkbox input "false"
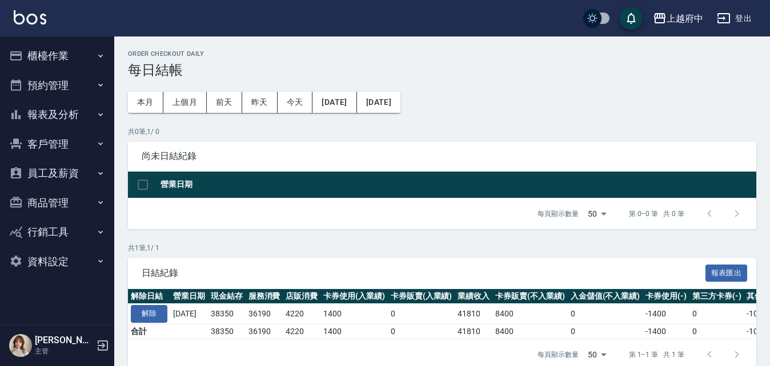
click at [58, 115] on button "報表及分析" at bounding box center [57, 115] width 105 height 30
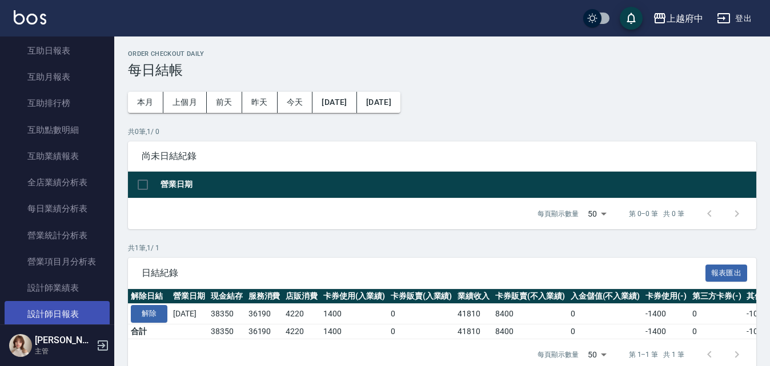
scroll to position [343, 0]
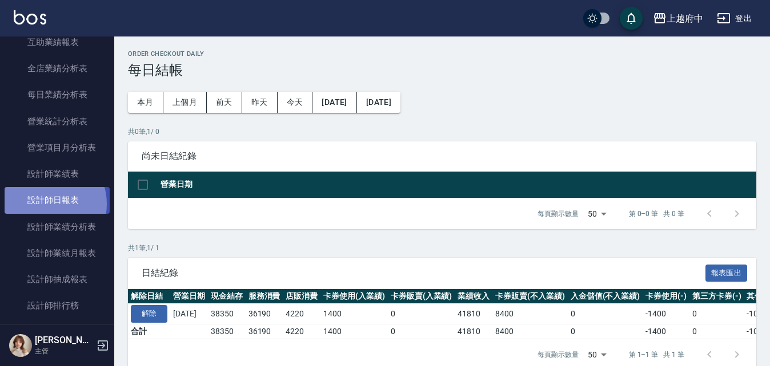
click at [48, 204] on link "設計師日報表" at bounding box center [57, 200] width 105 height 26
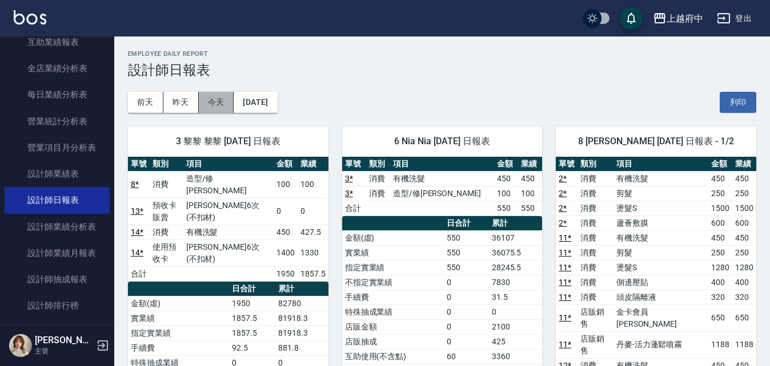
click at [210, 102] on button "今天" at bounding box center [216, 102] width 35 height 21
click at [191, 99] on button "昨天" at bounding box center [180, 102] width 35 height 21
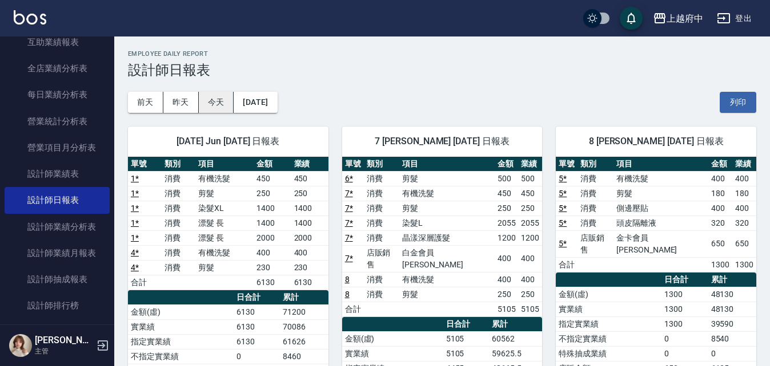
click at [214, 102] on button "今天" at bounding box center [216, 102] width 35 height 21
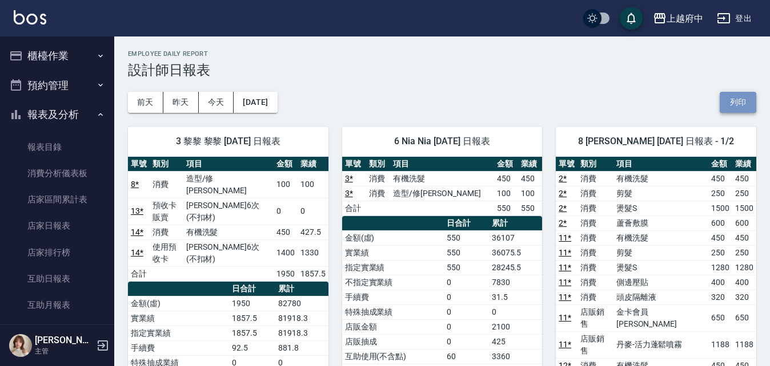
click at [743, 101] on button "列印" at bounding box center [737, 102] width 37 height 21
click at [736, 110] on button "列印" at bounding box center [737, 102] width 37 height 21
click at [58, 55] on button "櫃檯作業" at bounding box center [57, 56] width 105 height 30
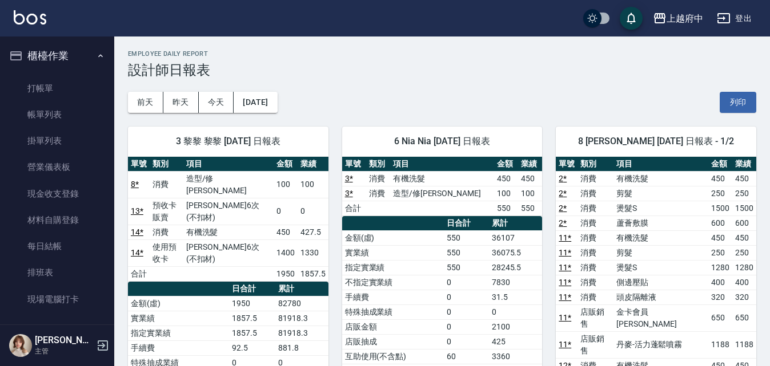
click at [56, 50] on button "櫃檯作業" at bounding box center [57, 56] width 105 height 30
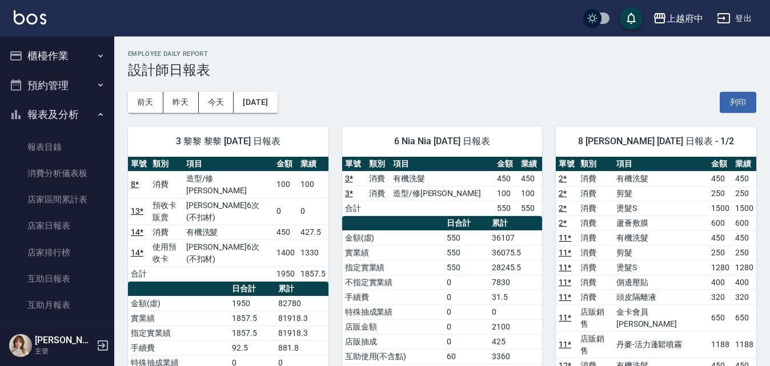
click at [51, 111] on button "報表及分析" at bounding box center [57, 115] width 105 height 30
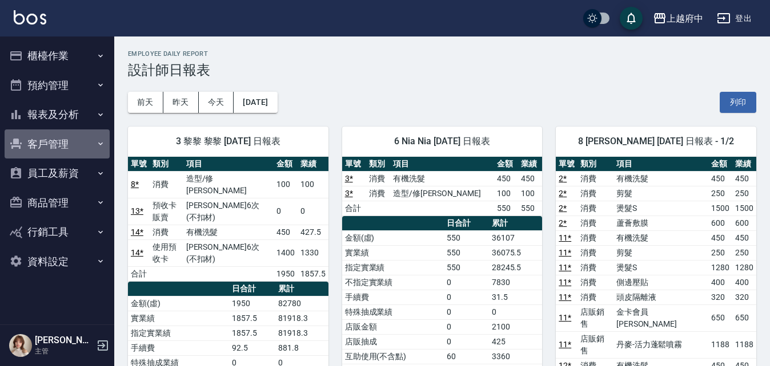
click at [49, 148] on button "客戶管理" at bounding box center [57, 145] width 105 height 30
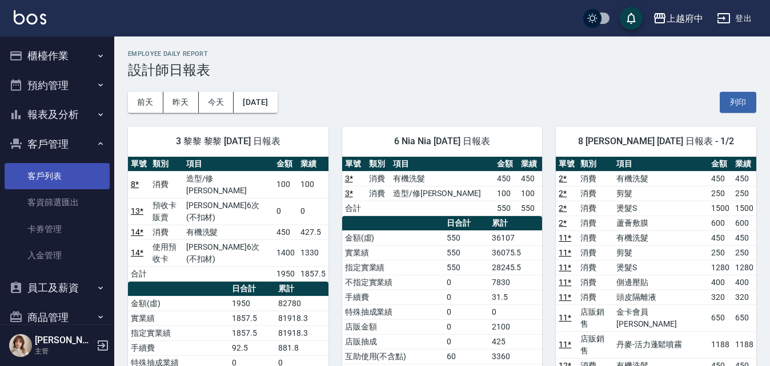
click at [44, 184] on link "客戶列表" at bounding box center [57, 176] width 105 height 26
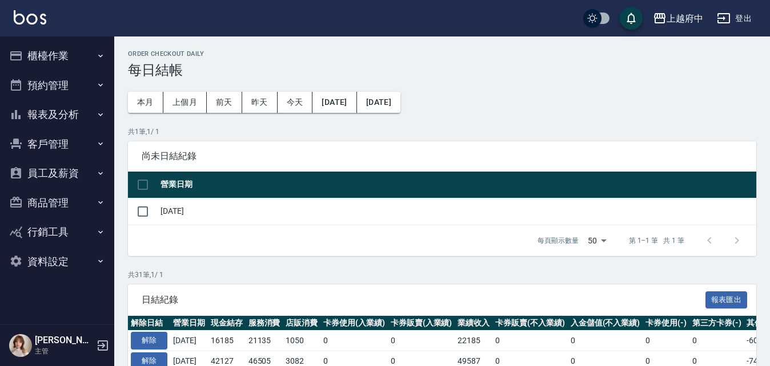
click at [33, 51] on button "櫃檯作業" at bounding box center [57, 56] width 105 height 30
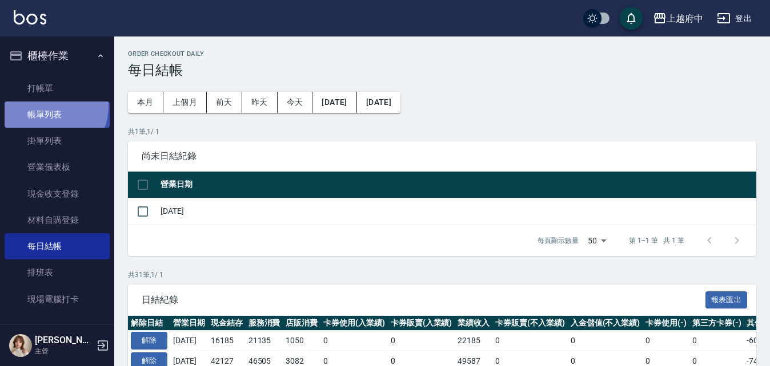
click at [48, 107] on link "帳單列表" at bounding box center [57, 115] width 105 height 26
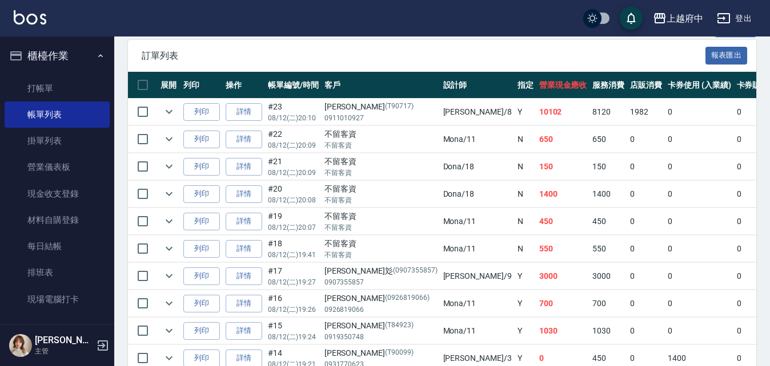
scroll to position [285, 0]
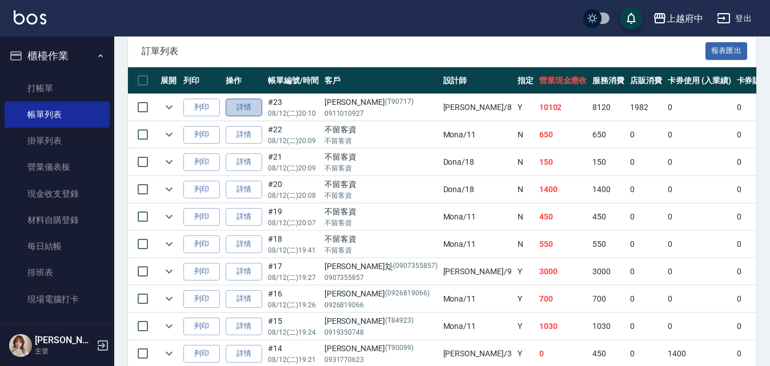
click at [242, 107] on link "詳情" at bounding box center [243, 108] width 37 height 18
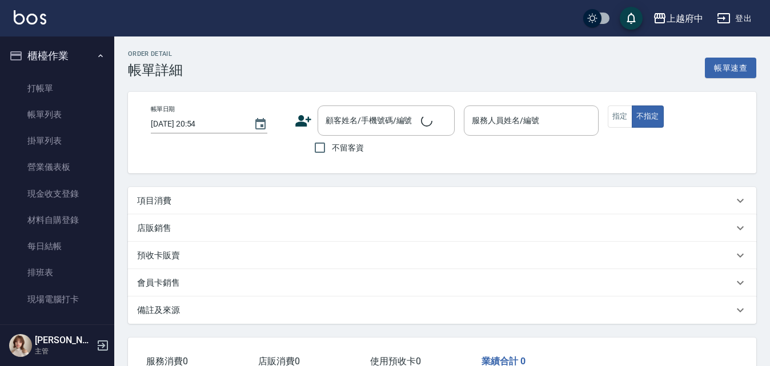
type input "[DATE] 20:10"
type input "[PERSON_NAME]-8"
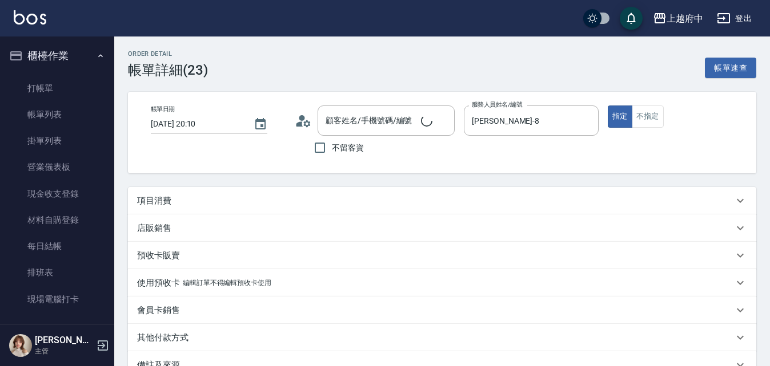
type input "[PERSON_NAME]/0911010927/T90717"
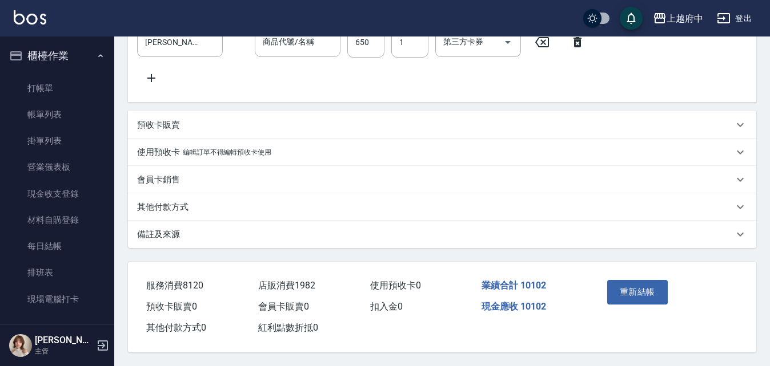
type input "結構三段式(222300)"
type input "蘆薈敷膜(83203)"
type input "頭皮隔離液(32033)"
type input "側邊壓貼(5001)"
type input "燙髮S(11001)"
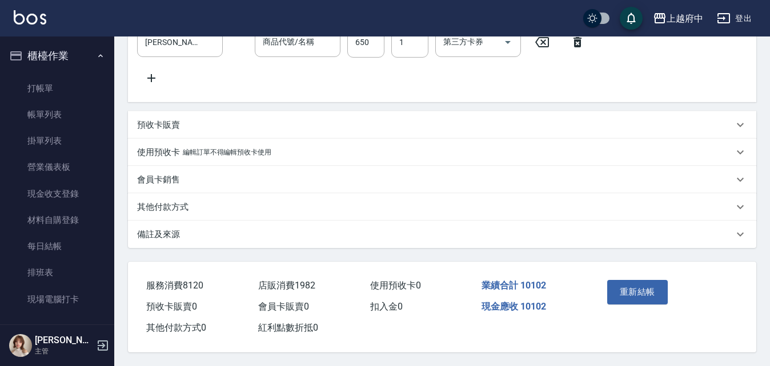
type input "區塊染髮(801)"
type input "漂髮 短(5002)"
type input "區塊染髮(801)"
type input "剪髮(340)"
type input "有機洗髮(200)"
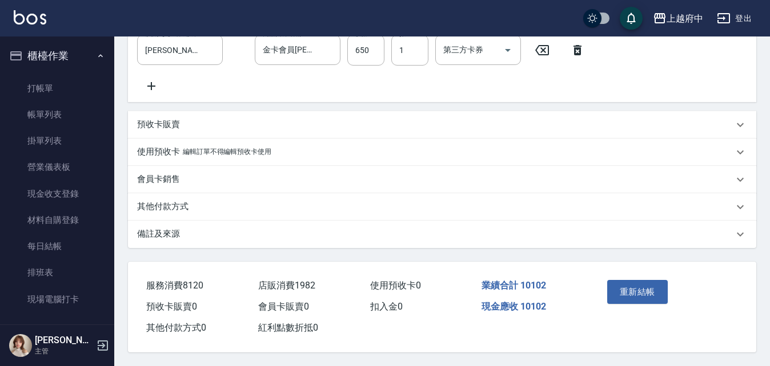
type input "MUYO奶油慕斯"
type input "ROCK洗髮精250ml-雪紡灰"
type input "金卡會員[PERSON_NAME]"
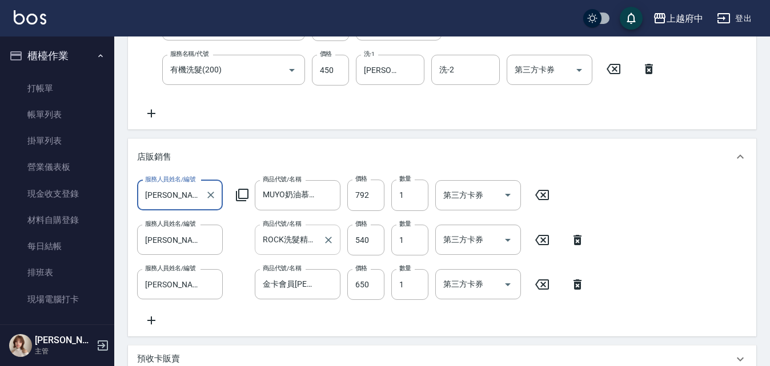
scroll to position [595, 0]
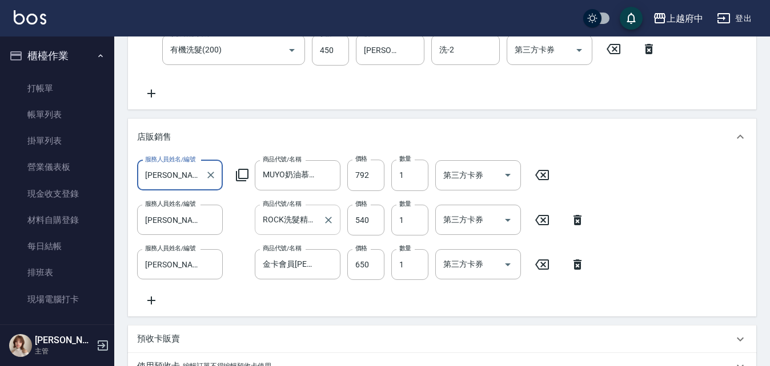
click at [291, 224] on input "ROCK洗髮精250ml-雪紡灰" at bounding box center [289, 220] width 58 height 20
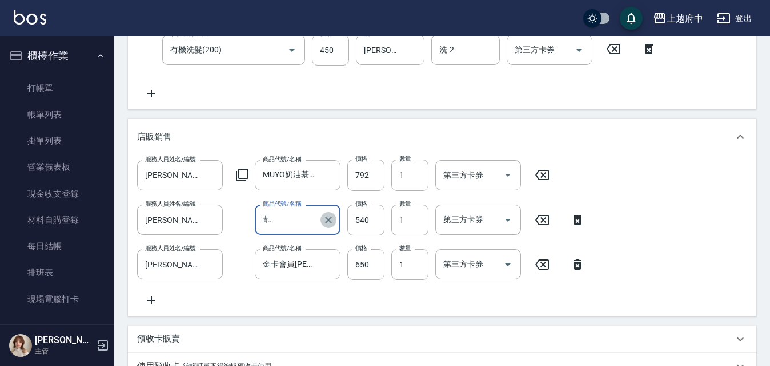
click at [328, 221] on icon "Clear" at bounding box center [328, 220] width 11 height 11
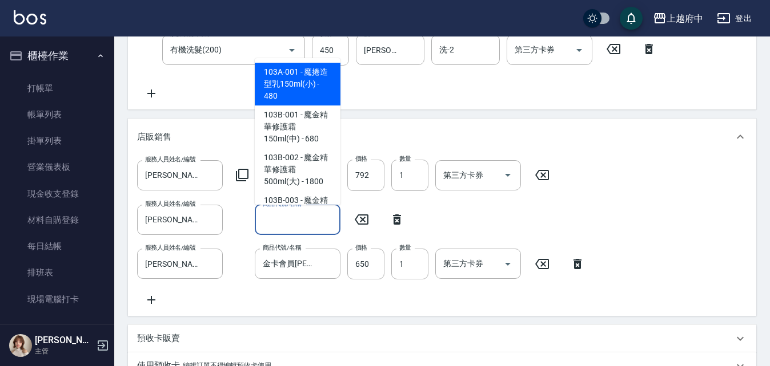
click at [300, 220] on input "商品代號/名稱" at bounding box center [297, 220] width 75 height 20
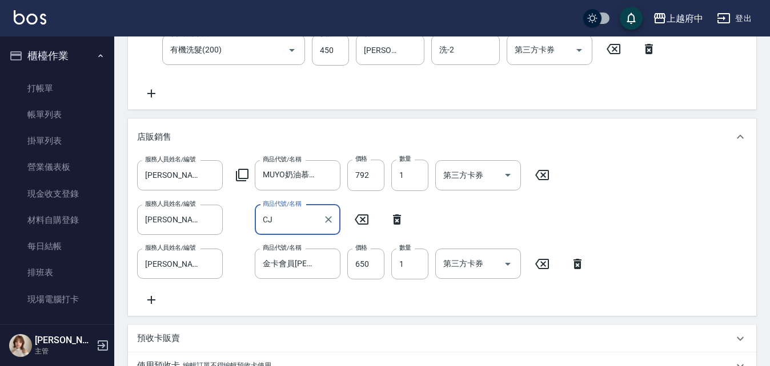
type input "C"
type input "灰"
type input "ㄧ"
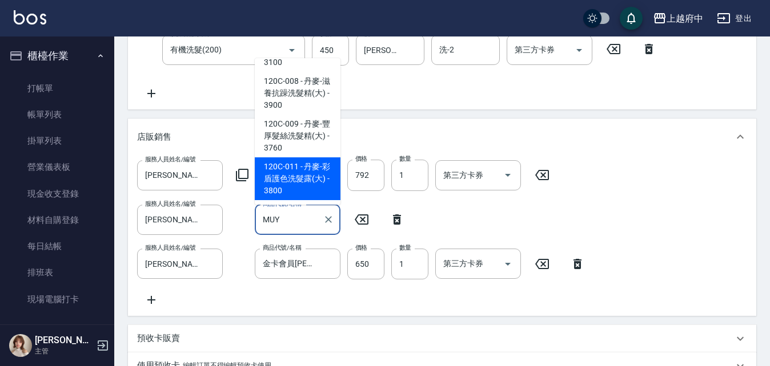
scroll to position [5, 0]
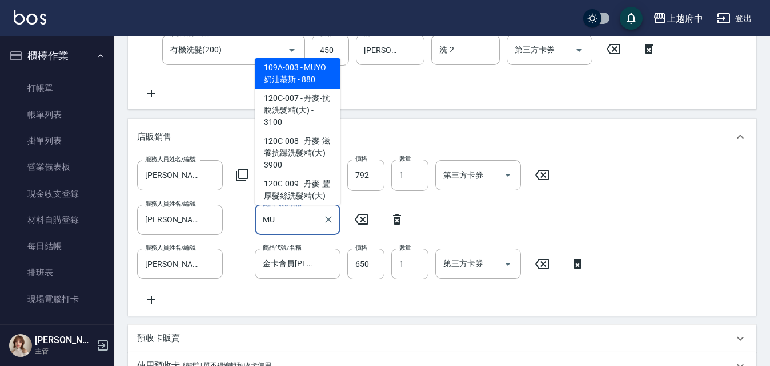
type input "M"
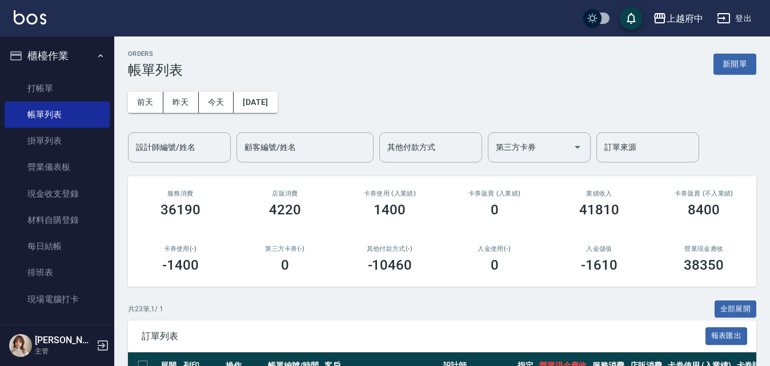
scroll to position [228, 0]
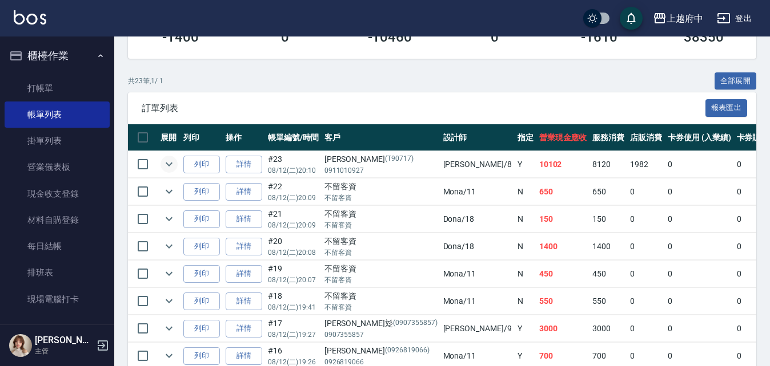
click at [167, 166] on icon "expand row" at bounding box center [169, 165] width 14 height 14
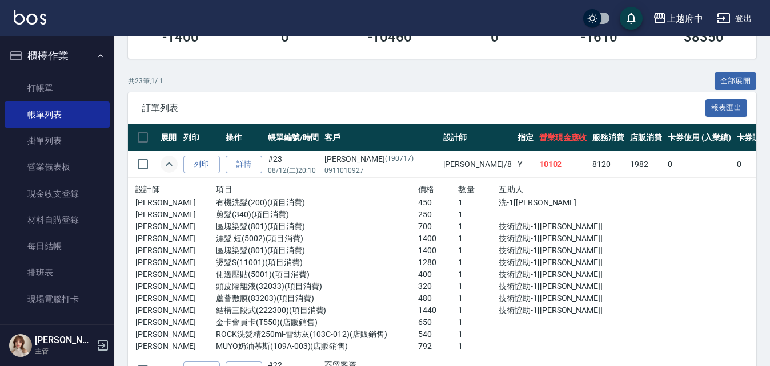
scroll to position [343, 0]
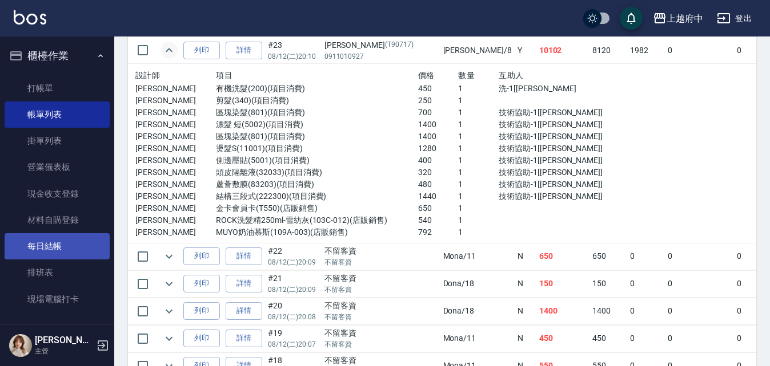
click at [54, 244] on link "每日結帳" at bounding box center [57, 246] width 105 height 26
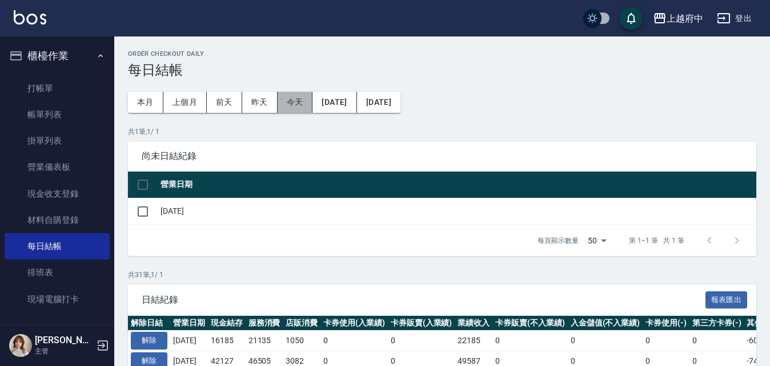
click at [304, 102] on button "今天" at bounding box center [294, 102] width 35 height 21
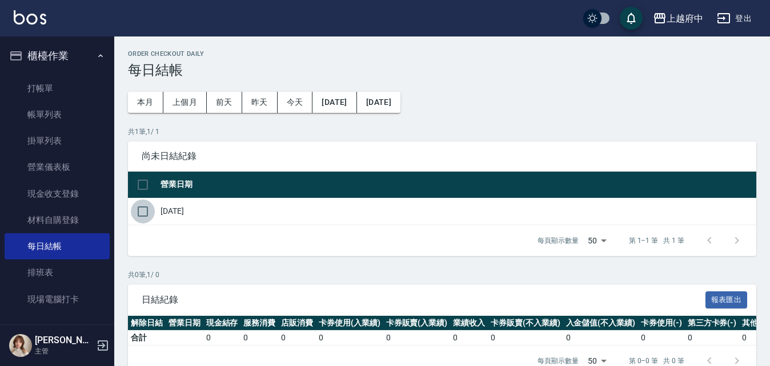
click at [144, 211] on input "checkbox" at bounding box center [143, 212] width 24 height 24
checkbox input "true"
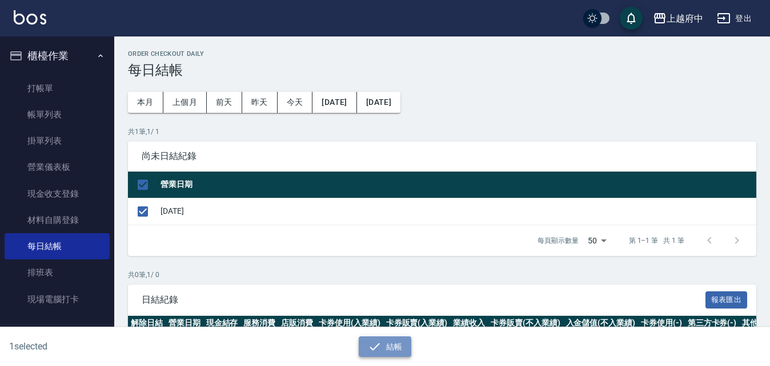
click at [388, 347] on button "結帳" at bounding box center [384, 347] width 53 height 21
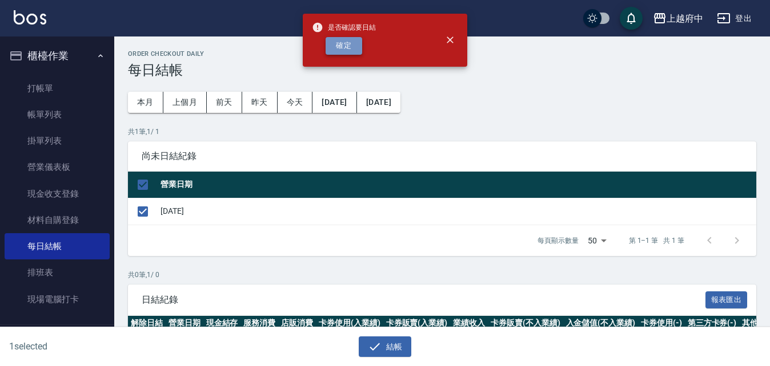
click at [333, 45] on button "確定" at bounding box center [343, 46] width 37 height 18
checkbox input "false"
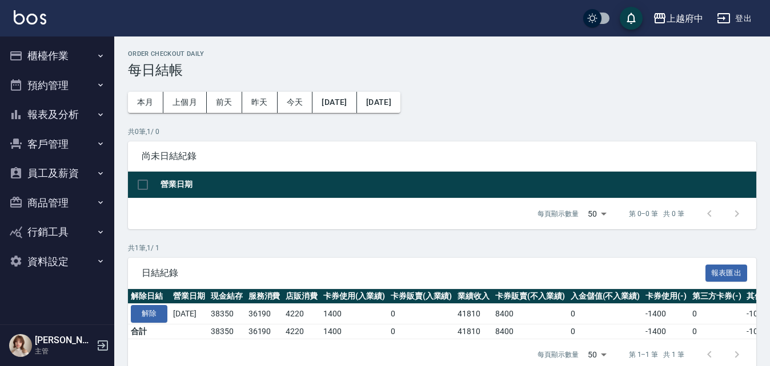
click at [46, 59] on button "櫃檯作業" at bounding box center [57, 56] width 105 height 30
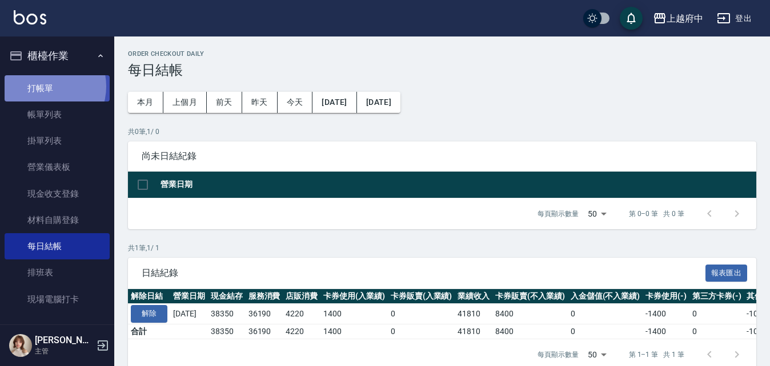
click at [46, 86] on link "打帳單" at bounding box center [57, 88] width 105 height 26
